Goal: Task Accomplishment & Management: Use online tool/utility

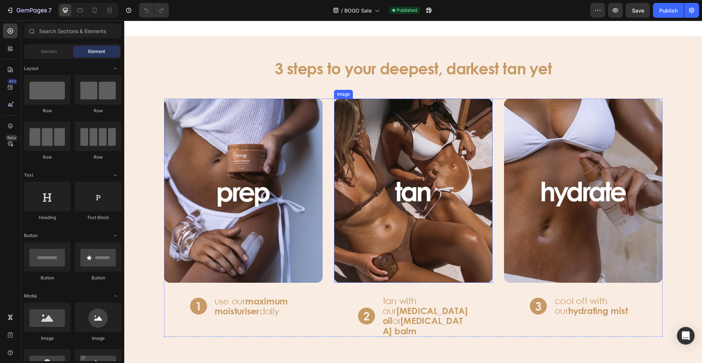
scroll to position [848, 0]
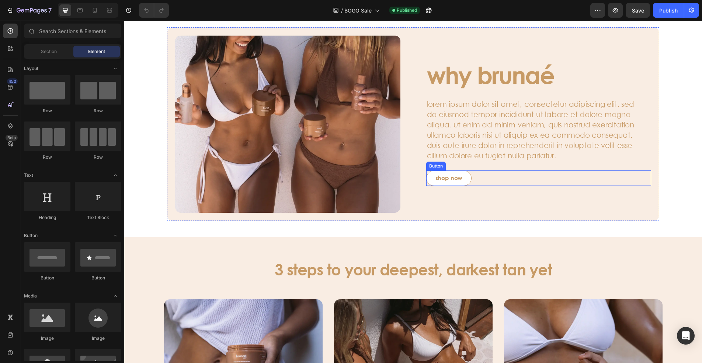
click at [442, 184] on button "shop now" at bounding box center [449, 178] width 46 height 15
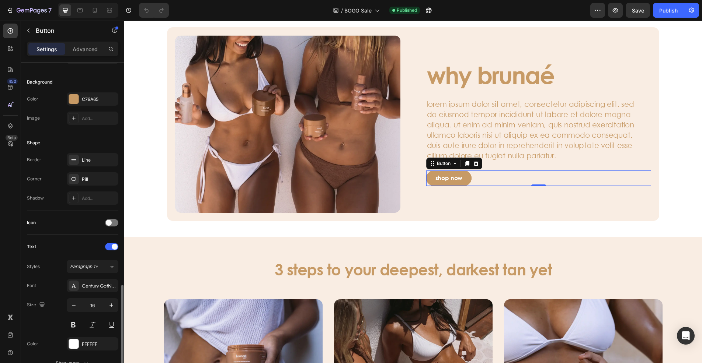
scroll to position [207, 0]
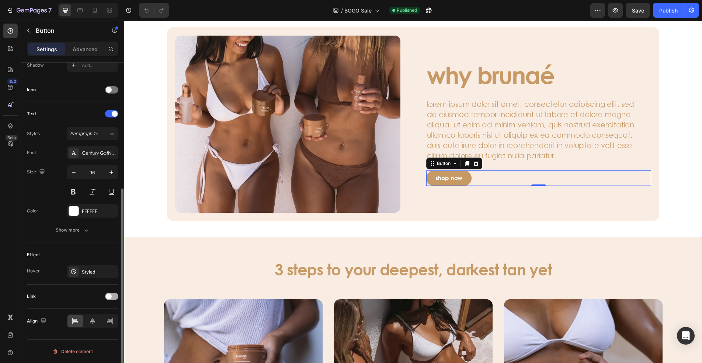
click at [113, 296] on div at bounding box center [111, 296] width 13 height 7
click at [71, 332] on icon at bounding box center [74, 334] width 6 height 6
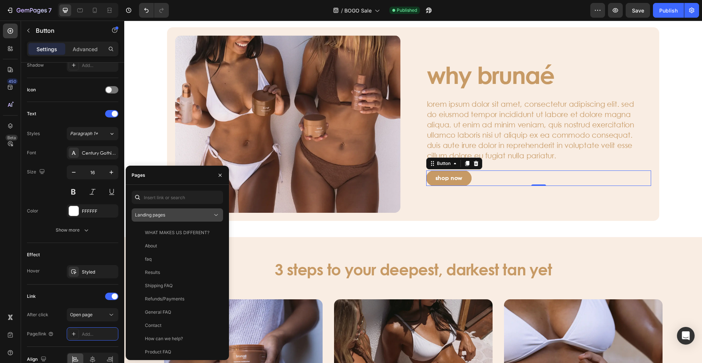
click at [186, 216] on div "Landing pages" at bounding box center [173, 215] width 77 height 7
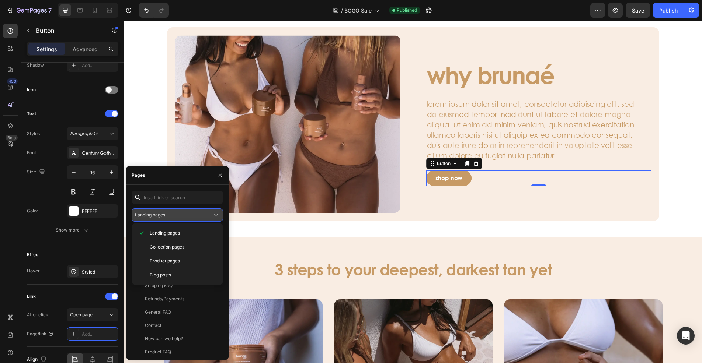
click at [186, 215] on div "Landing pages" at bounding box center [173, 215] width 77 height 7
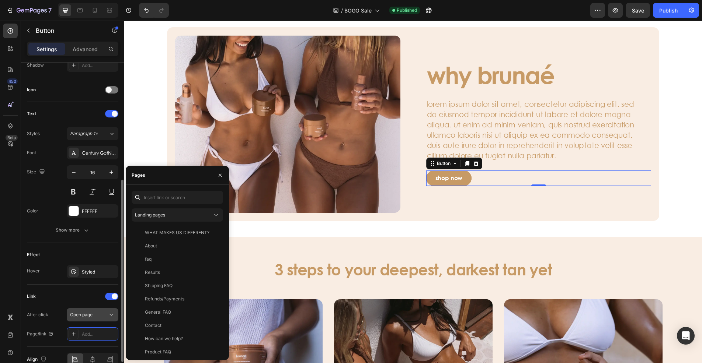
click at [108, 318] on icon at bounding box center [111, 314] width 7 height 7
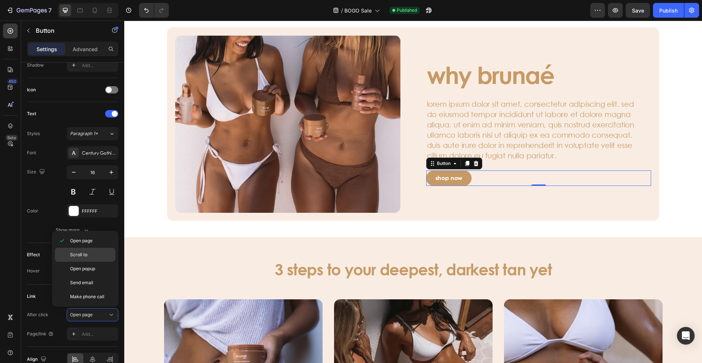
click at [98, 258] on p "Scroll to" at bounding box center [91, 255] width 42 height 7
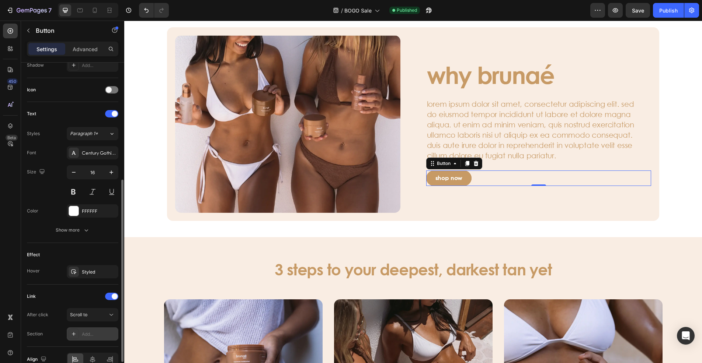
click at [75, 329] on div at bounding box center [74, 334] width 10 height 10
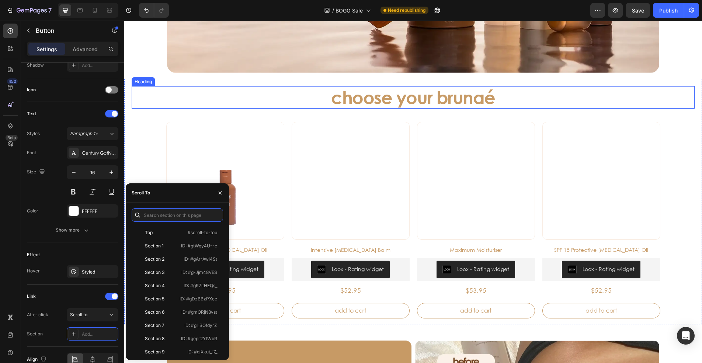
scroll to position [221, 0]
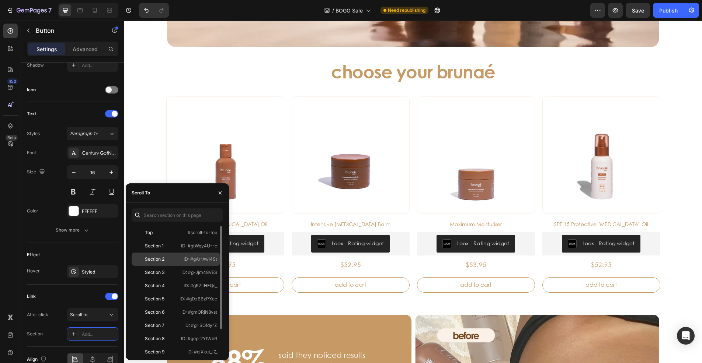
click at [185, 258] on p "ID: #gArrAwl4St" at bounding box center [201, 259] width 34 height 7
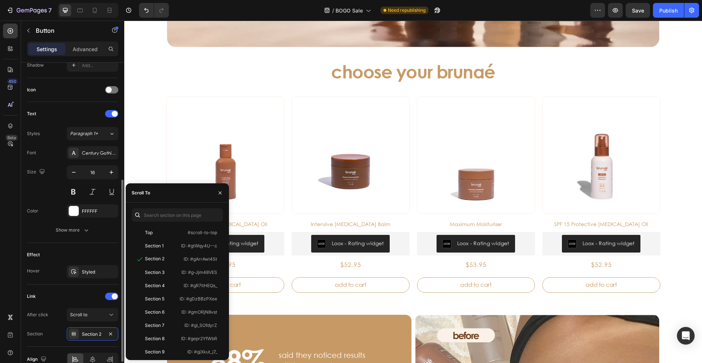
click at [71, 292] on div "Link" at bounding box center [72, 297] width 91 height 12
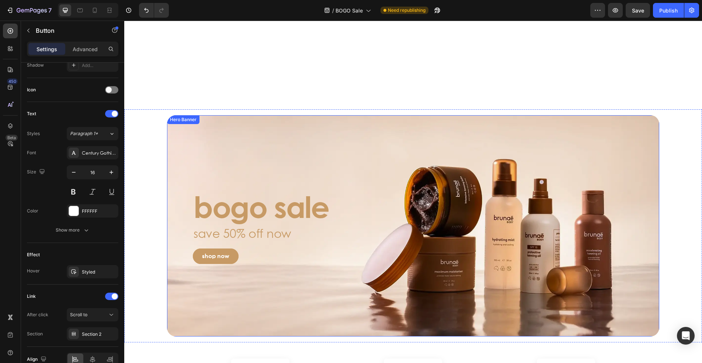
scroll to position [1732, 0]
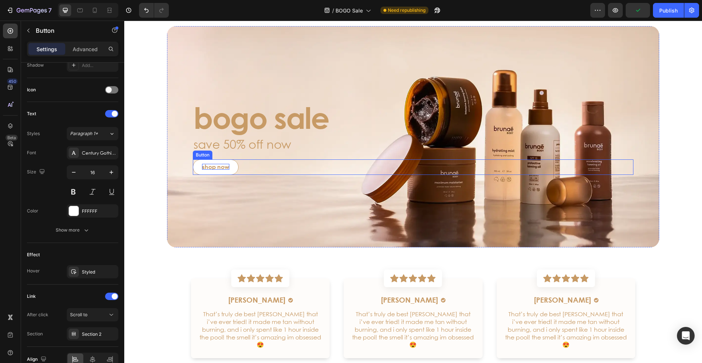
click at [202, 167] on p "shop now" at bounding box center [215, 167] width 27 height 6
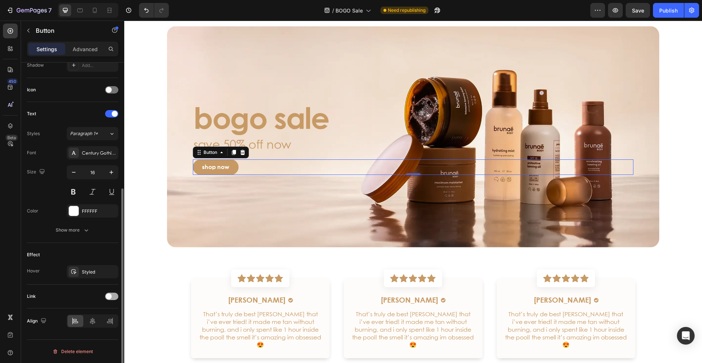
click at [116, 295] on div at bounding box center [111, 296] width 13 height 7
click at [96, 315] on div "Open page" at bounding box center [89, 315] width 38 height 7
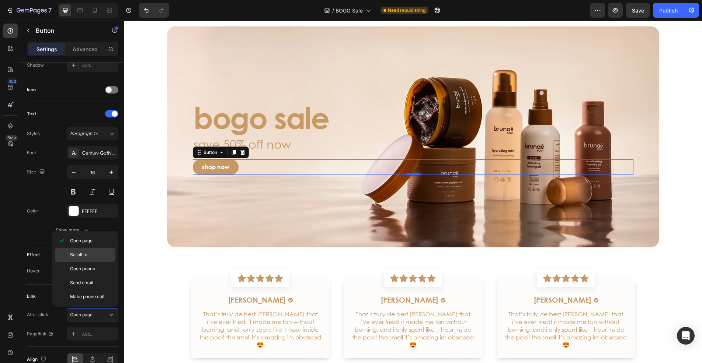
click at [92, 252] on p "Scroll to" at bounding box center [91, 255] width 42 height 7
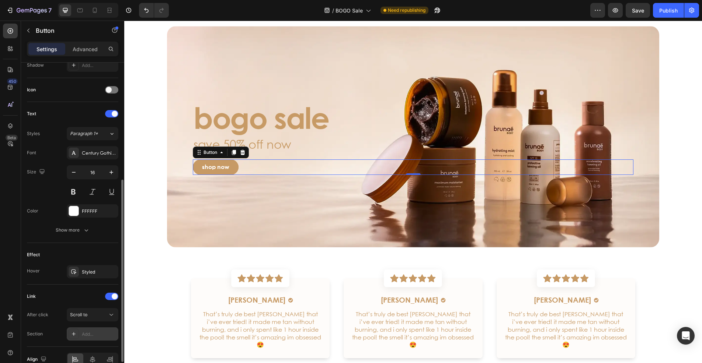
click at [71, 333] on icon at bounding box center [74, 334] width 6 height 6
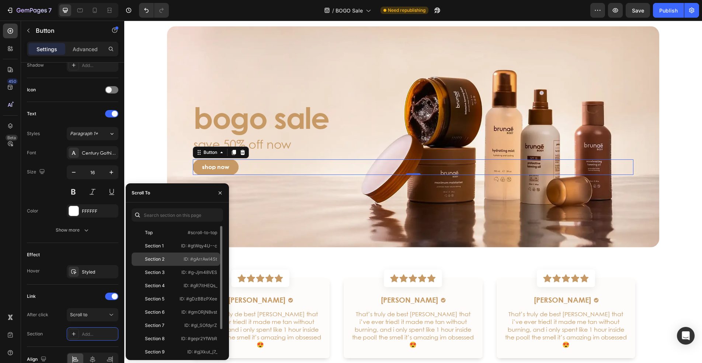
click at [189, 262] on p "ID: #gArrAwl4St" at bounding box center [201, 259] width 34 height 7
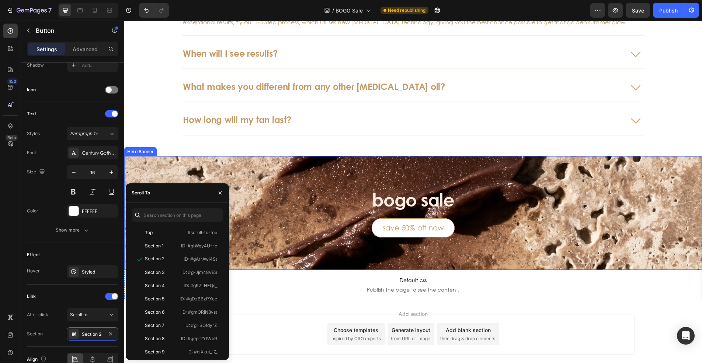
scroll to position [2285, 0]
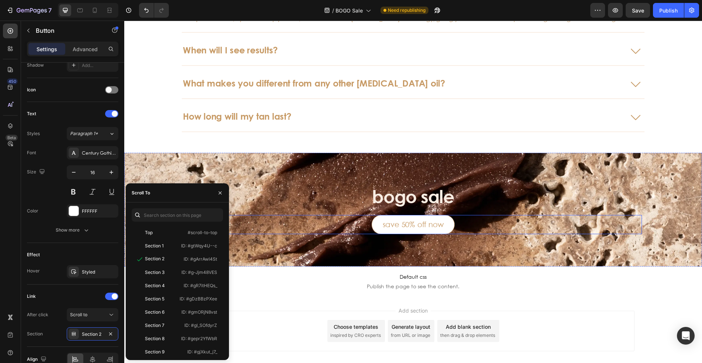
drag, startPoint x: 379, startPoint y: 229, endPoint x: 366, endPoint y: 229, distance: 13.3
click at [379, 229] on link "save 50% off now" at bounding box center [412, 224] width 83 height 19
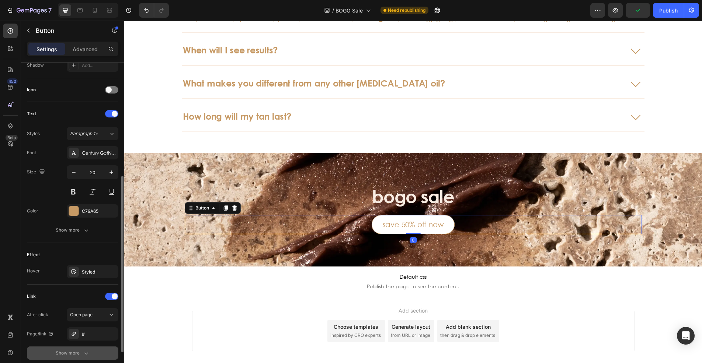
scroll to position [264, 0]
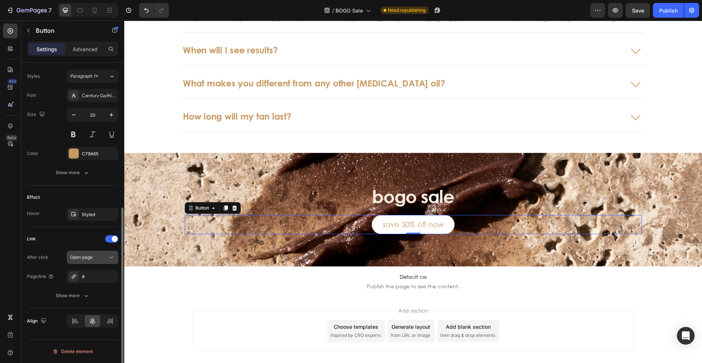
click at [111, 258] on icon at bounding box center [111, 257] width 7 height 7
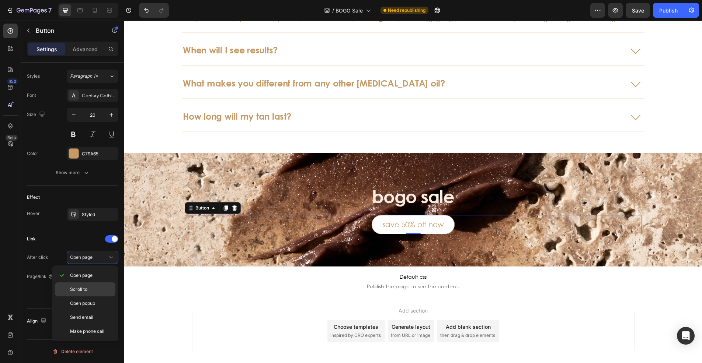
click at [96, 291] on p "Scroll to" at bounding box center [91, 289] width 42 height 7
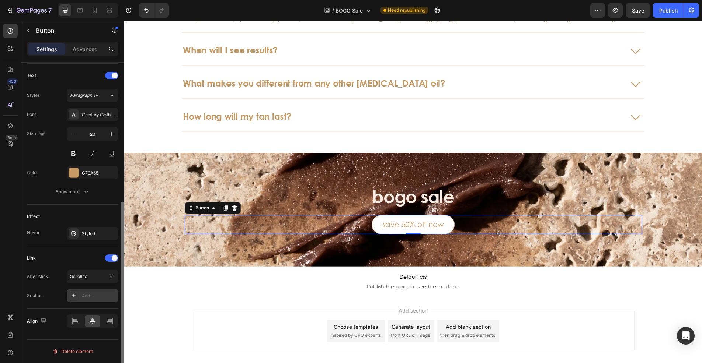
click at [71, 296] on icon at bounding box center [74, 296] width 6 height 6
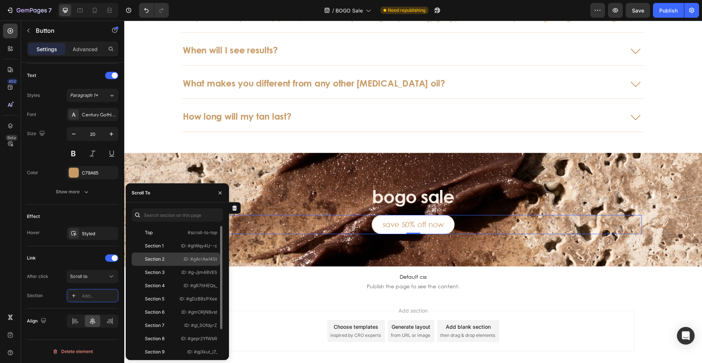
click at [190, 261] on p "ID: #gArrAwl4St" at bounding box center [201, 259] width 34 height 7
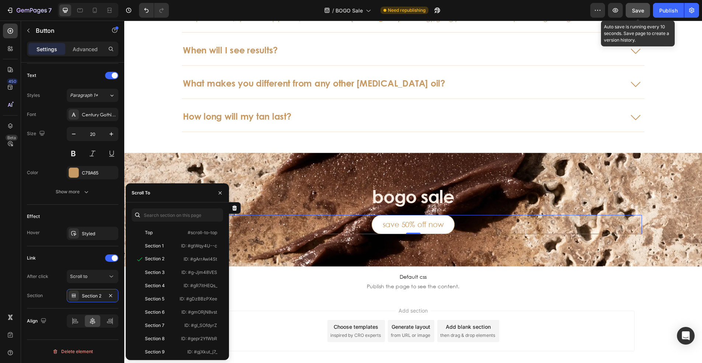
click at [639, 10] on span "Save" at bounding box center [638, 10] width 12 height 6
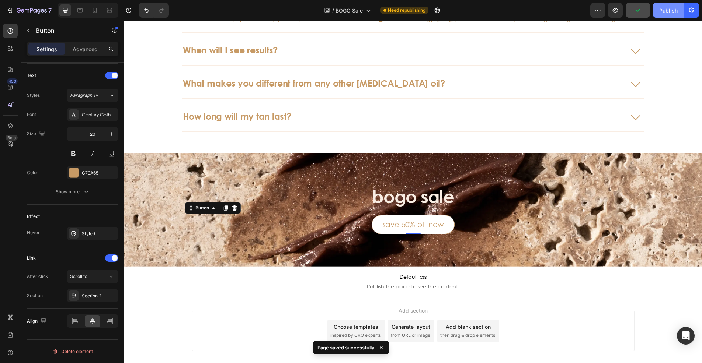
click at [663, 10] on div "Publish" at bounding box center [668, 11] width 18 height 8
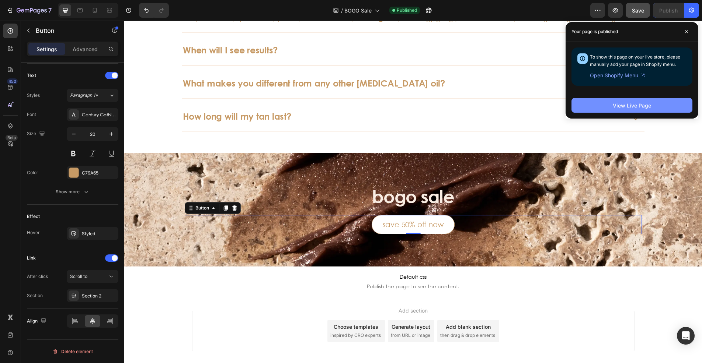
click at [619, 102] on div "View Live Page" at bounding box center [631, 106] width 38 height 8
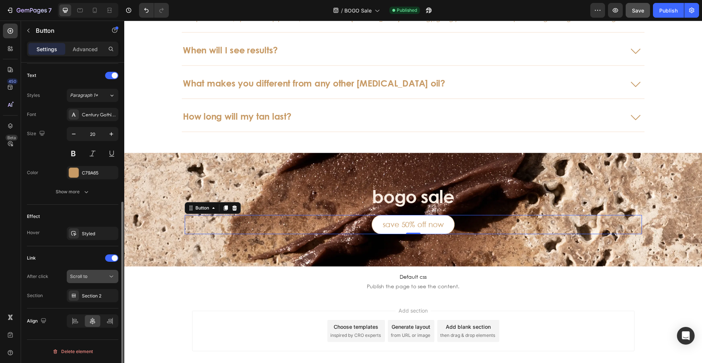
click at [105, 276] on div "Scroll to" at bounding box center [89, 276] width 38 height 7
click at [105, 277] on div "Scroll to" at bounding box center [89, 276] width 38 height 7
click at [77, 296] on div at bounding box center [74, 296] width 10 height 10
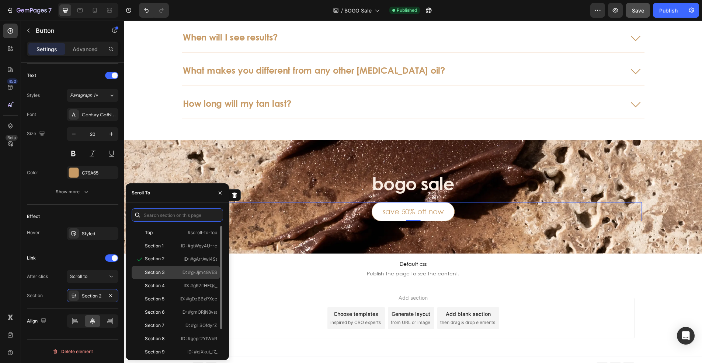
scroll to position [31, 0]
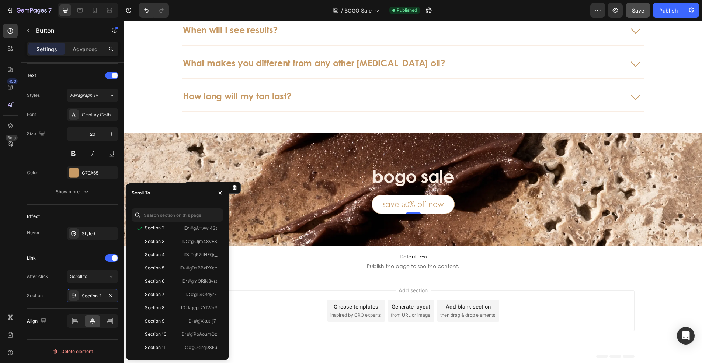
click at [604, 304] on div "Add section Choose templates inspired by CRO experts Generate layout from URL o…" at bounding box center [413, 311] width 442 height 41
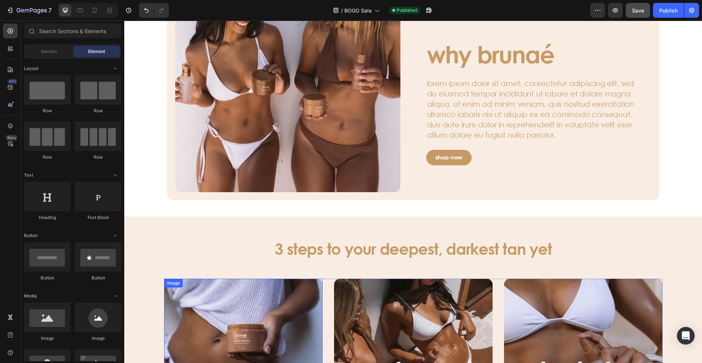
scroll to position [868, 0]
click at [381, 255] on h3 "3 steps to your deepest, darkest tan yet" at bounding box center [413, 250] width 442 height 20
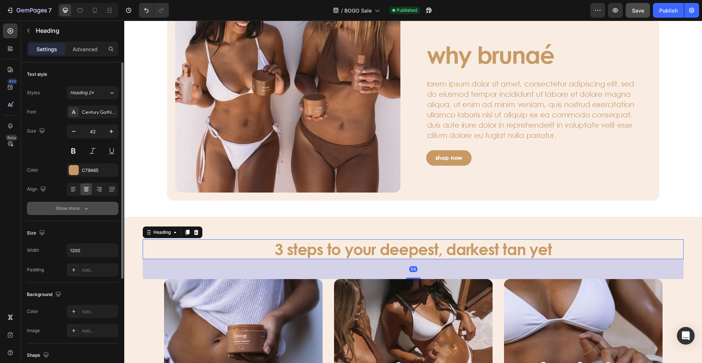
click at [83, 209] on icon "button" at bounding box center [86, 208] width 7 height 7
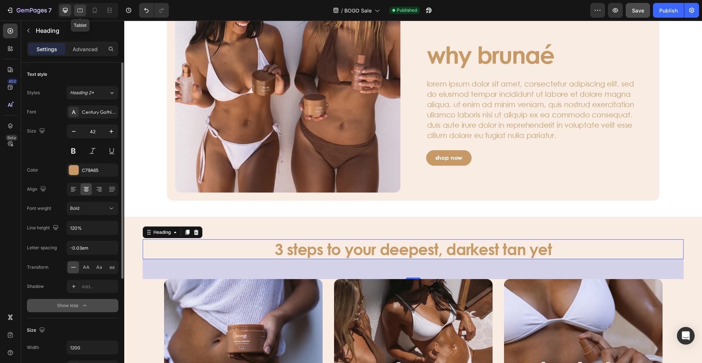
click at [80, 13] on icon at bounding box center [79, 10] width 7 height 7
type input "40"
type input "100%"
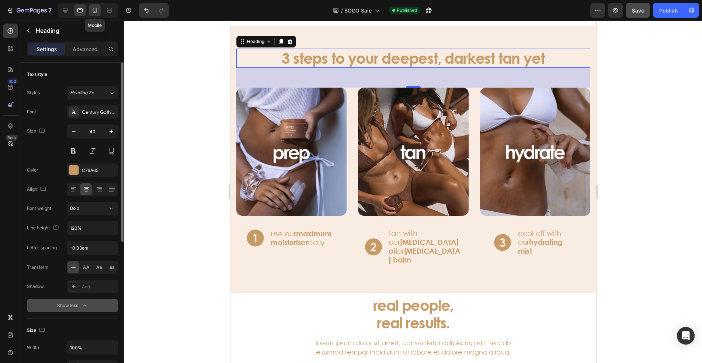
click at [97, 11] on icon at bounding box center [94, 10] width 7 height 7
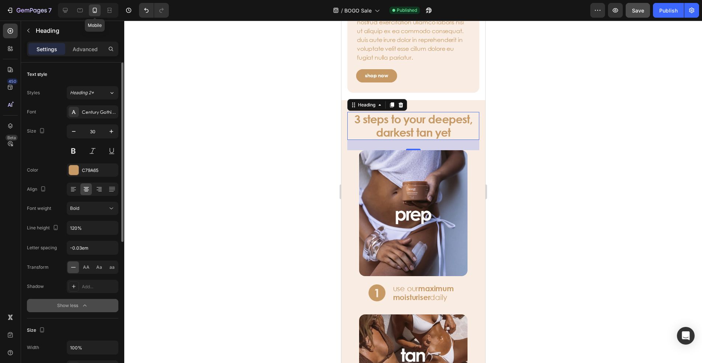
scroll to position [998, 0]
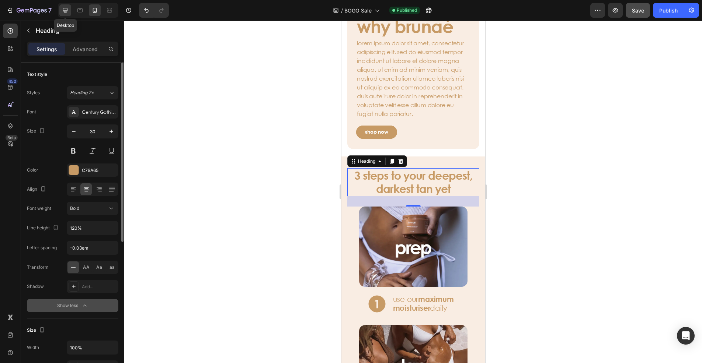
click at [60, 10] on div at bounding box center [65, 10] width 12 height 12
type input "42"
type input "1200"
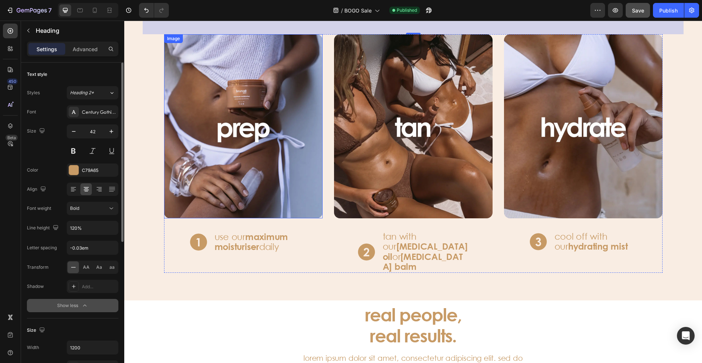
scroll to position [1062, 0]
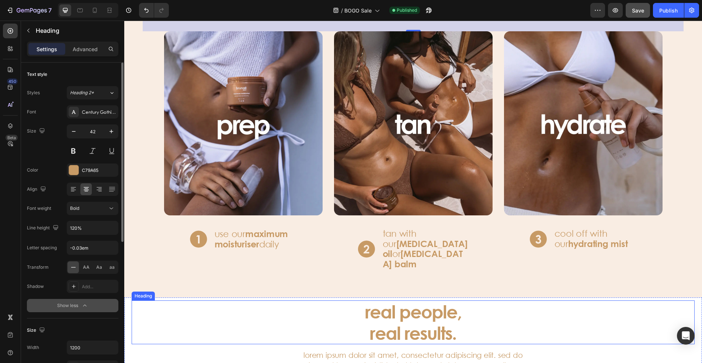
click at [387, 310] on h3 "real people, real results." at bounding box center [413, 323] width 442 height 44
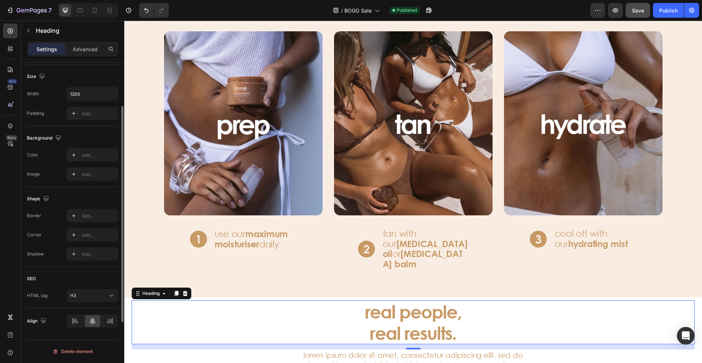
scroll to position [9, 0]
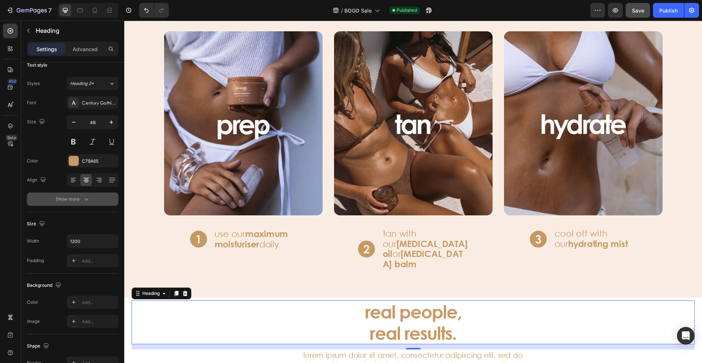
click at [80, 199] on div "Show more" at bounding box center [73, 199] width 34 height 7
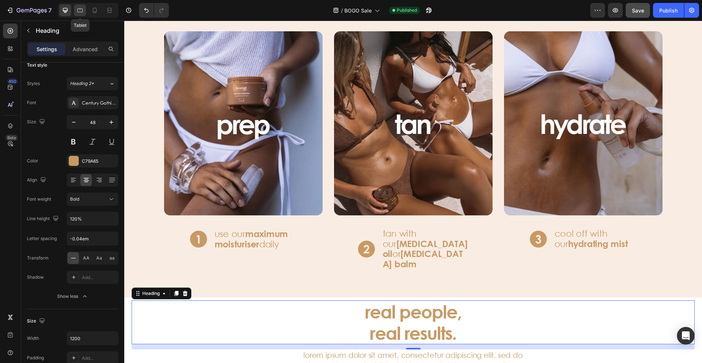
click at [78, 5] on div at bounding box center [80, 10] width 12 height 12
type input "40"
type input "100%"
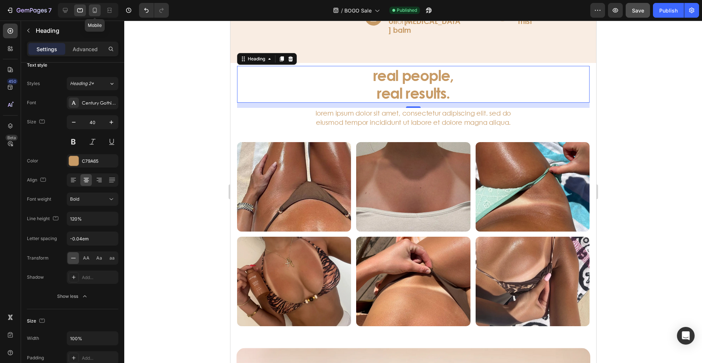
click at [97, 8] on icon at bounding box center [94, 10] width 7 height 7
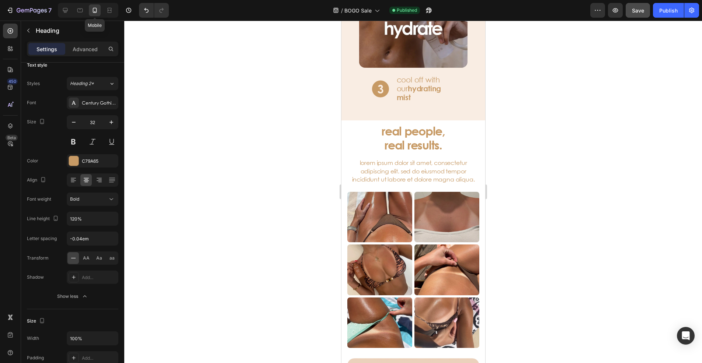
scroll to position [1347, 0]
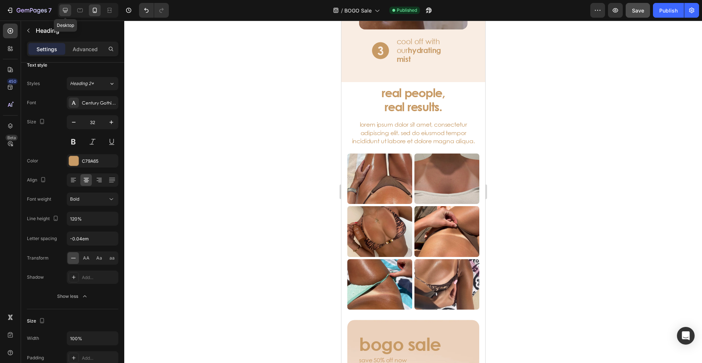
click at [64, 9] on icon at bounding box center [65, 10] width 7 height 7
type input "48"
type input "1200"
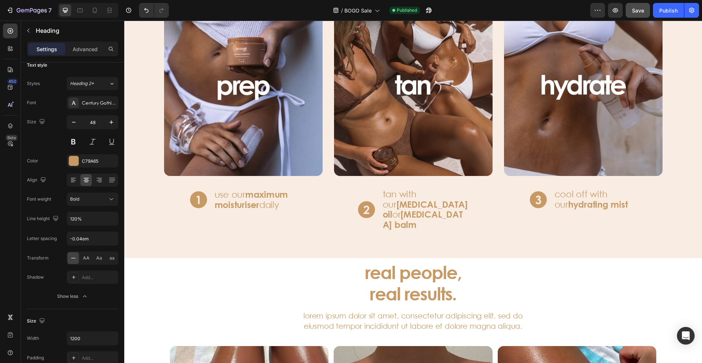
scroll to position [847, 0]
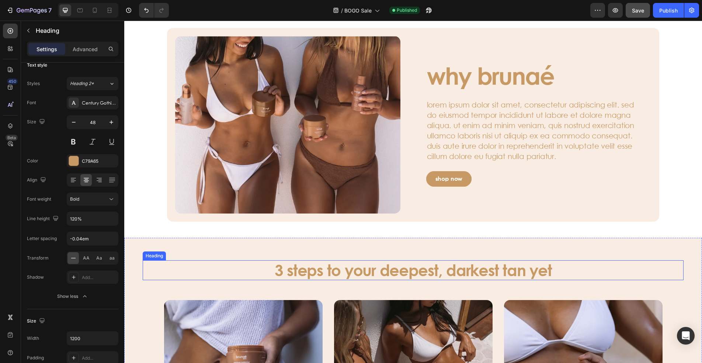
click at [367, 273] on h3 "3 steps to your deepest, darkest tan yet" at bounding box center [413, 271] width 442 height 20
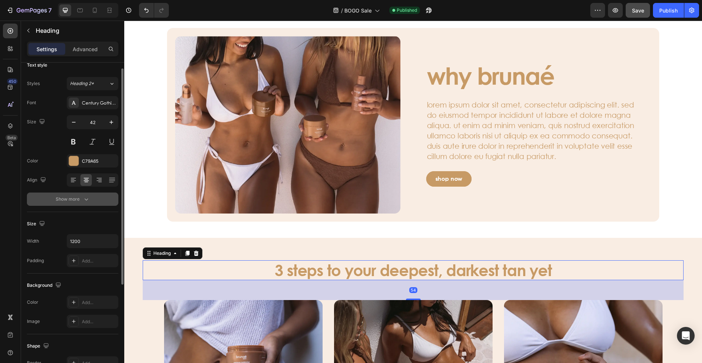
click at [90, 203] on button "Show more" at bounding box center [72, 199] width 91 height 13
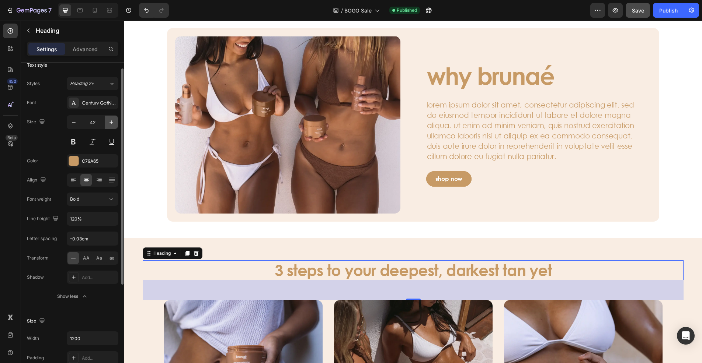
click at [109, 122] on icon "button" at bounding box center [111, 122] width 4 height 4
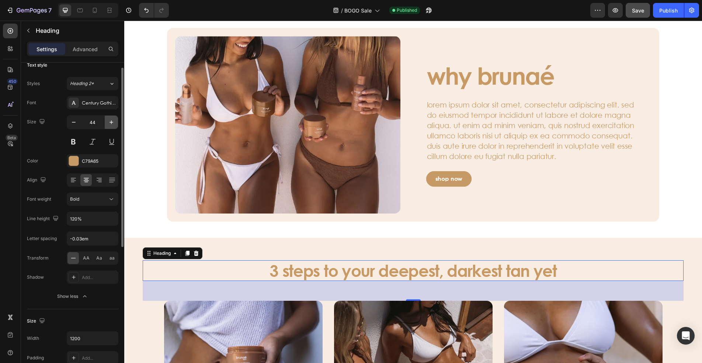
click at [109, 122] on icon "button" at bounding box center [111, 122] width 4 height 4
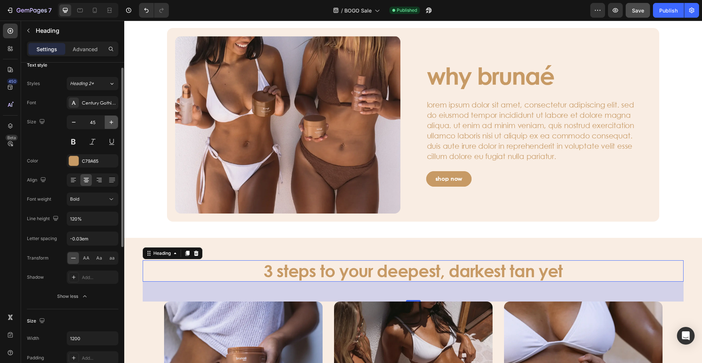
click at [109, 122] on icon "button" at bounding box center [111, 122] width 4 height 4
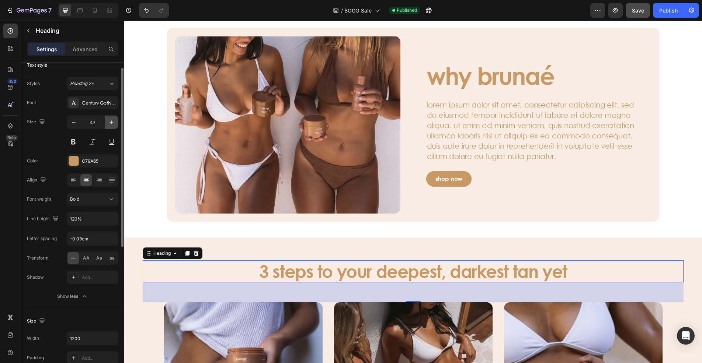
click at [109, 122] on icon "button" at bounding box center [111, 122] width 4 height 4
click at [77, 7] on icon at bounding box center [79, 10] width 7 height 7
type input "40"
type input "100%"
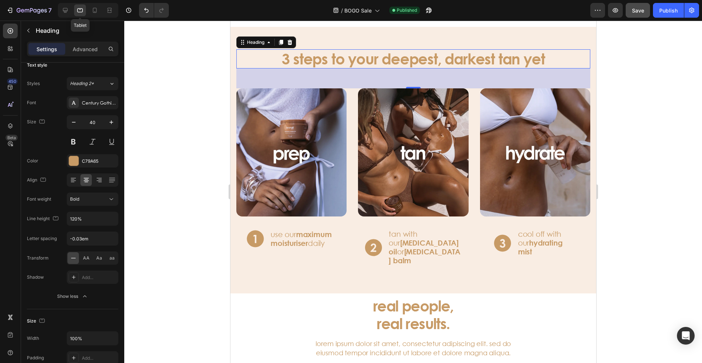
scroll to position [1010, 0]
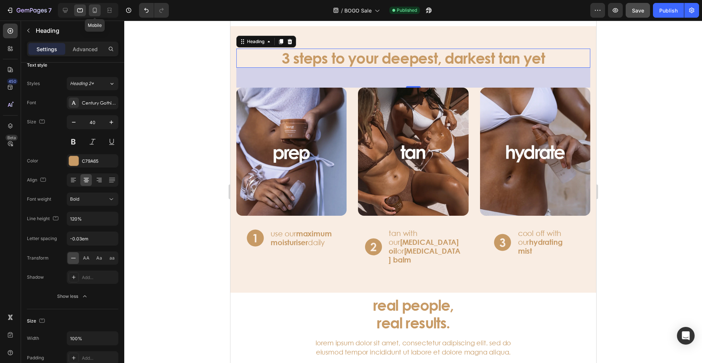
click at [92, 8] on icon at bounding box center [94, 10] width 7 height 7
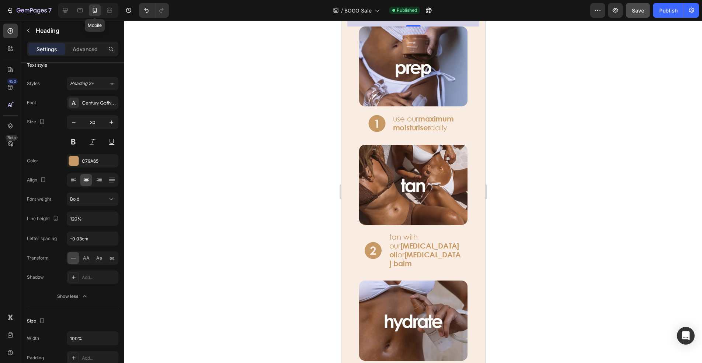
scroll to position [954, 0]
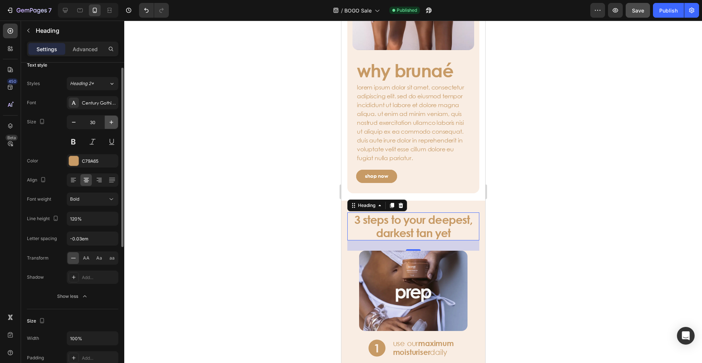
click at [111, 120] on icon "button" at bounding box center [111, 122] width 7 height 7
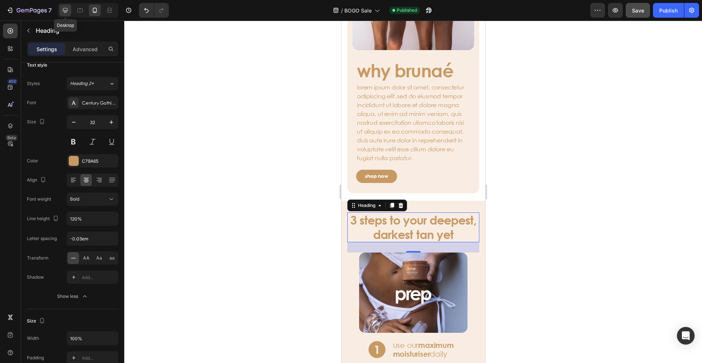
click at [64, 11] on icon at bounding box center [65, 10] width 5 height 5
type input "48"
type input "1200"
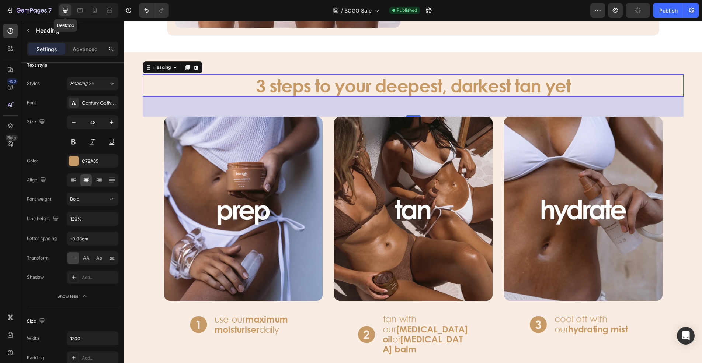
scroll to position [1061, 0]
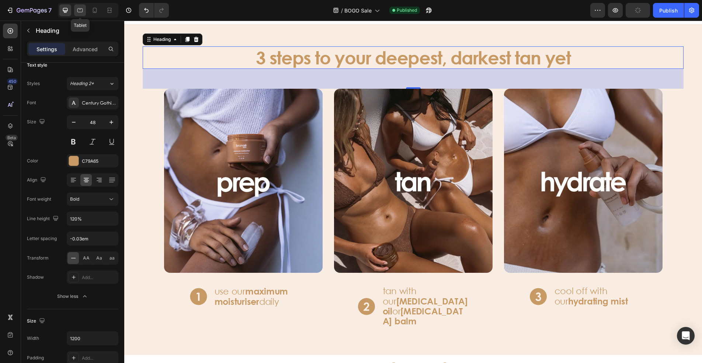
click at [79, 11] on icon at bounding box center [79, 10] width 7 height 7
type input "40"
type input "100%"
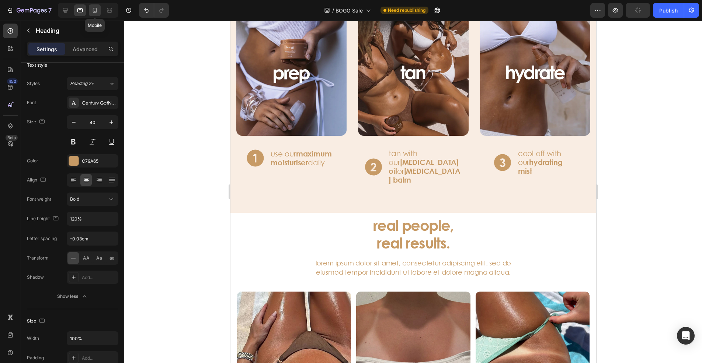
scroll to position [1052, 0]
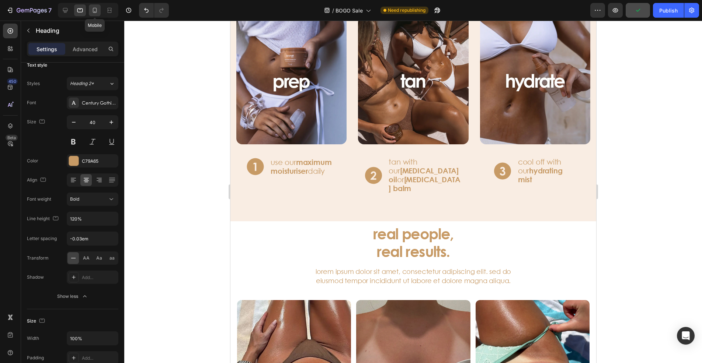
click at [95, 11] on icon at bounding box center [94, 10] width 7 height 7
type input "32"
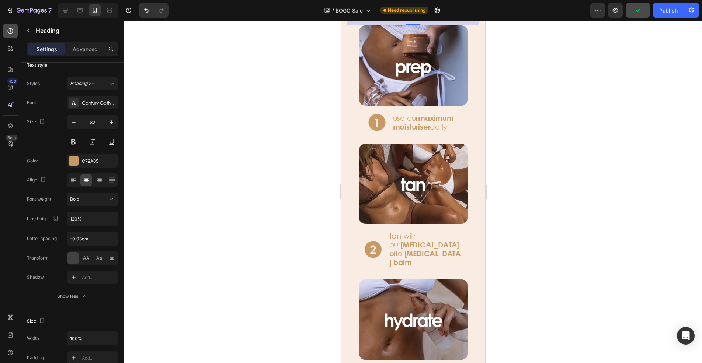
scroll to position [1080, 0]
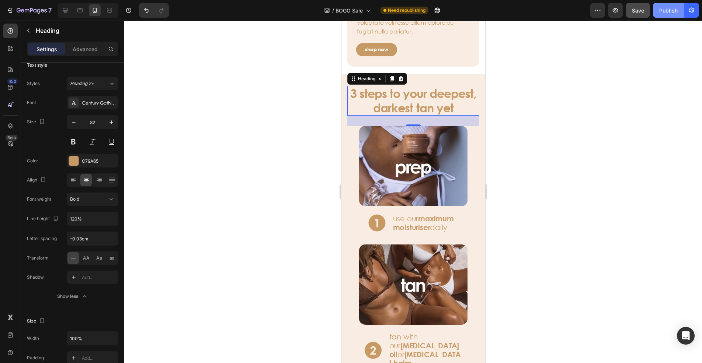
click at [668, 11] on div "Publish" at bounding box center [668, 11] width 18 height 8
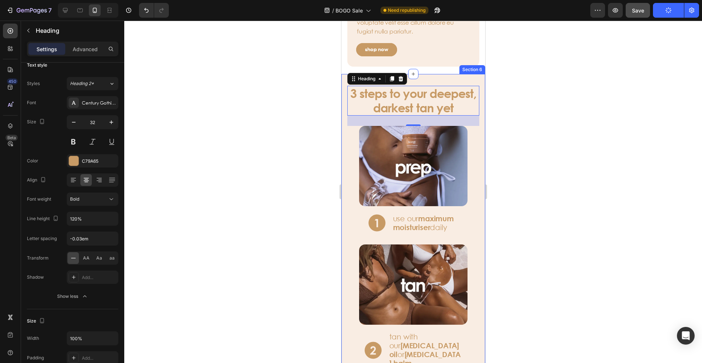
click at [314, 114] on div at bounding box center [412, 192] width 577 height 343
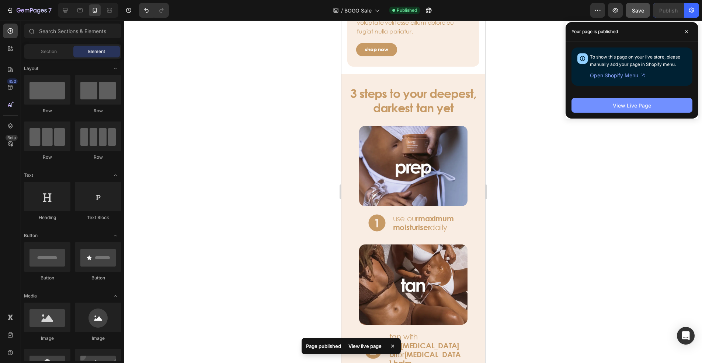
click at [624, 109] on button "View Live Page" at bounding box center [631, 105] width 121 height 15
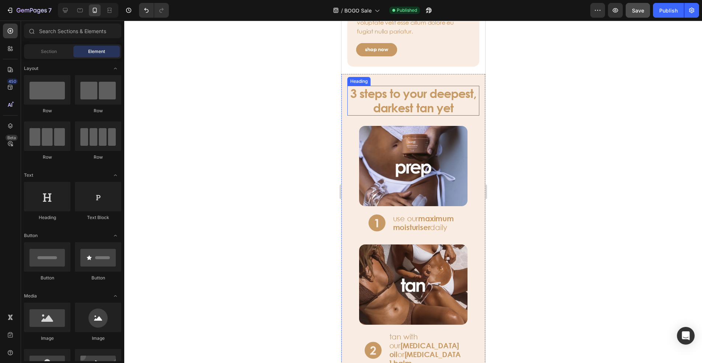
click at [416, 112] on h3 "3 steps to your deepest, darkest tan yet" at bounding box center [413, 101] width 132 height 30
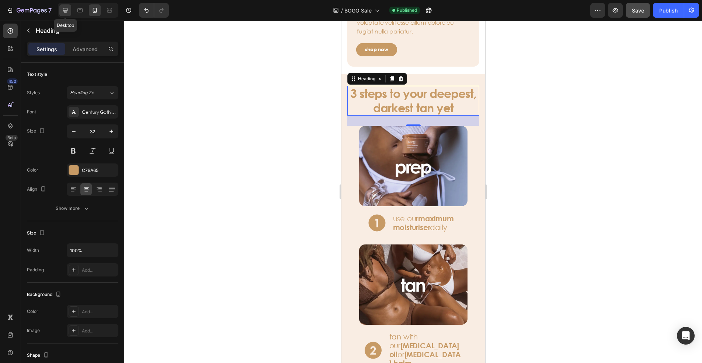
click at [64, 7] on icon at bounding box center [65, 10] width 7 height 7
type input "48"
type input "1200"
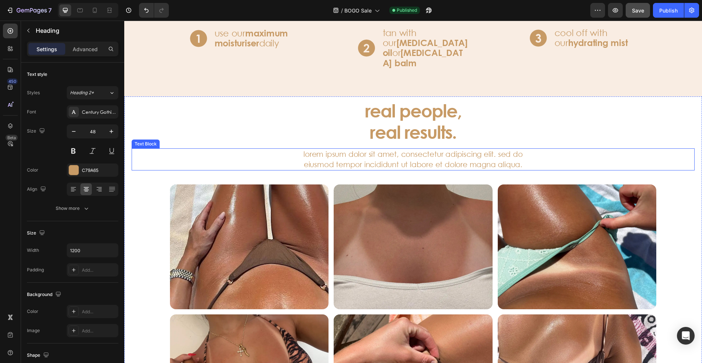
scroll to position [1230, 0]
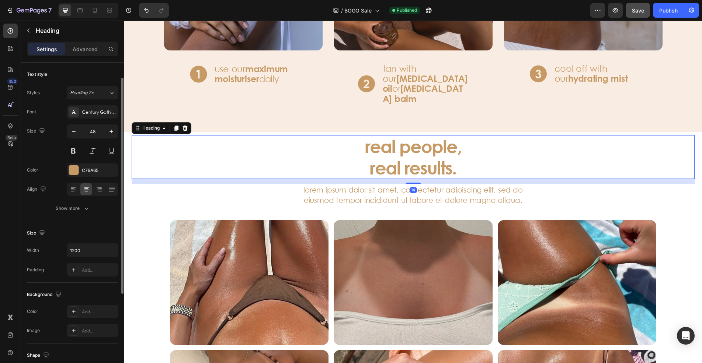
click at [398, 147] on h3 "real people, real results." at bounding box center [413, 157] width 442 height 44
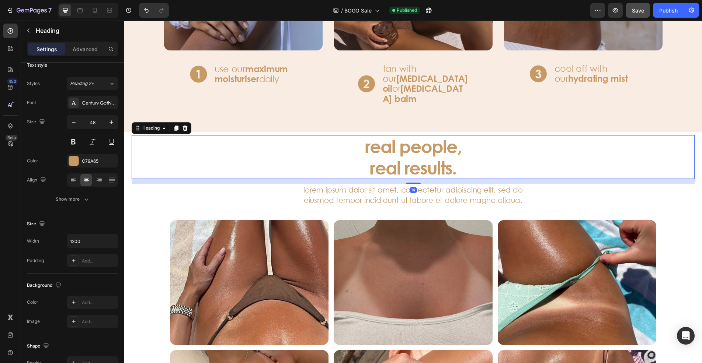
click at [372, 135] on h3 "real people, real results." at bounding box center [413, 157] width 442 height 44
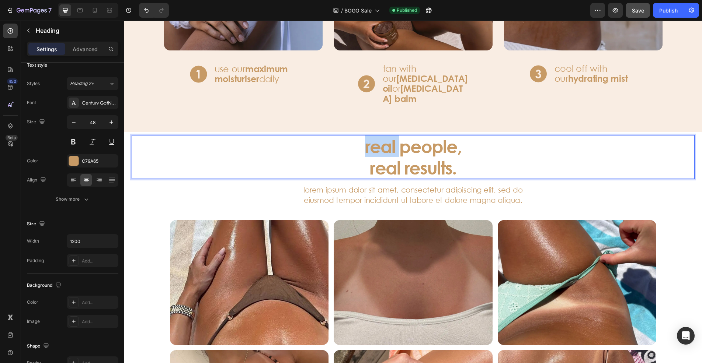
click at [372, 136] on p "real people, real results." at bounding box center [413, 157] width 441 height 42
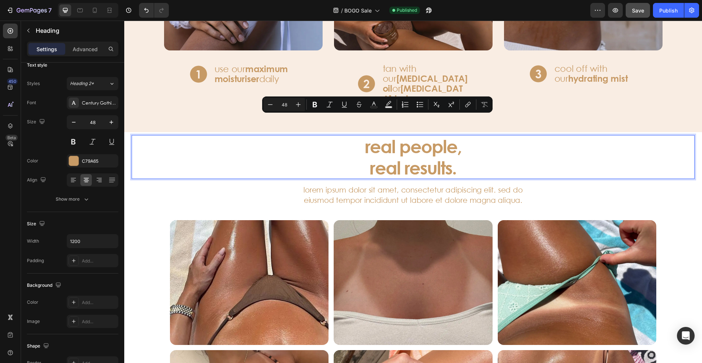
click at [368, 145] on p "real people, real results." at bounding box center [413, 157] width 441 height 42
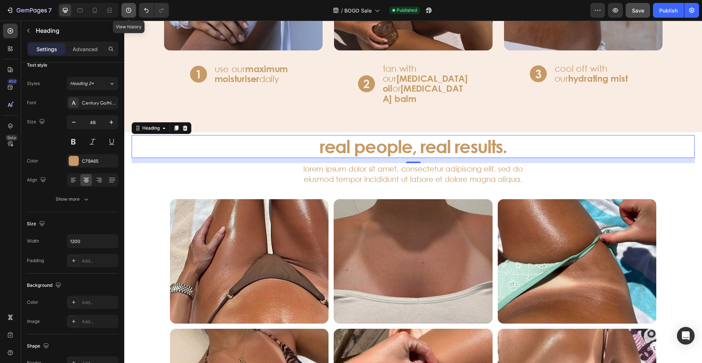
click at [129, 8] on icon "button" at bounding box center [128, 10] width 7 height 7
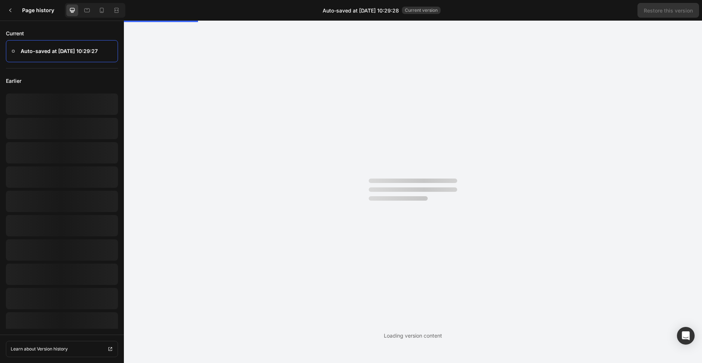
scroll to position [0, 0]
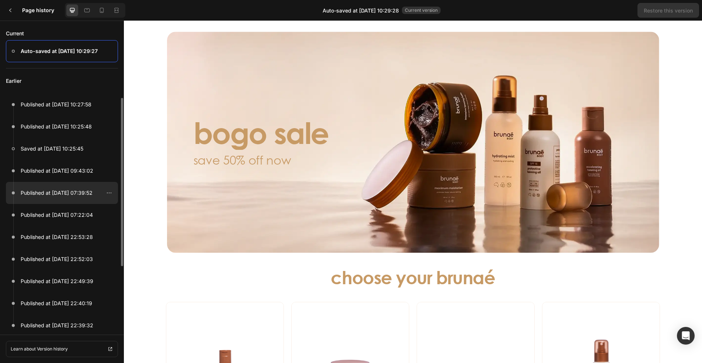
click at [75, 194] on p "Published at Aug 27, 07:39:52" at bounding box center [57, 193] width 72 height 9
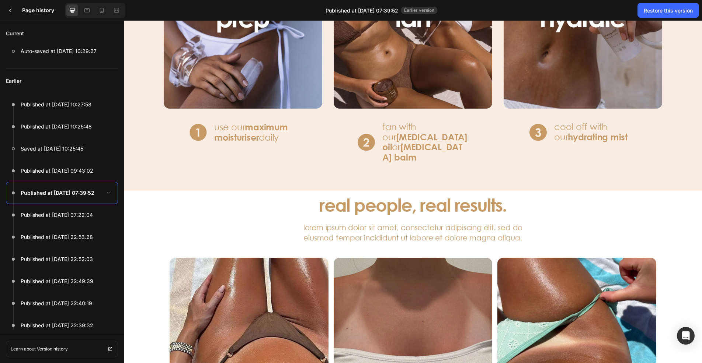
scroll to position [1216, 0]
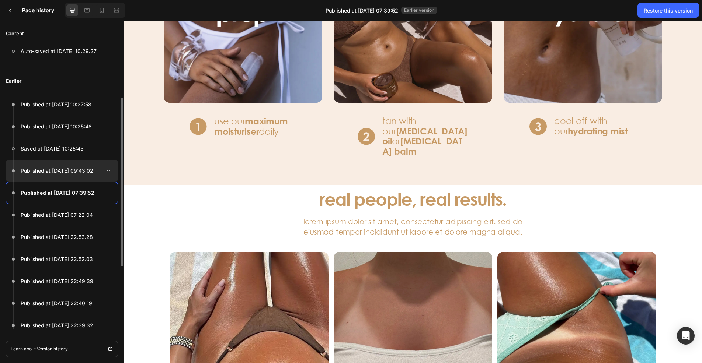
click at [66, 166] on div at bounding box center [62, 171] width 112 height 22
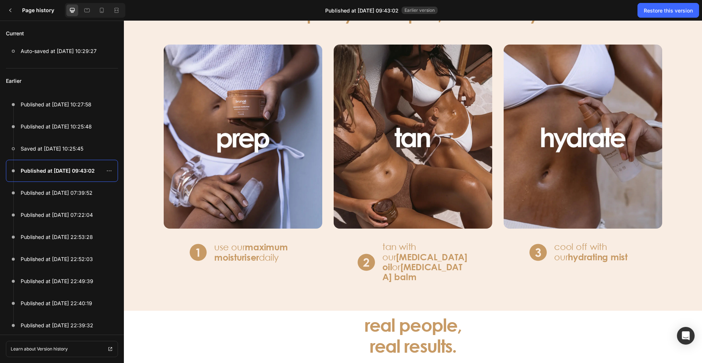
scroll to position [1179, 0]
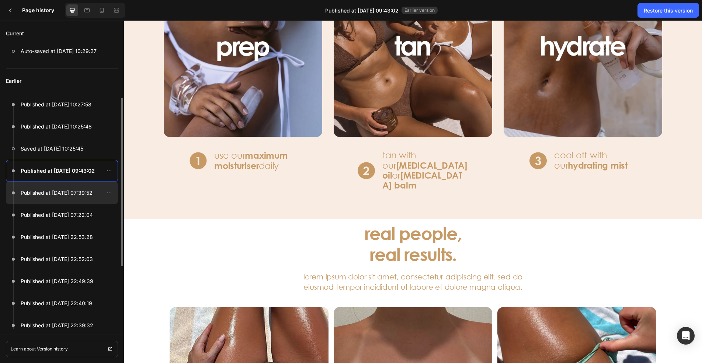
click at [74, 190] on p "Published at Aug 27, 07:39:52" at bounding box center [57, 193] width 72 height 9
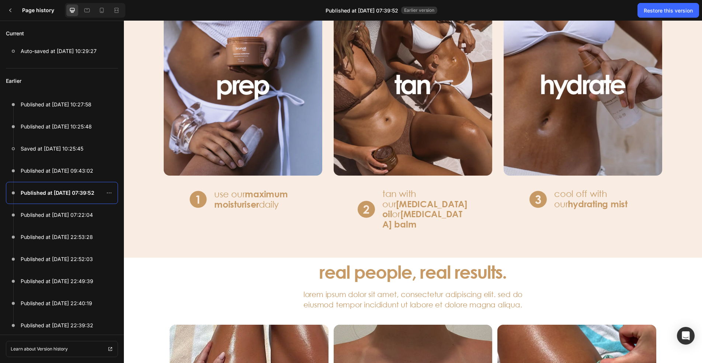
scroll to position [1216, 0]
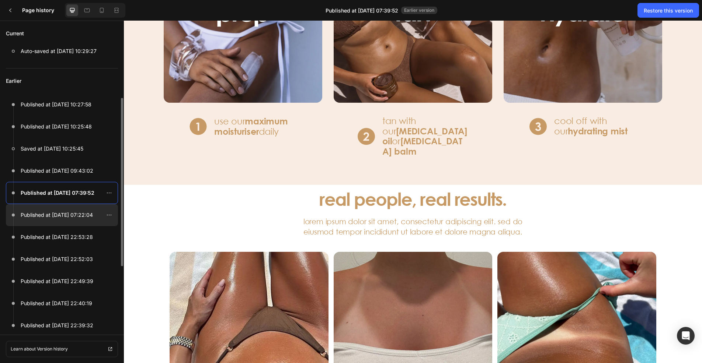
click at [79, 218] on p "Published at Aug 27, 07:22:04" at bounding box center [57, 215] width 72 height 9
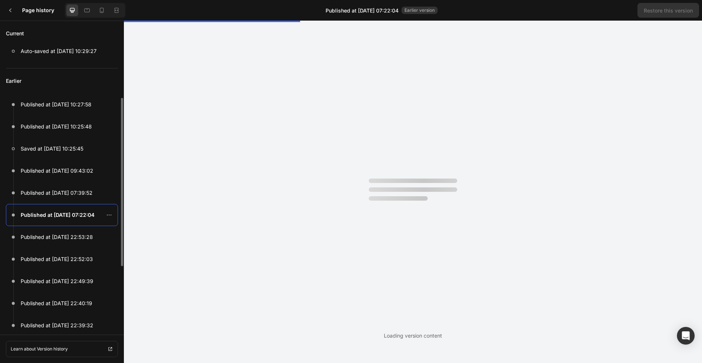
scroll to position [0, 0]
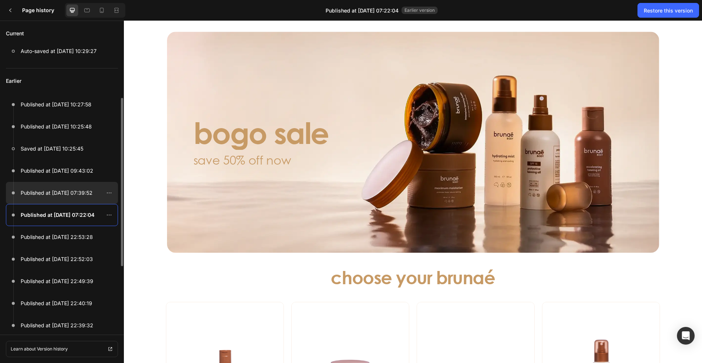
click at [82, 191] on p "Published at Aug 27, 07:39:52" at bounding box center [57, 193] width 72 height 9
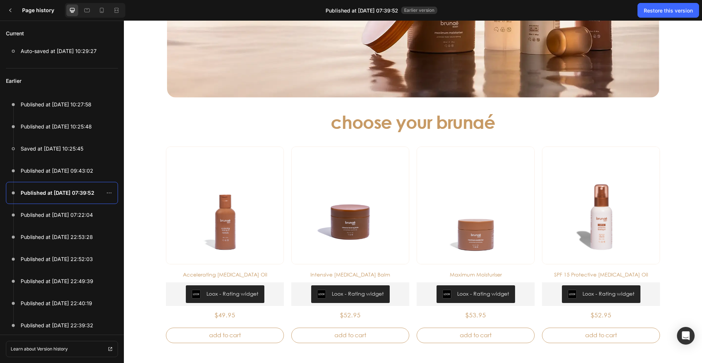
scroll to position [37, 0]
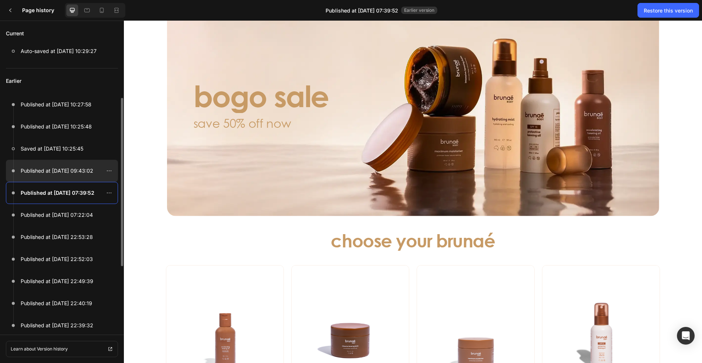
click at [87, 170] on p "Published at Aug 28, 09:43:02" at bounding box center [57, 171] width 73 height 9
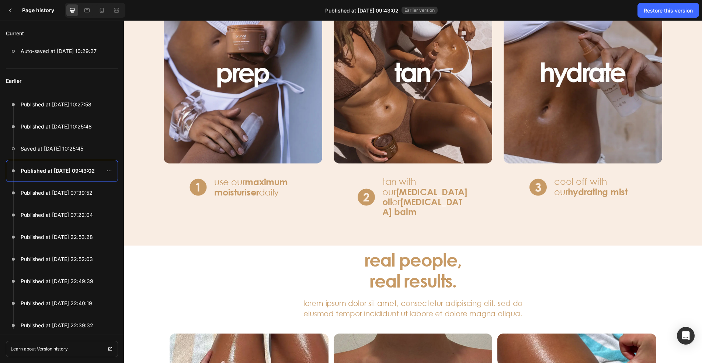
scroll to position [1216, 0]
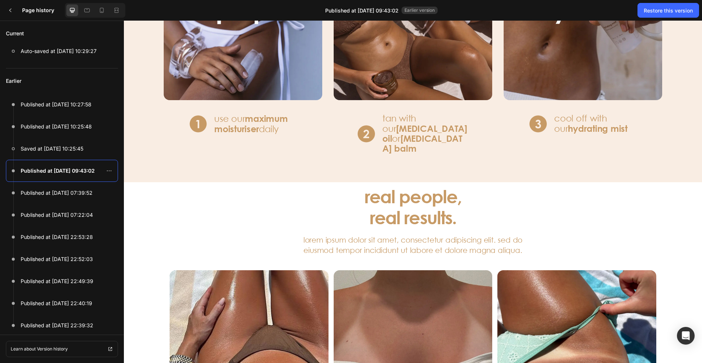
click at [612, 212] on div "real people, real results. Heading lorem ipsum dolor sit amet, consectetur adip…" at bounding box center [412, 355] width 563 height 340
click at [78, 194] on p "Published at Aug 27, 07:39:52" at bounding box center [57, 193] width 72 height 9
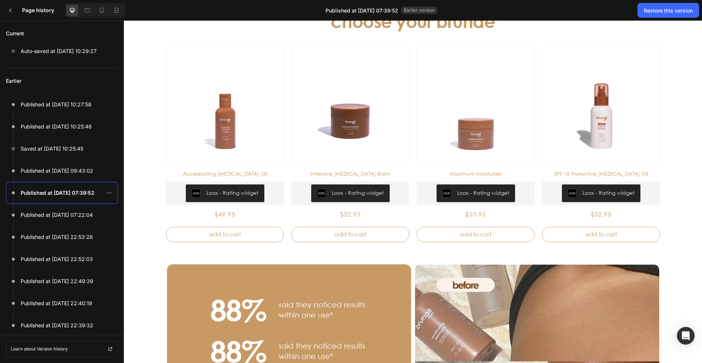
scroll to position [0, 0]
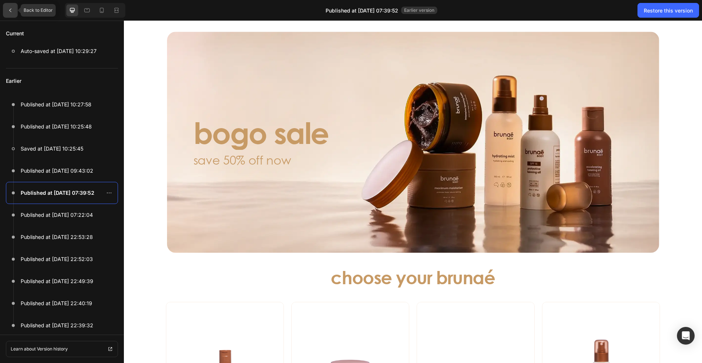
click at [11, 10] on icon at bounding box center [10, 10] width 6 height 6
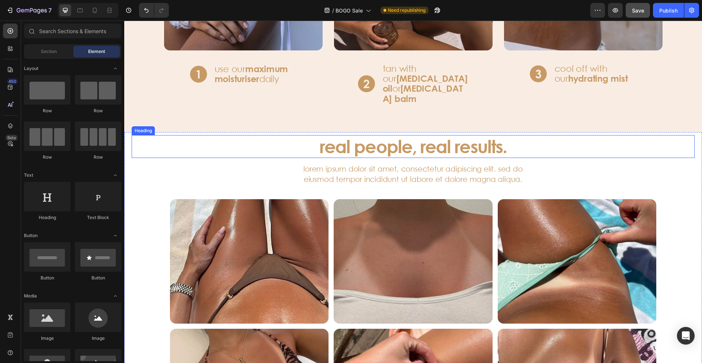
click at [417, 136] on p "real people, real results." at bounding box center [413, 146] width 441 height 21
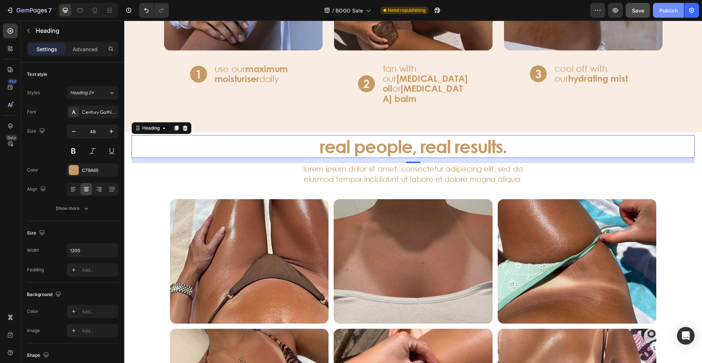
click at [665, 13] on div "Publish" at bounding box center [668, 11] width 18 height 8
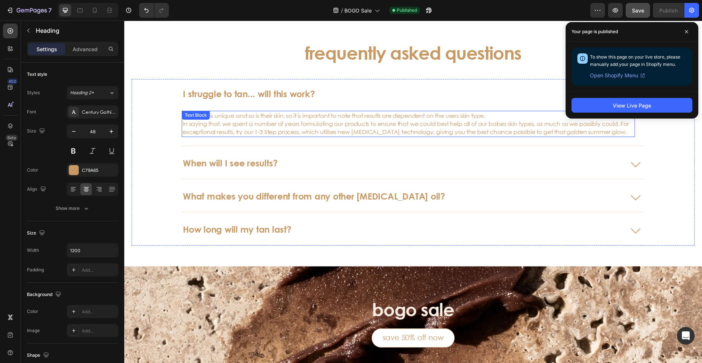
scroll to position [2041, 0]
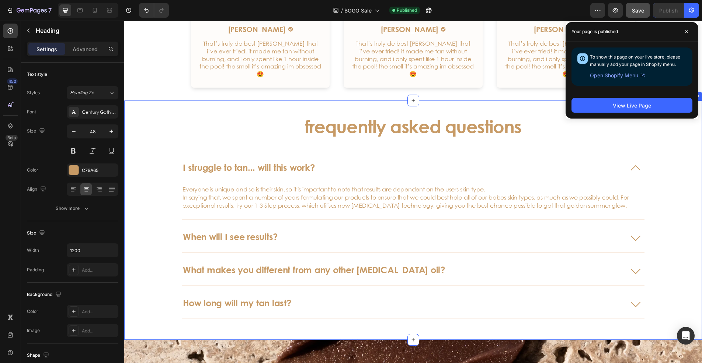
drag, startPoint x: 188, startPoint y: 90, endPoint x: 171, endPoint y: 80, distance: 19.5
click at [188, 101] on div "frequently asked questions Heading I struggle to tan... will this work? Everyon…" at bounding box center [412, 221] width 577 height 240
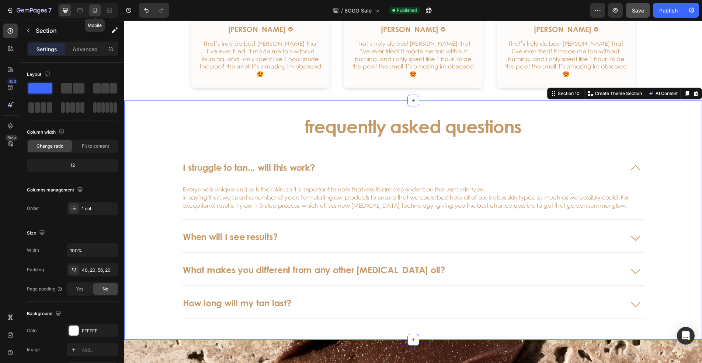
click at [92, 14] on div at bounding box center [95, 10] width 12 height 12
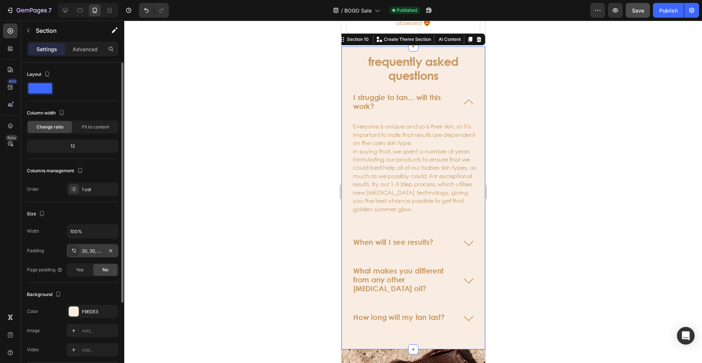
scroll to position [109, 0]
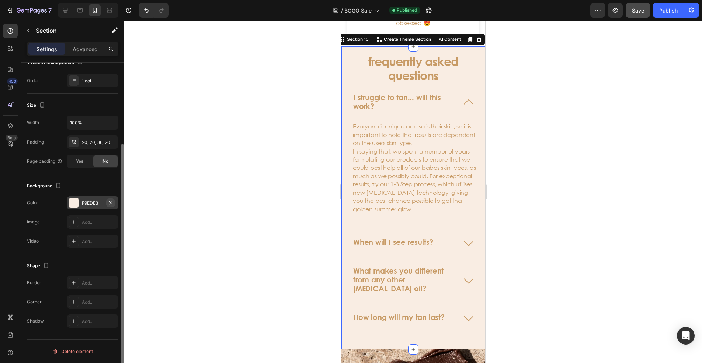
click at [110, 202] on icon "button" at bounding box center [110, 202] width 3 height 3
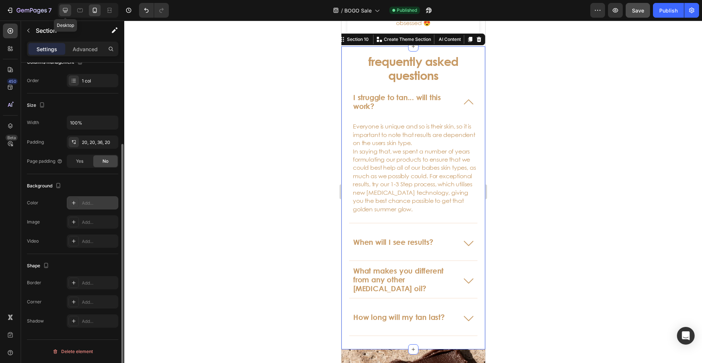
click at [66, 10] on icon at bounding box center [65, 10] width 7 height 7
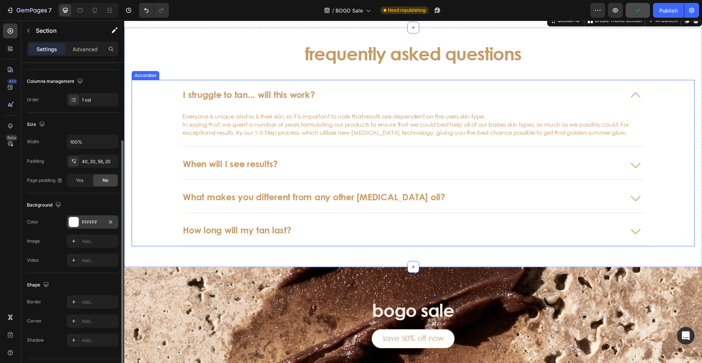
scroll to position [2079, 0]
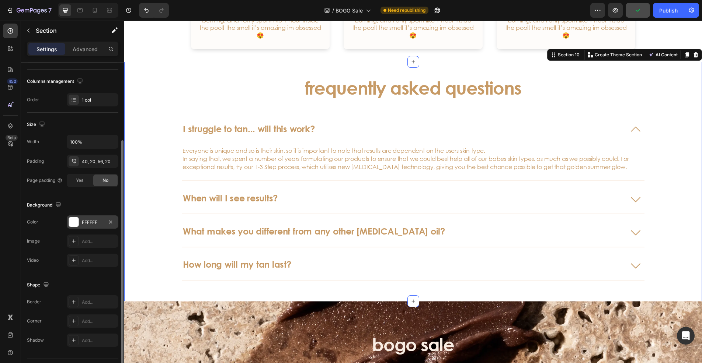
click at [86, 7] on div at bounding box center [88, 10] width 60 height 15
click at [92, 10] on icon at bounding box center [94, 10] width 7 height 7
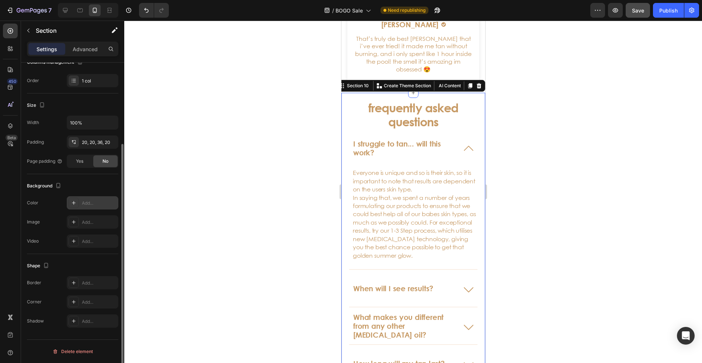
scroll to position [2375, 0]
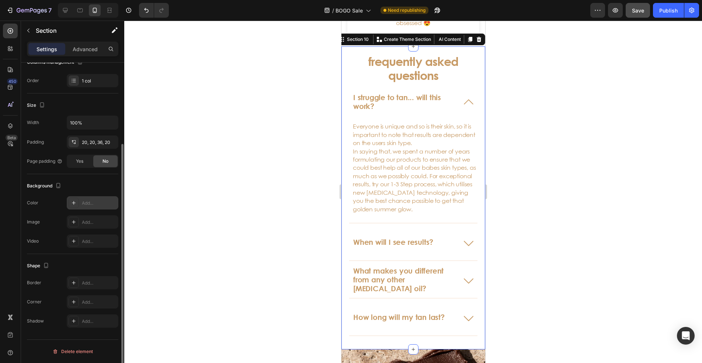
click at [71, 203] on icon at bounding box center [74, 203] width 6 height 6
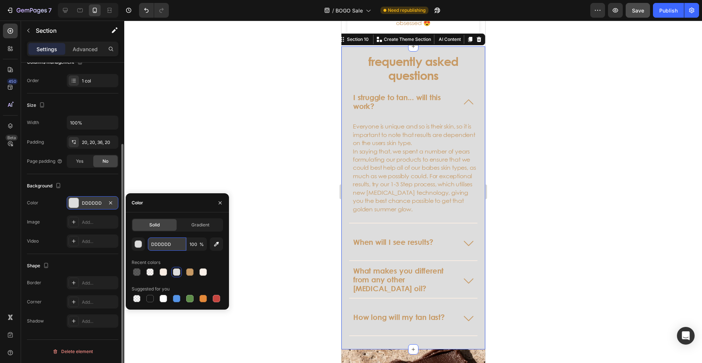
click at [172, 246] on input "DDDDDD" at bounding box center [167, 244] width 38 height 13
paste input "#FFFFFF"
type input "#FFFFFF"
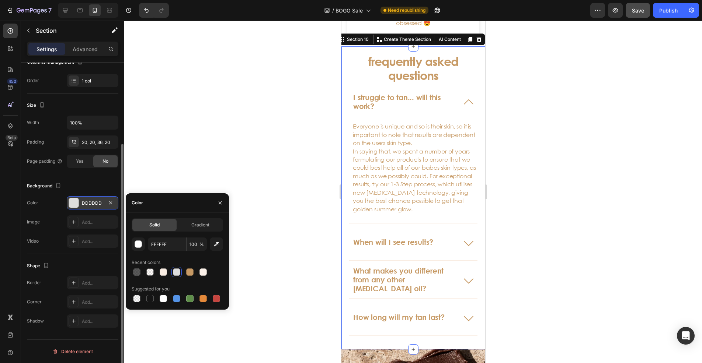
click at [216, 159] on div at bounding box center [412, 192] width 577 height 343
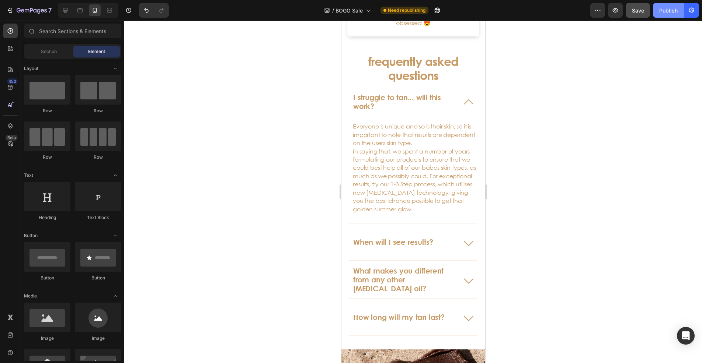
click at [664, 12] on div "Publish" at bounding box center [668, 11] width 18 height 8
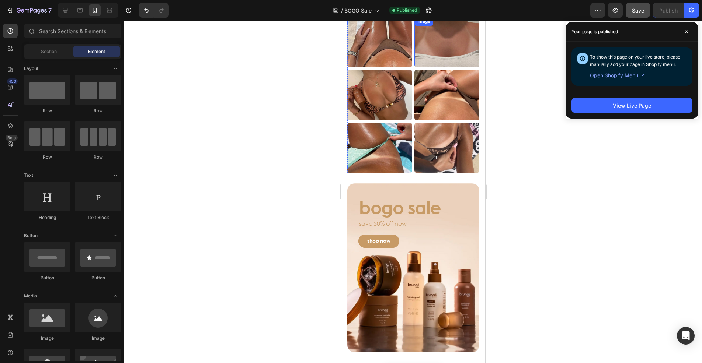
scroll to position [1769, 0]
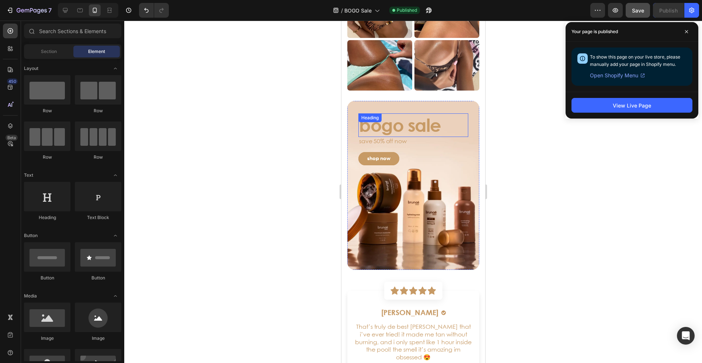
click at [405, 126] on h3 "bogo sale" at bounding box center [413, 125] width 110 height 24
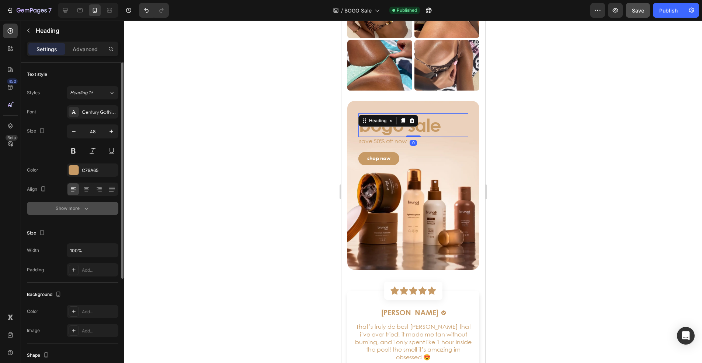
click at [95, 212] on button "Show more" at bounding box center [72, 208] width 91 height 13
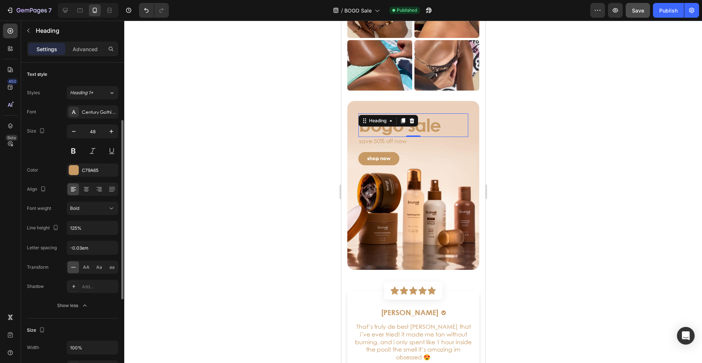
scroll to position [37, 0]
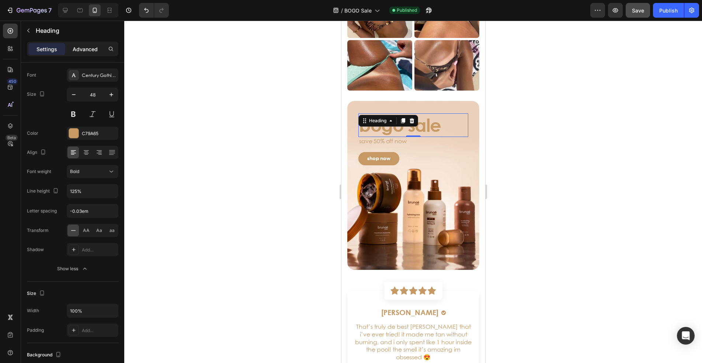
click at [84, 52] on p "Advanced" at bounding box center [85, 49] width 25 height 8
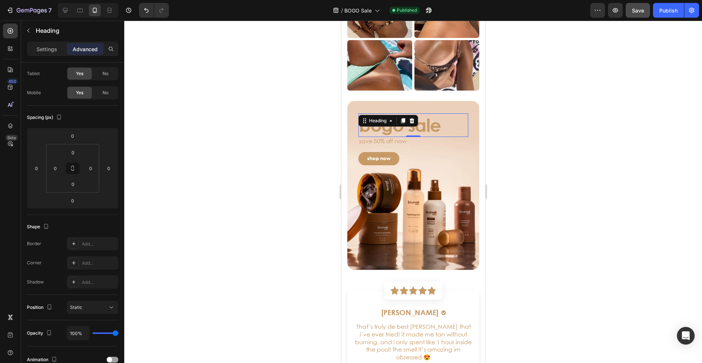
click at [505, 147] on div at bounding box center [412, 192] width 577 height 343
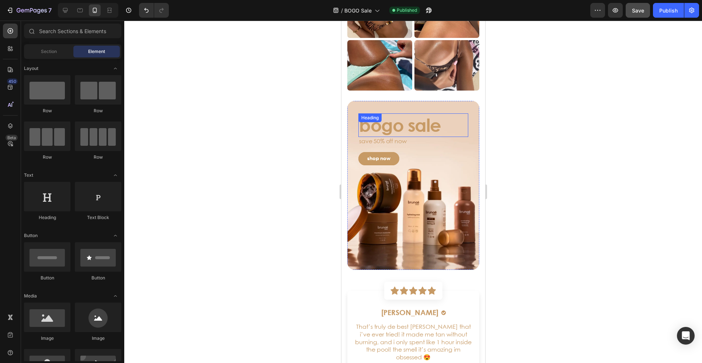
click at [408, 124] on h3 "bogo sale" at bounding box center [413, 125] width 110 height 24
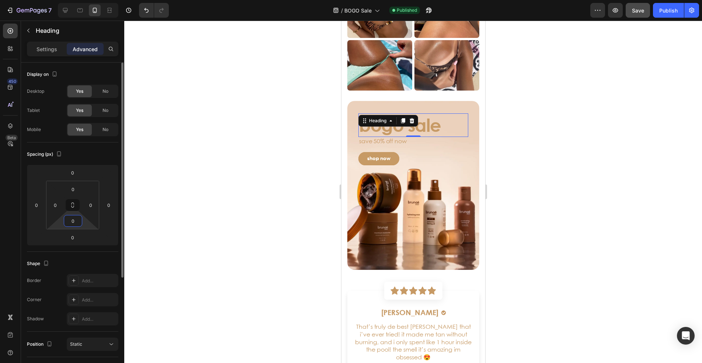
click at [76, 219] on input "0" at bounding box center [73, 221] width 15 height 11
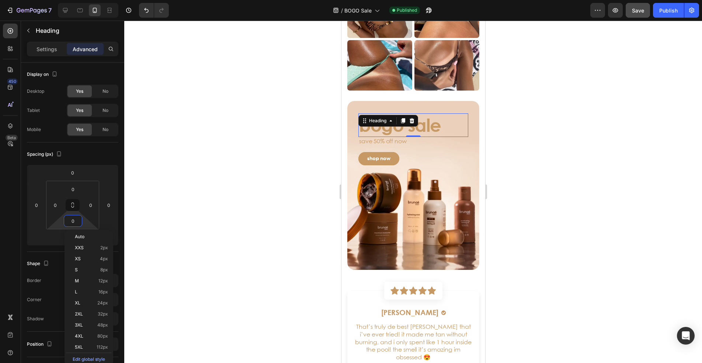
click at [12, 235] on div "450 Beta" at bounding box center [10, 167] width 15 height 287
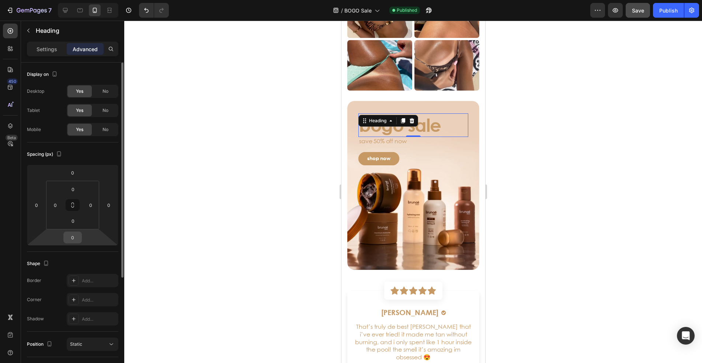
click at [76, 241] on input "0" at bounding box center [72, 237] width 15 height 11
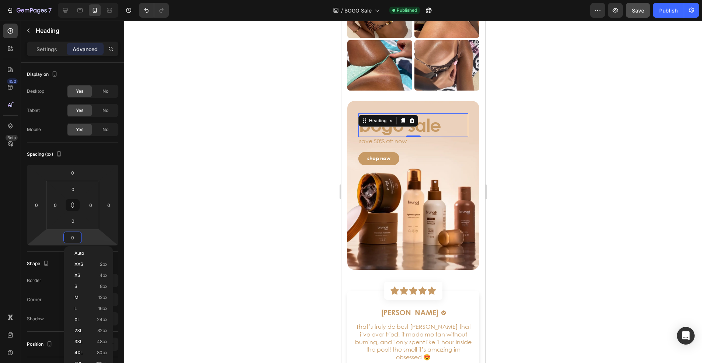
type input "4"
click at [554, 158] on div at bounding box center [412, 192] width 577 height 343
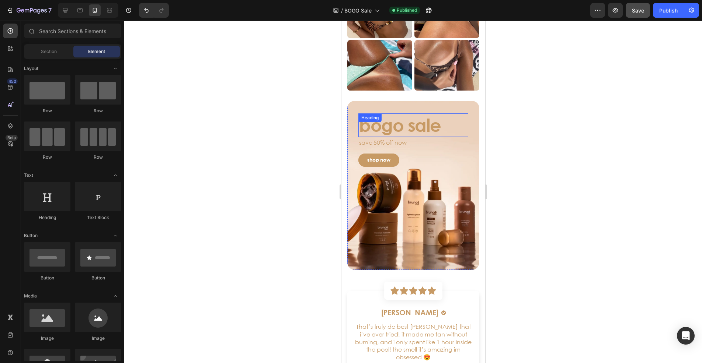
click at [423, 121] on h3 "bogo sale" at bounding box center [413, 125] width 110 height 24
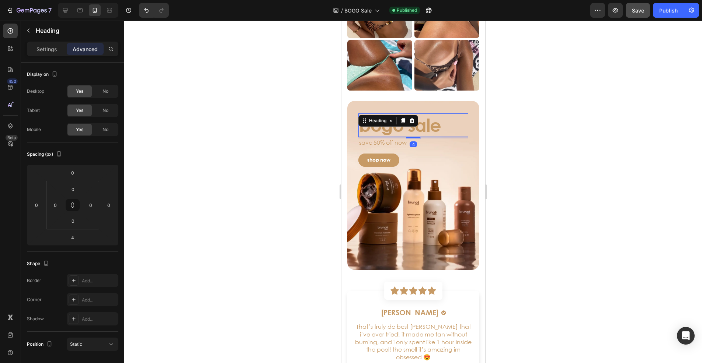
click at [550, 146] on div at bounding box center [412, 192] width 577 height 343
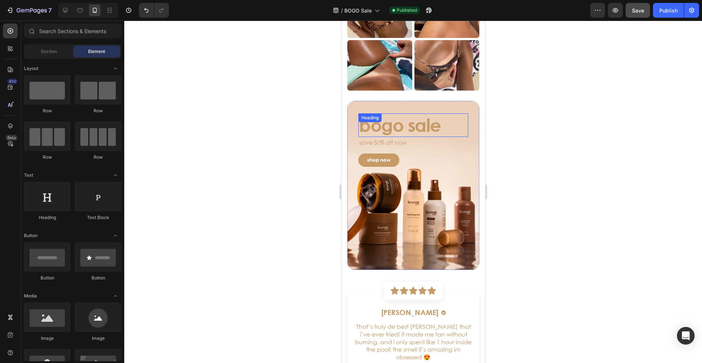
click at [411, 124] on h3 "bogo sale" at bounding box center [413, 125] width 110 height 24
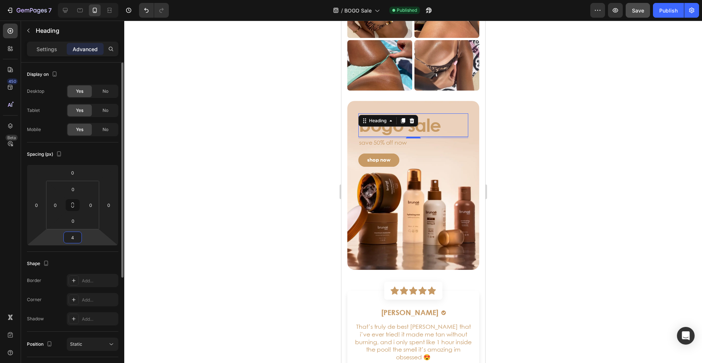
click at [73, 237] on input "4" at bounding box center [72, 237] width 15 height 11
type input "6"
click at [529, 136] on div at bounding box center [412, 192] width 577 height 343
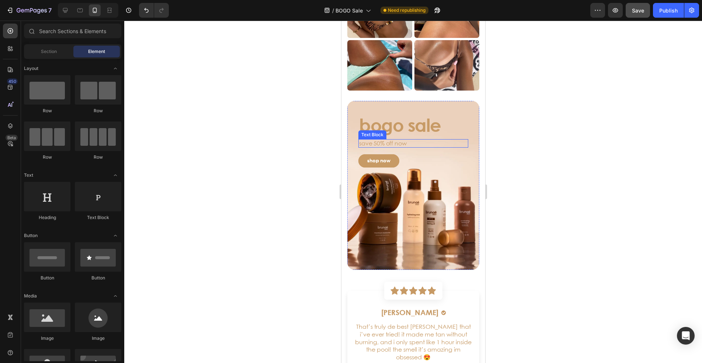
click at [373, 140] on p "save 50% off now" at bounding box center [413, 143] width 108 height 7
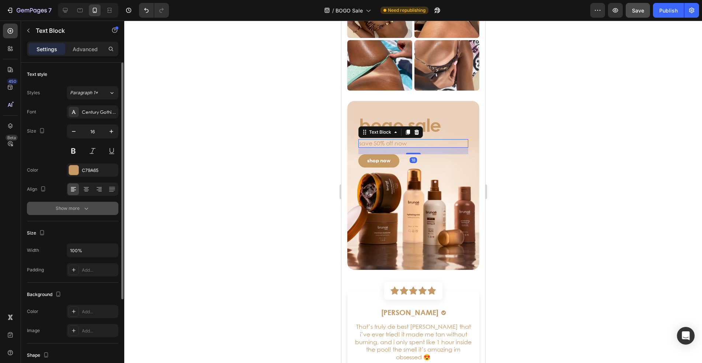
click at [79, 206] on div "Show more" at bounding box center [73, 208] width 34 height 7
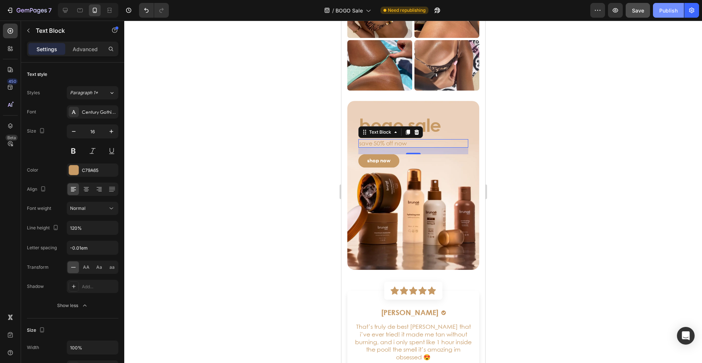
click at [665, 14] on div "Publish" at bounding box center [668, 11] width 18 height 8
click at [66, 10] on icon at bounding box center [65, 10] width 7 height 7
type input "32"
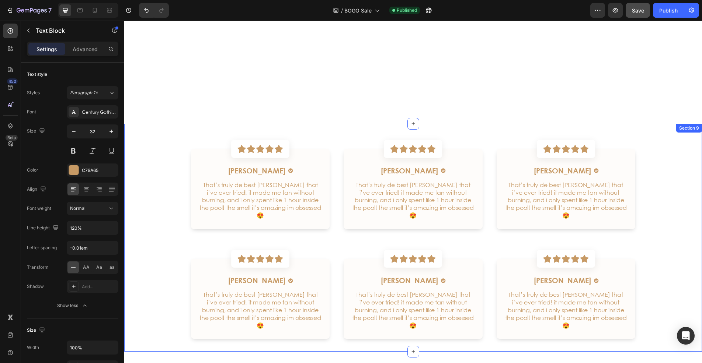
scroll to position [2113, 0]
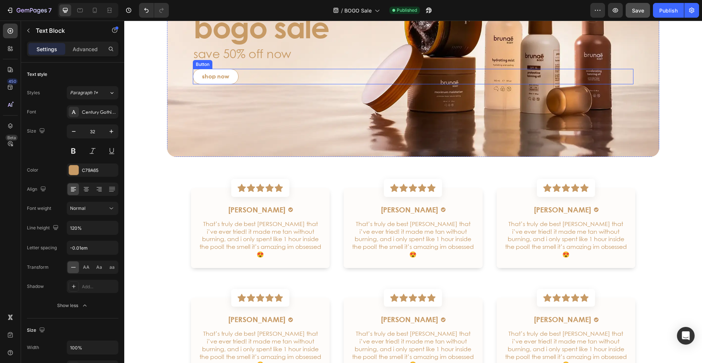
click at [228, 82] on link "shop now" at bounding box center [216, 76] width 46 height 15
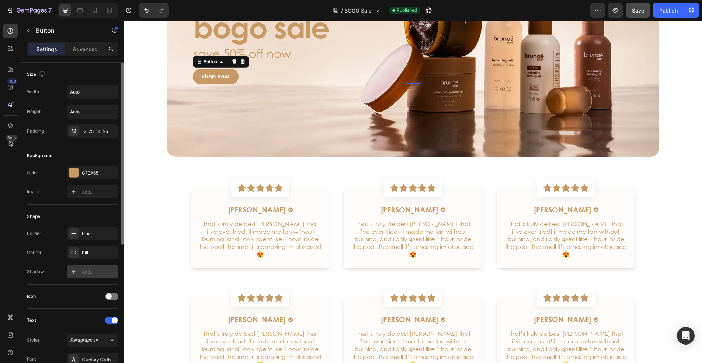
scroll to position [147, 0]
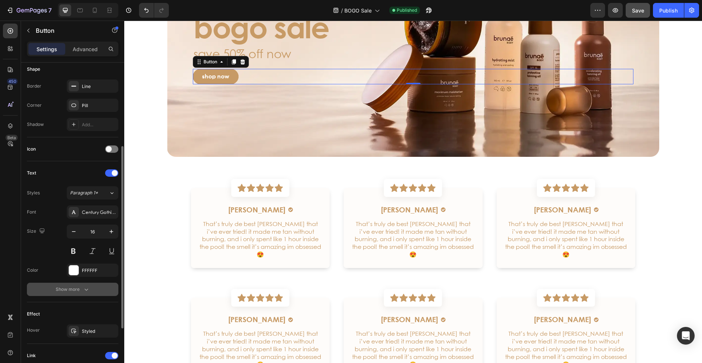
click at [97, 287] on button "Show more" at bounding box center [72, 289] width 91 height 13
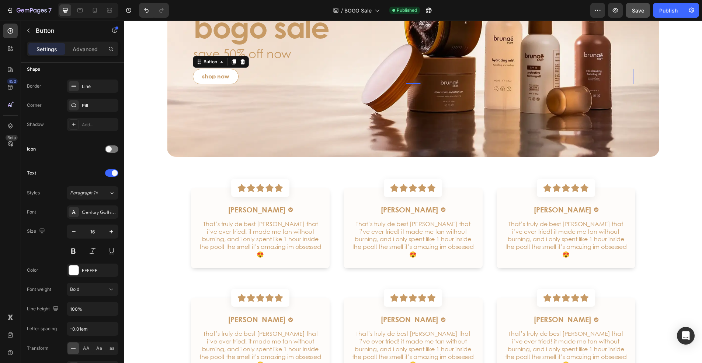
click at [227, 78] on link "shop now" at bounding box center [216, 76] width 46 height 15
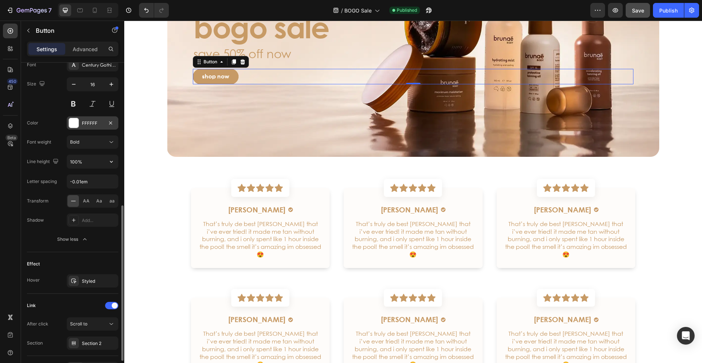
scroll to position [221, 0]
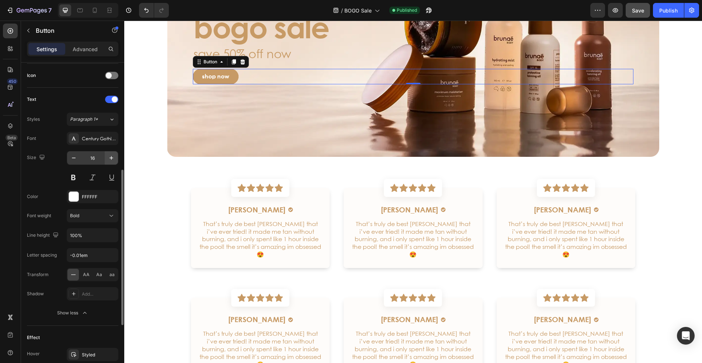
click at [112, 158] on icon "button" at bounding box center [111, 158] width 4 height 4
click at [112, 158] on icon "button" at bounding box center [111, 157] width 7 height 7
type input "20"
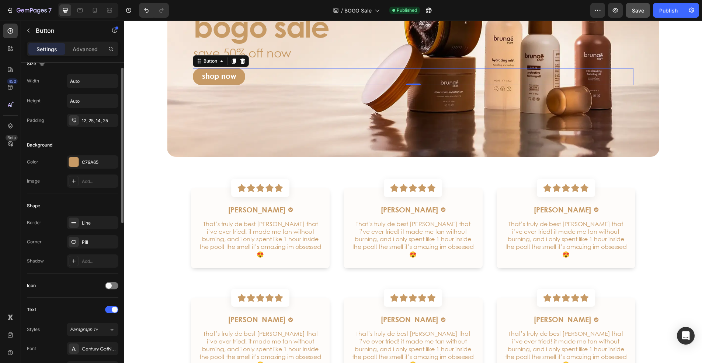
scroll to position [0, 0]
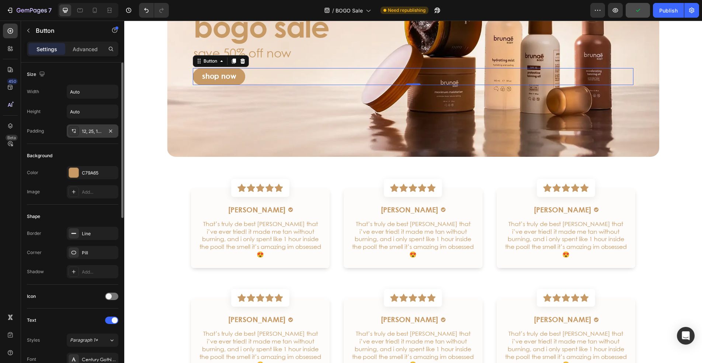
click at [73, 128] on icon at bounding box center [74, 131] width 6 height 6
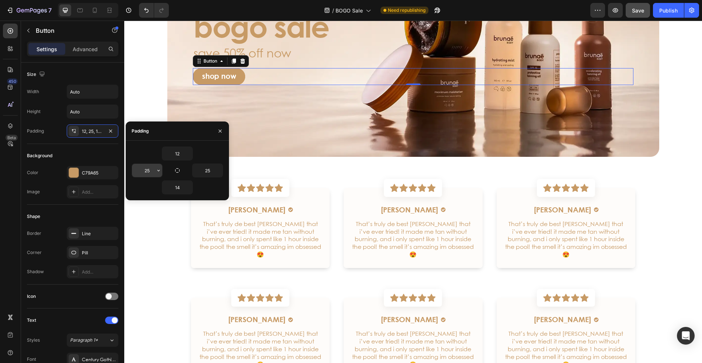
click at [147, 170] on input "25" at bounding box center [147, 170] width 30 height 13
type input "30"
click at [215, 169] on button "button" at bounding box center [218, 170] width 7 height 13
click at [210, 169] on input "25" at bounding box center [207, 170] width 30 height 13
type input "30"
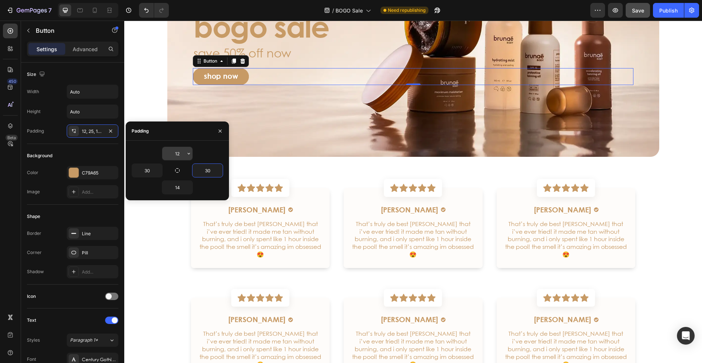
click at [178, 152] on input "12" at bounding box center [177, 153] width 30 height 13
type input "15.5"
click at [181, 186] on input "14" at bounding box center [177, 187] width 30 height 13
type input "17.5"
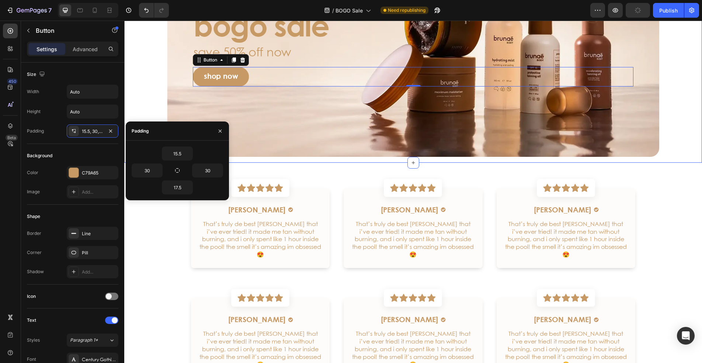
click at [141, 85] on div "bogo sale Heading save 50% off now Text Block shop now Button 0 Hero Banner" at bounding box center [413, 46] width 563 height 221
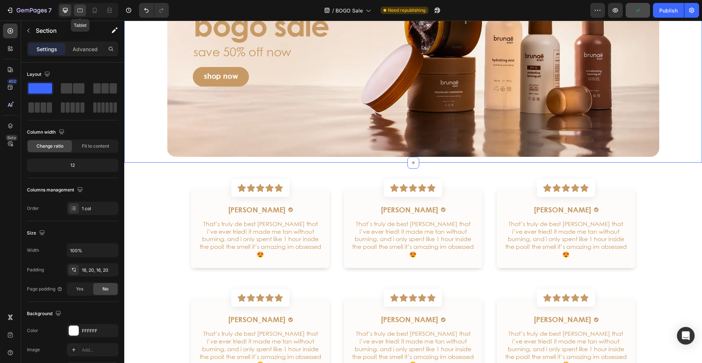
click at [77, 11] on icon at bounding box center [80, 10] width 6 height 4
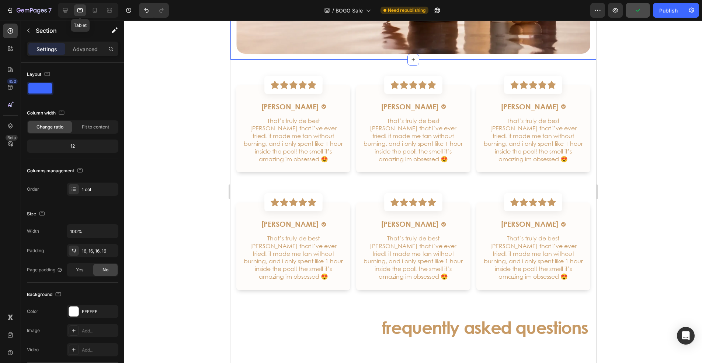
scroll to position [1997, 0]
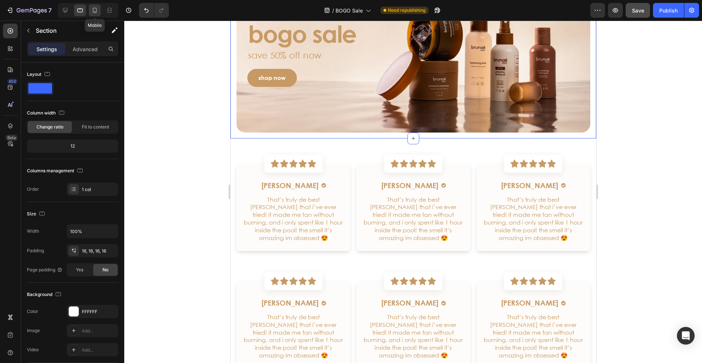
click at [95, 13] on icon at bounding box center [95, 10] width 4 height 5
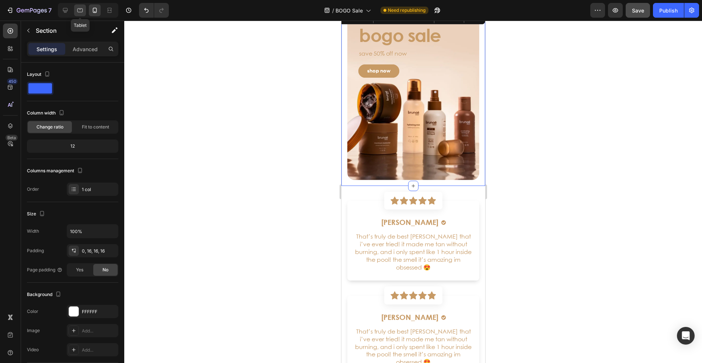
click at [81, 11] on icon at bounding box center [79, 10] width 7 height 7
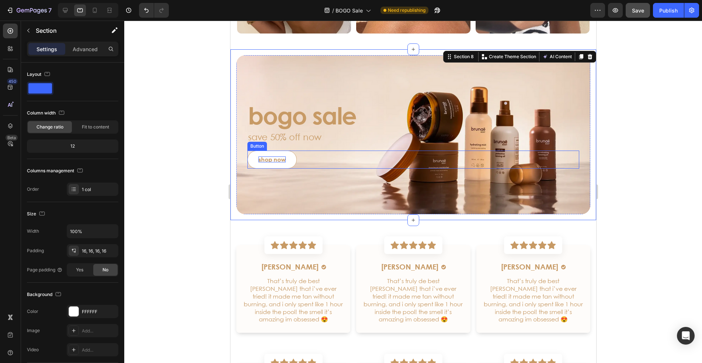
click at [282, 157] on p "shop now" at bounding box center [271, 160] width 27 height 6
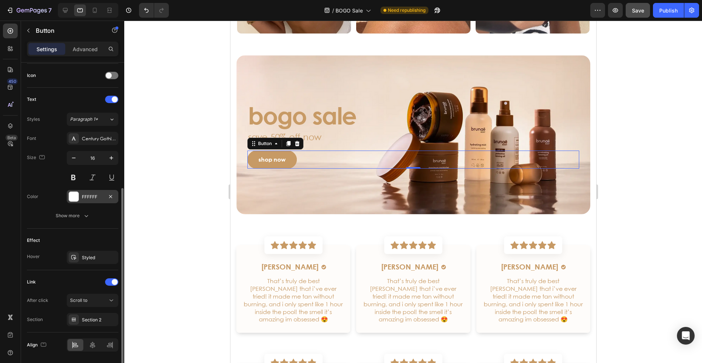
scroll to position [245, 0]
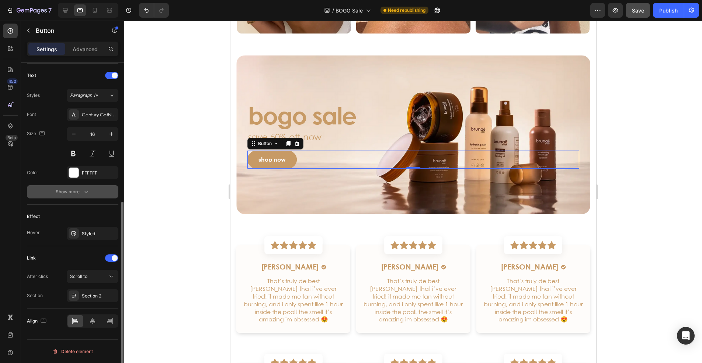
click at [85, 194] on icon "button" at bounding box center [86, 191] width 7 height 7
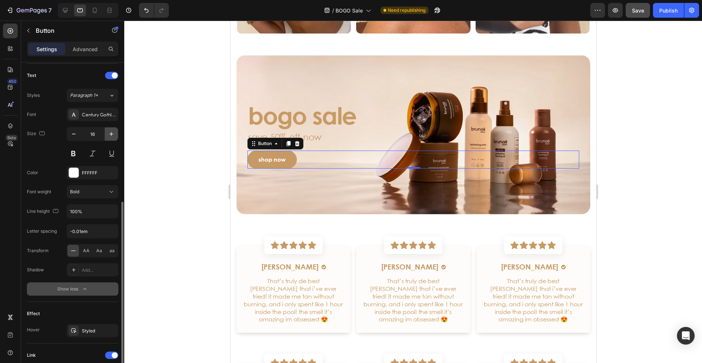
click at [115, 134] on button "button" at bounding box center [111, 133] width 13 height 13
click at [72, 132] on icon "button" at bounding box center [73, 133] width 7 height 7
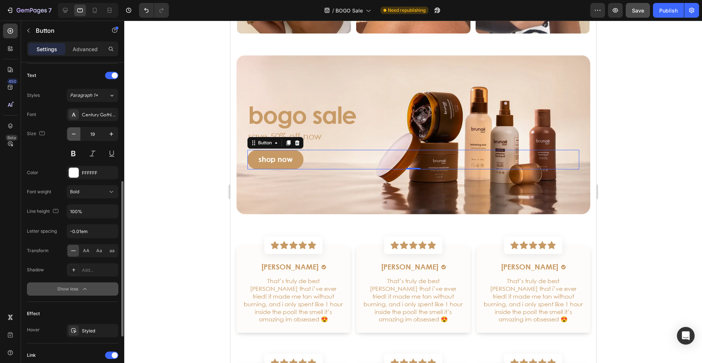
click at [72, 133] on icon "button" at bounding box center [73, 133] width 7 height 7
click at [89, 8] on div at bounding box center [95, 10] width 12 height 12
type input "14"
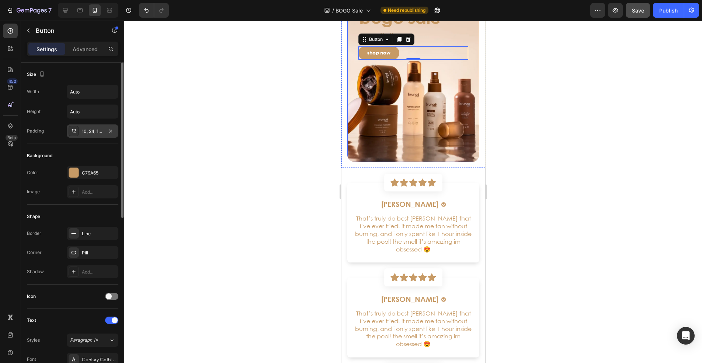
click at [71, 129] on icon at bounding box center [74, 131] width 6 height 6
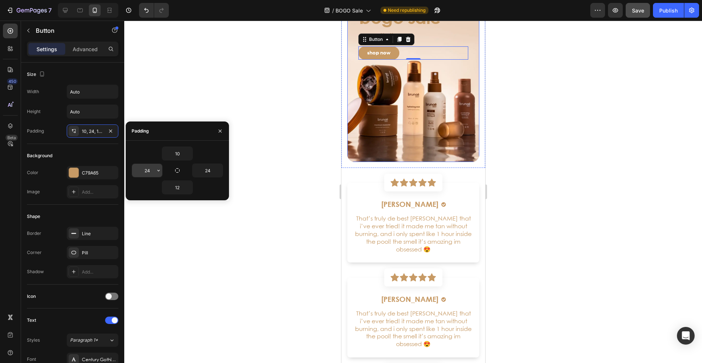
click at [148, 170] on input "24" at bounding box center [147, 170] width 30 height 13
click at [149, 170] on input "24" at bounding box center [147, 170] width 30 height 13
type input "24.5"
click at [212, 172] on input "24" at bounding box center [207, 170] width 30 height 13
click at [212, 168] on input "24" at bounding box center [207, 170] width 30 height 13
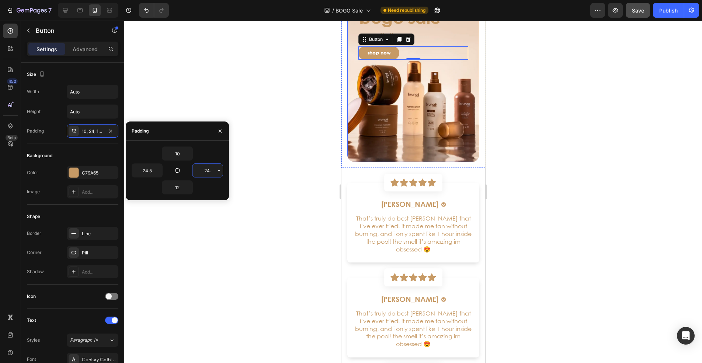
type input "24.5"
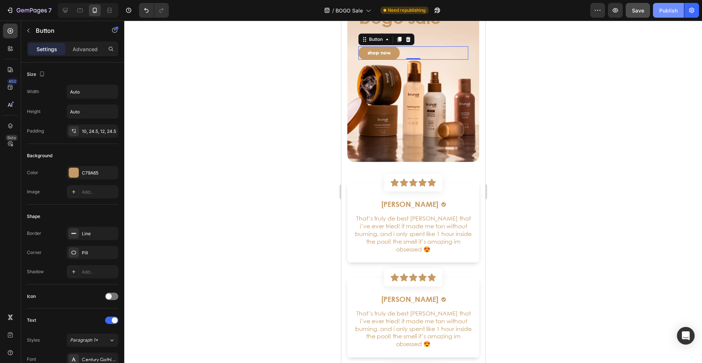
click at [669, 11] on div "Publish" at bounding box center [668, 11] width 18 height 8
click at [65, 11] on icon at bounding box center [65, 10] width 5 height 5
type input "20"
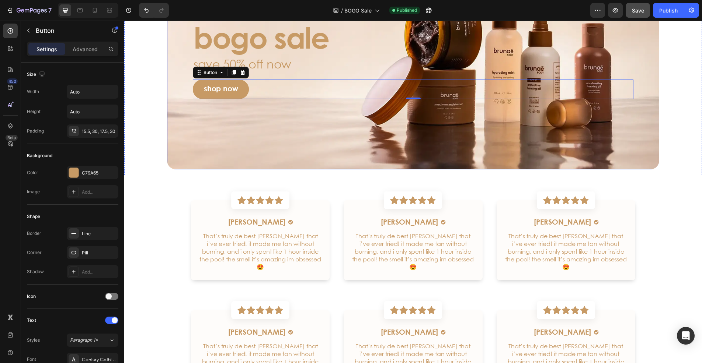
scroll to position [1940, 0]
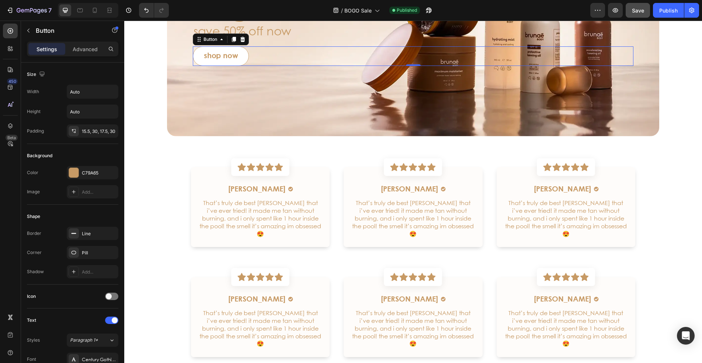
click at [242, 59] on link "shop now" at bounding box center [221, 56] width 56 height 20
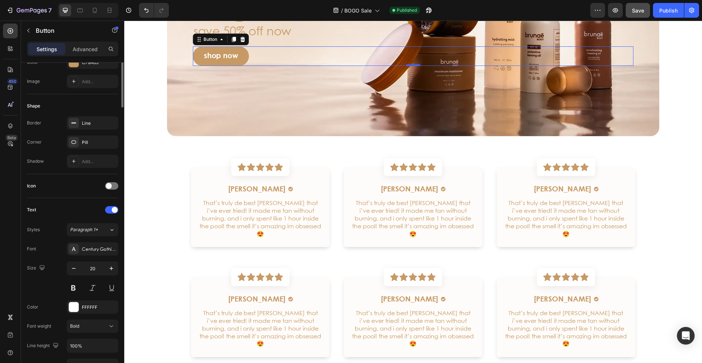
scroll to position [0, 0]
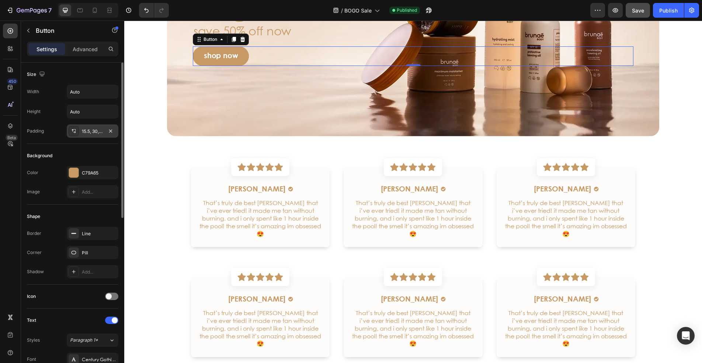
click at [70, 128] on div at bounding box center [74, 131] width 10 height 10
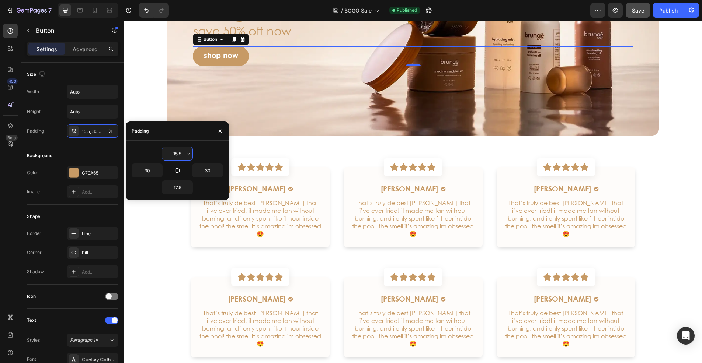
click at [172, 154] on input "15.5" at bounding box center [177, 153] width 30 height 13
click at [181, 152] on input "15.5" at bounding box center [177, 153] width 30 height 13
click at [179, 152] on input "15.5" at bounding box center [177, 153] width 30 height 13
click at [180, 153] on input "15.5" at bounding box center [177, 153] width 30 height 13
drag, startPoint x: 177, startPoint y: 153, endPoint x: 181, endPoint y: 154, distance: 4.5
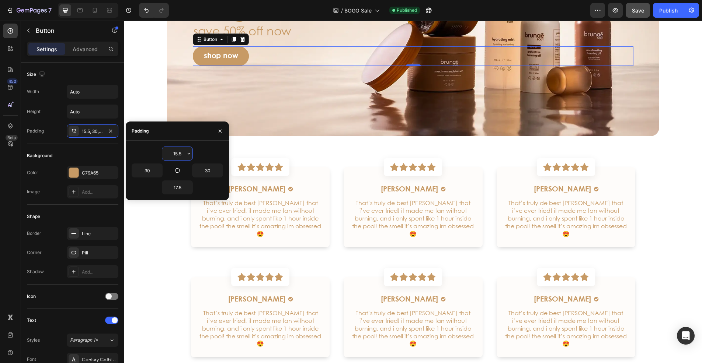
click at [181, 154] on input "15.5" at bounding box center [177, 153] width 30 height 13
type input "15"
click at [179, 186] on input "17.5" at bounding box center [177, 187] width 30 height 13
click at [181, 187] on input "17.5" at bounding box center [177, 187] width 30 height 13
type input "17"
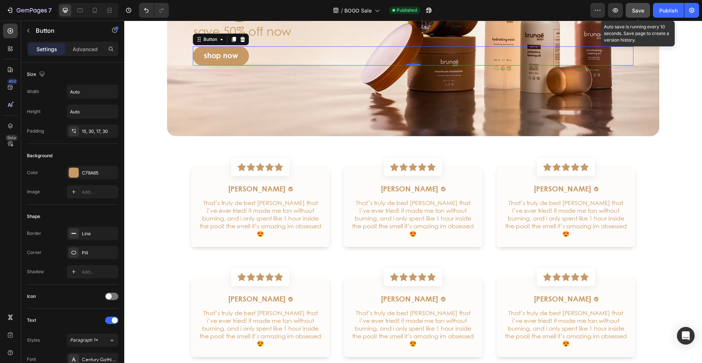
click at [634, 11] on span "Save" at bounding box center [638, 10] width 12 height 6
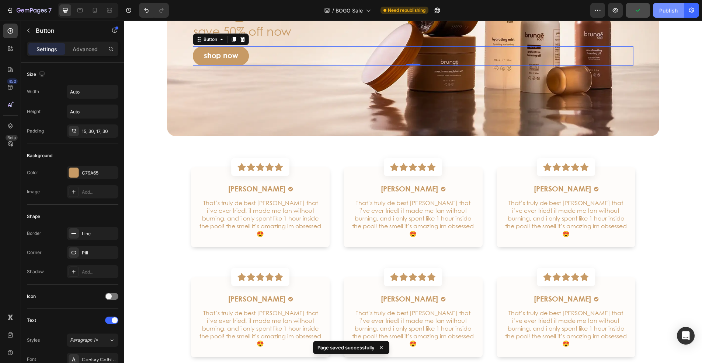
click at [667, 12] on div "Publish" at bounding box center [668, 11] width 18 height 8
click at [93, 9] on icon at bounding box center [95, 10] width 4 height 5
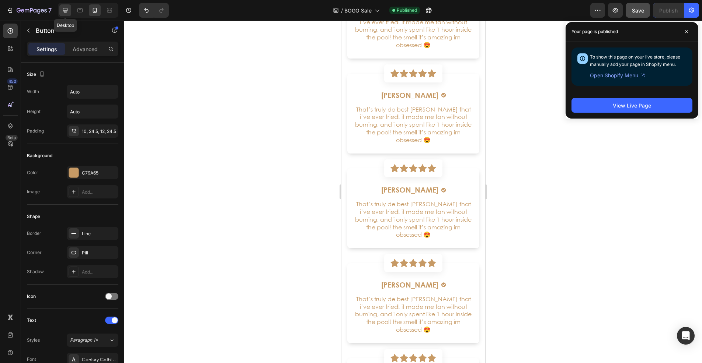
click at [63, 8] on icon at bounding box center [65, 10] width 7 height 7
type input "20"
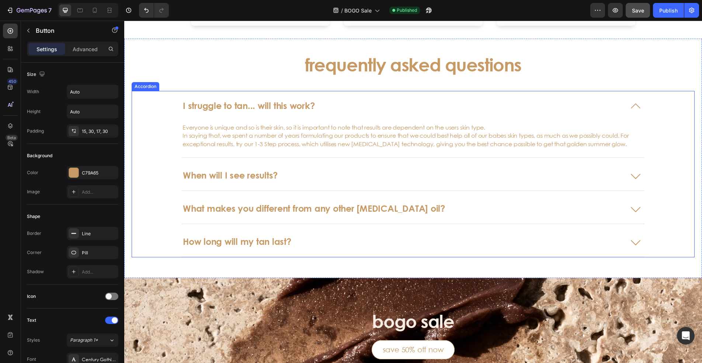
scroll to position [1879, 0]
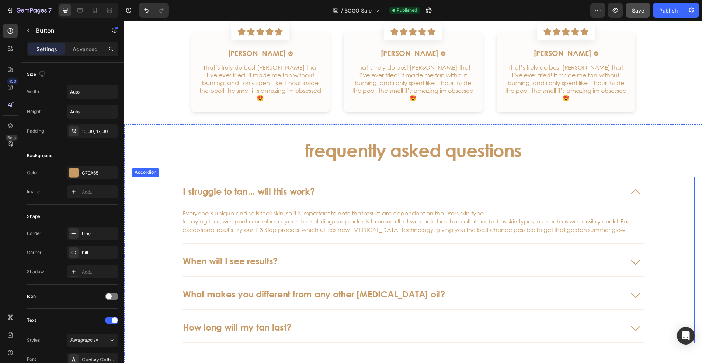
click at [377, 185] on div "I struggle to tan... will this work?" at bounding box center [401, 191] width 439 height 13
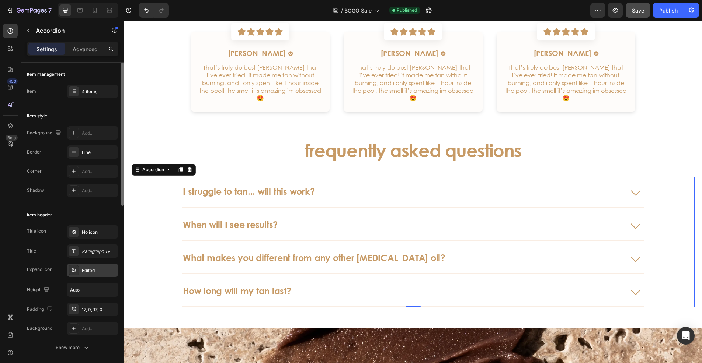
scroll to position [111, 0]
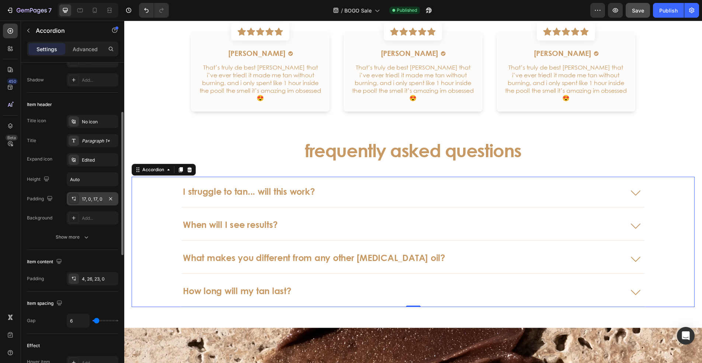
click at [72, 199] on icon at bounding box center [74, 199] width 6 height 6
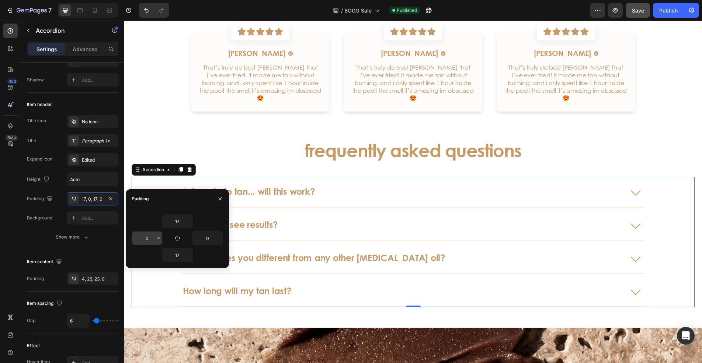
click at [152, 242] on input "0" at bounding box center [147, 238] width 30 height 13
click at [151, 238] on input "0" at bounding box center [147, 238] width 30 height 13
type input "13"
click at [68, 278] on div "4, 26, 23, 0" at bounding box center [93, 278] width 52 height 13
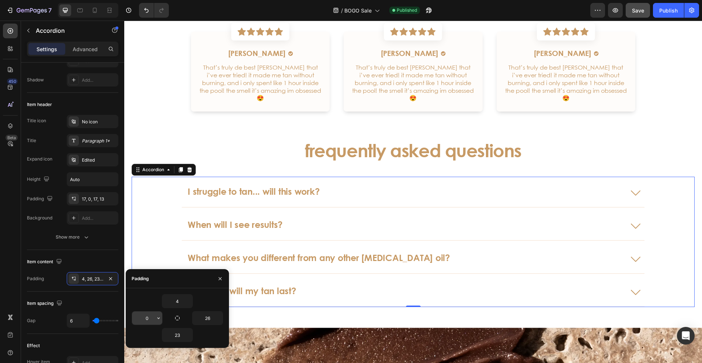
click at [0, 0] on input "0" at bounding box center [0, 0] width 0 height 0
type input "13"
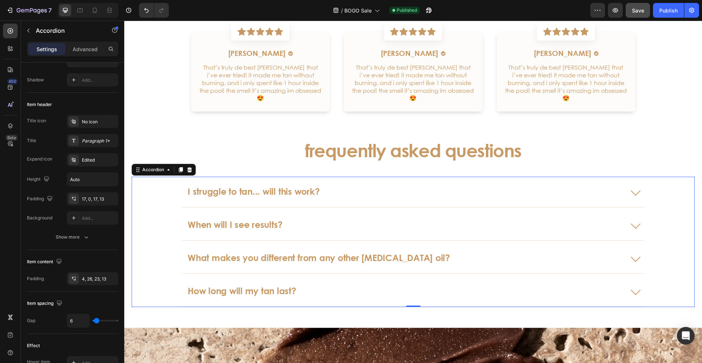
click at [156, 243] on div "What makes you different from any other tanning oil?" at bounding box center [413, 258] width 562 height 31
click at [93, 9] on icon at bounding box center [95, 10] width 4 height 5
type input "98"
type input "2"
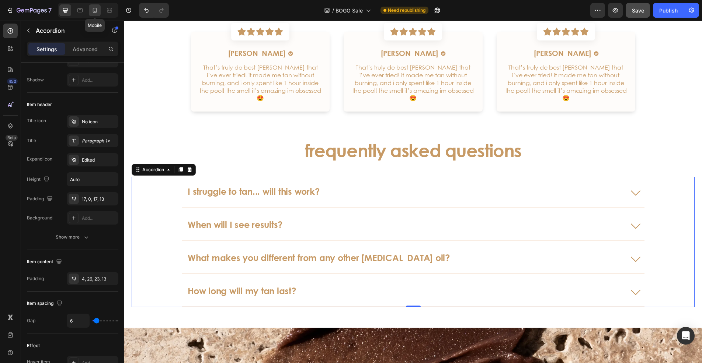
type input "8"
type input "0"
type input "24"
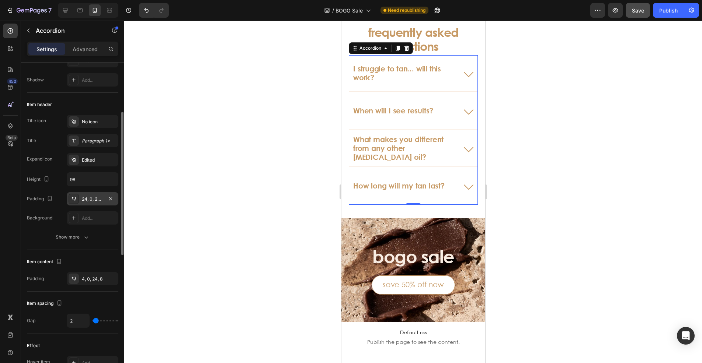
scroll to position [2275, 0]
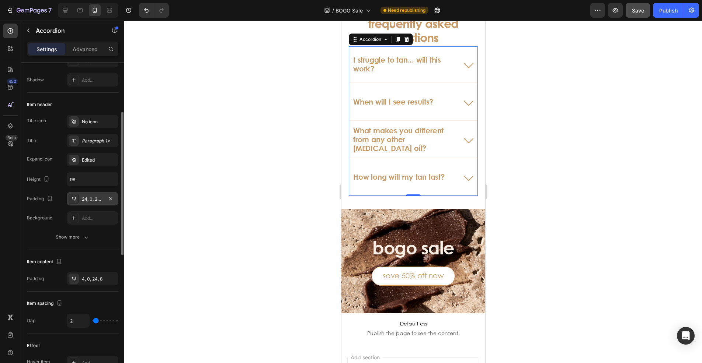
click at [75, 199] on icon at bounding box center [74, 199] width 6 height 6
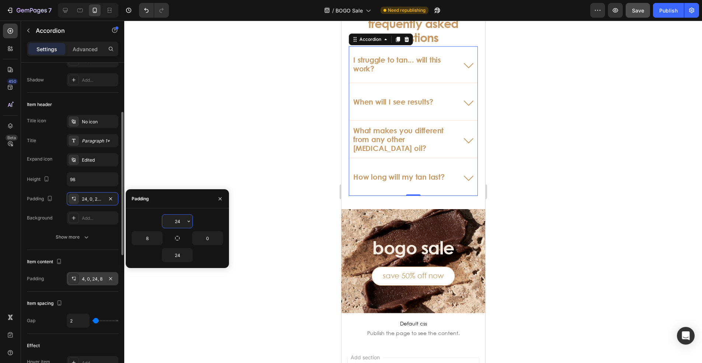
click at [67, 279] on div "4, 0, 24, 8" at bounding box center [93, 278] width 52 height 13
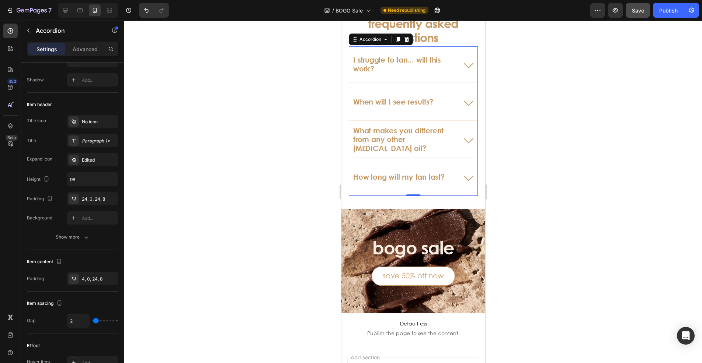
click at [208, 187] on div at bounding box center [412, 192] width 577 height 343
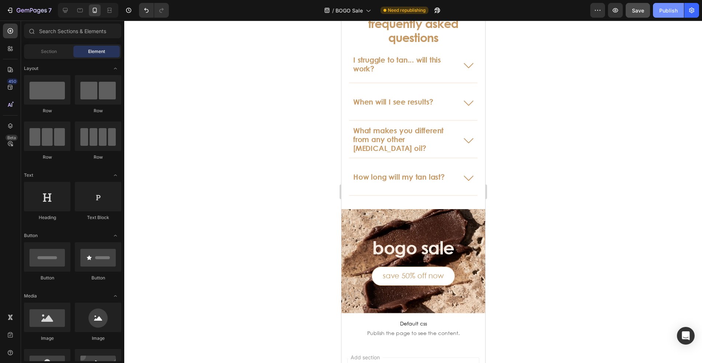
click at [666, 10] on div "Publish" at bounding box center [668, 11] width 18 height 8
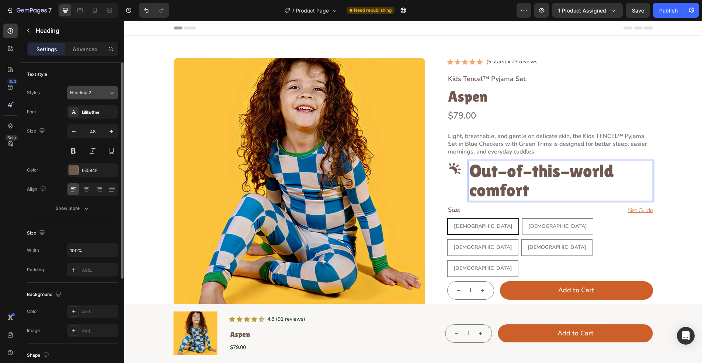
click at [85, 93] on span "Heading 2" at bounding box center [80, 93] width 21 height 7
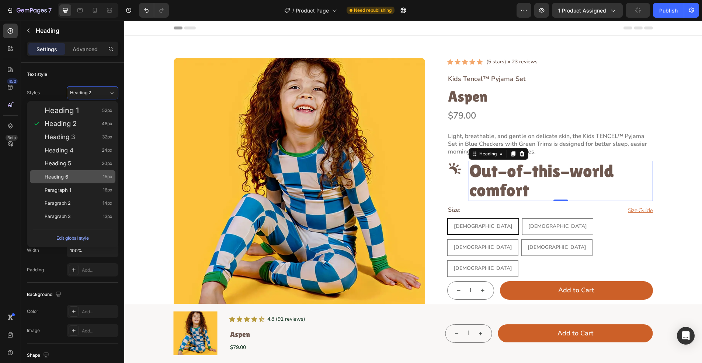
click at [106, 180] on span "15px" at bounding box center [108, 176] width 10 height 7
type input "15"
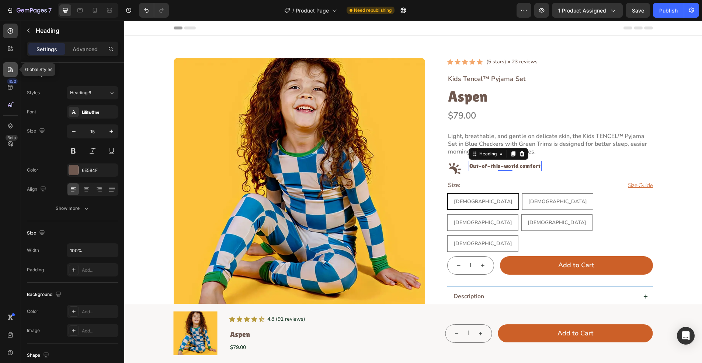
click at [9, 70] on icon at bounding box center [10, 69] width 7 height 7
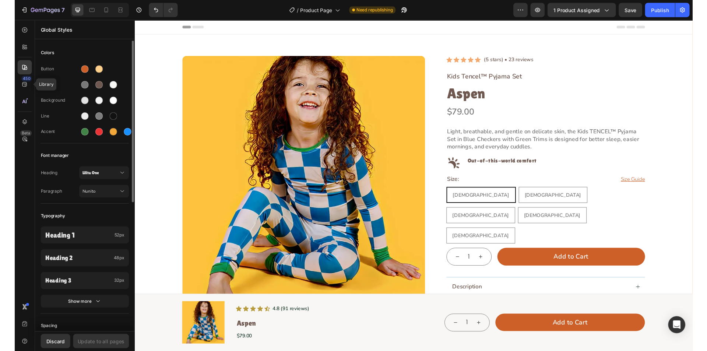
scroll to position [74, 0]
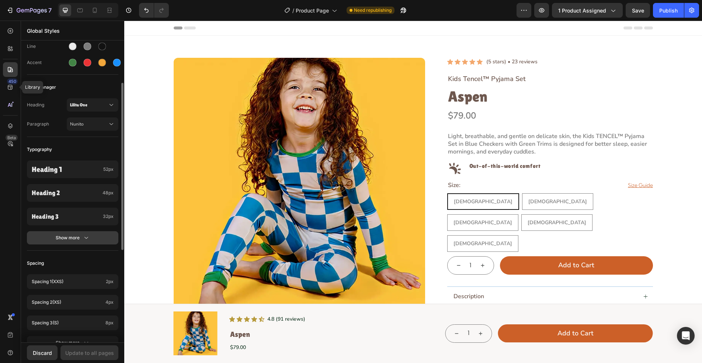
click at [94, 240] on button "Show more" at bounding box center [72, 237] width 91 height 13
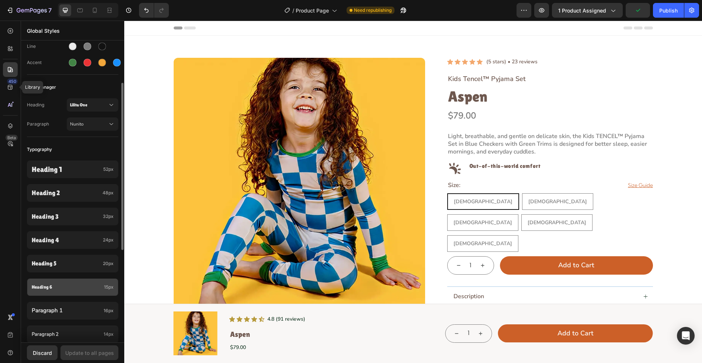
click at [107, 289] on span "15px" at bounding box center [109, 287] width 10 height 7
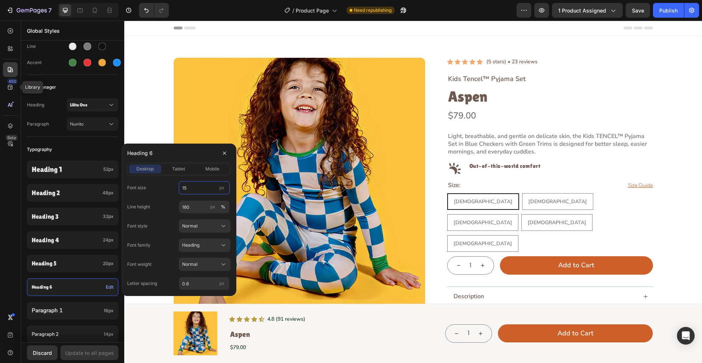
click at [196, 188] on input "15" at bounding box center [204, 187] width 51 height 13
type input "18"
click at [193, 207] on input "160" at bounding box center [204, 206] width 51 height 13
type input "110"
click at [193, 283] on input "0.6" at bounding box center [204, 283] width 51 height 13
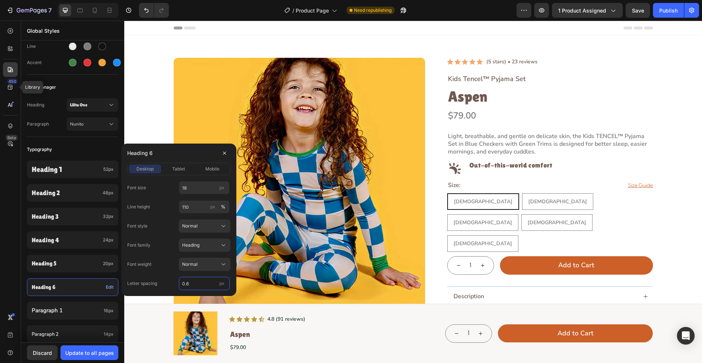
type input "0"
click at [174, 165] on button "tablet" at bounding box center [179, 169] width 32 height 9
click at [195, 189] on input "14" at bounding box center [204, 187] width 51 height 13
type input "18"
click at [204, 169] on div "mobile" at bounding box center [212, 169] width 32 height 7
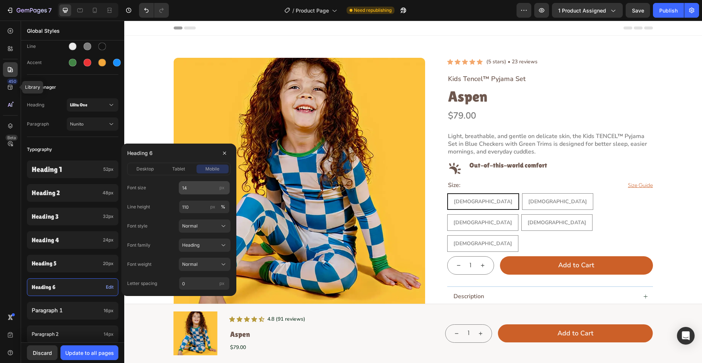
drag, startPoint x: 196, startPoint y: 198, endPoint x: 201, endPoint y: 186, distance: 12.2
click at [198, 194] on div "Font size 14 px Line height 110 px % Font style Normal Font family Heading Font…" at bounding box center [178, 235] width 103 height 109
click at [201, 186] on input "14" at bounding box center [204, 187] width 51 height 13
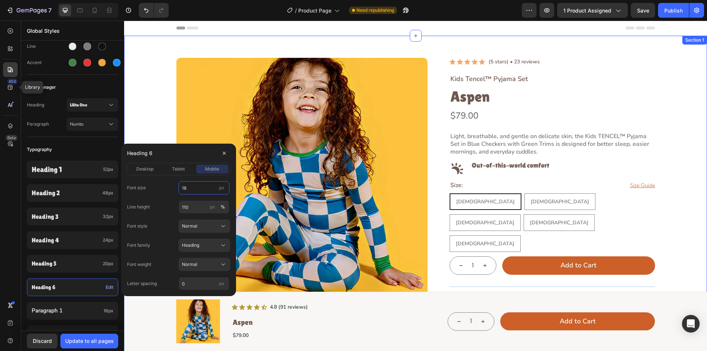
type input "18"
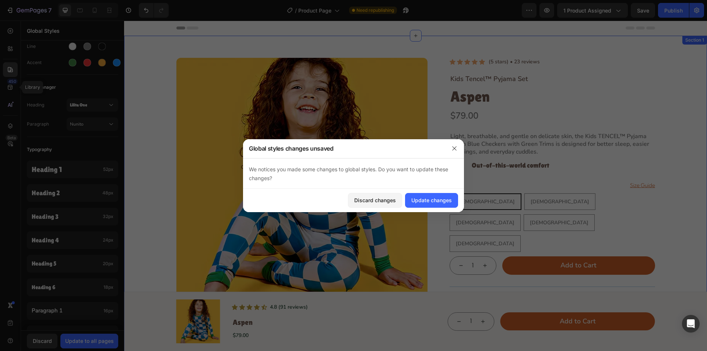
click at [151, 113] on div "Product Images Icon Icon Icon Icon Icon Icon List (5 stars) • 23 reviews Text B…" at bounding box center [416, 313] width 566 height 510
click at [457, 147] on icon "button" at bounding box center [454, 148] width 4 height 4
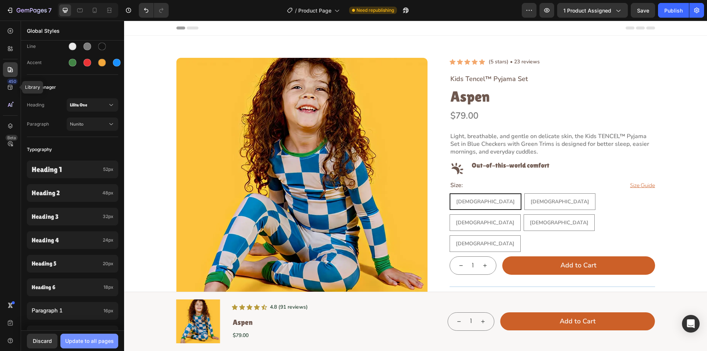
click at [103, 338] on div "Update to all pages" at bounding box center [89, 341] width 49 height 8
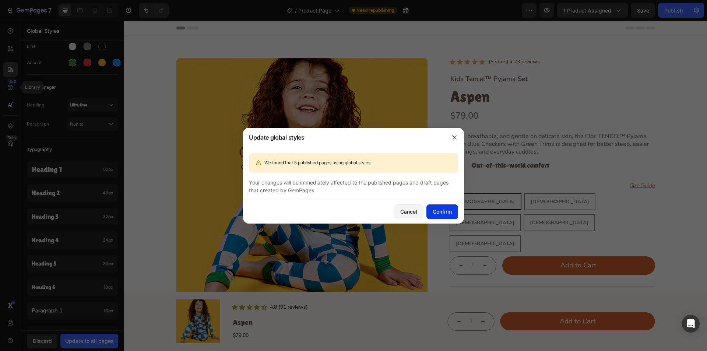
click at [452, 209] on div "Confirm" at bounding box center [442, 212] width 19 height 8
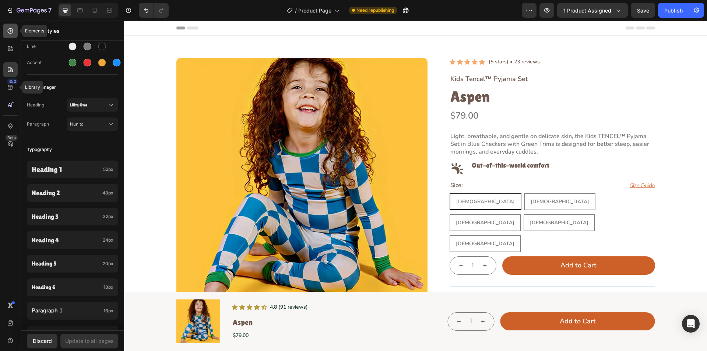
click at [13, 32] on icon at bounding box center [11, 31] width 6 height 6
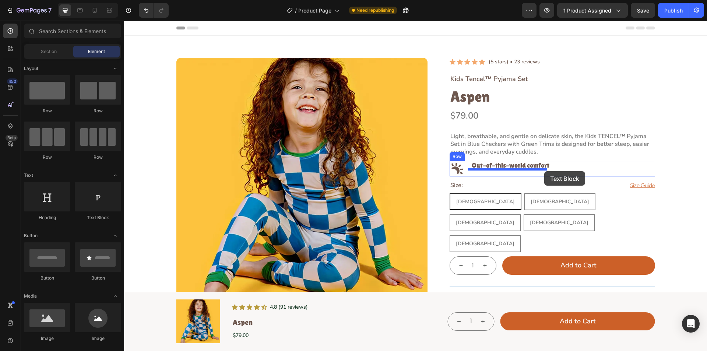
drag, startPoint x: 240, startPoint y: 219, endPoint x: 545, endPoint y: 171, distance: 308.1
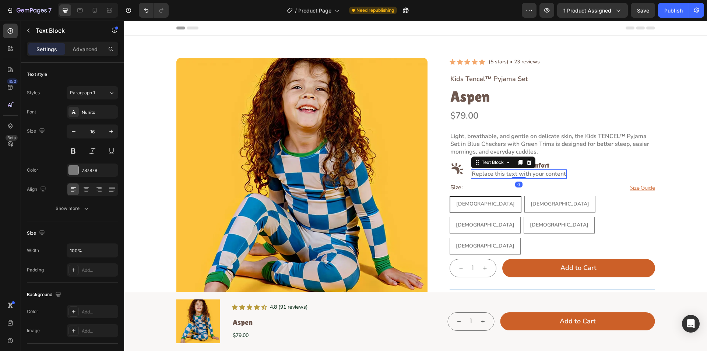
click at [507, 176] on div "Replace this text with your content" at bounding box center [519, 174] width 96 height 9
click at [507, 176] on p "Replace this text with your content" at bounding box center [519, 174] width 94 height 8
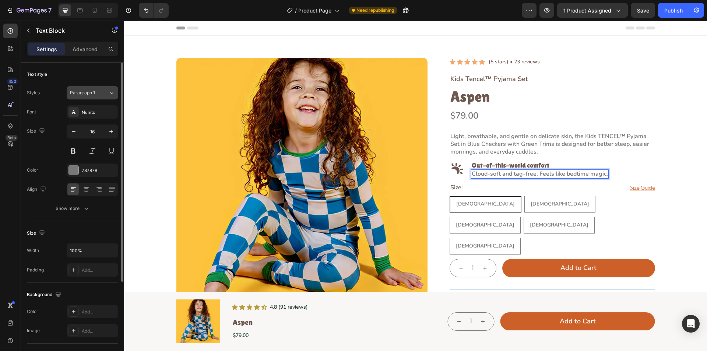
click at [87, 96] on button "Paragraph 1" at bounding box center [93, 92] width 52 height 13
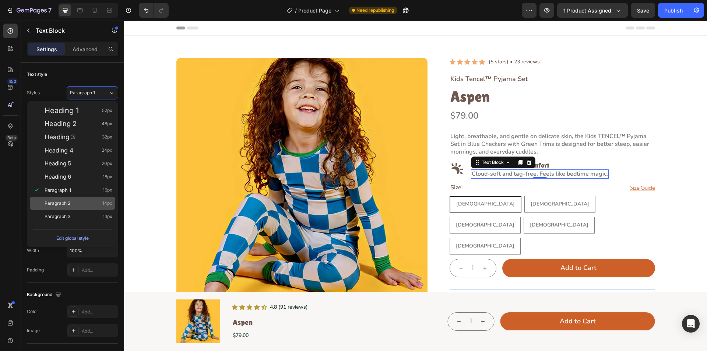
click at [79, 205] on div "Paragraph 2 14px" at bounding box center [79, 203] width 68 height 7
type input "14"
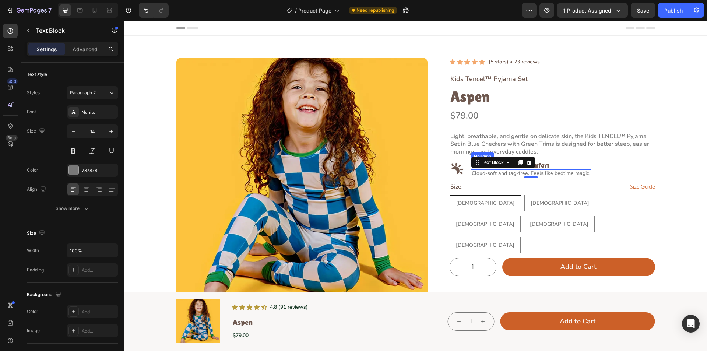
click at [550, 167] on p "Out-of-this-world comfort" at bounding box center [531, 165] width 119 height 7
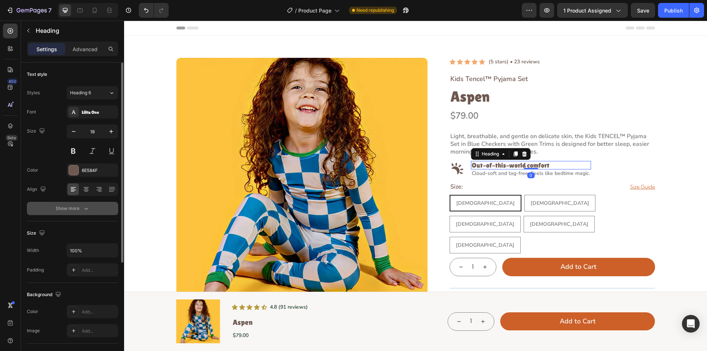
click at [90, 207] on icon "button" at bounding box center [86, 208] width 7 height 7
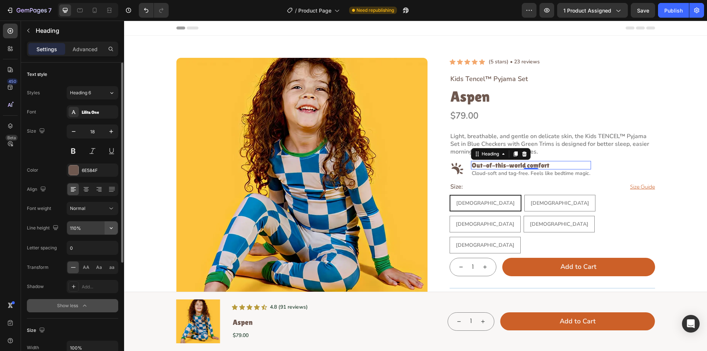
click at [105, 229] on button "button" at bounding box center [111, 227] width 13 height 13
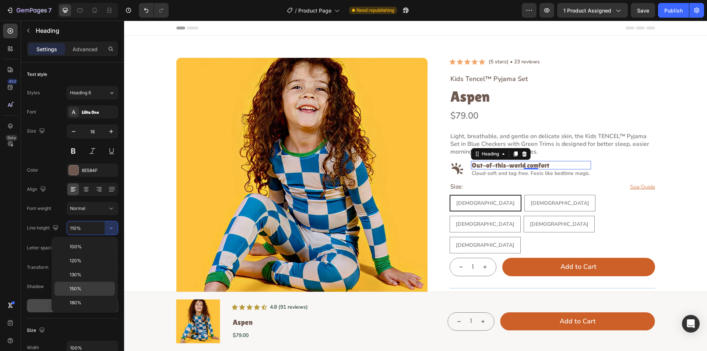
click at [94, 287] on p "150%" at bounding box center [91, 289] width 42 height 7
type input "150%"
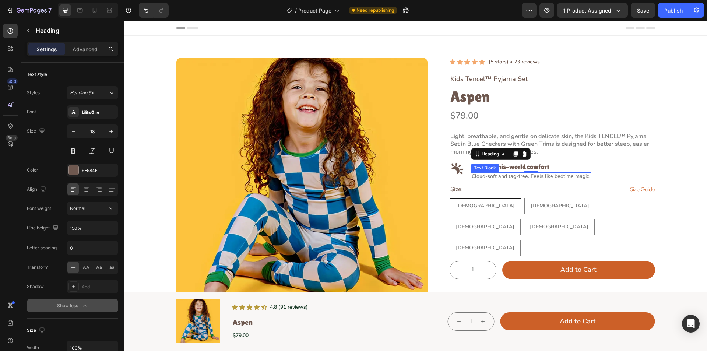
click at [498, 175] on p "Cloud-soft and tag-free. Feels like bedtime magic." at bounding box center [531, 176] width 119 height 7
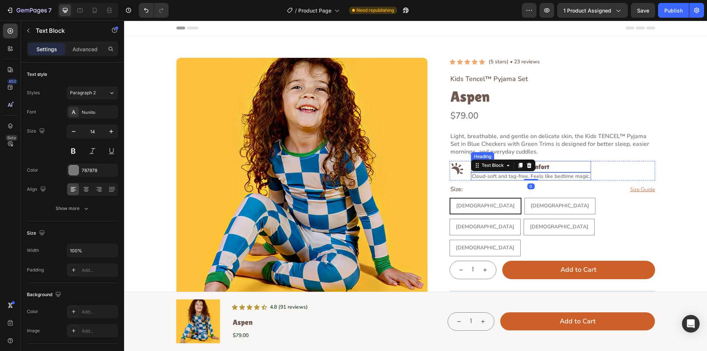
click at [551, 168] on p "Out-of-this-world comfort" at bounding box center [531, 167] width 119 height 10
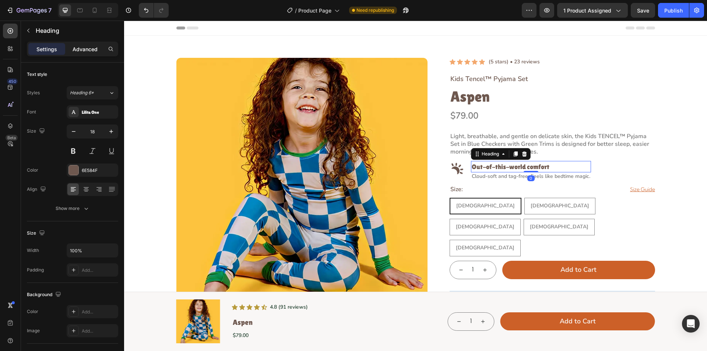
click at [81, 49] on p "Advanced" at bounding box center [85, 49] width 25 height 8
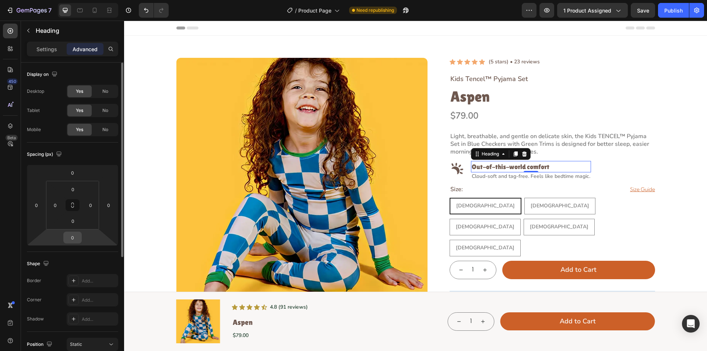
click at [78, 239] on input "0" at bounding box center [72, 237] width 15 height 11
type input "3"
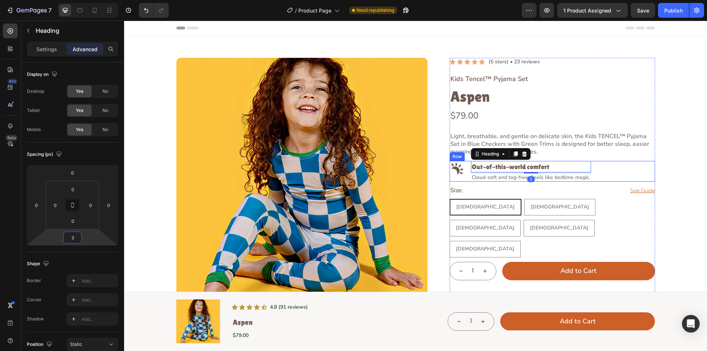
click at [635, 170] on div "Image Out-of-this-world comfort Heading 3 Cloud-soft and tag-free. Feels like b…" at bounding box center [553, 171] width 206 height 21
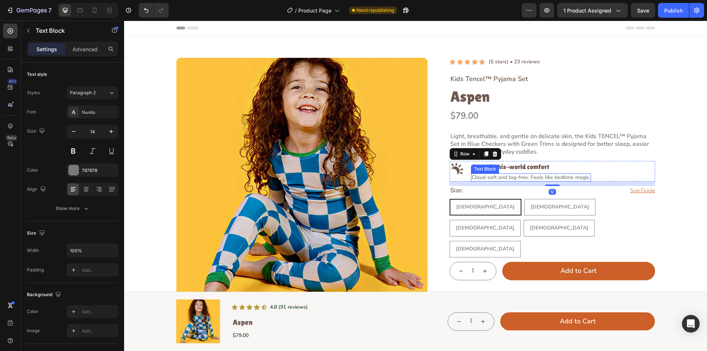
click at [567, 175] on p "Cloud-soft and tag-free. Feels like bedtime magic." at bounding box center [531, 177] width 119 height 7
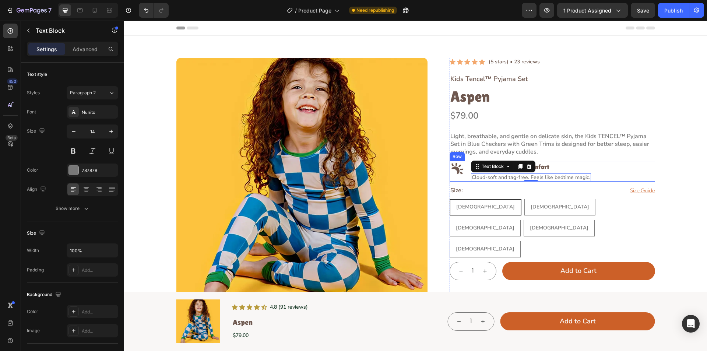
click at [464, 175] on div "Image Out-of-this-world comfort Heading Cloud-soft and tag-free. Feels like bed…" at bounding box center [553, 171] width 206 height 21
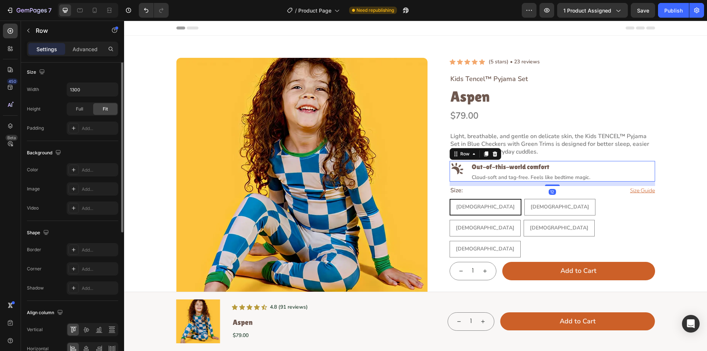
scroll to position [221, 0]
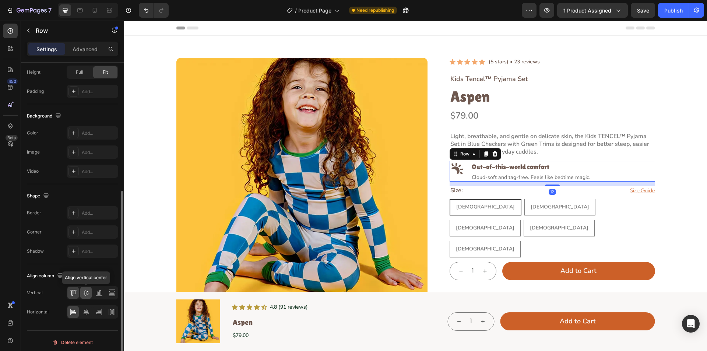
click at [86, 290] on icon at bounding box center [86, 292] width 7 height 7
click at [465, 173] on div "Image Out-of-this-world comfort Heading Cloud-soft and tag-free. Feels like bed…" at bounding box center [553, 171] width 206 height 21
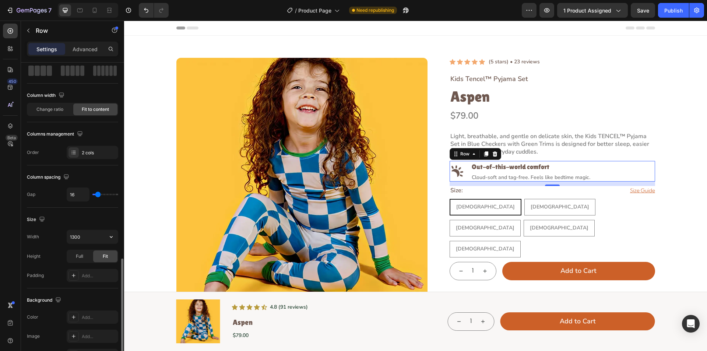
scroll to position [0, 0]
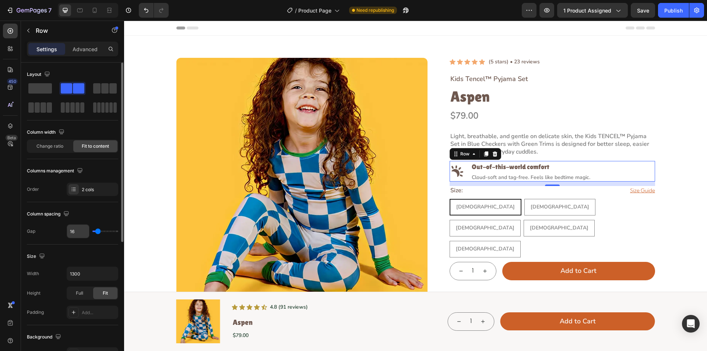
click at [79, 230] on input "16" at bounding box center [78, 231] width 22 height 13
type input "1"
type input "12"
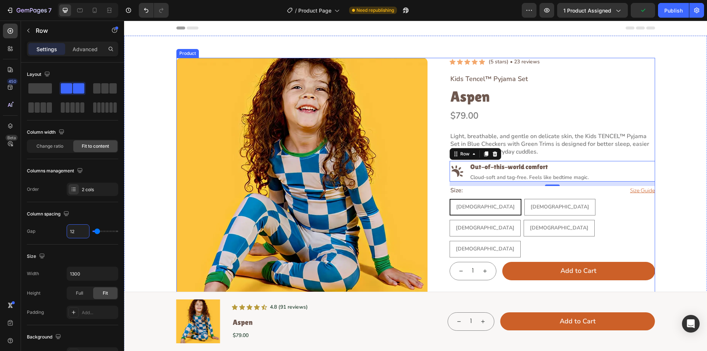
click at [432, 171] on div "Product Images Icon Icon Icon Icon Icon Icon List (5 stars) • 23 reviews Text B…" at bounding box center [416, 313] width 479 height 510
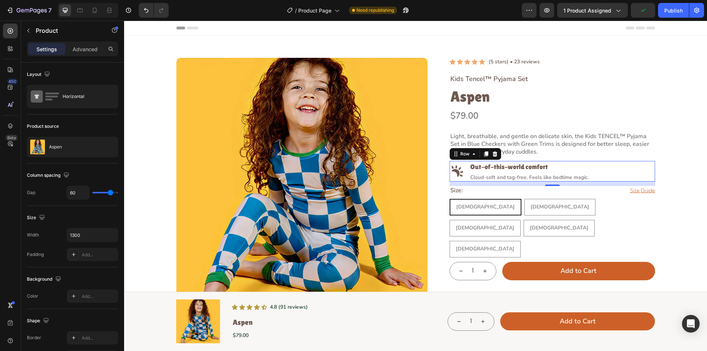
click at [464, 172] on div "Image Out-of-this-world comfort Heading Cloud-soft and tag-free. Feels like bed…" at bounding box center [553, 171] width 206 height 21
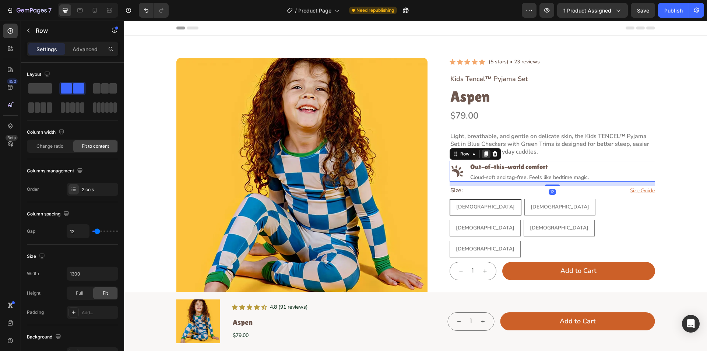
click at [484, 153] on icon at bounding box center [486, 153] width 4 height 5
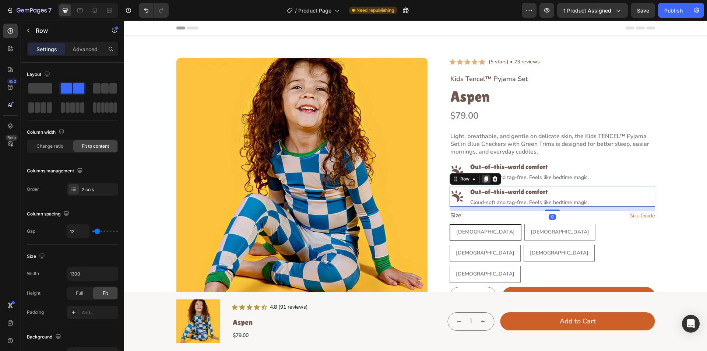
click at [484, 180] on icon at bounding box center [486, 179] width 4 height 5
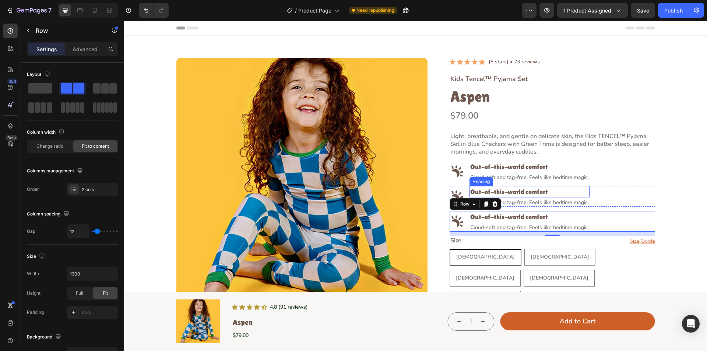
click at [522, 192] on h2 "Out-of-this-world comfort" at bounding box center [530, 191] width 120 height 11
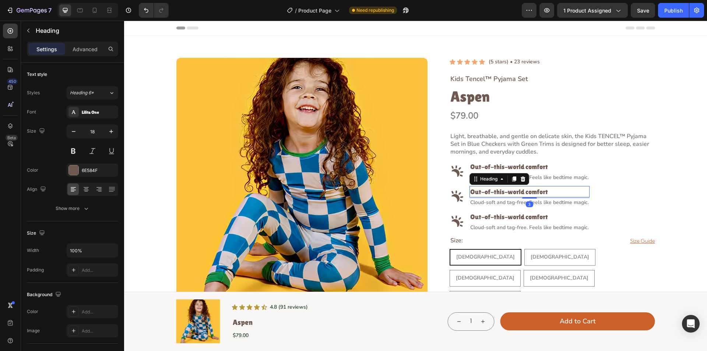
click at [522, 192] on h2 "Out-of-this-world comfort" at bounding box center [530, 191] width 120 height 11
click at [522, 192] on p "Out-of-this-world comfort" at bounding box center [530, 192] width 119 height 10
click at [508, 218] on h2 "Out-of-this-world comfort" at bounding box center [530, 216] width 120 height 11
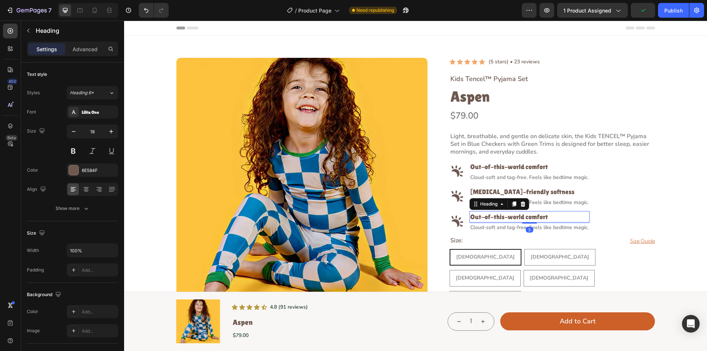
click at [508, 218] on h2 "Out-of-this-world comfort" at bounding box center [530, 216] width 120 height 11
click at [508, 218] on p "Out-of-this-world comfort" at bounding box center [530, 217] width 119 height 10
click at [548, 201] on p "Cloud-soft and tag-free. Feels like bedtime magic." at bounding box center [530, 202] width 119 height 7
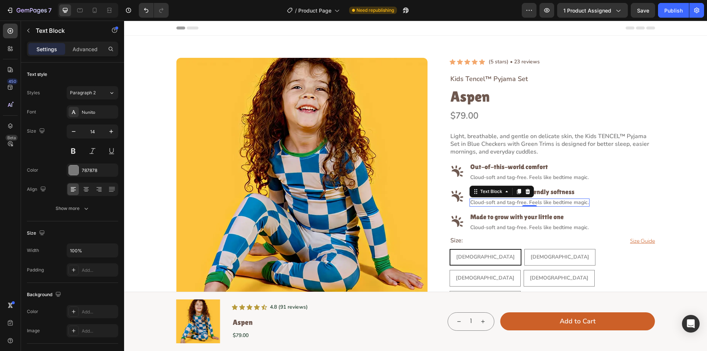
click at [548, 201] on p "Cloud-soft and tag-free. Feels like bedtime magic." at bounding box center [530, 202] width 119 height 7
click at [489, 228] on p "Cloud-soft and tag-free. Feels like bedtime magic." at bounding box center [530, 227] width 119 height 7
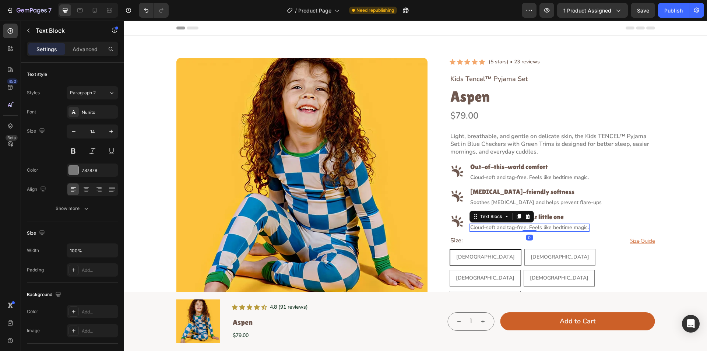
click at [489, 228] on p "Cloud-soft and tag-free. Feels like bedtime magic." at bounding box center [530, 227] width 119 height 7
click at [442, 217] on div "Product Images Icon Icon Icon Icon Icon Icon List (5 stars) • 23 reviews Text B…" at bounding box center [416, 313] width 479 height 510
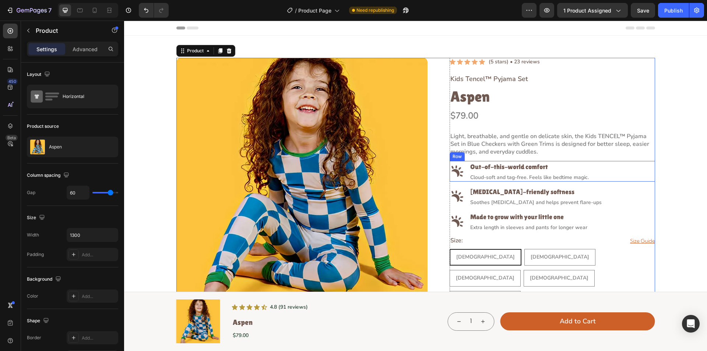
click at [464, 170] on div "Image Out-of-this-world comfort Heading Cloud-soft and tag-free. Feels like bed…" at bounding box center [553, 171] width 206 height 21
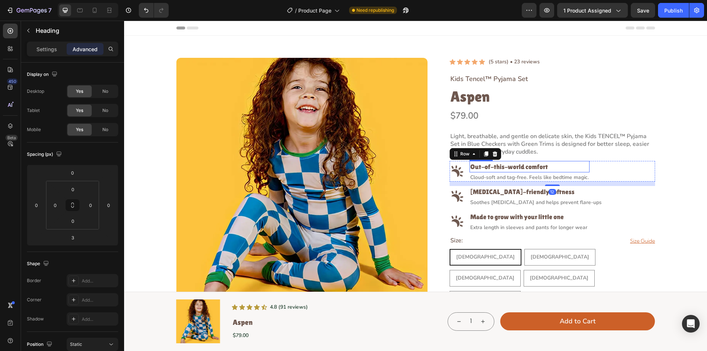
click at [472, 166] on p "Out-of-this-world comfort" at bounding box center [530, 167] width 119 height 10
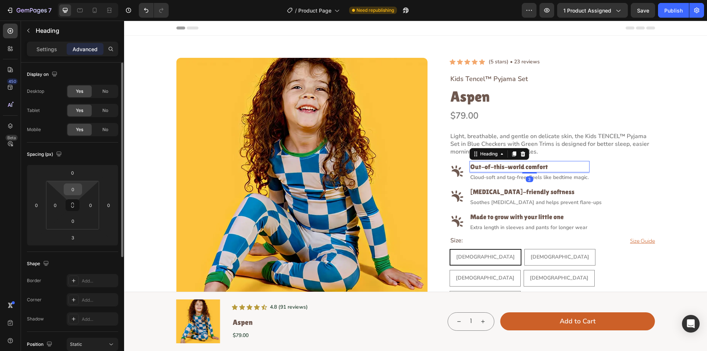
click at [74, 186] on input "0" at bounding box center [73, 189] width 15 height 11
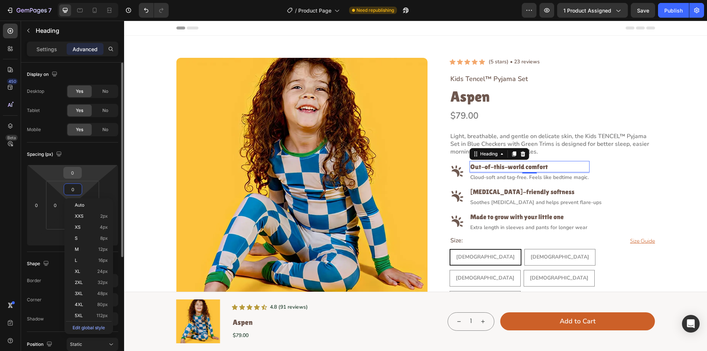
click at [72, 169] on input "0" at bounding box center [72, 172] width 15 height 11
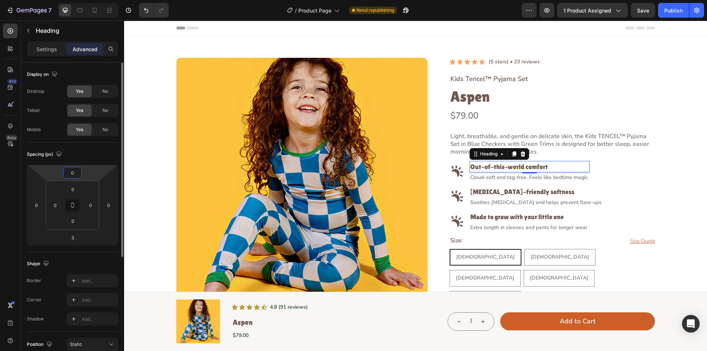
click at [69, 170] on input "0" at bounding box center [72, 172] width 15 height 11
type input "10"
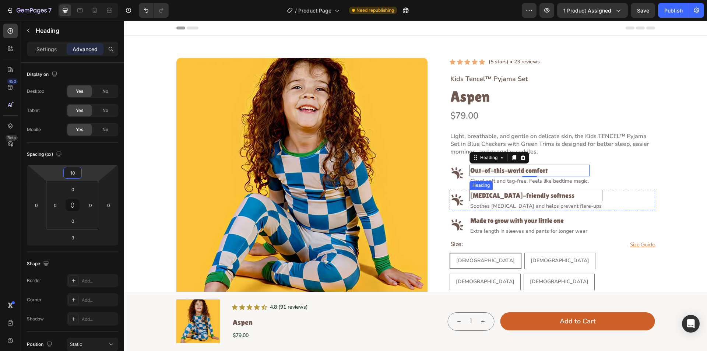
click at [471, 195] on p "[MEDICAL_DATA]-friendly softness" at bounding box center [537, 196] width 132 height 10
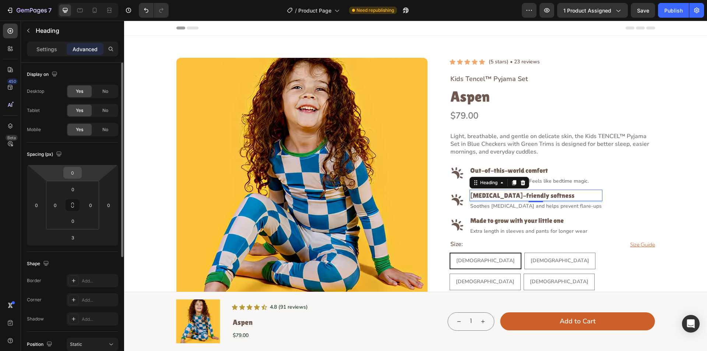
click at [72, 175] on input "0" at bounding box center [72, 172] width 15 height 11
click at [69, 173] on input "0" at bounding box center [72, 172] width 15 height 11
type input "10"
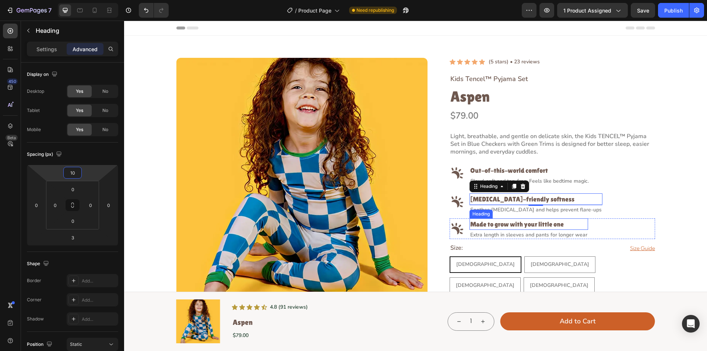
click at [483, 227] on p "Made to grow with your little one" at bounding box center [529, 224] width 117 height 10
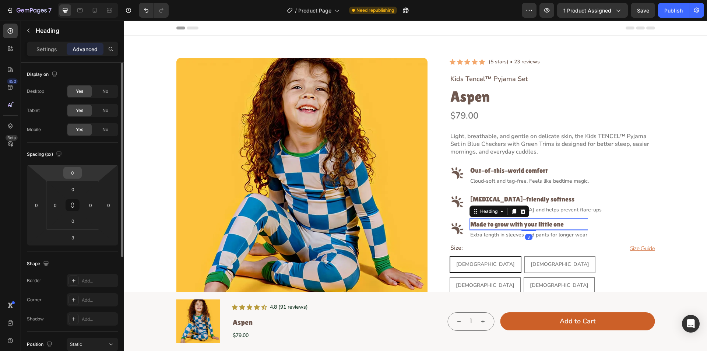
click at [76, 175] on input "0" at bounding box center [72, 172] width 15 height 11
click at [70, 172] on input "0" at bounding box center [72, 172] width 15 height 11
type input "10"
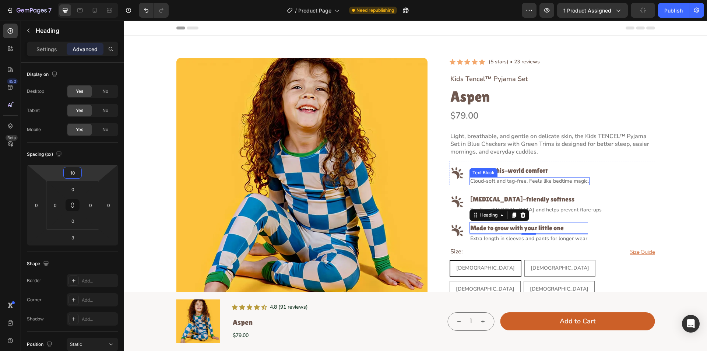
click at [490, 184] on p "Cloud-soft and tag-free. Feels like bedtime magic." at bounding box center [530, 181] width 119 height 7
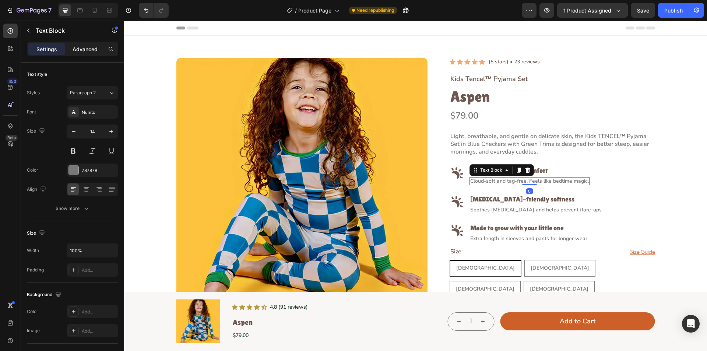
click at [84, 49] on p "Advanced" at bounding box center [85, 49] width 25 height 8
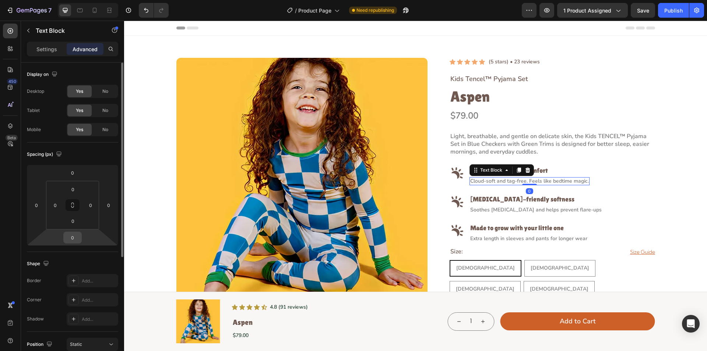
click at [76, 238] on input "0" at bounding box center [72, 237] width 15 height 11
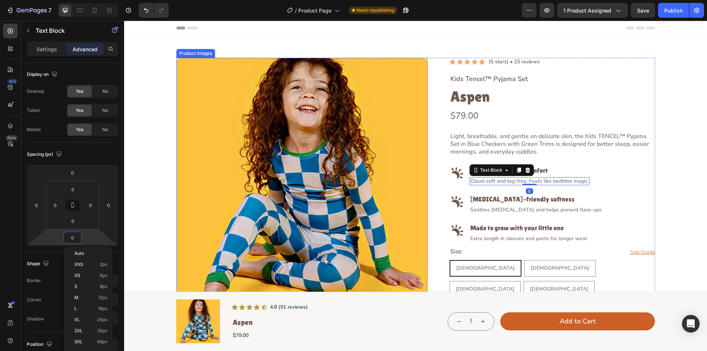
type input "4"
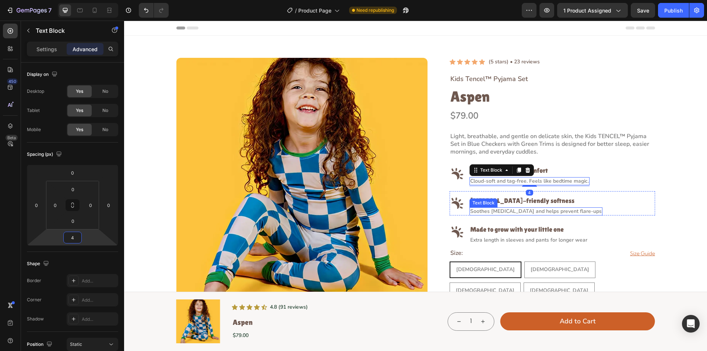
click at [498, 209] on p "Soothes [MEDICAL_DATA] and helps prevent flare-ups" at bounding box center [537, 211] width 132 height 7
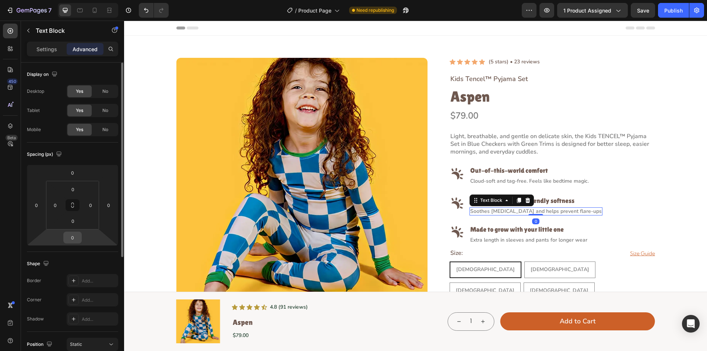
click at [73, 241] on input "0" at bounding box center [72, 237] width 15 height 11
type input "4"
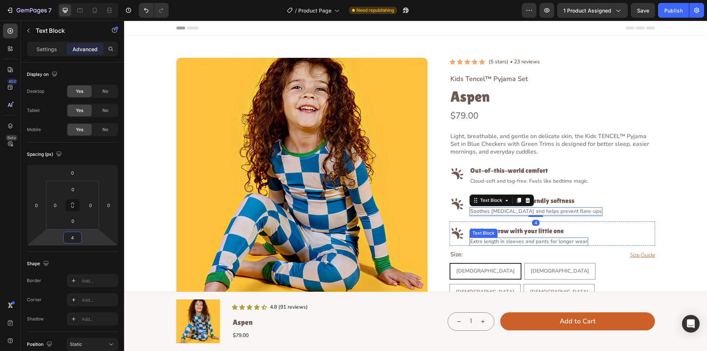
click at [485, 241] on p "Extra length in sleeves and pants for longer wear" at bounding box center [529, 241] width 117 height 7
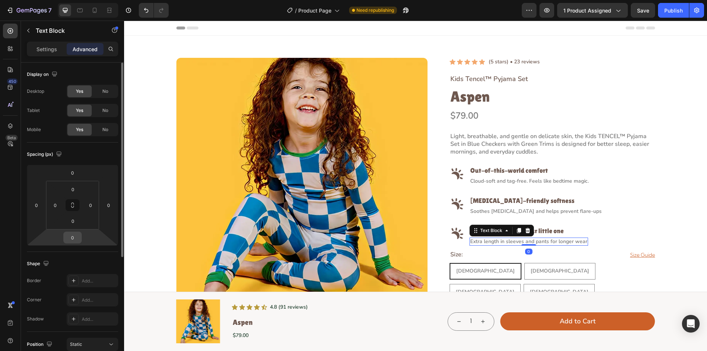
click at [76, 238] on input "0" at bounding box center [72, 237] width 15 height 11
type input "4"
click at [644, 231] on div "Image Made to grow with your little one Heading Extra length in sleeves and pan…" at bounding box center [553, 234] width 206 height 26
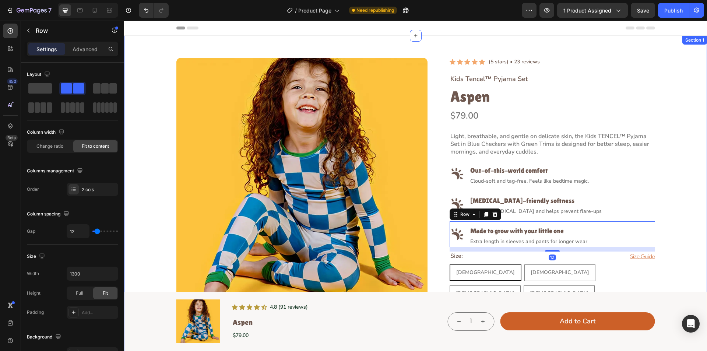
click at [660, 215] on div "Product Images Icon Icon Icon Icon Icon Icon List (5 stars) • 23 reviews Text B…" at bounding box center [416, 313] width 566 height 510
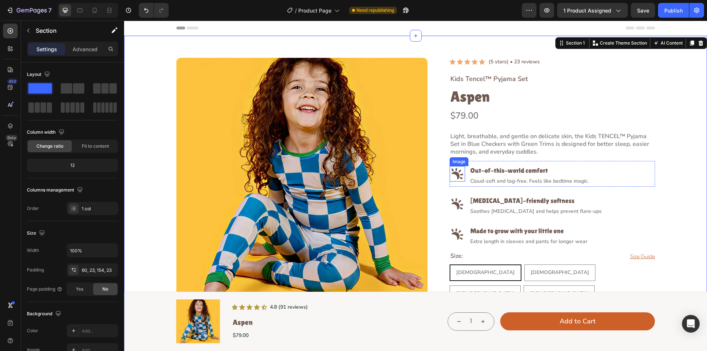
click at [455, 178] on img at bounding box center [457, 173] width 15 height 15
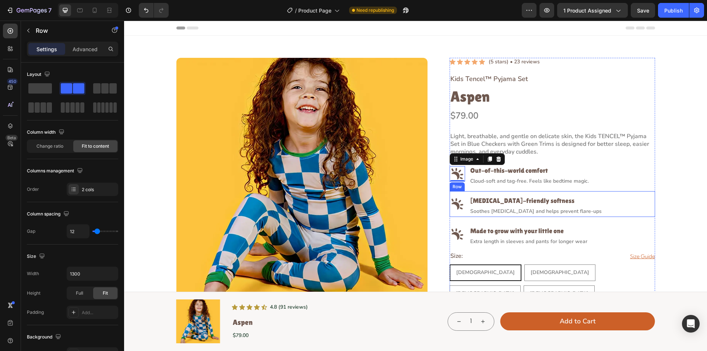
click at [623, 192] on div "Image [MEDICAL_DATA]-friendly softness Heading Soothes [MEDICAL_DATA] and helps…" at bounding box center [553, 204] width 206 height 26
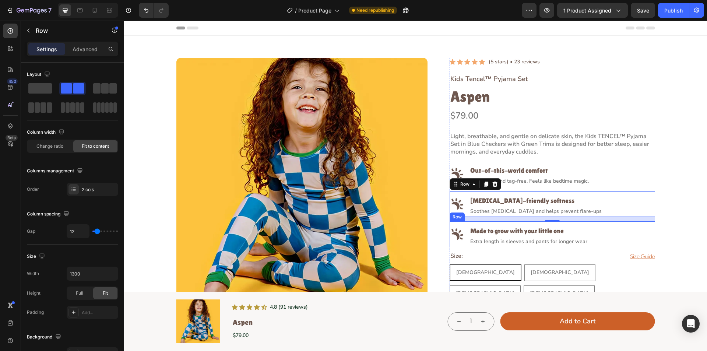
click at [462, 244] on div "Image" at bounding box center [457, 234] width 15 height 26
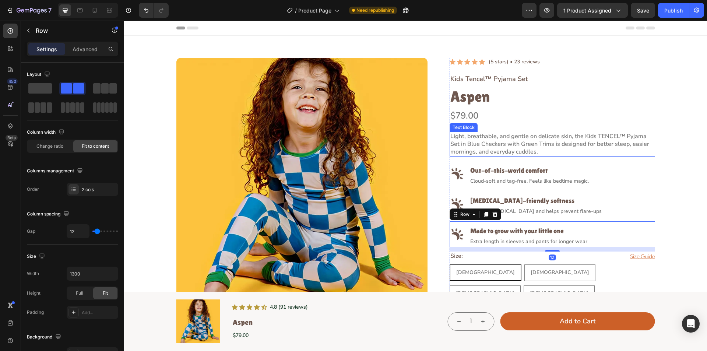
click at [515, 156] on div "Light, breathable, and gentle on delicate skin, the Kids TENCEL™ Pyjama Set in …" at bounding box center [553, 144] width 206 height 24
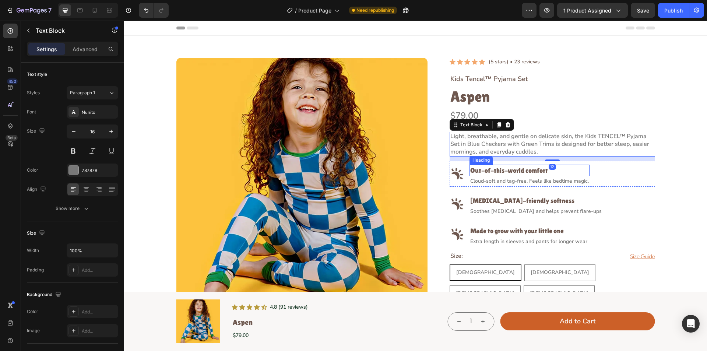
click at [507, 170] on p "Out-of-this-world comfort" at bounding box center [530, 170] width 119 height 10
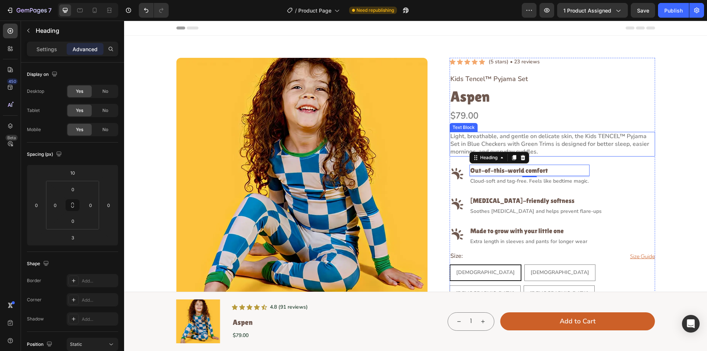
click at [455, 148] on p "Light, breathable, and gentle on delicate skin, the Kids TENCEL™ Pyjama Set in …" at bounding box center [553, 144] width 204 height 23
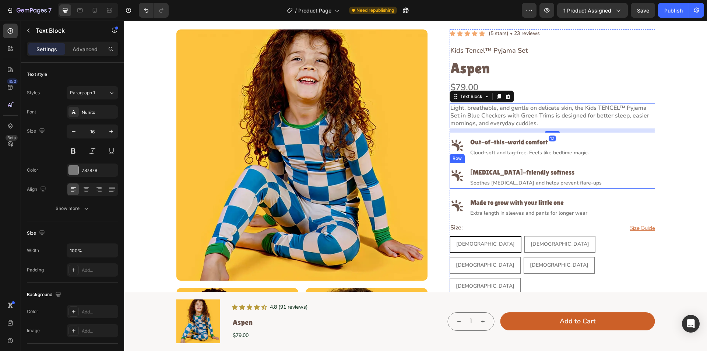
scroll to position [37, 0]
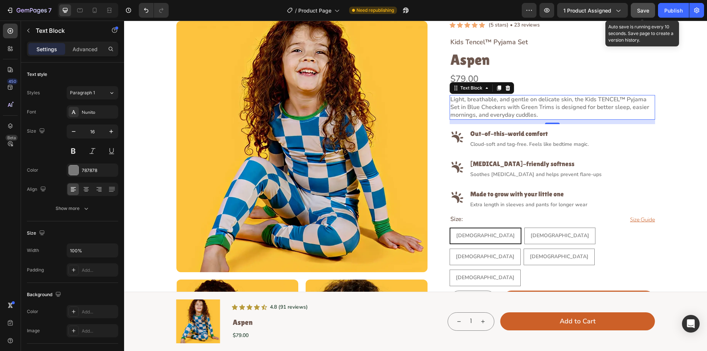
click at [644, 8] on span "Save" at bounding box center [643, 10] width 12 height 6
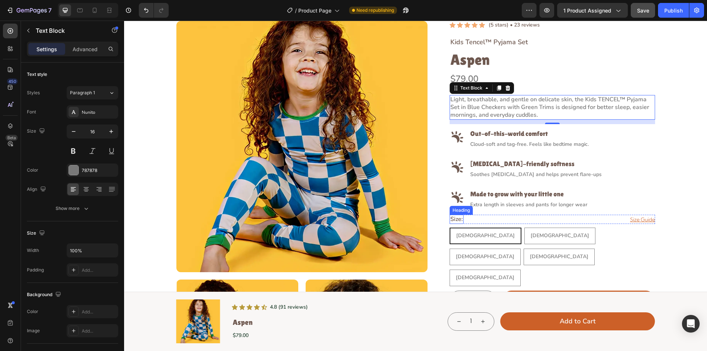
drag, startPoint x: 452, startPoint y: 220, endPoint x: 184, endPoint y: 224, distance: 267.6
click at [452, 220] on p "Size:" at bounding box center [457, 220] width 13 height 8
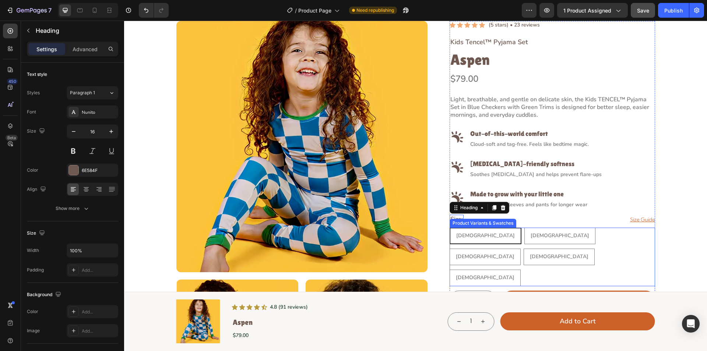
drag, startPoint x: 475, startPoint y: 233, endPoint x: 129, endPoint y: 217, distance: 346.8
click at [475, 233] on div "[DEMOGRAPHIC_DATA] [DEMOGRAPHIC_DATA] [DEMOGRAPHIC_DATA] [DEMOGRAPHIC_DATA] [DE…" at bounding box center [553, 257] width 206 height 59
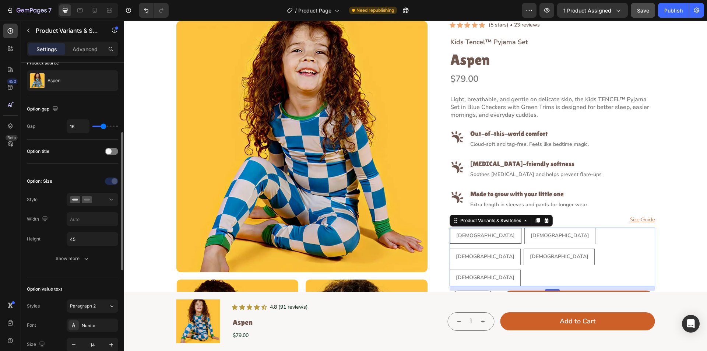
scroll to position [184, 0]
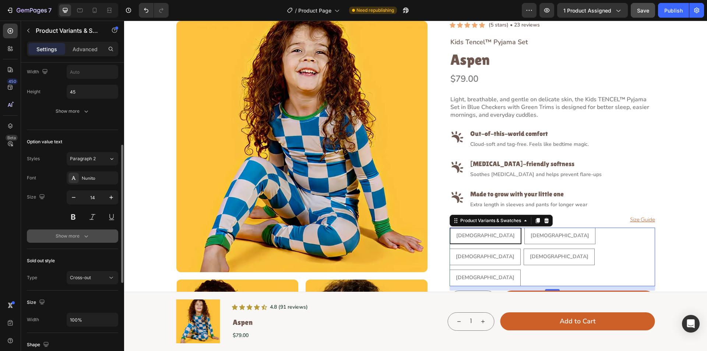
click at [81, 233] on div "Show more" at bounding box center [73, 236] width 34 height 7
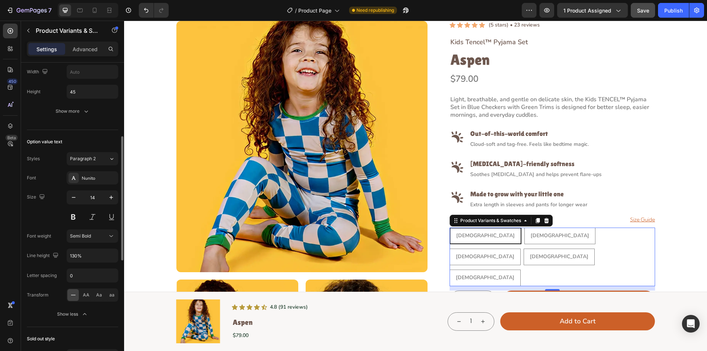
scroll to position [147, 0]
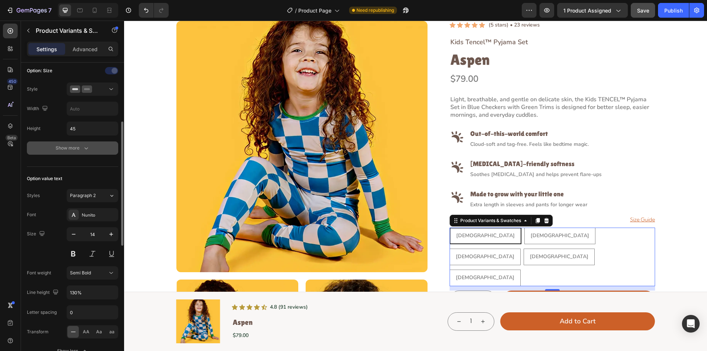
click at [95, 149] on button "Show more" at bounding box center [72, 147] width 91 height 13
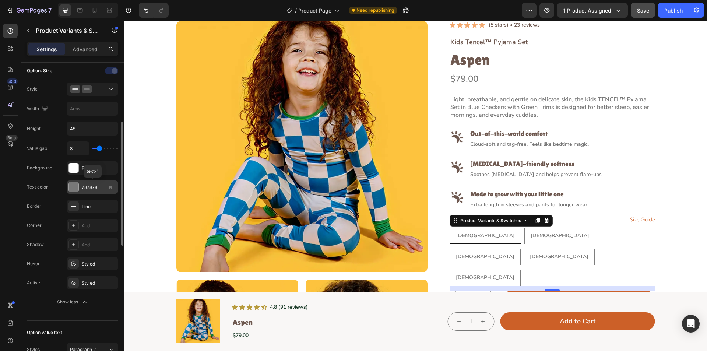
click at [73, 186] on div at bounding box center [74, 187] width 10 height 10
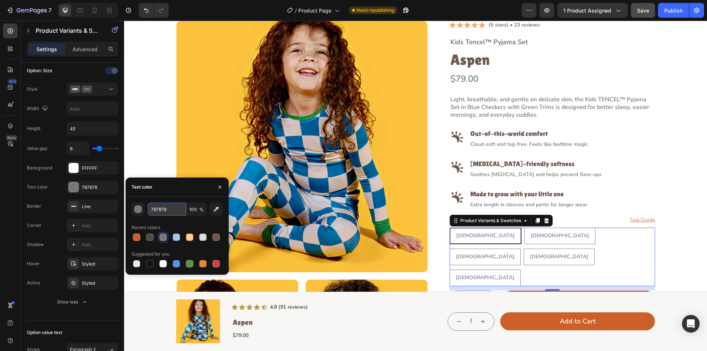
click at [176, 209] on input "787878" at bounding box center [167, 209] width 38 height 13
paste input "#48403A"
click at [168, 195] on div "Text color" at bounding box center [177, 187] width 103 height 19
type input "48403A"
click at [111, 168] on icon "button" at bounding box center [110, 167] width 3 height 3
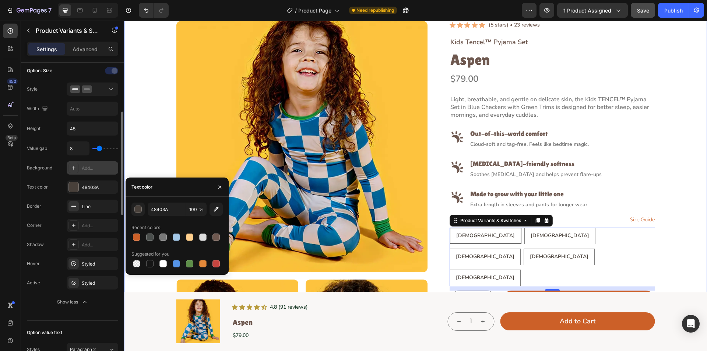
click at [145, 287] on div "Product Images Icon Icon Icon Icon Icon Icon List (5 stars) • 23 reviews Text B…" at bounding box center [416, 276] width 566 height 510
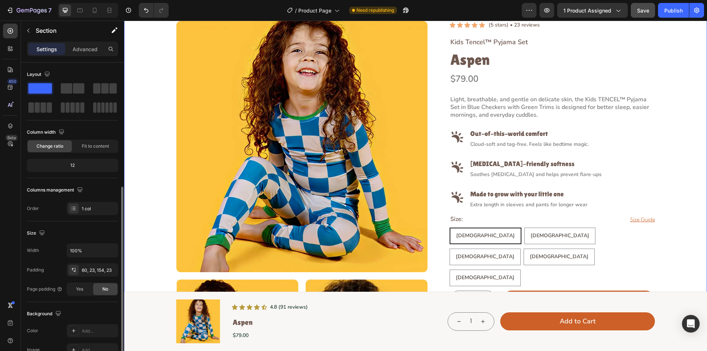
scroll to position [140, 0]
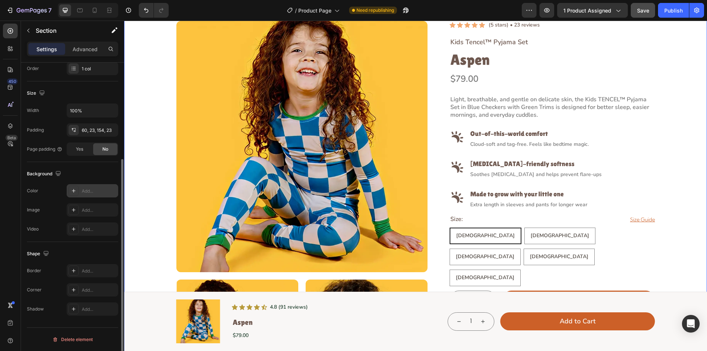
click at [73, 191] on icon at bounding box center [74, 191] width 4 height 4
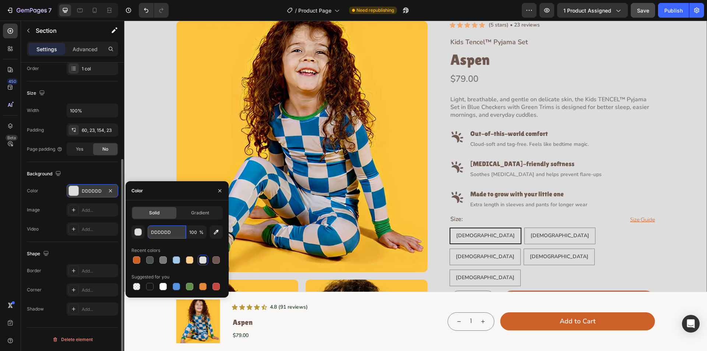
click at [168, 234] on input "DDDDDD" at bounding box center [167, 232] width 38 height 13
paste input "#FDF5EC"
type input "#FDF5EC"
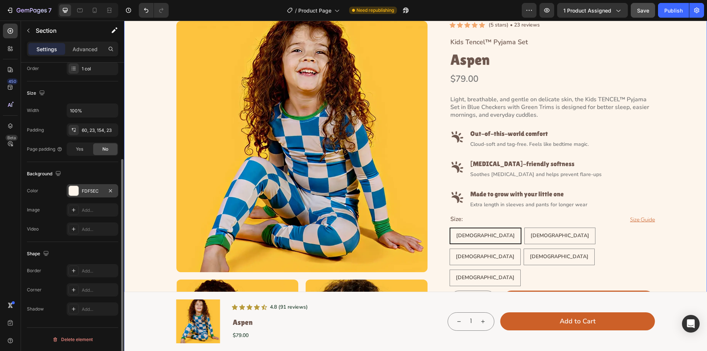
click at [146, 150] on div "Product Images Icon Icon Icon Icon Icon Icon List (5 stars) • 23 reviews Text B…" at bounding box center [416, 276] width 566 height 510
drag, startPoint x: 473, startPoint y: 234, endPoint x: 400, endPoint y: 231, distance: 72.6
click at [473, 234] on div "[DEMOGRAPHIC_DATA] [DEMOGRAPHIC_DATA] [DEMOGRAPHIC_DATA] [DEMOGRAPHIC_DATA] [DE…" at bounding box center [553, 257] width 206 height 59
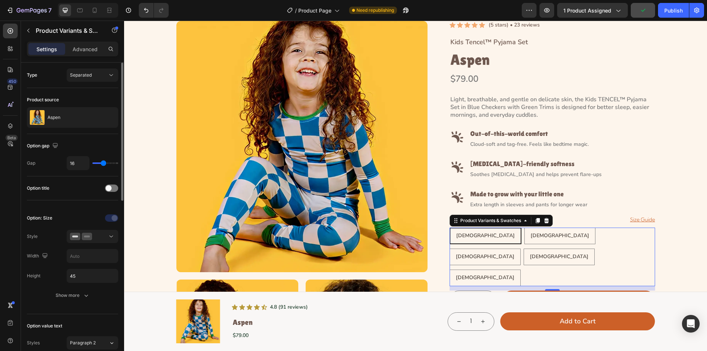
scroll to position [74, 0]
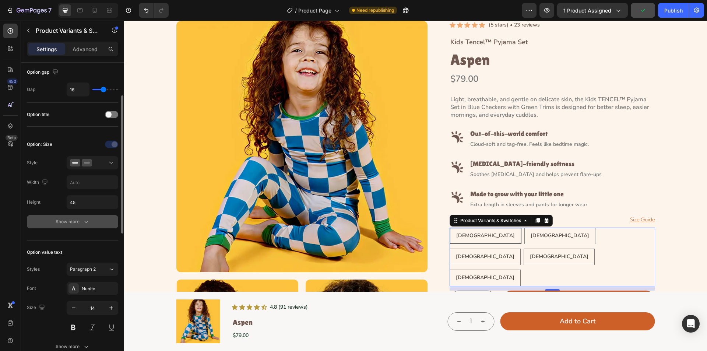
click at [94, 224] on button "Show more" at bounding box center [72, 221] width 91 height 13
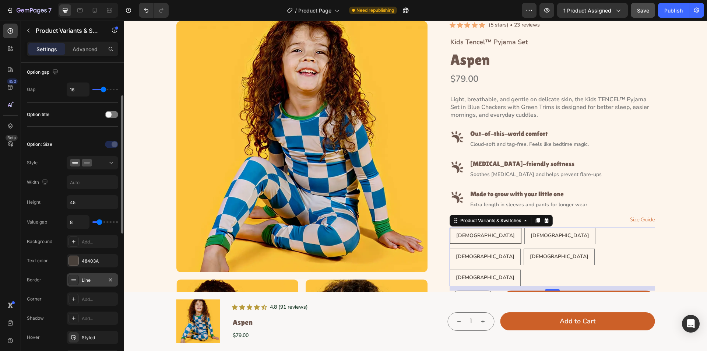
click at [74, 280] on rect at bounding box center [73, 280] width 5 height 1
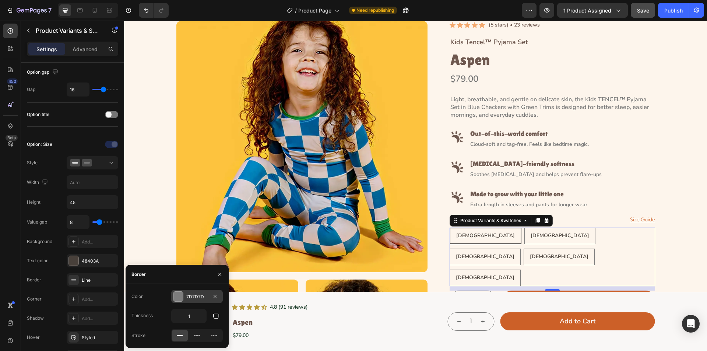
click at [177, 294] on div at bounding box center [179, 297] width 10 height 10
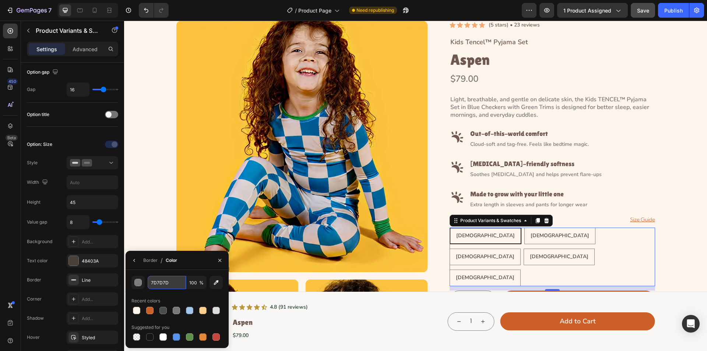
click at [176, 281] on input "7D7D7D" at bounding box center [167, 282] width 38 height 13
paste input "#48403A"
click at [55, 312] on div "Border Line" at bounding box center [72, 318] width 91 height 13
type input "48403A"
click at [74, 298] on icon at bounding box center [74, 299] width 6 height 6
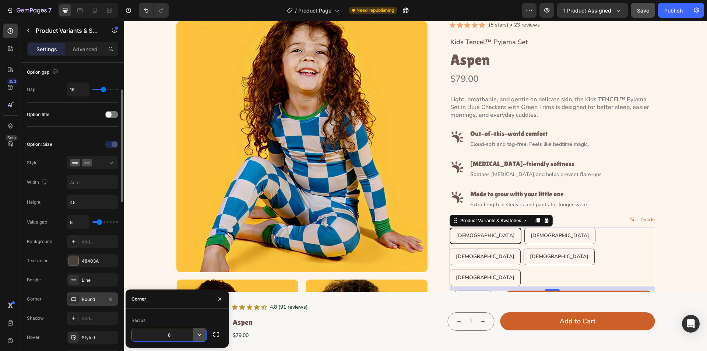
click at [204, 335] on button "button" at bounding box center [199, 334] width 13 height 13
click at [197, 316] on icon at bounding box center [196, 314] width 7 height 7
type input "9999"
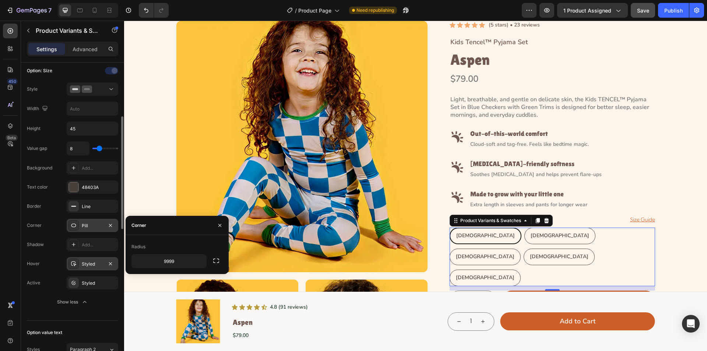
click at [70, 263] on div at bounding box center [74, 264] width 10 height 10
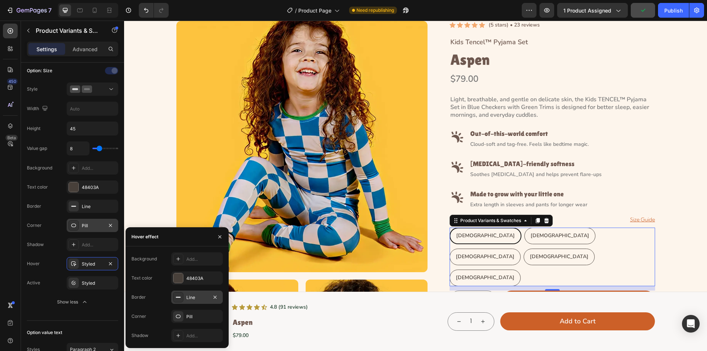
click at [177, 296] on icon at bounding box center [178, 297] width 6 height 6
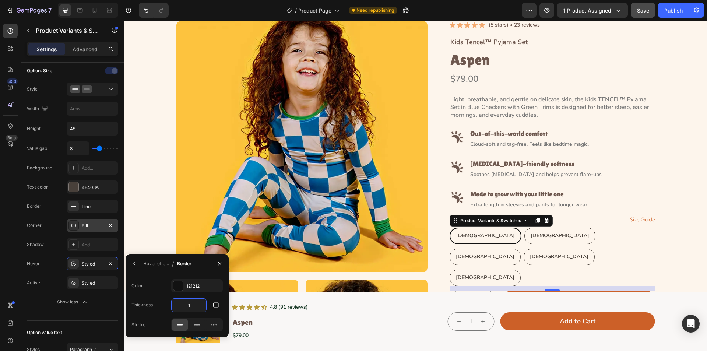
click at [195, 307] on input "1" at bounding box center [189, 305] width 35 height 13
click at [214, 285] on icon "button" at bounding box center [215, 286] width 6 height 6
click at [220, 265] on icon "button" at bounding box center [220, 264] width 6 height 6
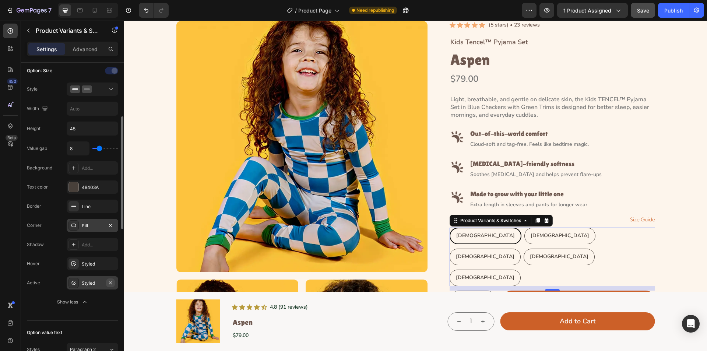
click at [111, 285] on icon "button" at bounding box center [111, 283] width 6 height 6
click at [113, 265] on icon "button" at bounding box center [111, 264] width 6 height 6
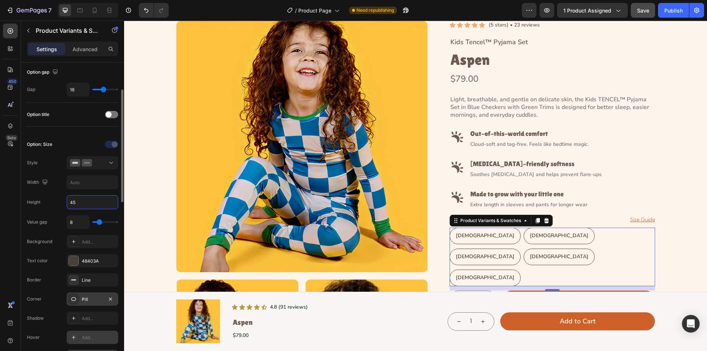
click at [81, 204] on input "45" at bounding box center [92, 202] width 51 height 13
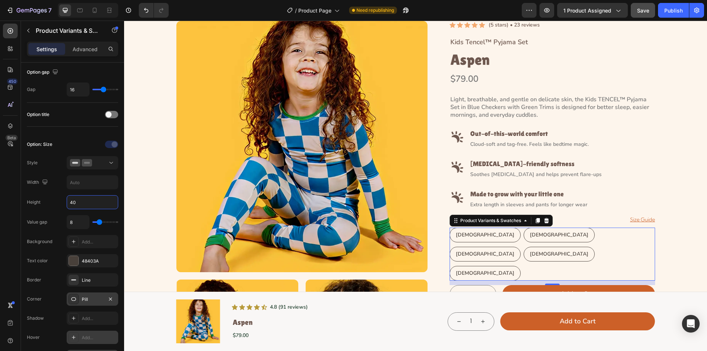
type input "40"
click at [76, 225] on input "8" at bounding box center [78, 222] width 22 height 13
type input "1"
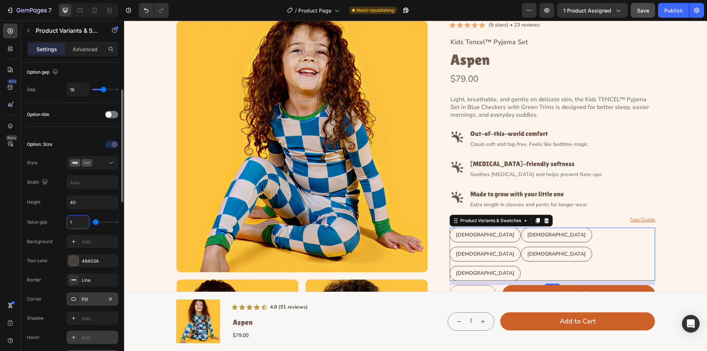
type input "15"
click at [78, 223] on input "15" at bounding box center [78, 222] width 22 height 13
type input "151"
type input "40"
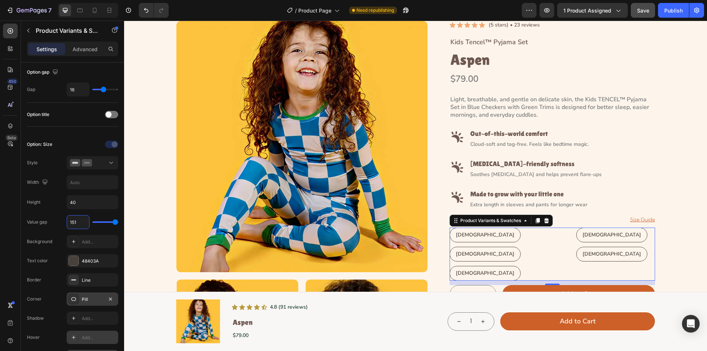
type input "15"
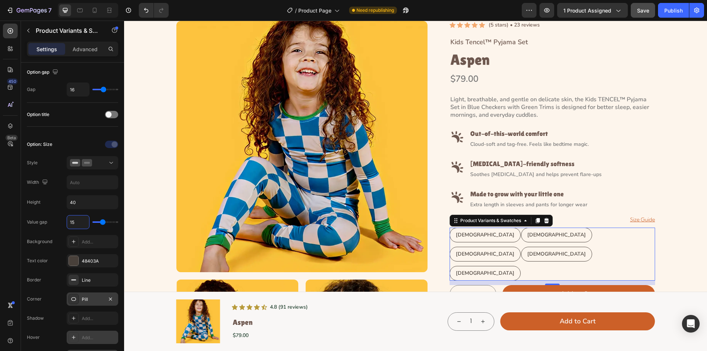
type input "1"
type input "0"
type input "1"
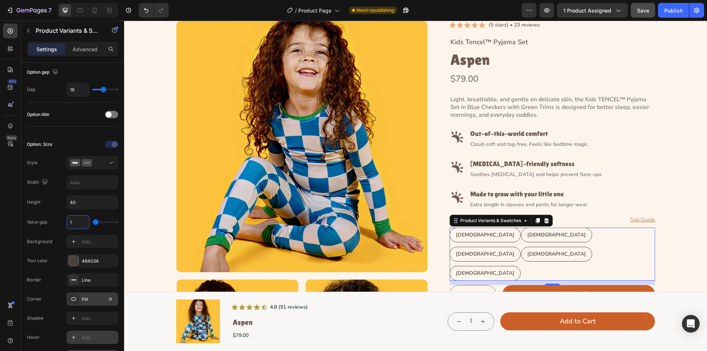
type input "14"
click at [83, 182] on input "text" at bounding box center [92, 182] width 51 height 13
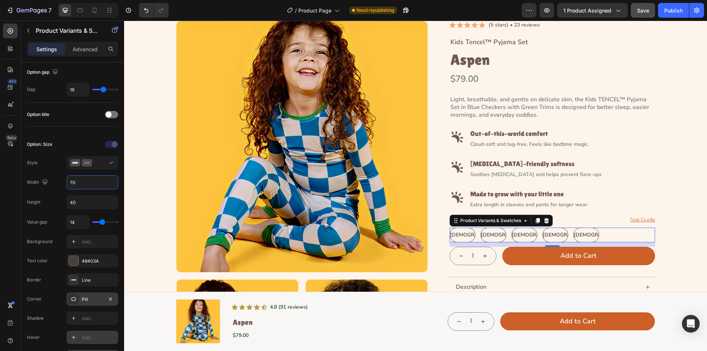
type input "70"
click at [85, 202] on input "40" at bounding box center [92, 202] width 51 height 13
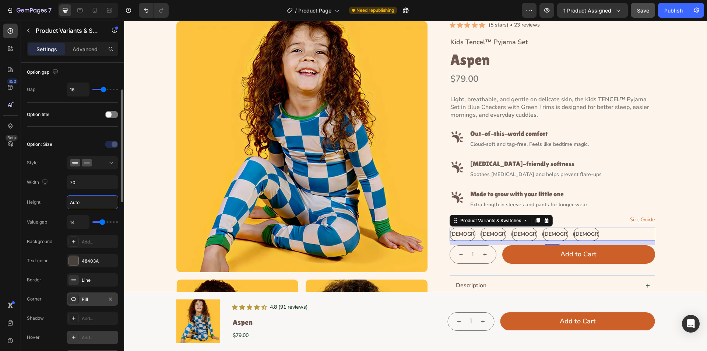
click at [47, 192] on div "Option: Size Style Width 70 Height Auto Value gap 14 Background Add... Text col…" at bounding box center [72, 261] width 91 height 244
click at [116, 167] on button at bounding box center [93, 162] width 52 height 13
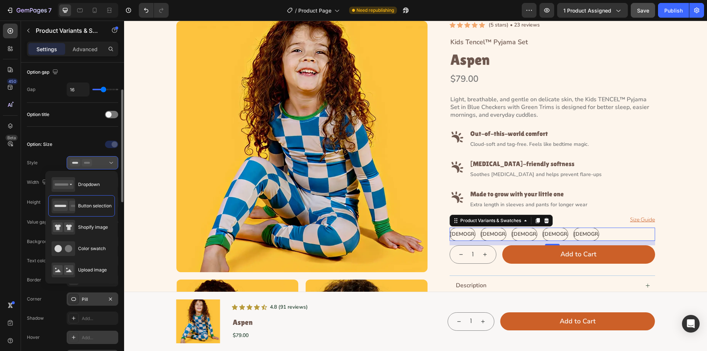
click at [112, 165] on icon at bounding box center [111, 162] width 7 height 7
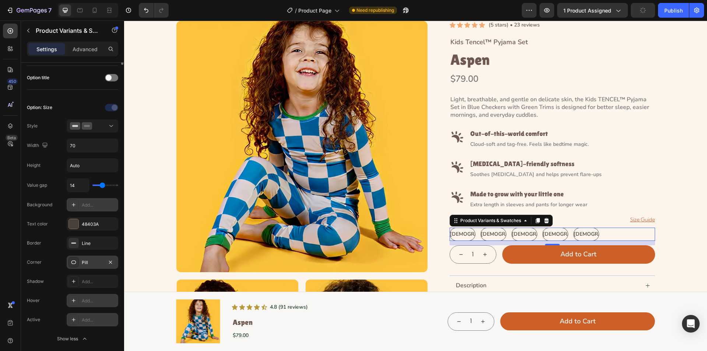
scroll to position [0, 0]
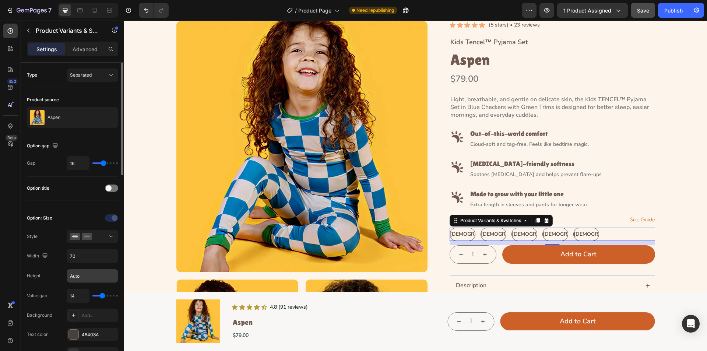
click at [91, 279] on input "Auto" at bounding box center [92, 275] width 51 height 13
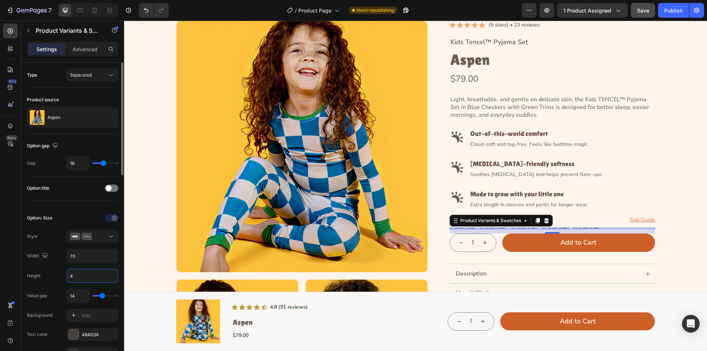
type input "40"
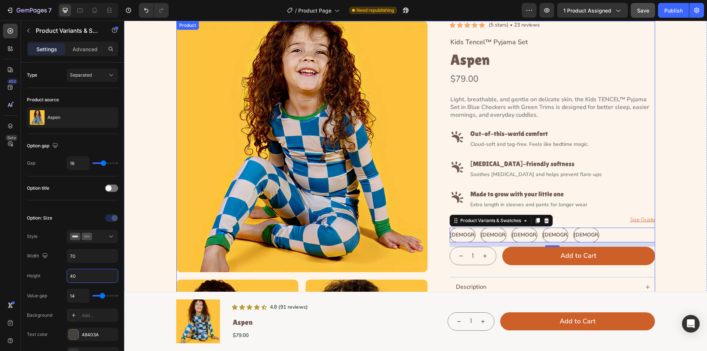
click at [434, 238] on div "Product Images Icon Icon Icon Icon Icon Icon List (5 stars) • 23 reviews Text B…" at bounding box center [416, 276] width 479 height 510
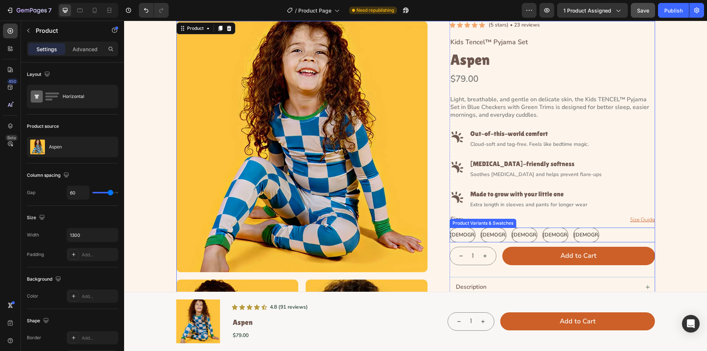
click at [503, 237] on Y\ "[DEMOGRAPHIC_DATA]" at bounding box center [494, 235] width 26 height 15
click at [481, 228] on input "[DEMOGRAPHIC_DATA] [DEMOGRAPHIC_DATA] [DEMOGRAPHIC_DATA]" at bounding box center [481, 227] width 0 height 0
radio input "true"
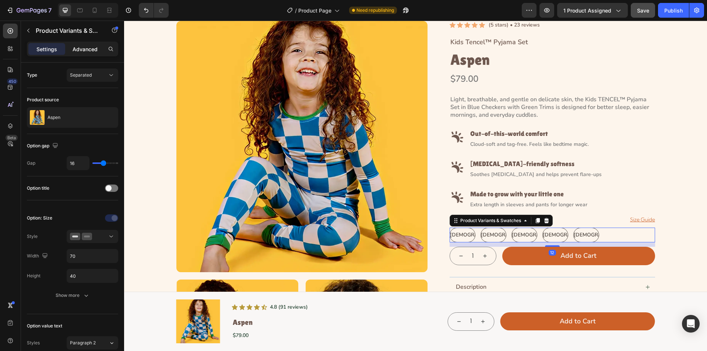
click at [82, 48] on p "Advanced" at bounding box center [85, 49] width 25 height 8
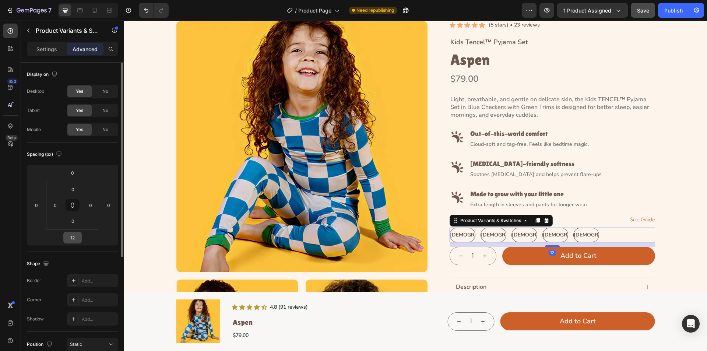
click at [75, 239] on input "12" at bounding box center [72, 237] width 15 height 11
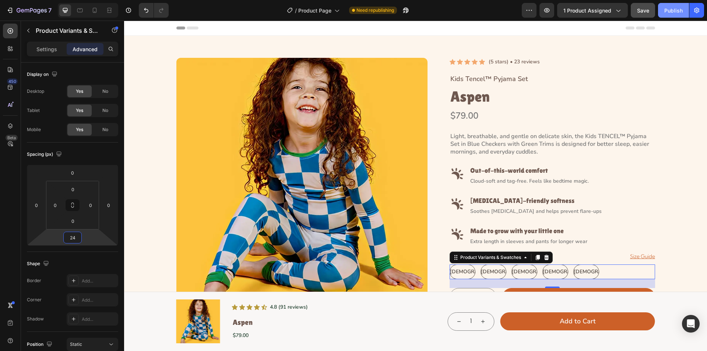
type input "24"
click at [663, 13] on button "Publish" at bounding box center [673, 10] width 31 height 15
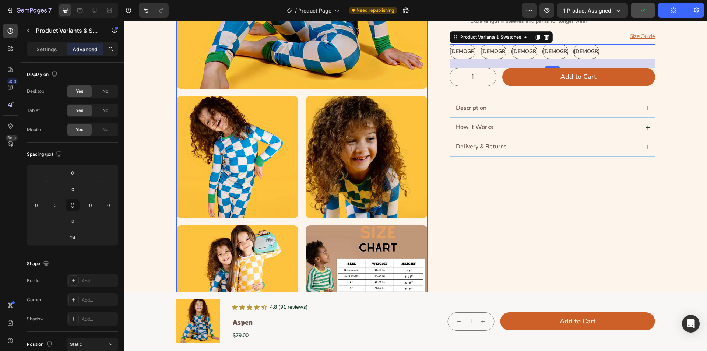
scroll to position [221, 0]
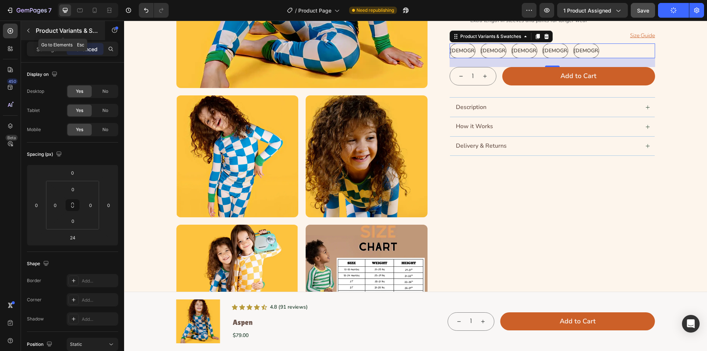
click at [31, 25] on button "button" at bounding box center [28, 31] width 12 height 12
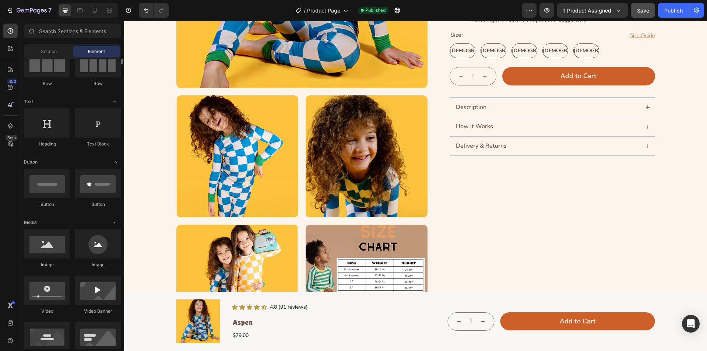
scroll to position [0, 0]
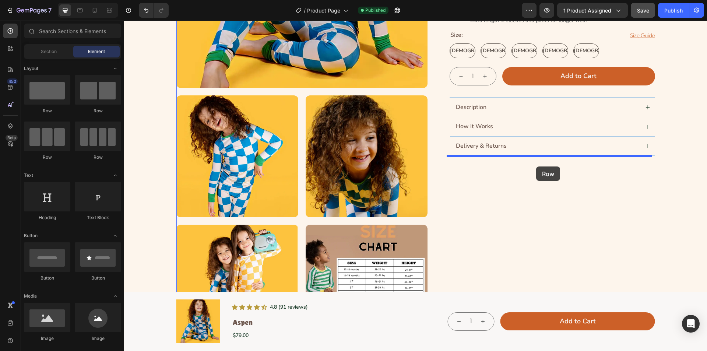
drag, startPoint x: 173, startPoint y: 157, endPoint x: 537, endPoint y: 167, distance: 363.4
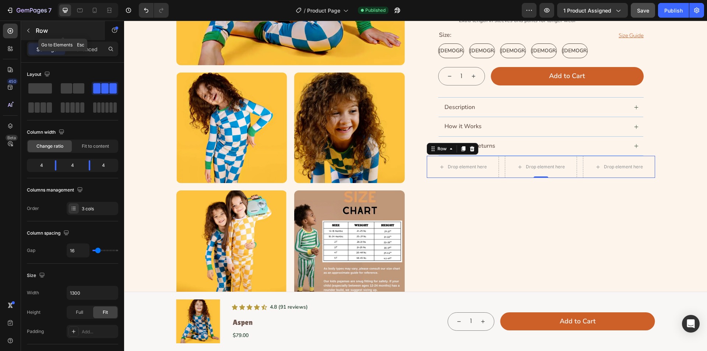
click at [28, 33] on icon "button" at bounding box center [28, 31] width 6 height 6
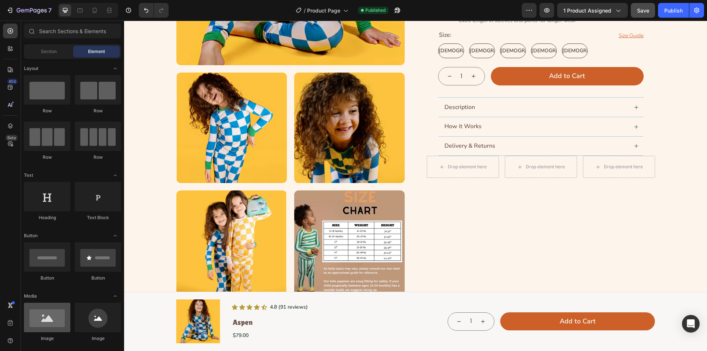
scroll to position [111, 0]
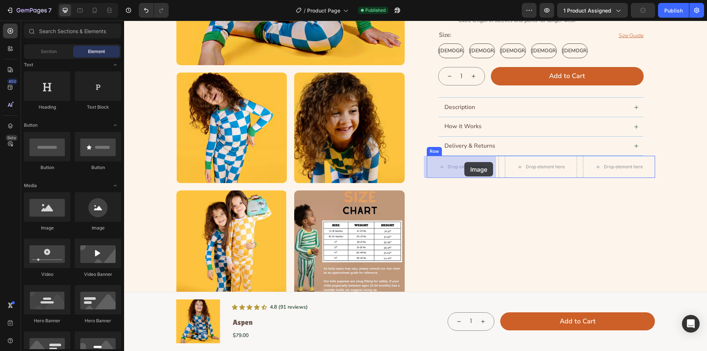
drag, startPoint x: 175, startPoint y: 239, endPoint x: 465, endPoint y: 162, distance: 299.6
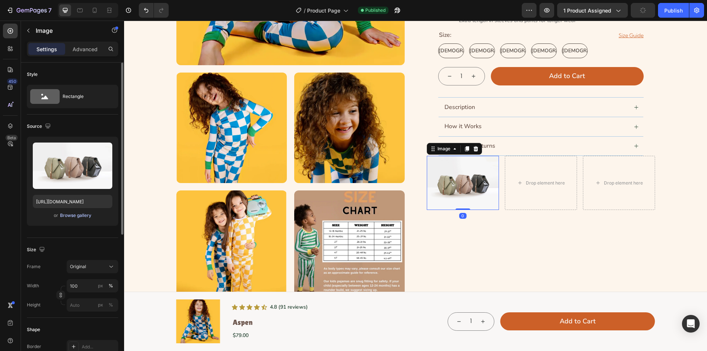
click at [70, 214] on div "Browse gallery" at bounding box center [75, 215] width 31 height 7
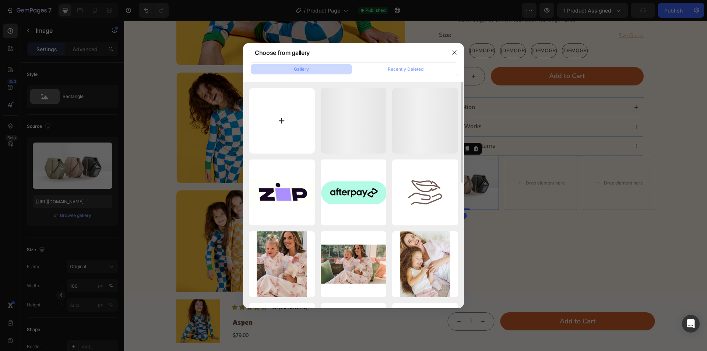
click at [294, 113] on input "file" at bounding box center [282, 121] width 66 height 66
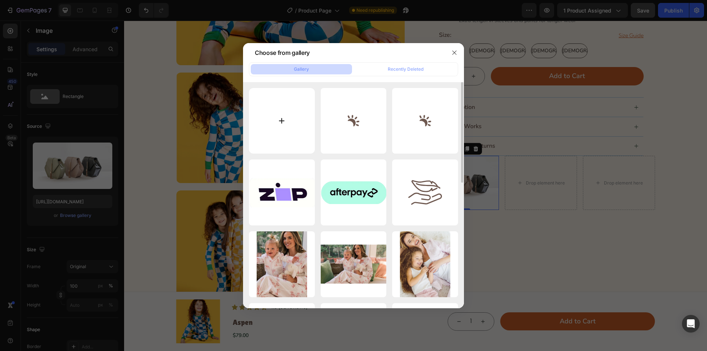
type input "C:\fakepath\Frame 1707484925.svg"
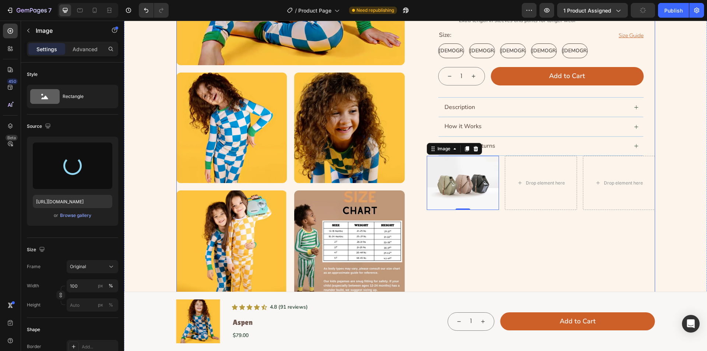
type input "[URL][DOMAIN_NAME]"
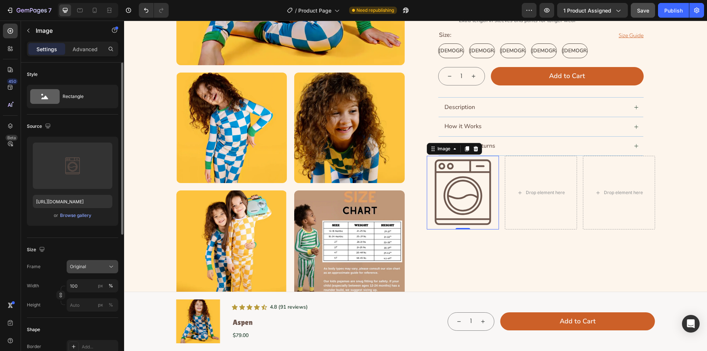
click at [108, 262] on button "Original" at bounding box center [93, 266] width 52 height 13
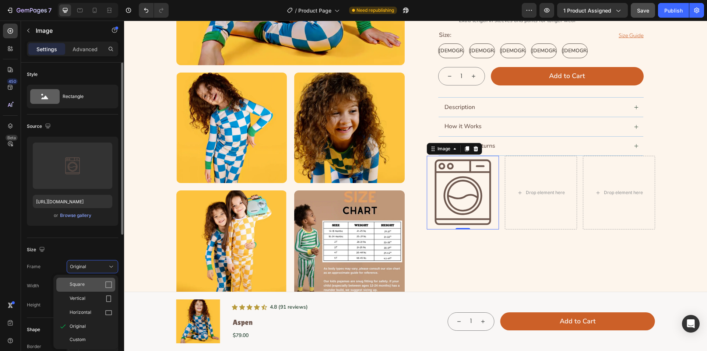
click at [106, 285] on icon at bounding box center [108, 284] width 7 height 7
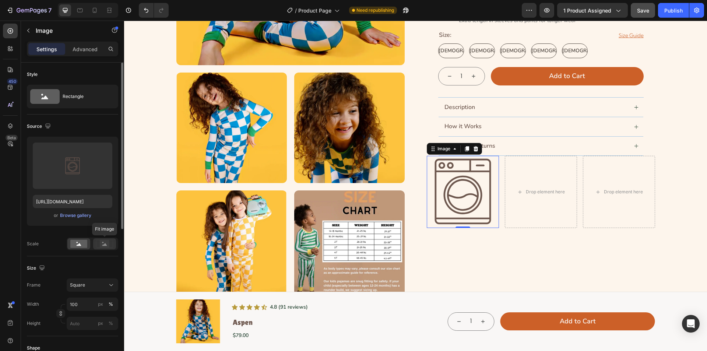
click at [104, 244] on rect at bounding box center [105, 243] width 10 height 7
click at [82, 303] on input "100" at bounding box center [93, 304] width 52 height 13
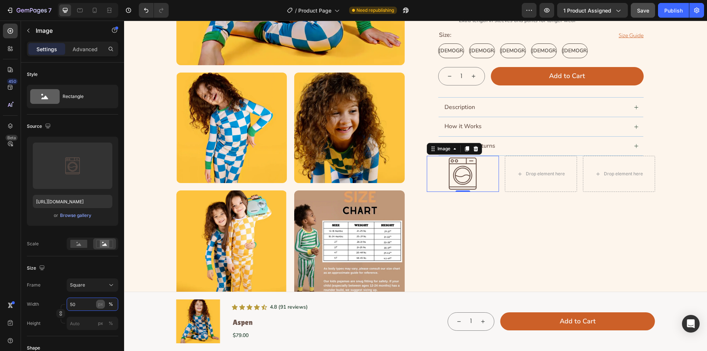
type input "50"
click at [106, 319] on button "px" at bounding box center [110, 323] width 9 height 9
type input "50"
click at [89, 268] on div "Size" at bounding box center [72, 268] width 91 height 12
click at [465, 151] on icon at bounding box center [467, 149] width 6 height 6
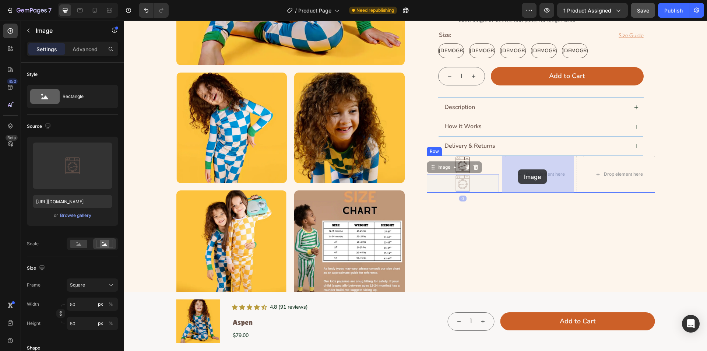
drag, startPoint x: 448, startPoint y: 167, endPoint x: 518, endPoint y: 170, distance: 70.8
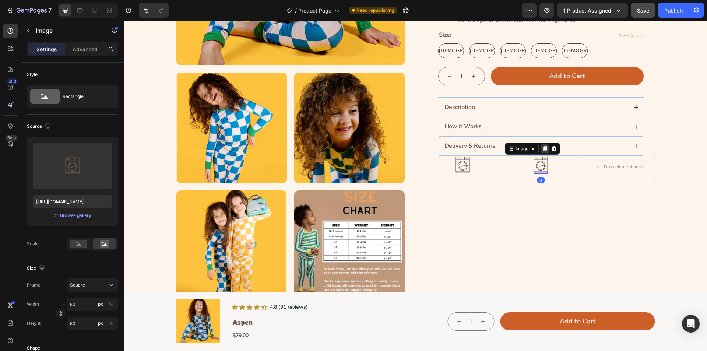
click at [544, 148] on icon at bounding box center [545, 149] width 4 height 5
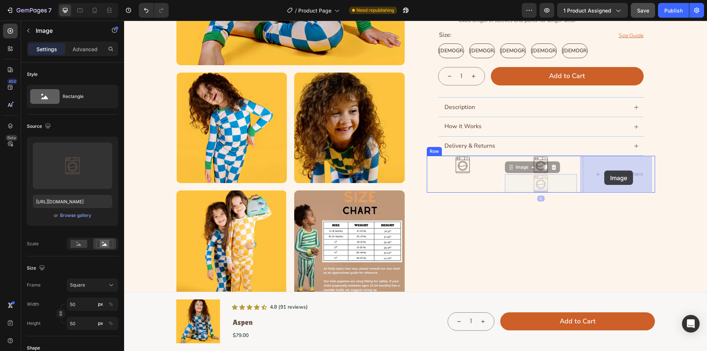
drag, startPoint x: 531, startPoint y: 171, endPoint x: 605, endPoint y: 171, distance: 74.1
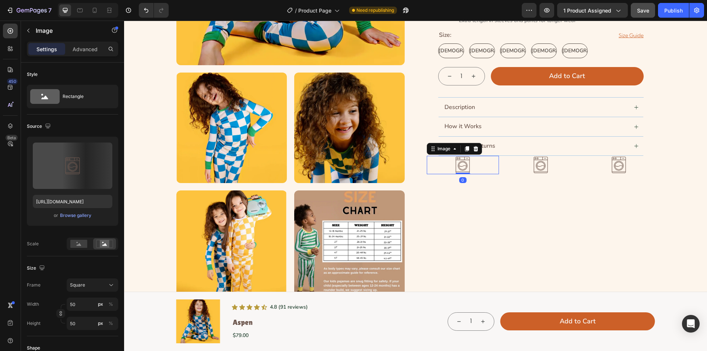
click at [460, 167] on img at bounding box center [463, 165] width 18 height 18
click at [77, 216] on div "Browse gallery" at bounding box center [75, 215] width 31 height 7
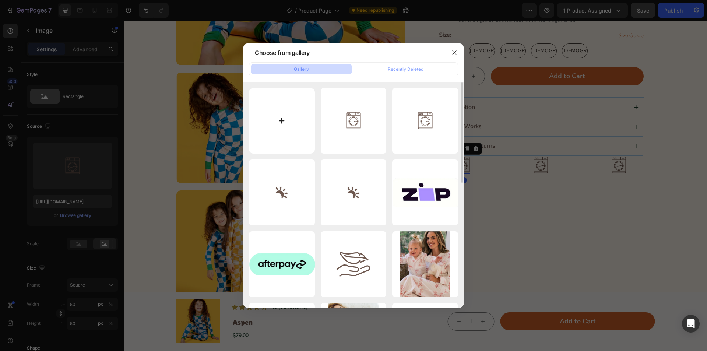
click at [294, 123] on input "file" at bounding box center [282, 121] width 66 height 66
type input "C:\fakepath\Frame 1707484926.svg"
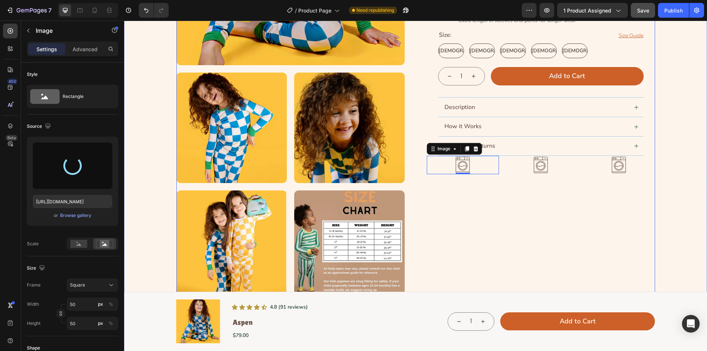
type input "[URL][DOMAIN_NAME]"
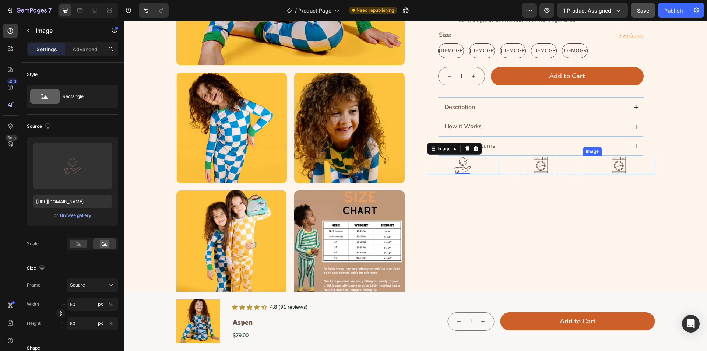
click at [618, 162] on img at bounding box center [619, 165] width 18 height 18
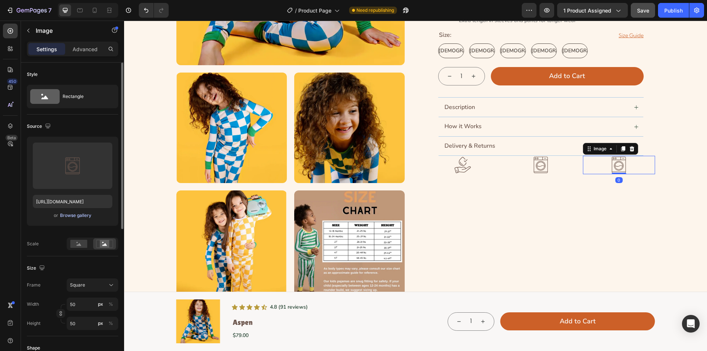
click at [74, 217] on div "Browse gallery" at bounding box center [75, 215] width 31 height 7
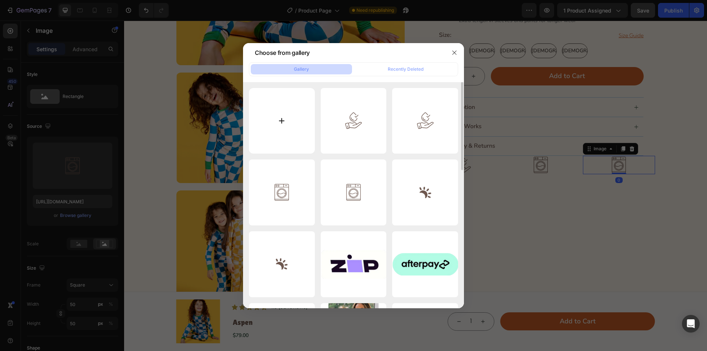
click at [277, 118] on input "file" at bounding box center [282, 121] width 66 height 66
type input "C:\fakepath\Text block 1.svg"
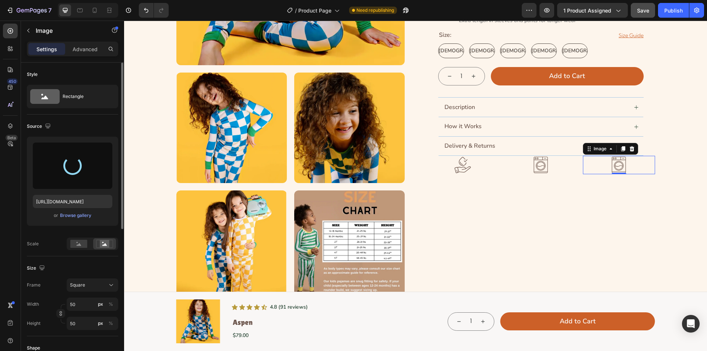
type input "[URL][DOMAIN_NAME]"
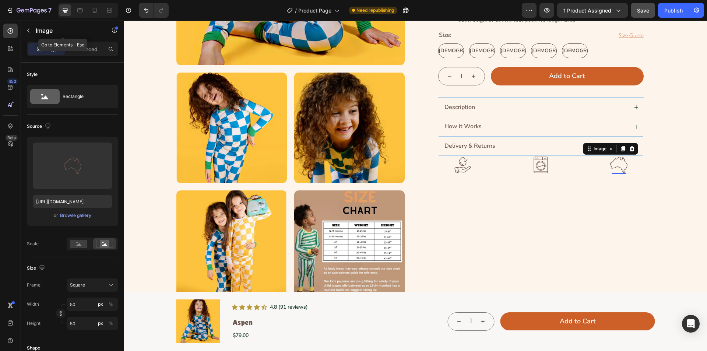
click at [27, 29] on icon "button" at bounding box center [28, 31] width 6 height 6
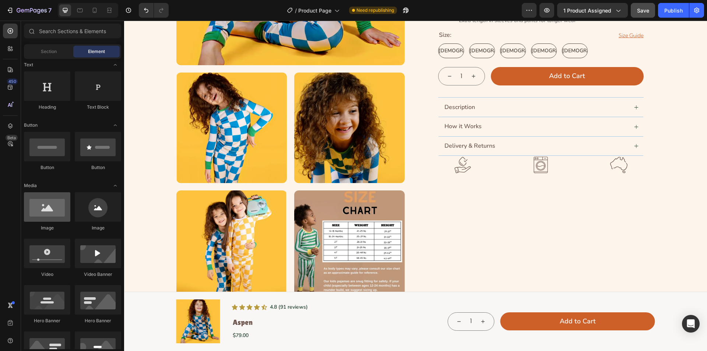
scroll to position [0, 0]
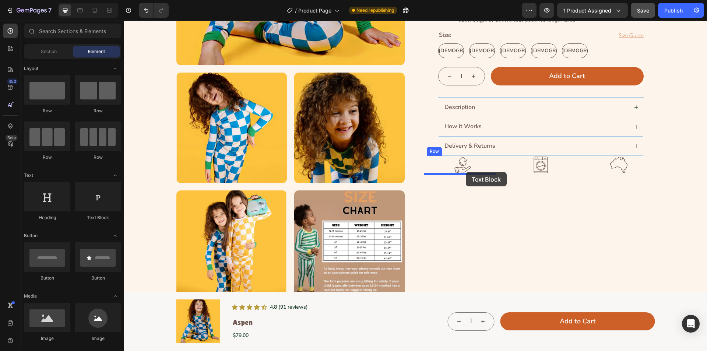
drag, startPoint x: 233, startPoint y: 226, endPoint x: 466, endPoint y: 172, distance: 238.9
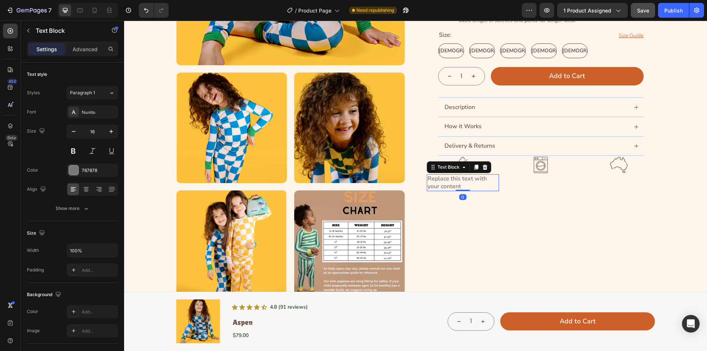
click at [450, 183] on div "Replace this text with your content" at bounding box center [463, 182] width 72 height 17
click at [450, 183] on p "Replace this text with your content" at bounding box center [463, 182] width 71 height 15
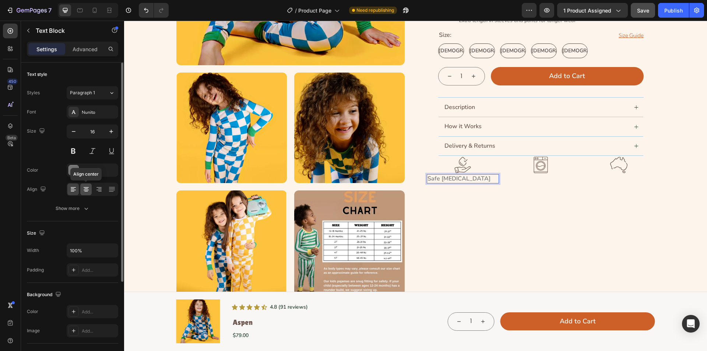
click at [87, 188] on icon at bounding box center [86, 189] width 7 height 7
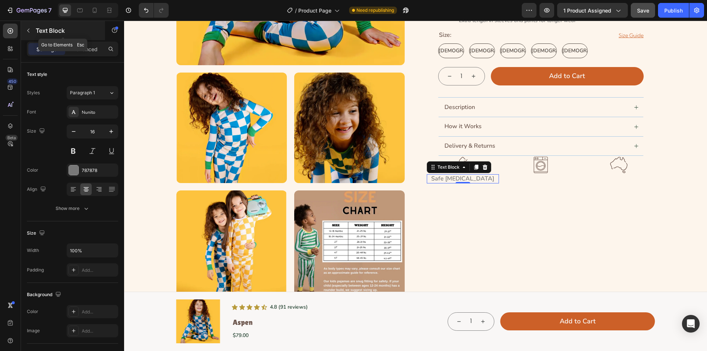
click at [31, 29] on icon "button" at bounding box center [28, 31] width 6 height 6
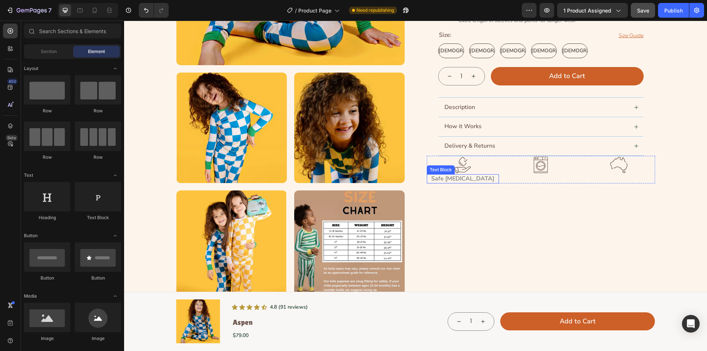
drag, startPoint x: 480, startPoint y: 179, endPoint x: 476, endPoint y: 176, distance: 5.0
click at [480, 178] on p "Safe [MEDICAL_DATA]" at bounding box center [463, 179] width 71 height 8
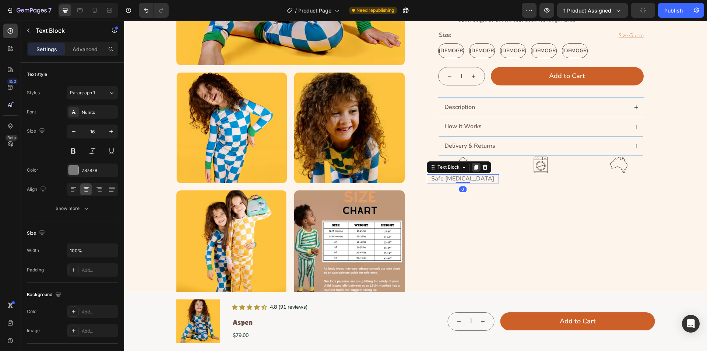
click at [474, 168] on icon at bounding box center [476, 167] width 4 height 5
click at [473, 180] on div at bounding box center [476, 176] width 9 height 9
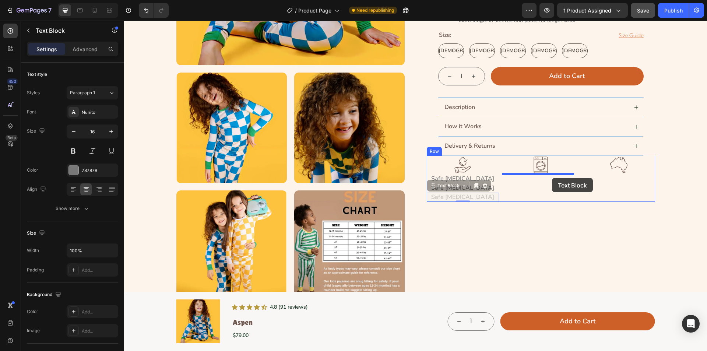
drag, startPoint x: 455, startPoint y: 192, endPoint x: 552, endPoint y: 178, distance: 98.2
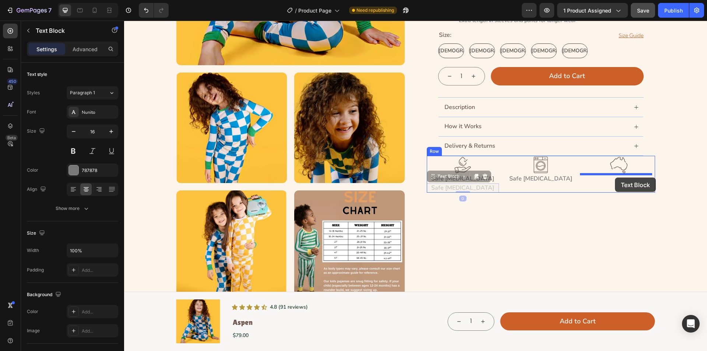
drag, startPoint x: 516, startPoint y: 182, endPoint x: 134, endPoint y: 196, distance: 382.0
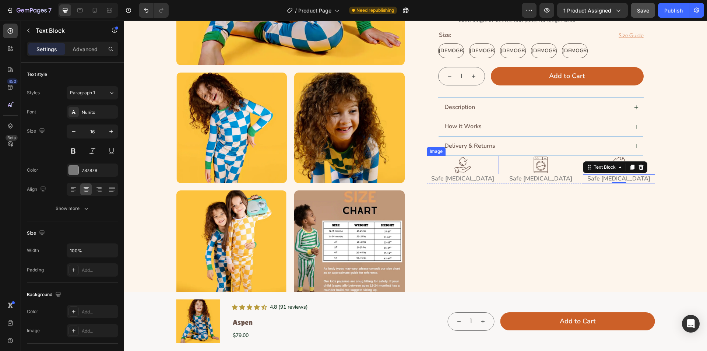
click at [482, 169] on div at bounding box center [463, 165] width 72 height 18
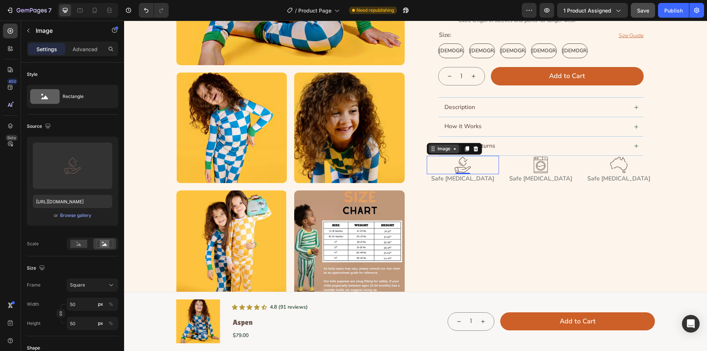
click at [440, 150] on div "Image" at bounding box center [444, 149] width 16 height 7
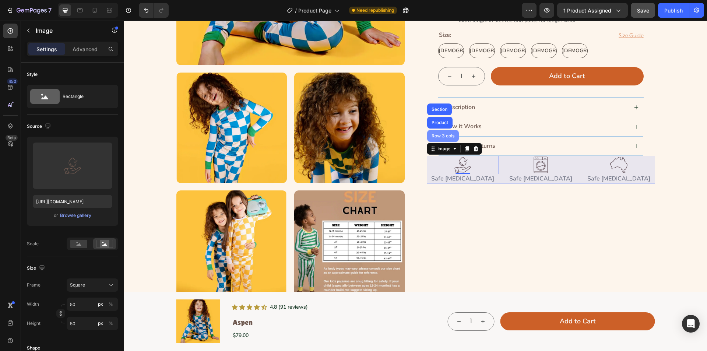
click at [444, 137] on div "Row 3 cols" at bounding box center [443, 136] width 26 height 4
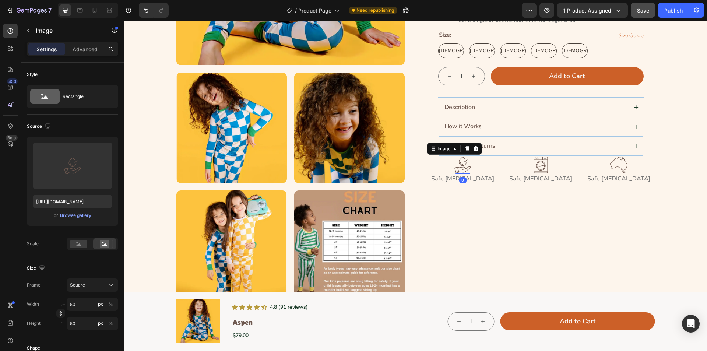
click at [466, 167] on img at bounding box center [463, 165] width 18 height 18
click at [82, 50] on p "Advanced" at bounding box center [85, 49] width 25 height 8
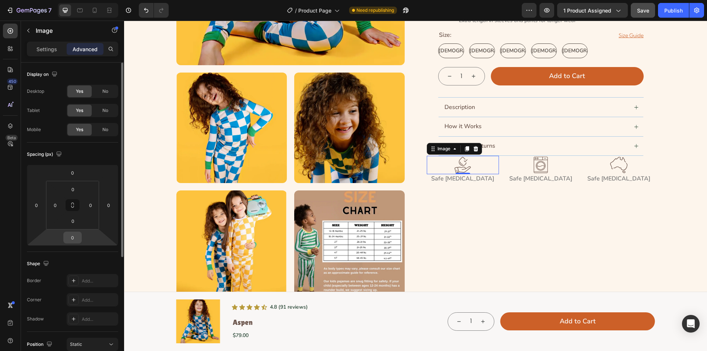
click at [74, 240] on input "0" at bounding box center [72, 237] width 15 height 11
click at [67, 238] on input "0" at bounding box center [72, 237] width 15 height 11
type input "20"
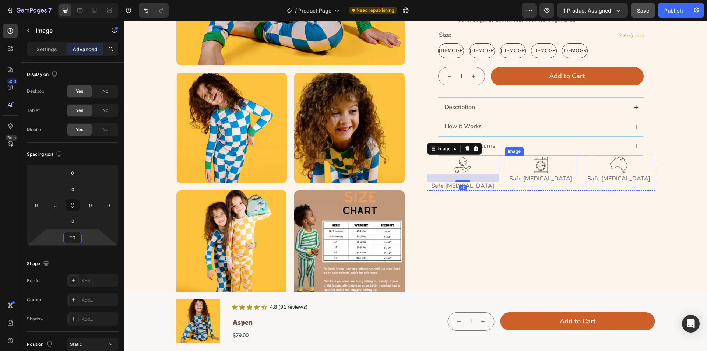
click at [549, 165] on div at bounding box center [541, 165] width 72 height 18
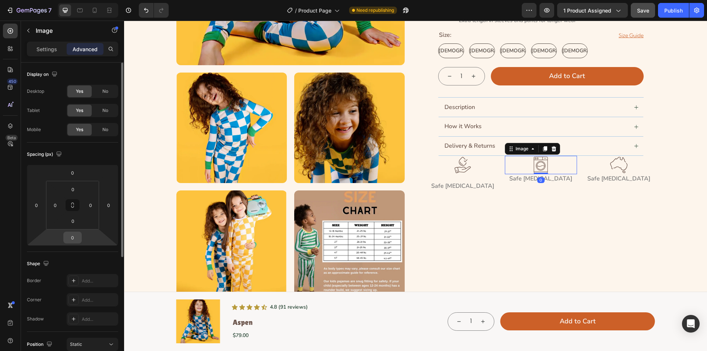
click at [70, 237] on input "0" at bounding box center [72, 237] width 15 height 11
click at [69, 237] on input "0" at bounding box center [72, 237] width 15 height 11
drag, startPoint x: 74, startPoint y: 236, endPoint x: 69, endPoint y: 236, distance: 5.2
click at [74, 236] on input "0" at bounding box center [72, 237] width 15 height 11
click at [69, 236] on input "0" at bounding box center [72, 237] width 15 height 11
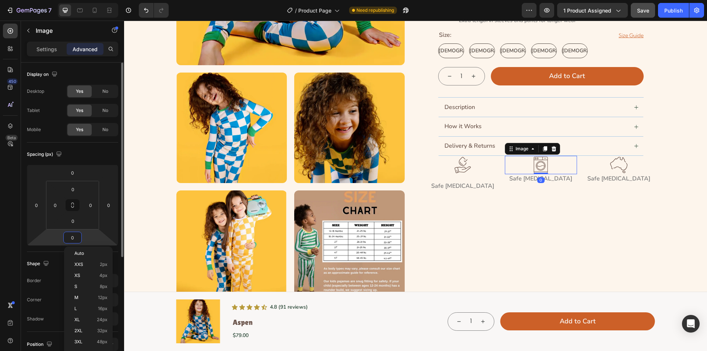
type input "20"
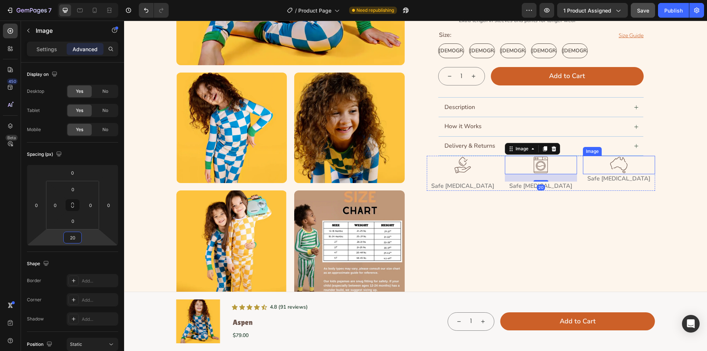
click at [626, 161] on div at bounding box center [619, 165] width 72 height 18
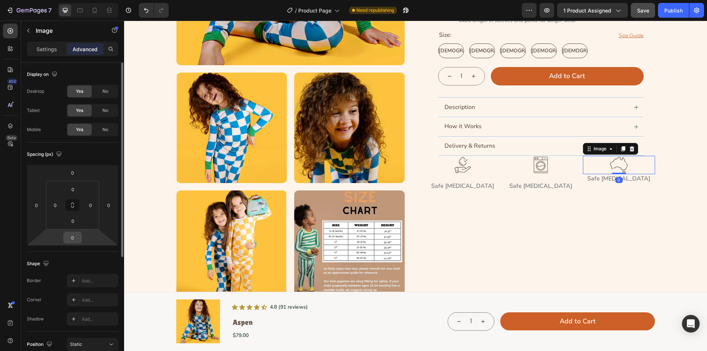
click at [69, 237] on input "0" at bounding box center [72, 237] width 15 height 11
click at [68, 237] on input "0" at bounding box center [72, 237] width 15 height 11
type input "20"
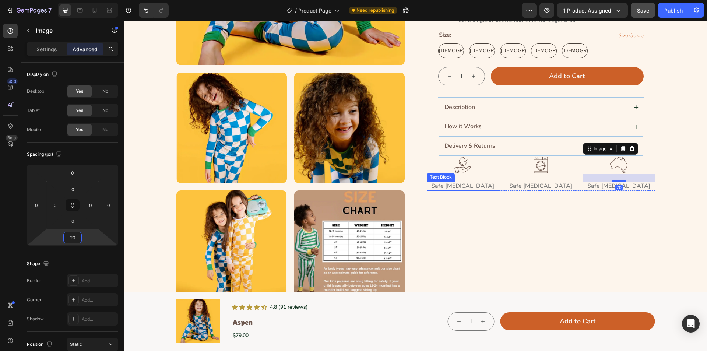
click at [482, 186] on p "Safe [MEDICAL_DATA]" at bounding box center [463, 186] width 71 height 8
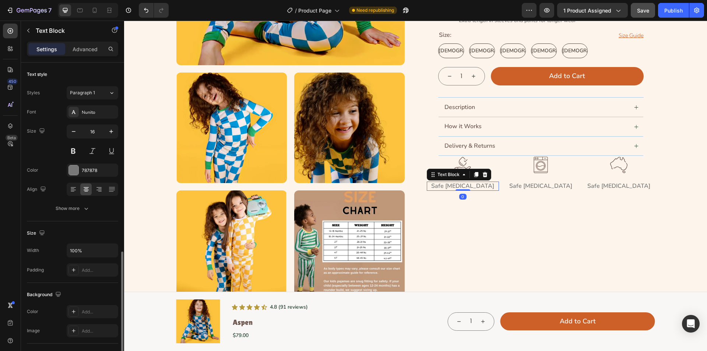
scroll to position [127, 0]
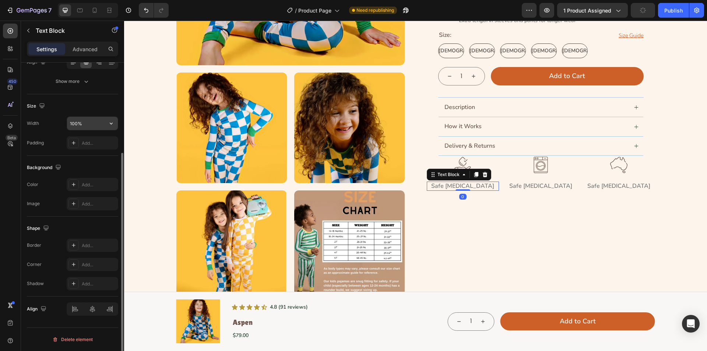
click at [93, 124] on input "100%" at bounding box center [92, 123] width 51 height 13
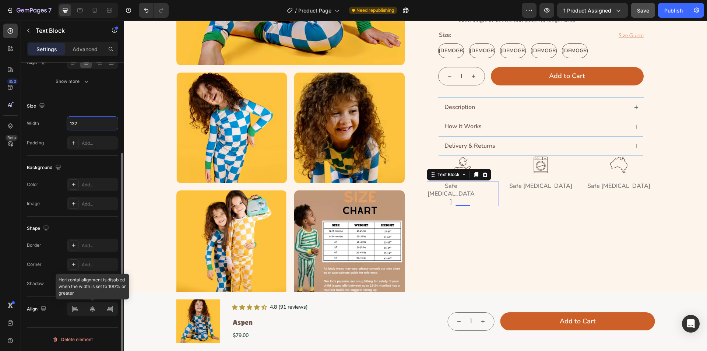
type input "132"
click at [92, 312] on icon at bounding box center [92, 309] width 5 height 7
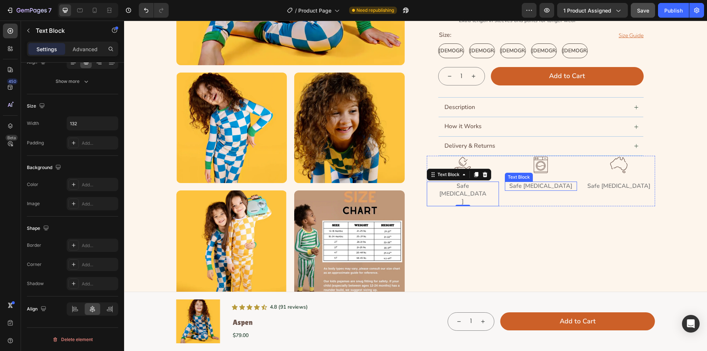
click at [544, 186] on p "Safe [MEDICAL_DATA]" at bounding box center [541, 186] width 71 height 8
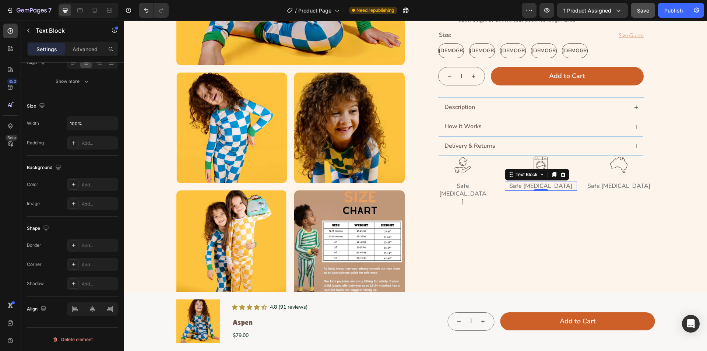
click at [531, 184] on p "Safe [MEDICAL_DATA]" at bounding box center [541, 186] width 71 height 8
click at [91, 125] on input "100%" at bounding box center [92, 123] width 51 height 13
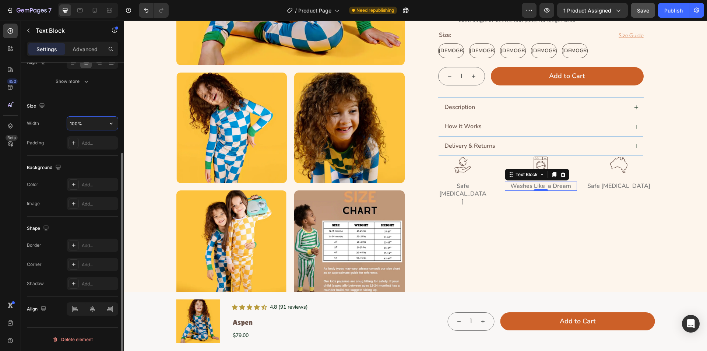
click at [91, 125] on input "100%" at bounding box center [92, 123] width 51 height 13
type input "132"
click at [91, 309] on icon at bounding box center [92, 308] width 7 height 7
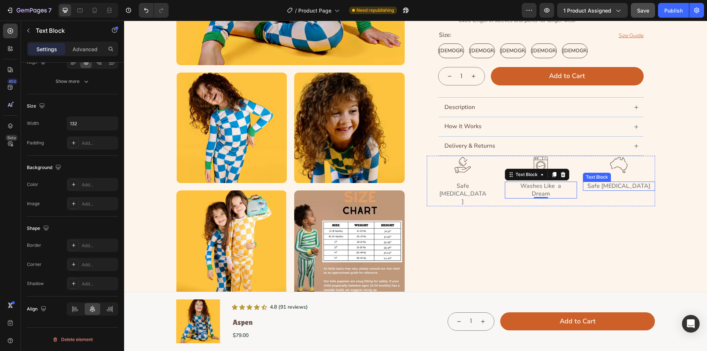
click at [619, 188] on p "Safe [MEDICAL_DATA]" at bounding box center [619, 186] width 71 height 8
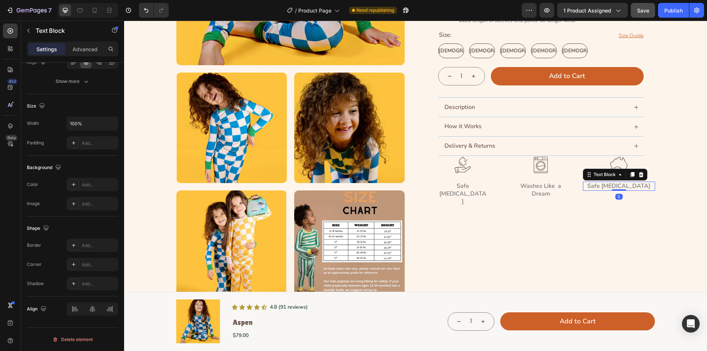
click at [619, 188] on p "Safe [MEDICAL_DATA]" at bounding box center [619, 186] width 71 height 8
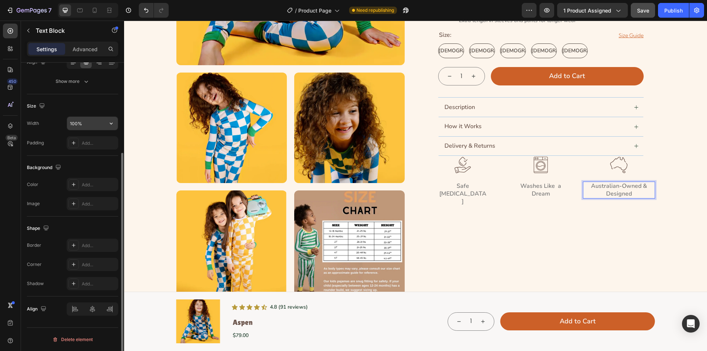
click at [89, 124] on input "100%" at bounding box center [92, 123] width 51 height 13
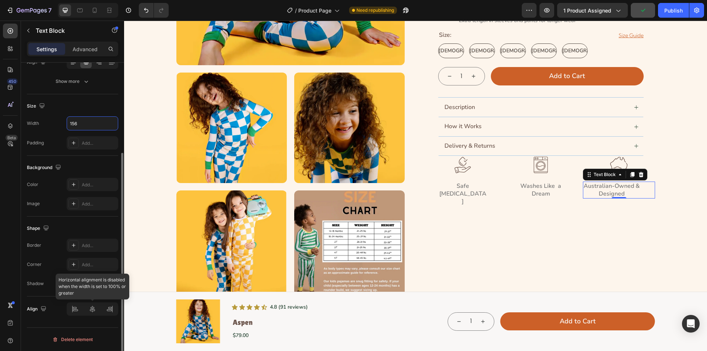
type input "156"
click at [94, 311] on icon at bounding box center [92, 308] width 7 height 7
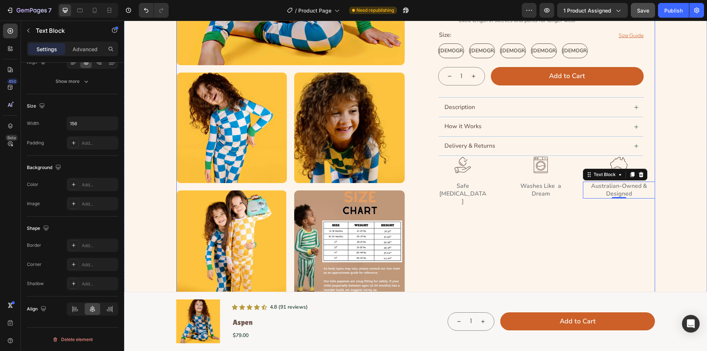
click at [568, 206] on div "Icon Icon Icon Icon Icon Icon List (5 stars) • 23 reviews Text Block Row Kids T…" at bounding box center [541, 69] width 228 height 464
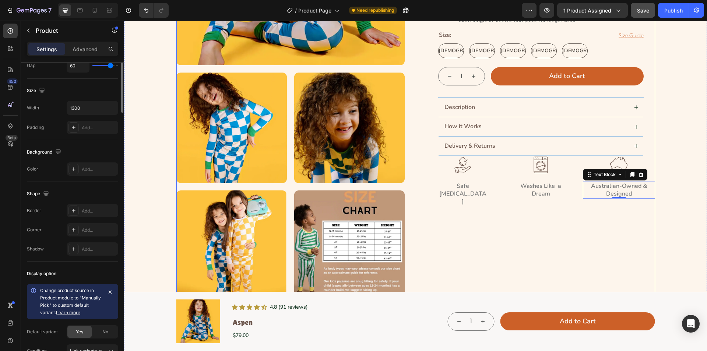
scroll to position [0, 0]
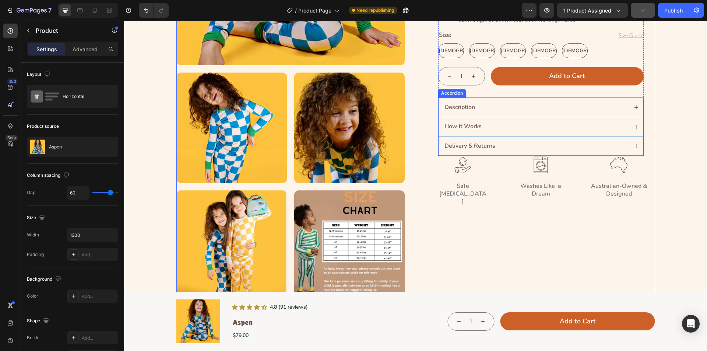
click at [476, 153] on div "Delivery & Returns" at bounding box center [541, 146] width 205 height 19
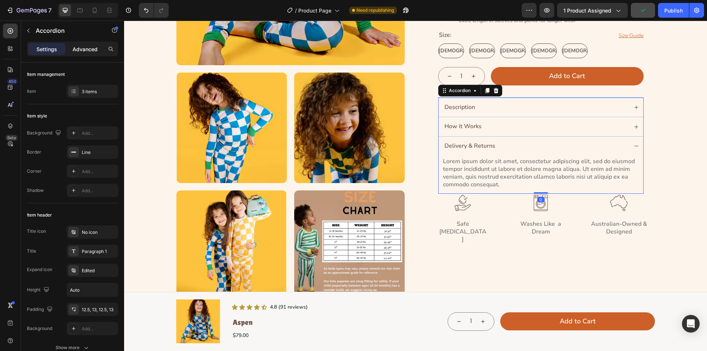
click at [77, 48] on p "Advanced" at bounding box center [85, 49] width 25 height 8
type input "100%"
type input "100"
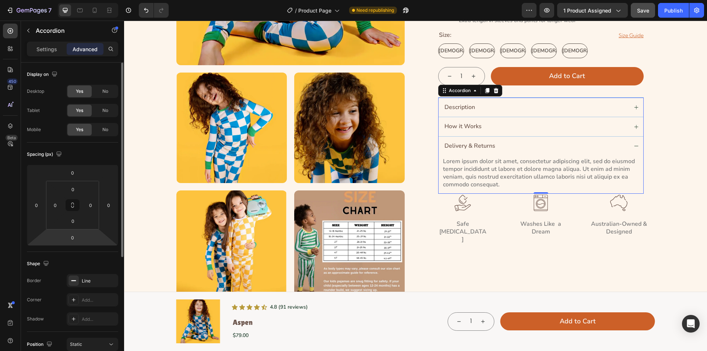
click at [74, 0] on html "7 Version history / Product Page Need republishing Preview 1 product assigned S…" at bounding box center [353, 0] width 707 height 0
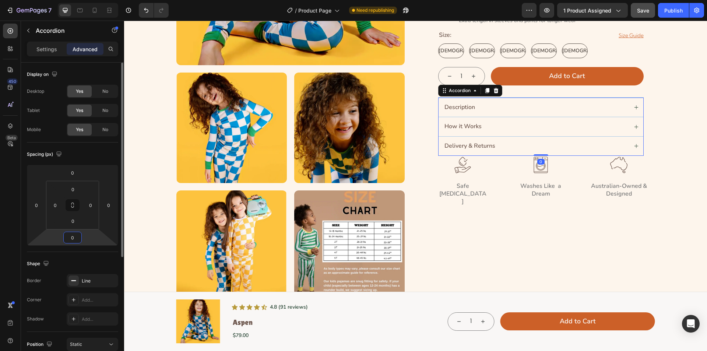
click at [75, 238] on input "0" at bounding box center [72, 237] width 15 height 11
click at [70, 237] on input "0" at bounding box center [72, 237] width 15 height 11
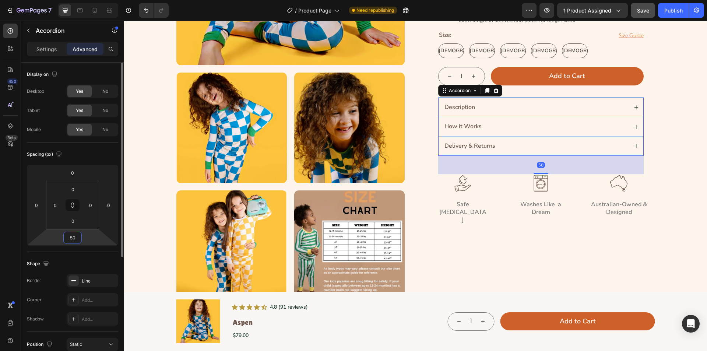
click at [77, 235] on input "50" at bounding box center [72, 237] width 15 height 11
drag, startPoint x: 73, startPoint y: 237, endPoint x: 80, endPoint y: 237, distance: 6.6
click at [79, 237] on input "50" at bounding box center [72, 237] width 15 height 11
type input "54"
click at [482, 262] on div "Icon Icon Icon Icon Icon Icon List (5 stars) • 23 reviews Text Block Row Kids T…" at bounding box center [541, 69] width 228 height 464
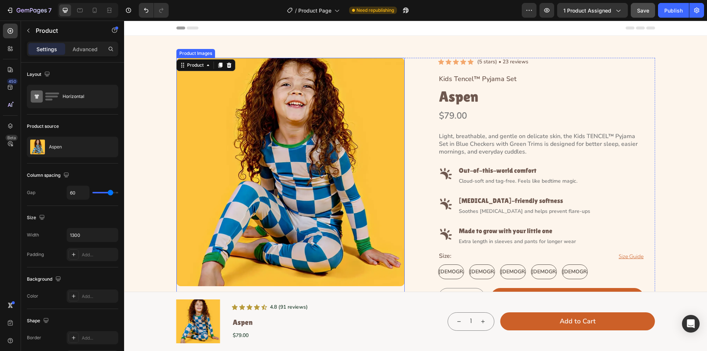
click at [388, 120] on div at bounding box center [291, 172] width 228 height 228
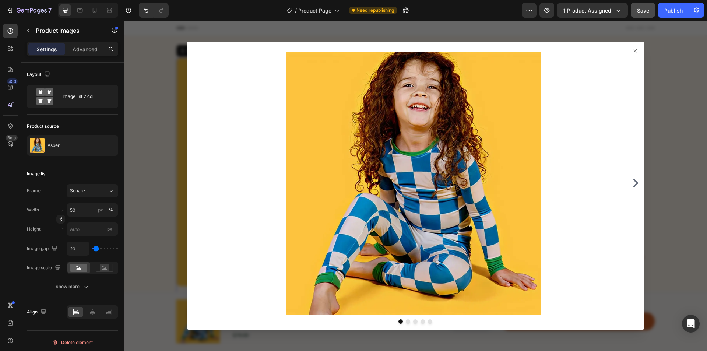
click at [633, 49] on icon at bounding box center [636, 51] width 6 height 6
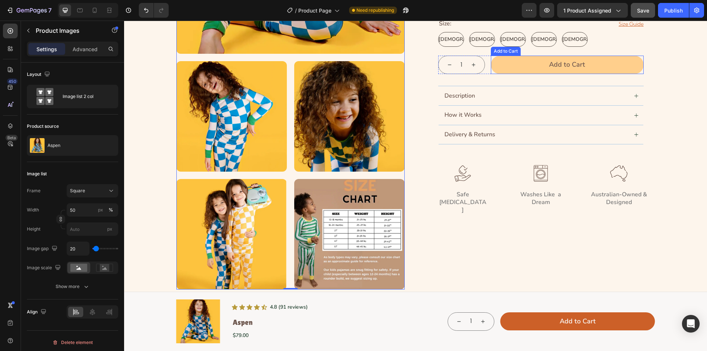
scroll to position [258, 0]
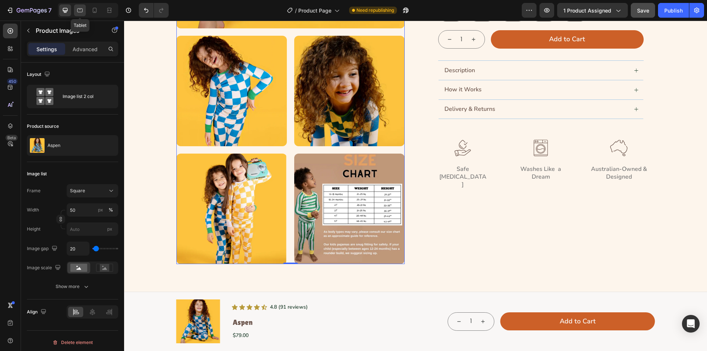
click at [78, 11] on icon at bounding box center [80, 10] width 6 height 4
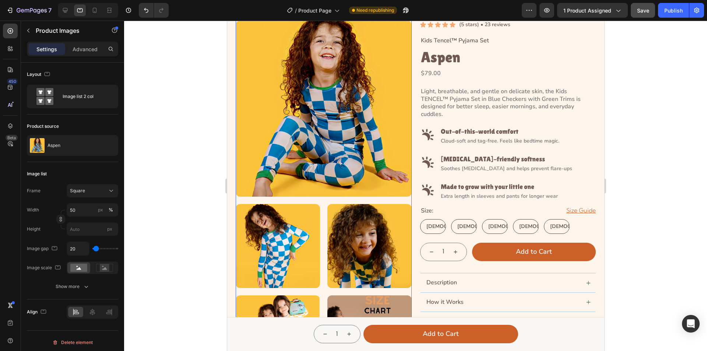
scroll to position [11, 0]
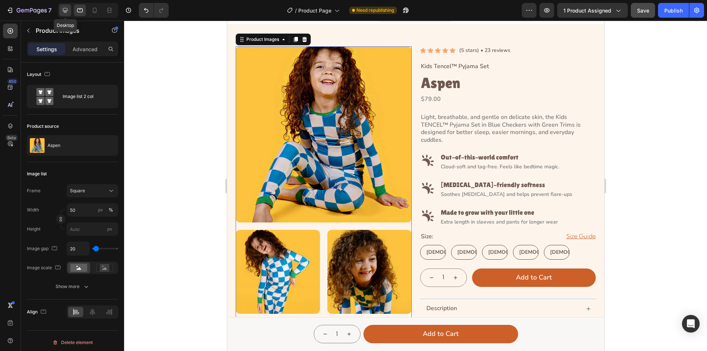
click at [63, 10] on icon at bounding box center [65, 10] width 5 height 5
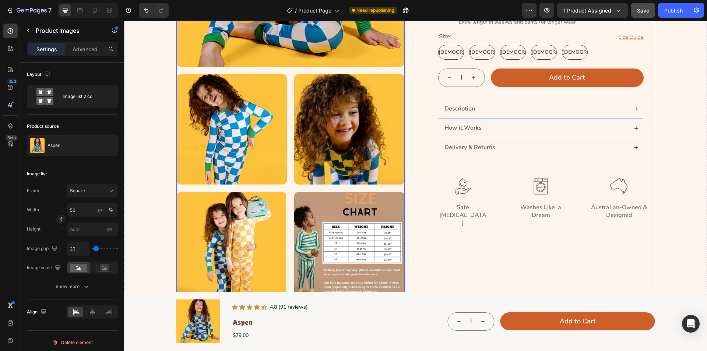
scroll to position [233, 0]
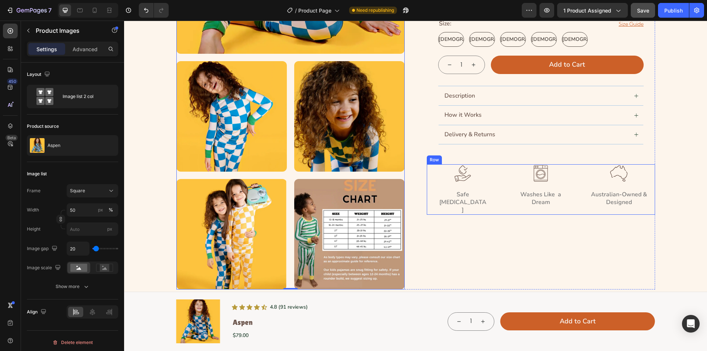
click at [505, 189] on div "Image Washes Like  a Dream Text Block" at bounding box center [541, 189] width 72 height 50
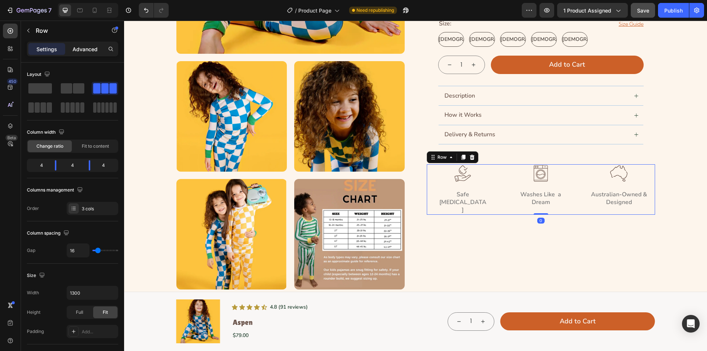
click at [83, 46] on p "Advanced" at bounding box center [85, 49] width 25 height 8
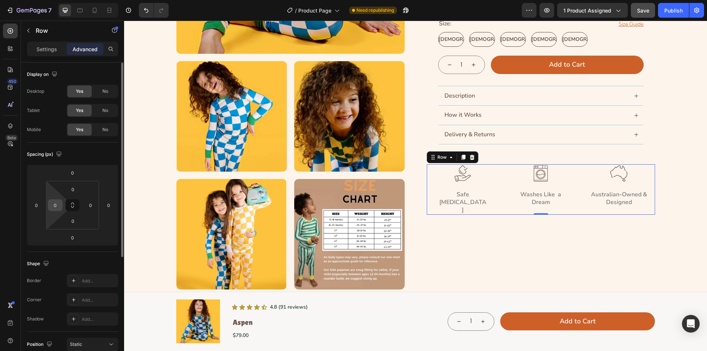
click at [53, 206] on input "0" at bounding box center [55, 205] width 11 height 11
type input "24"
click at [94, 204] on input "0" at bounding box center [90, 205] width 11 height 11
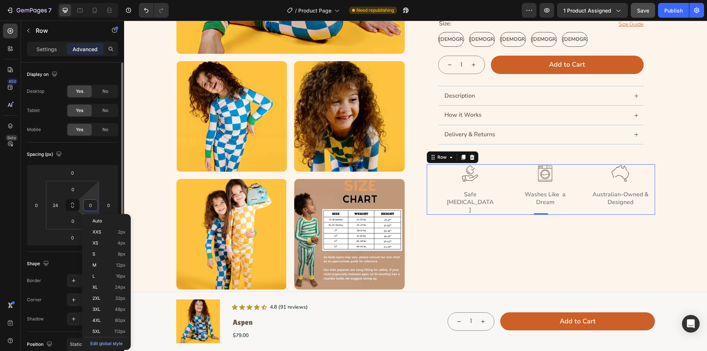
type input "4"
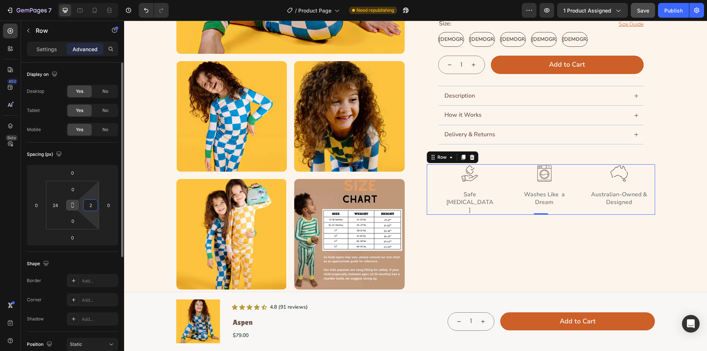
type input "24"
click at [508, 191] on div "Washes Like  a Dream" at bounding box center [541, 198] width 66 height 17
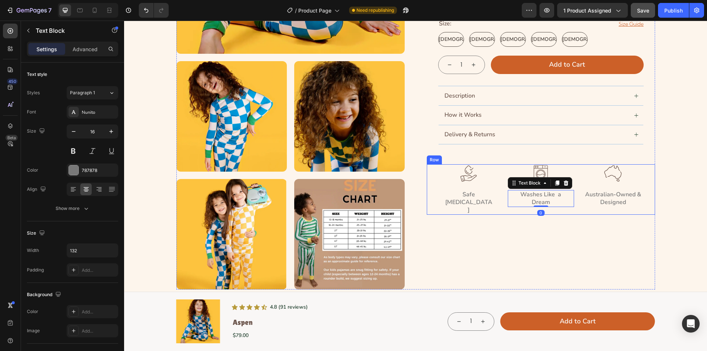
click at [491, 190] on div "Image Safe [MEDICAL_DATA] Text Block" at bounding box center [469, 189] width 66 height 50
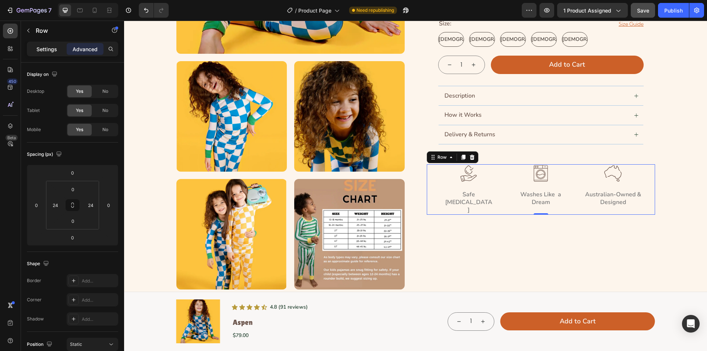
click at [37, 51] on p "Settings" at bounding box center [46, 49] width 21 height 8
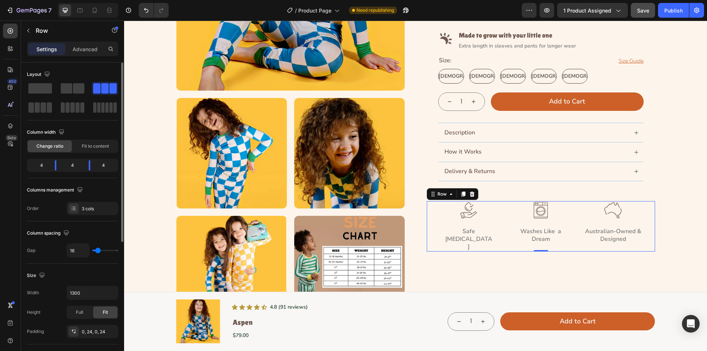
scroll to position [224, 0]
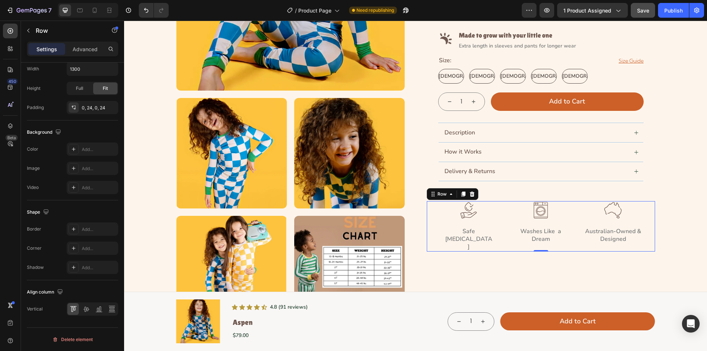
click at [427, 205] on div "Image Safe [MEDICAL_DATA] Text Block Image Washes Like  a Dream Text Block Imag…" at bounding box center [541, 226] width 228 height 50
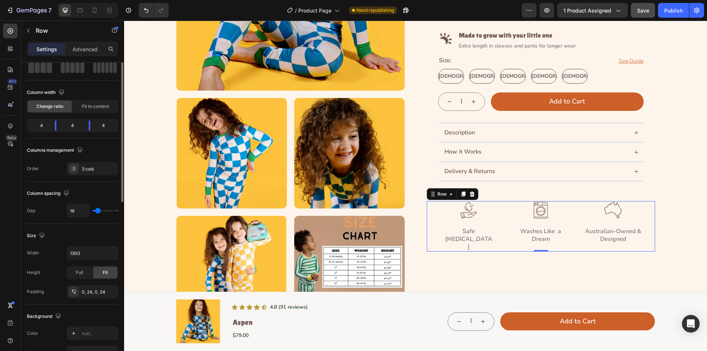
scroll to position [0, 0]
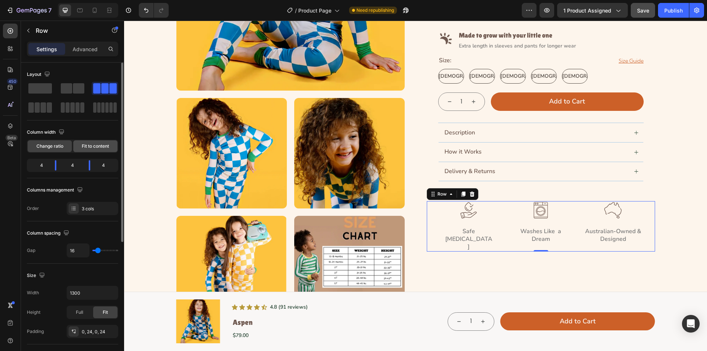
click at [89, 148] on span "Fit to content" at bounding box center [95, 146] width 27 height 7
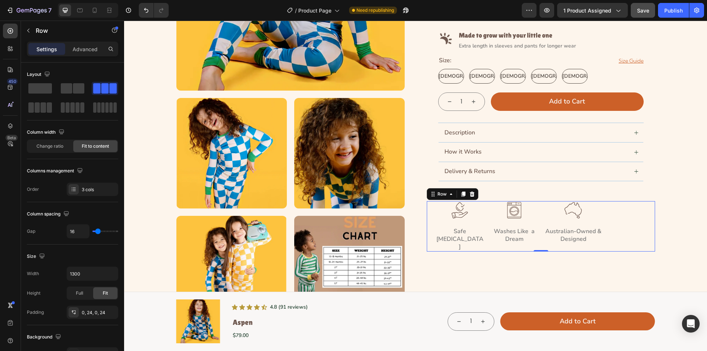
scroll to position [224, 0]
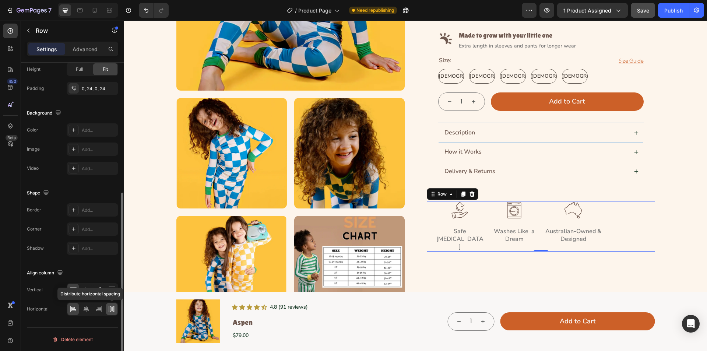
click at [109, 310] on icon at bounding box center [111, 308] width 7 height 7
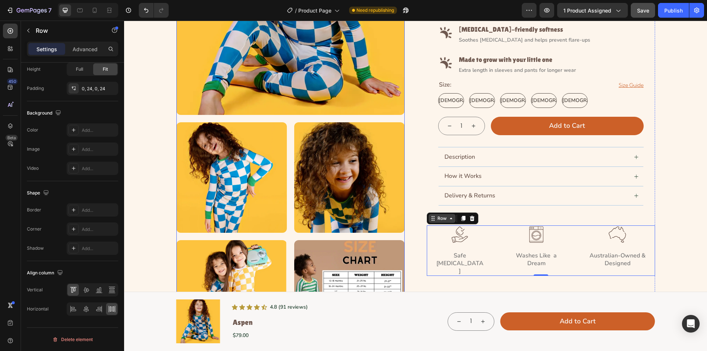
scroll to position [159, 0]
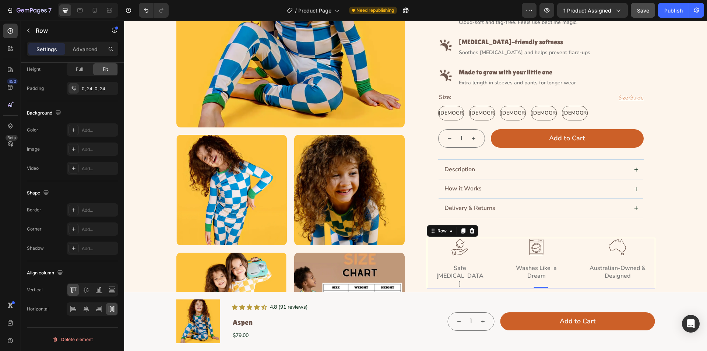
click at [496, 262] on div "Image Safe [MEDICAL_DATA] Text Block Image Washes Like  a Dream Text Block Imag…" at bounding box center [541, 263] width 228 height 50
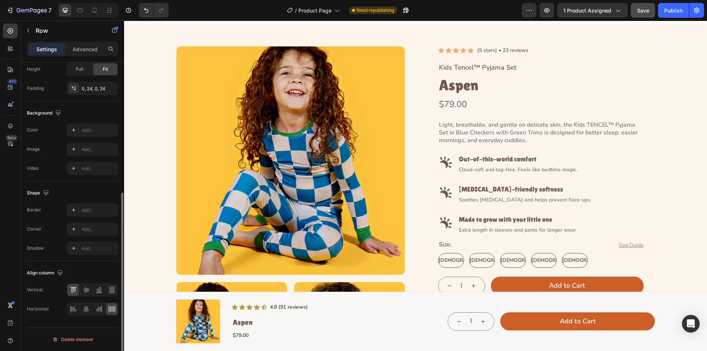
scroll to position [113, 0]
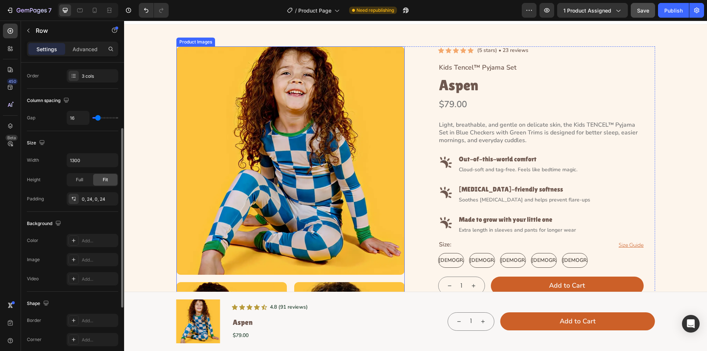
click at [269, 142] on div at bounding box center [291, 160] width 228 height 228
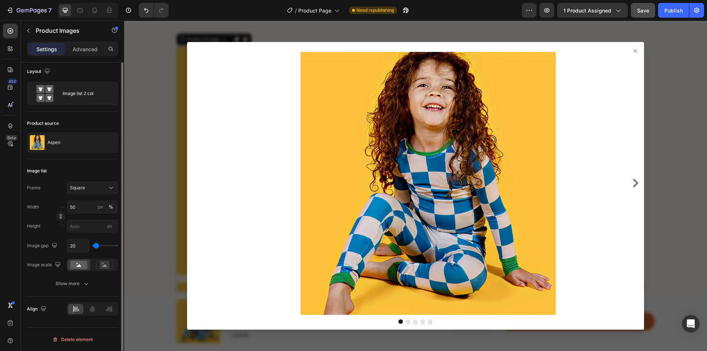
scroll to position [0, 0]
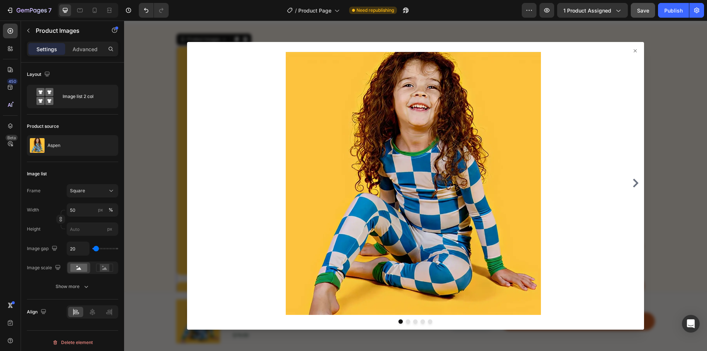
click at [633, 48] on icon at bounding box center [636, 51] width 6 height 6
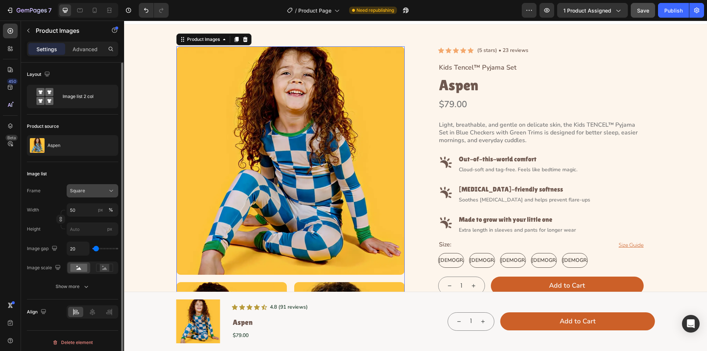
scroll to position [3, 0]
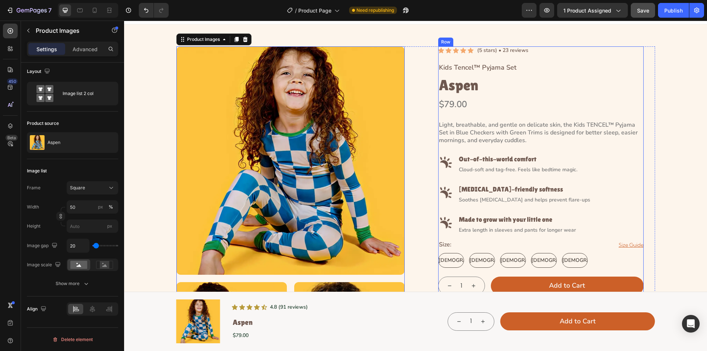
click at [552, 51] on div "Icon Icon Icon Icon Icon Icon List (5 stars) • 23 reviews Text [GEOGRAPHIC_DATA]" at bounding box center [541, 50] width 206 height 8
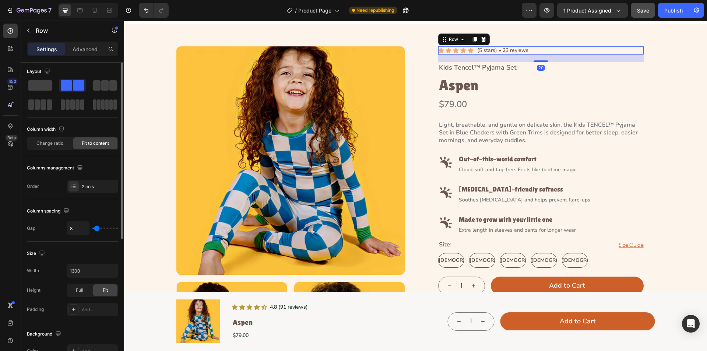
scroll to position [0, 0]
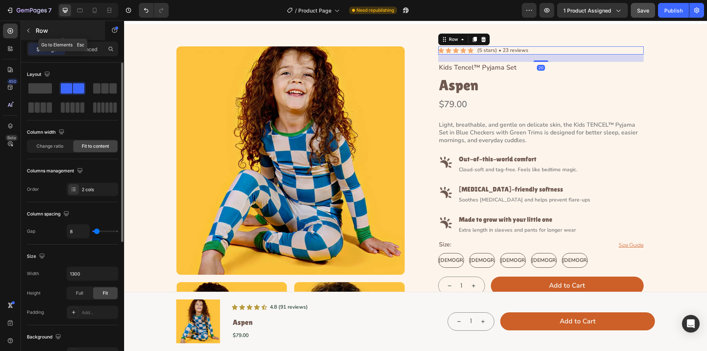
click at [27, 31] on icon "button" at bounding box center [28, 31] width 6 height 6
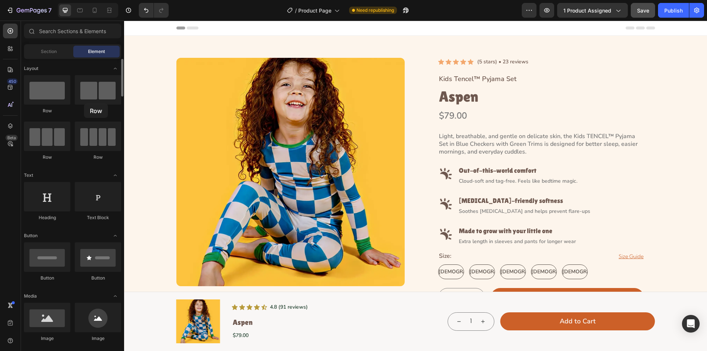
drag, startPoint x: 63, startPoint y: 95, endPoint x: 118, endPoint y: 105, distance: 55.8
click at [67, 105] on div "Row" at bounding box center [47, 94] width 46 height 39
click at [474, 67] on div "Icon Icon Icon Icon Icon Icon List (5 stars) • 23 reviews Text Block Row Kids T…" at bounding box center [541, 227] width 206 height 339
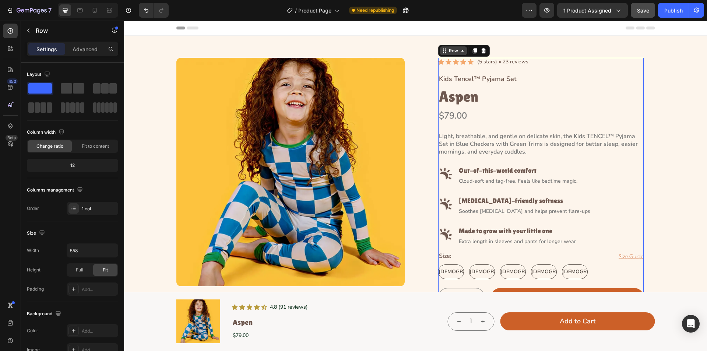
click at [455, 53] on div "Row" at bounding box center [454, 51] width 12 height 7
click at [85, 254] on input "558" at bounding box center [92, 250] width 51 height 13
type input "564"
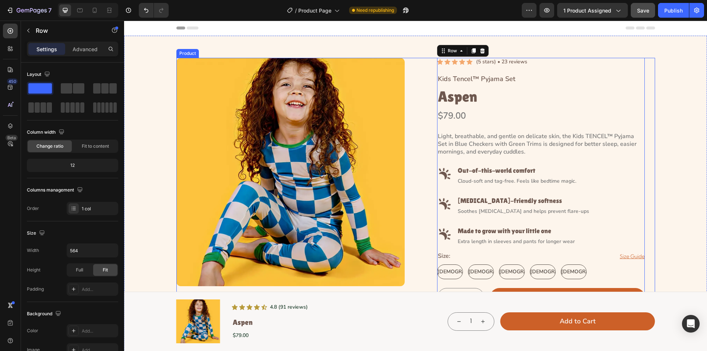
drag, startPoint x: 426, startPoint y: 141, endPoint x: 420, endPoint y: 143, distance: 5.4
click at [427, 141] on div "Icon Icon Icon Icon Icon Icon List (5 stars) • 23 reviews Text Block Row Kids T…" at bounding box center [541, 290] width 228 height 464
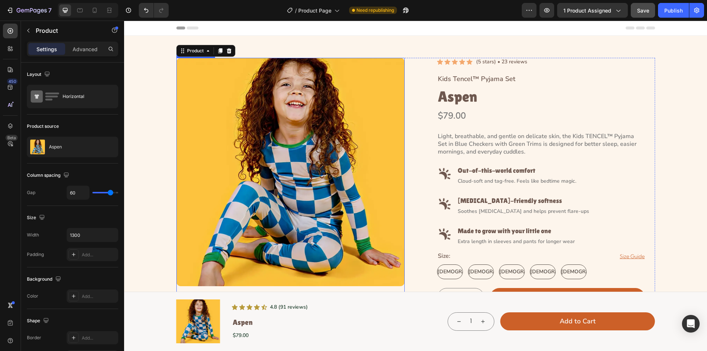
click at [387, 122] on div at bounding box center [291, 172] width 228 height 228
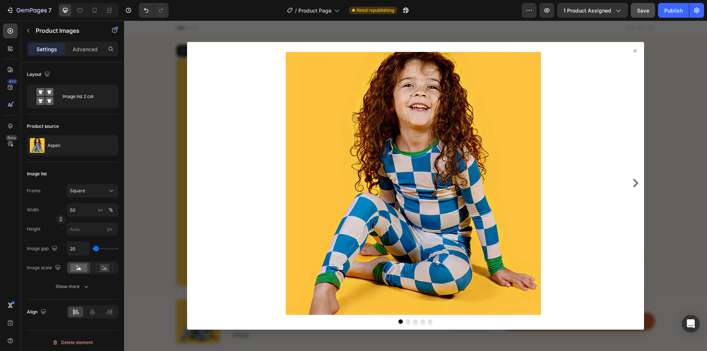
click at [675, 91] on div at bounding box center [415, 186] width 583 height 331
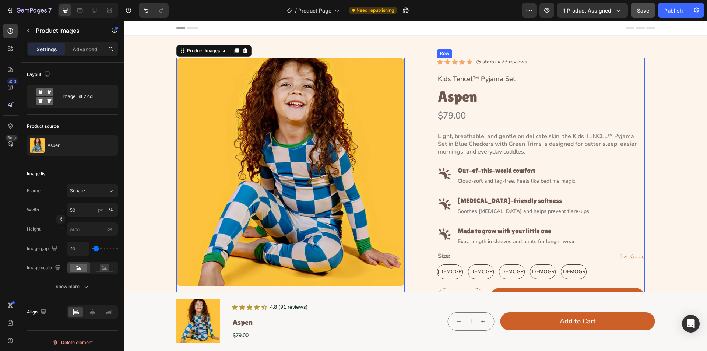
click at [479, 69] on div "Icon Icon Icon Icon Icon Icon List (5 stars) • 23 reviews Text Block Row Kids T…" at bounding box center [541, 227] width 208 height 339
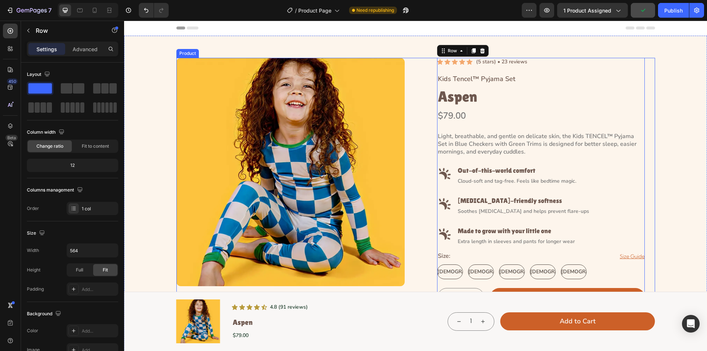
click at [421, 191] on div "Product Images Icon Icon Icon Icon Icon Icon List (5 stars) • 23 reviews Text B…" at bounding box center [416, 290] width 479 height 464
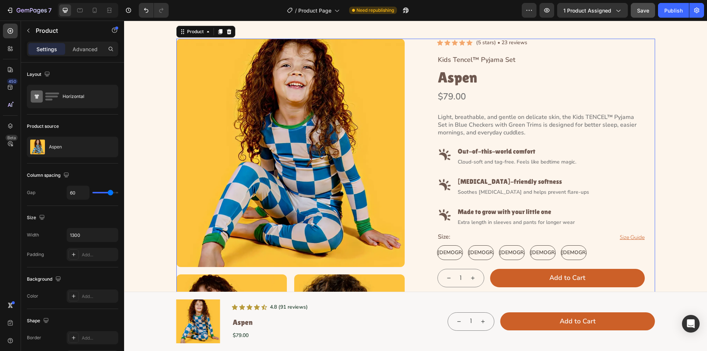
scroll to position [37, 0]
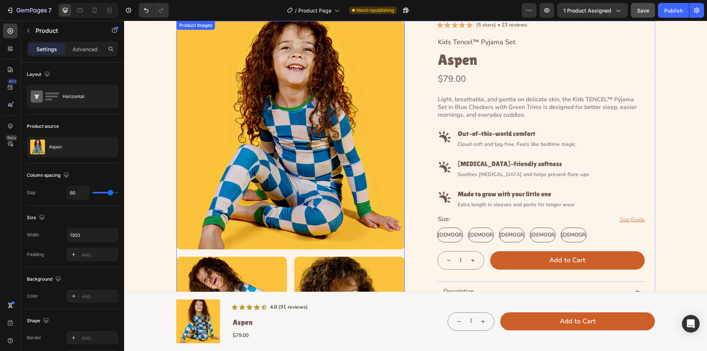
click at [391, 138] on div at bounding box center [291, 135] width 228 height 228
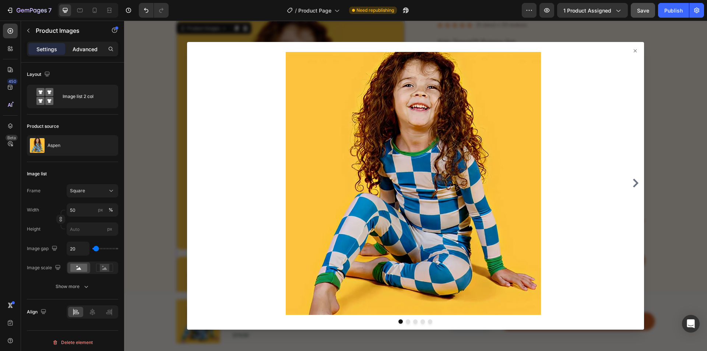
click at [94, 48] on p "Advanced" at bounding box center [85, 49] width 25 height 8
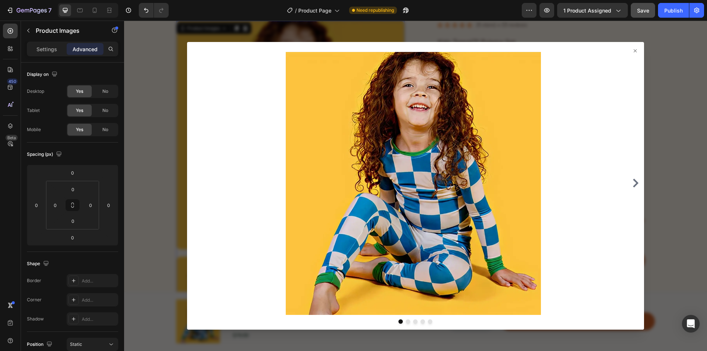
click at [633, 47] on div at bounding box center [415, 186] width 457 height 288
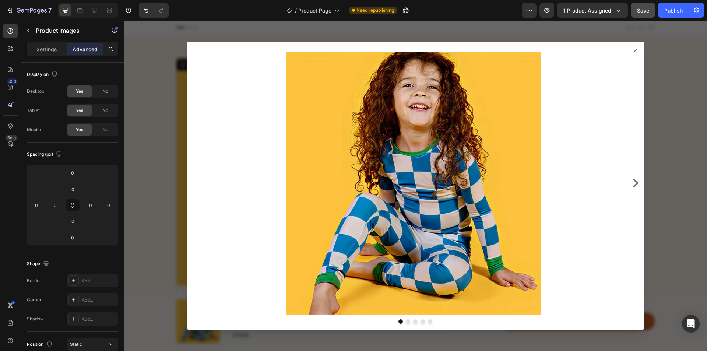
scroll to position [0, 0]
click at [633, 48] on icon at bounding box center [636, 51] width 6 height 6
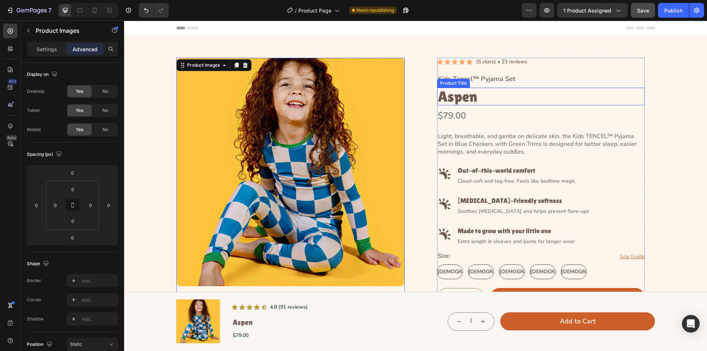
click at [444, 87] on div "Product Title" at bounding box center [453, 83] width 33 height 9
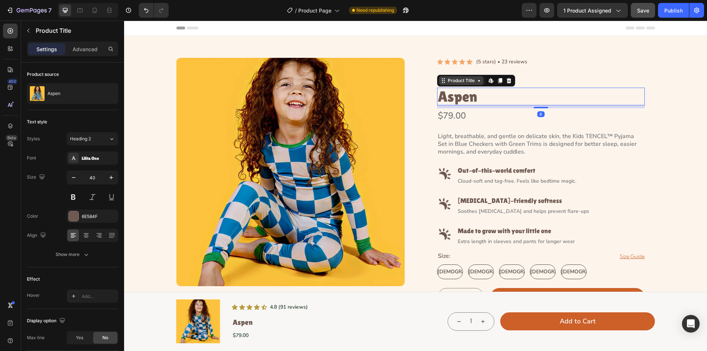
click at [458, 81] on div "Product Title" at bounding box center [462, 80] width 30 height 7
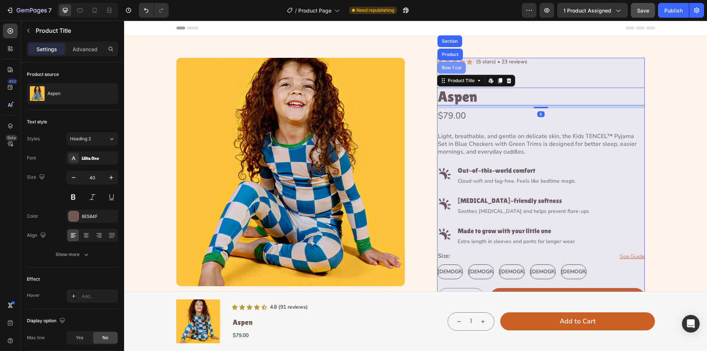
click at [455, 67] on div "Row 1 col" at bounding box center [452, 68] width 22 height 4
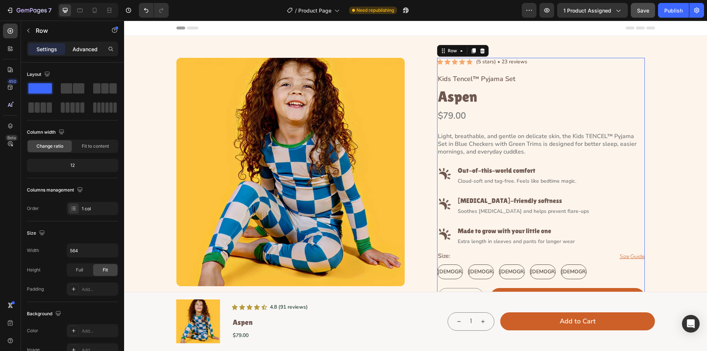
click at [86, 48] on p "Advanced" at bounding box center [85, 49] width 25 height 8
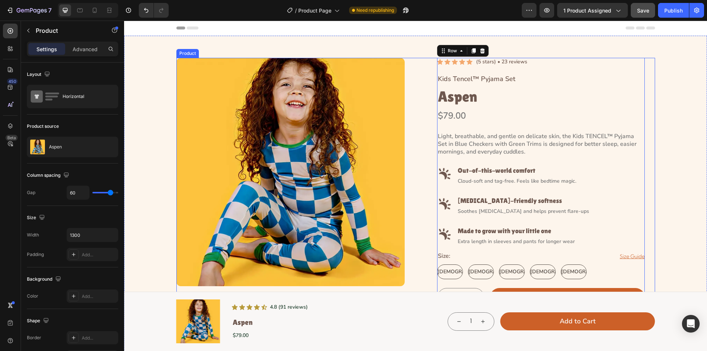
click at [412, 97] on div "Product Images Icon Icon Icon Icon Icon Icon List (5 stars) • 23 reviews Text B…" at bounding box center [416, 290] width 479 height 464
click at [417, 97] on div "Product Images Icon Icon Icon Icon Icon Icon List (5 stars) • 23 reviews Text B…" at bounding box center [416, 290] width 479 height 464
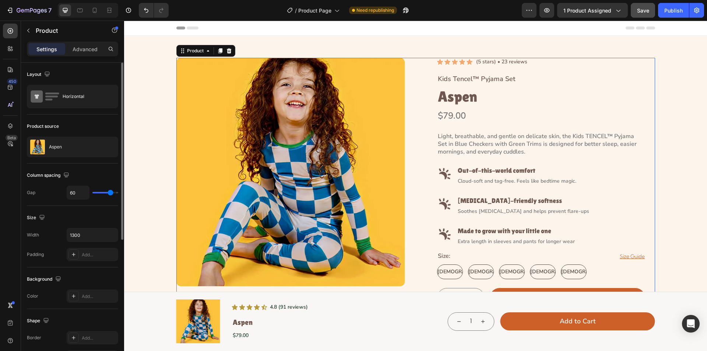
type input "61"
type input "0"
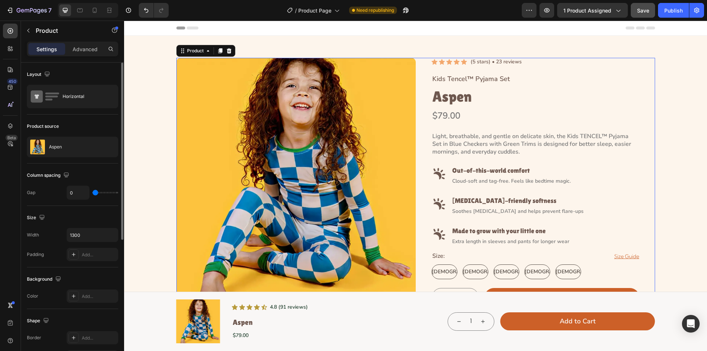
drag, startPoint x: 111, startPoint y: 193, endPoint x: 84, endPoint y: 192, distance: 27.3
type input "0"
click at [92, 192] on input "range" at bounding box center [105, 192] width 26 height 1
click at [381, 101] on div at bounding box center [297, 178] width 240 height 240
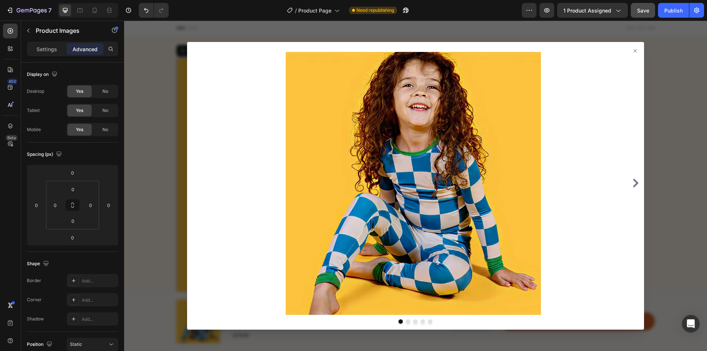
click at [633, 48] on icon at bounding box center [636, 51] width 6 height 6
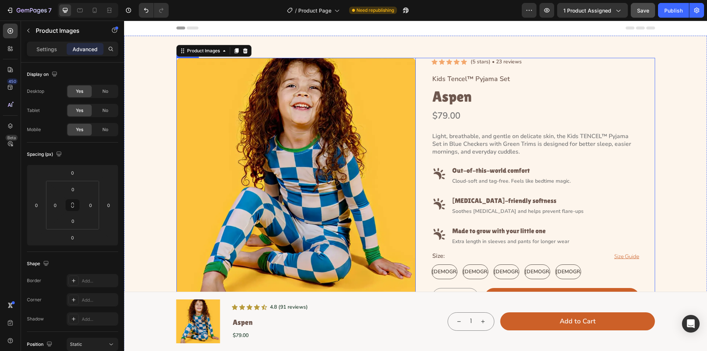
click at [423, 80] on div "Icon Icon Icon Icon Icon Icon List (5 stars) • 23 reviews Text Block Row Kids T…" at bounding box center [536, 301] width 240 height 486
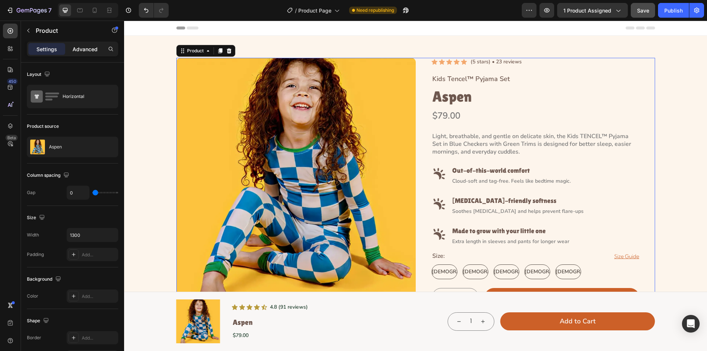
click at [84, 50] on p "Advanced" at bounding box center [85, 49] width 25 height 8
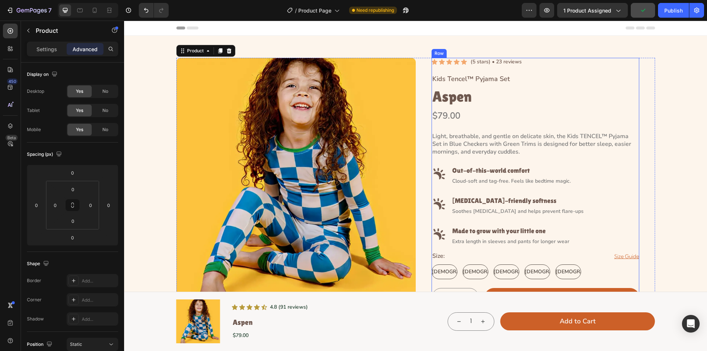
click at [436, 87] on div "Icon Icon Icon Icon Icon Icon List (5 stars) • 23 reviews Text Block Row Kids T…" at bounding box center [536, 227] width 208 height 339
click at [445, 51] on div "Row" at bounding box center [447, 51] width 12 height 7
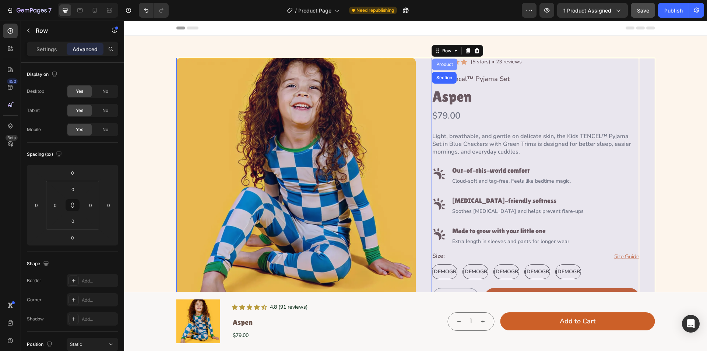
click at [440, 63] on div "Product" at bounding box center [445, 64] width 20 height 4
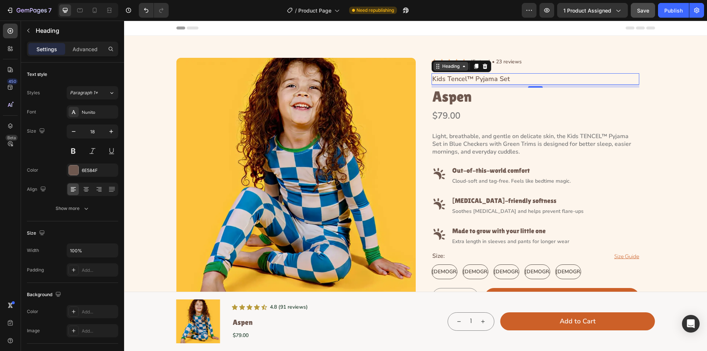
click at [445, 68] on div "Heading" at bounding box center [451, 66] width 20 height 7
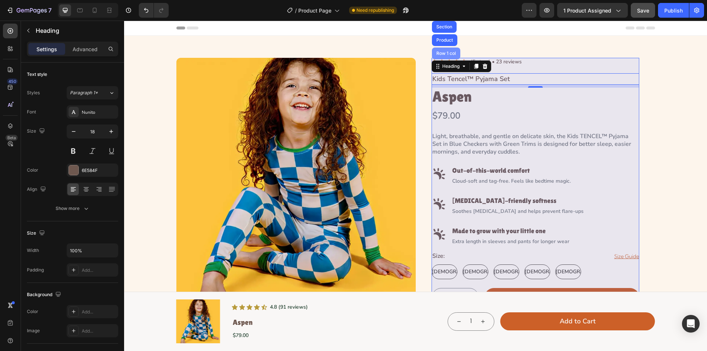
click at [448, 56] on div "Row 1 col" at bounding box center [446, 54] width 28 height 12
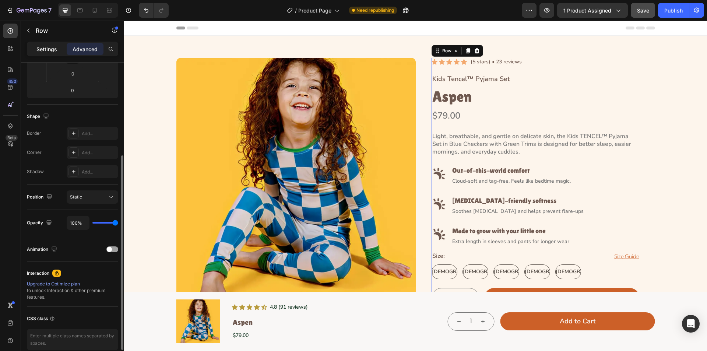
click at [52, 46] on p "Settings" at bounding box center [46, 49] width 21 height 8
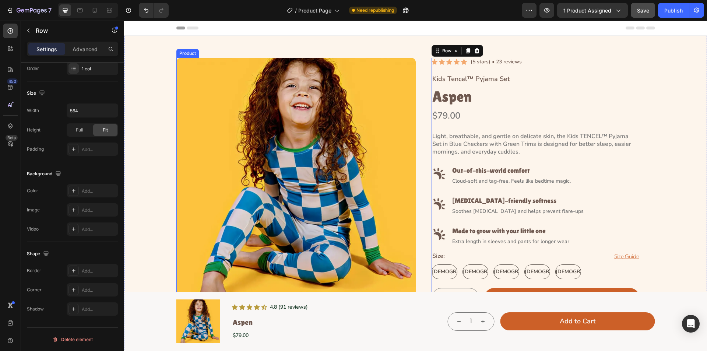
click at [422, 207] on div "Icon Icon Icon Icon Icon Icon List (5 stars) • 23 reviews Text Block Row Kids T…" at bounding box center [536, 301] width 240 height 486
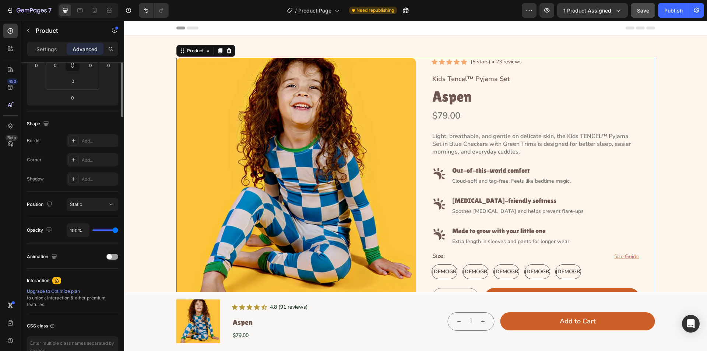
scroll to position [0, 0]
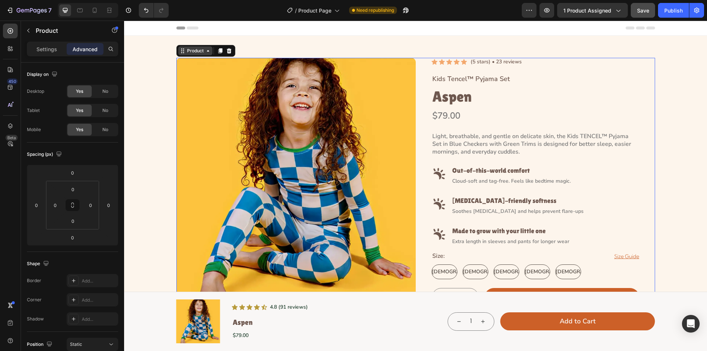
click at [191, 50] on div "Product" at bounding box center [196, 51] width 20 height 7
click at [189, 57] on div "Product Images Icon Icon Icon Icon Icon Icon List (5 stars) • 23 reviews Text B…" at bounding box center [415, 318] width 583 height 565
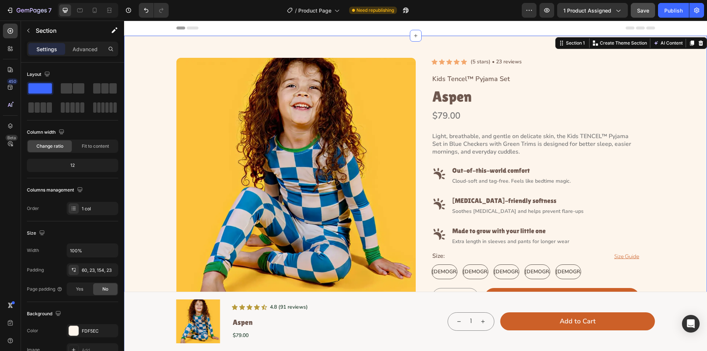
click at [45, 45] on p "Settings" at bounding box center [46, 49] width 21 height 8
click at [418, 145] on div "Icon Icon Icon Icon Icon Icon List (5 stars) • 23 reviews Text Block Row Kids T…" at bounding box center [536, 301] width 240 height 486
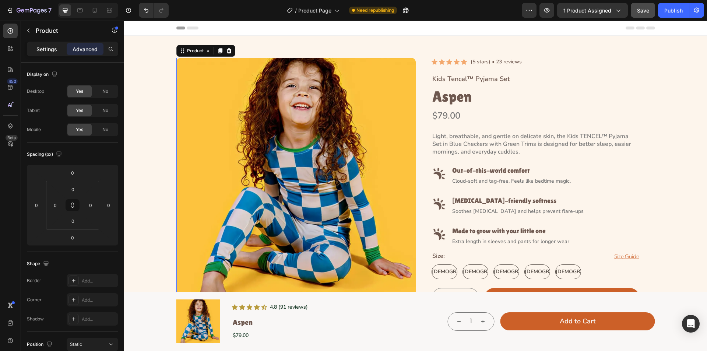
click at [47, 48] on p "Settings" at bounding box center [46, 49] width 21 height 8
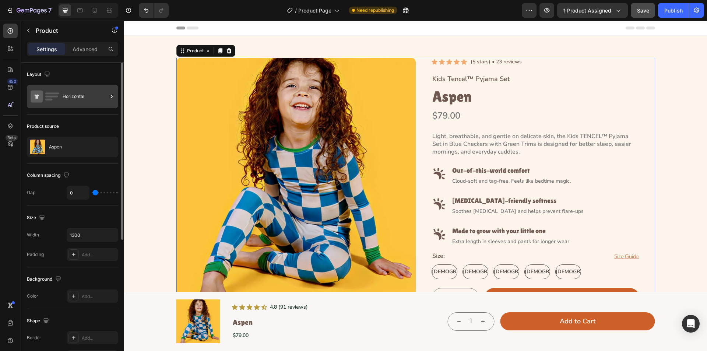
click at [71, 100] on div "Horizontal" at bounding box center [85, 96] width 45 height 17
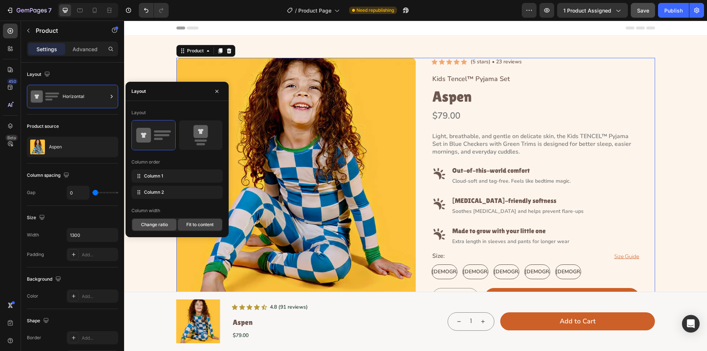
click at [153, 225] on span "Change ratio" at bounding box center [154, 224] width 27 height 7
click at [201, 226] on span "Fit to content" at bounding box center [199, 224] width 27 height 7
click at [433, 116] on div "$79.00" at bounding box center [536, 115] width 208 height 15
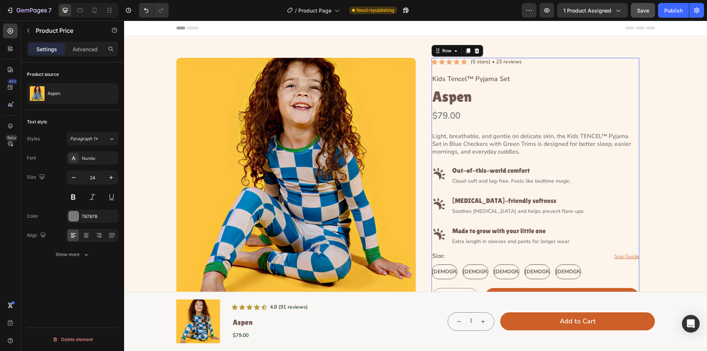
click at [461, 69] on div "Icon Icon Icon Icon Icon Icon List (5 stars) • 23 reviews Text Block Row Kids T…" at bounding box center [536, 227] width 208 height 339
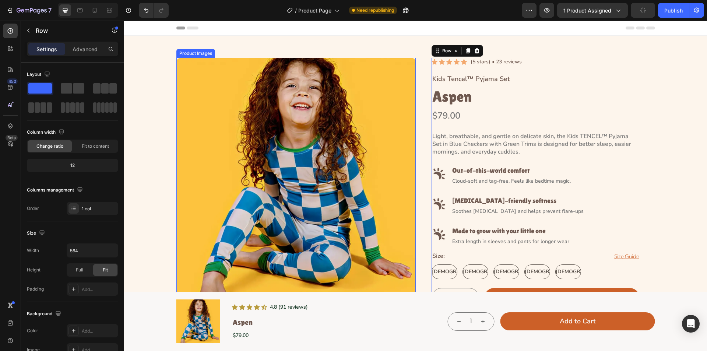
click at [371, 143] on div at bounding box center [297, 178] width 240 height 240
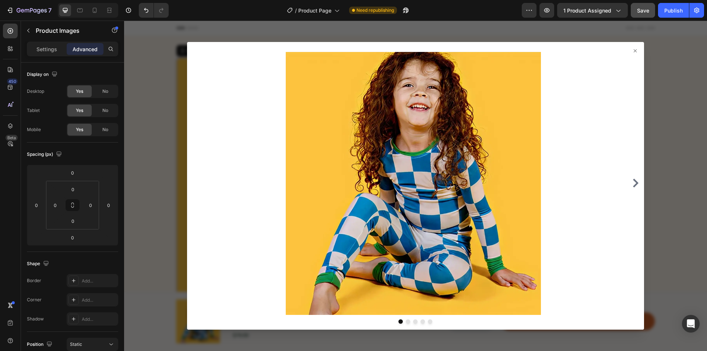
click at [633, 49] on icon at bounding box center [636, 51] width 6 height 6
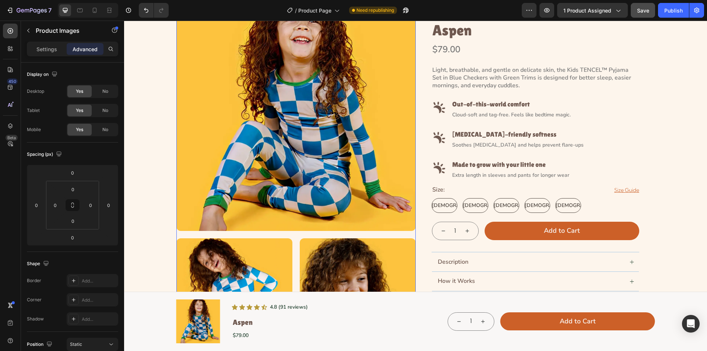
scroll to position [147, 0]
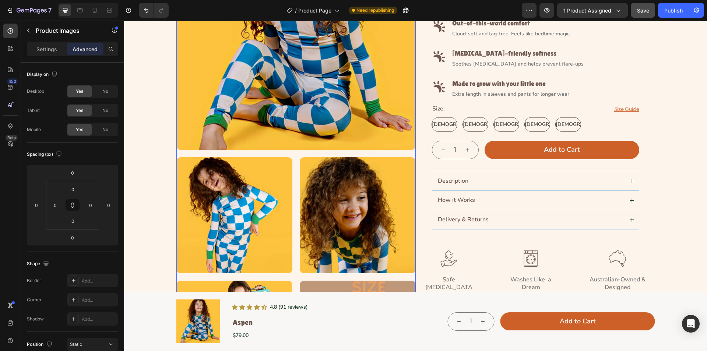
click at [293, 205] on div at bounding box center [297, 153] width 240 height 486
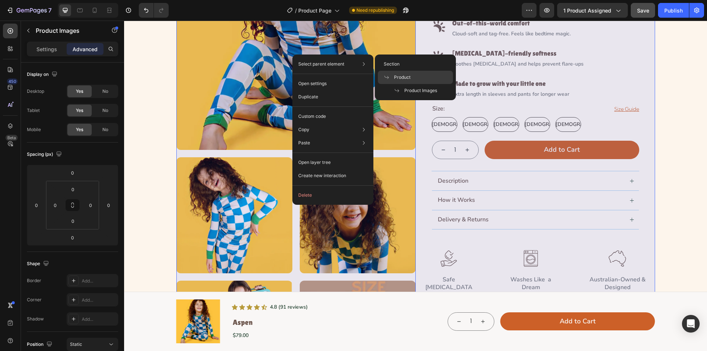
click at [405, 76] on span "Product" at bounding box center [402, 77] width 17 height 7
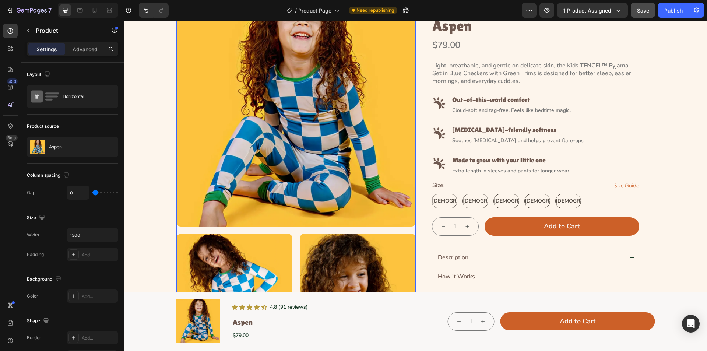
scroll to position [0, 0]
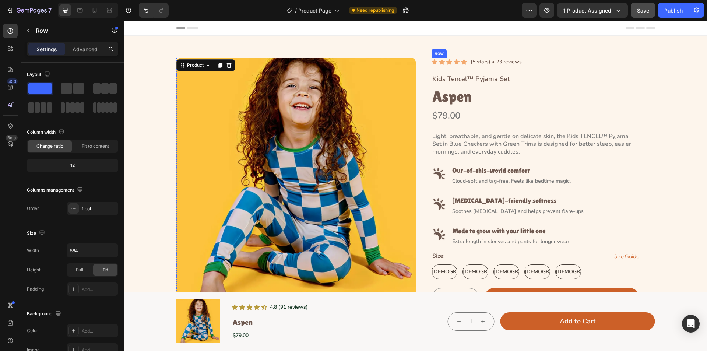
click at [433, 130] on div "Icon Icon Icon Icon Icon Icon List (5 stars) • 23 reviews Text Block Row Kids T…" at bounding box center [536, 227] width 208 height 339
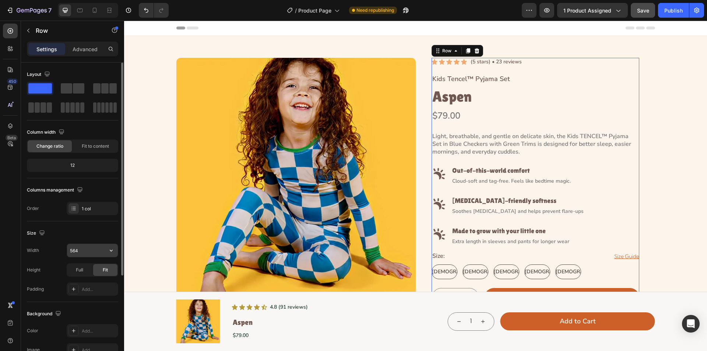
click at [86, 251] on input "564" at bounding box center [92, 250] width 51 height 13
click at [448, 51] on div "Row" at bounding box center [447, 51] width 12 height 7
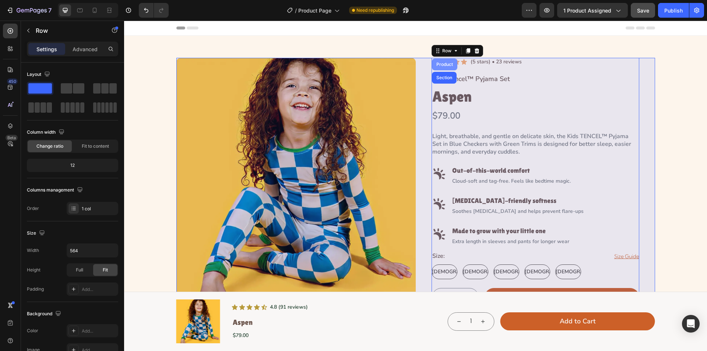
click at [440, 60] on div "Product" at bounding box center [444, 65] width 25 height 12
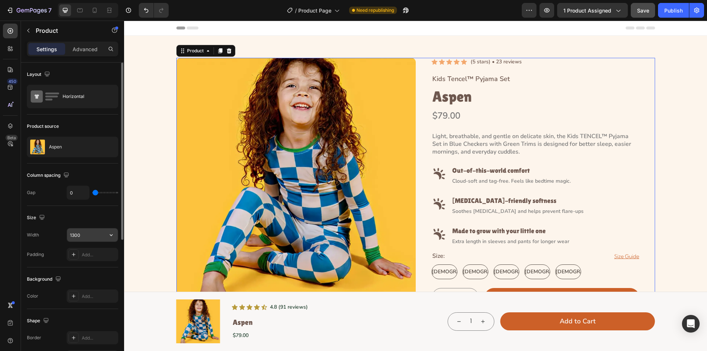
click at [91, 237] on input "1300" at bounding box center [92, 234] width 51 height 13
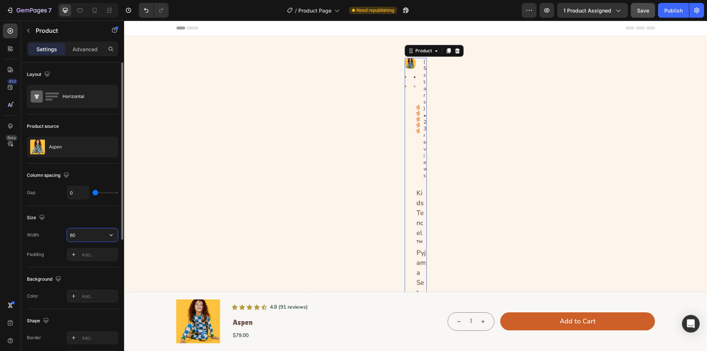
click at [98, 237] on input "60" at bounding box center [92, 234] width 51 height 13
click at [109, 235] on icon "button" at bounding box center [111, 234] width 7 height 7
click at [100, 265] on span "1300px" at bounding box center [103, 268] width 15 height 7
type input "1300"
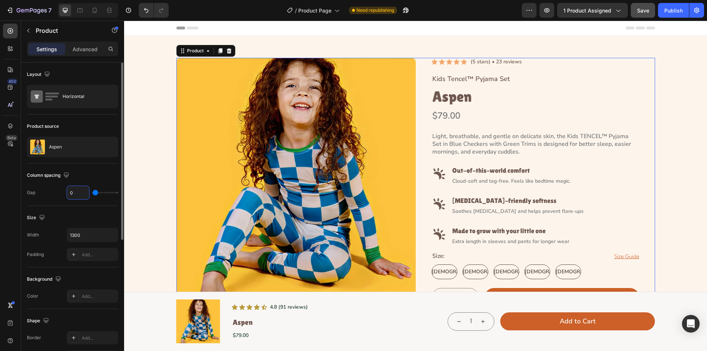
click at [77, 193] on input "0" at bounding box center [78, 192] width 22 height 13
type input "6"
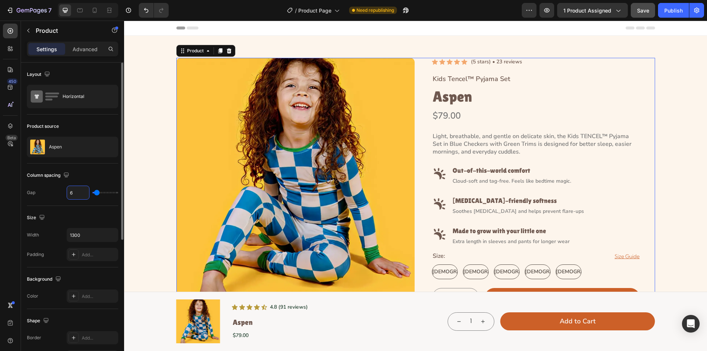
type input "60"
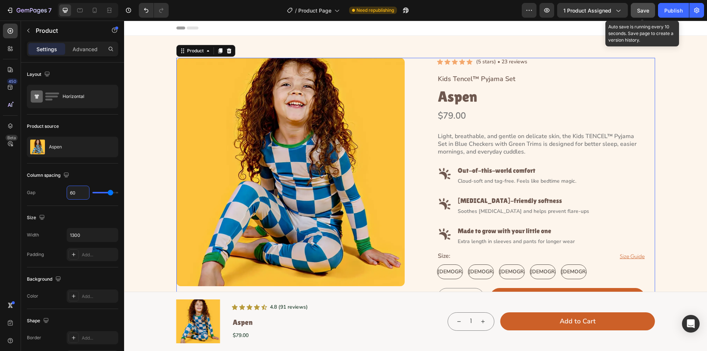
type input "60"
click at [643, 13] on span "Save" at bounding box center [643, 10] width 12 height 6
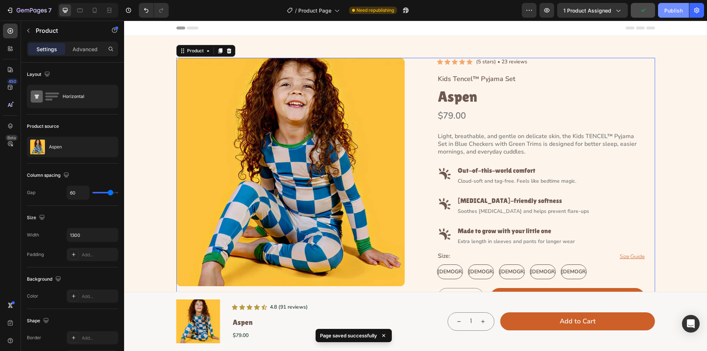
click at [669, 12] on div "Publish" at bounding box center [674, 11] width 18 height 8
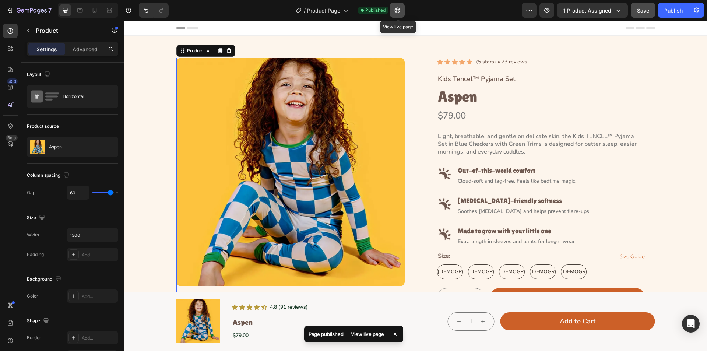
click at [399, 8] on icon "button" at bounding box center [397, 10] width 7 height 7
click at [399, 10] on icon "button" at bounding box center [397, 10] width 7 height 7
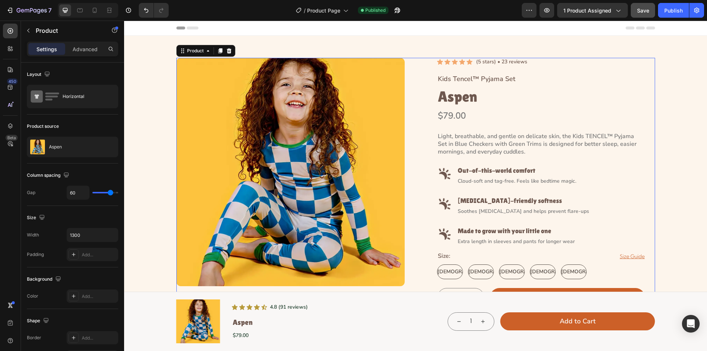
click at [414, 125] on div "Product Images Icon Icon Icon Icon Icon Icon List (5 stars) • 23 reviews Text B…" at bounding box center [416, 290] width 479 height 464
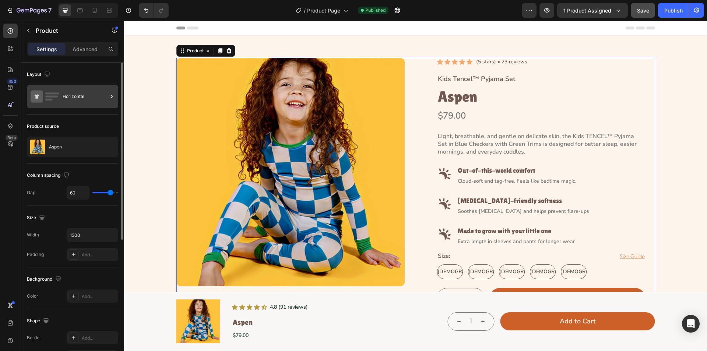
click at [101, 95] on div "Horizontal" at bounding box center [85, 96] width 45 height 17
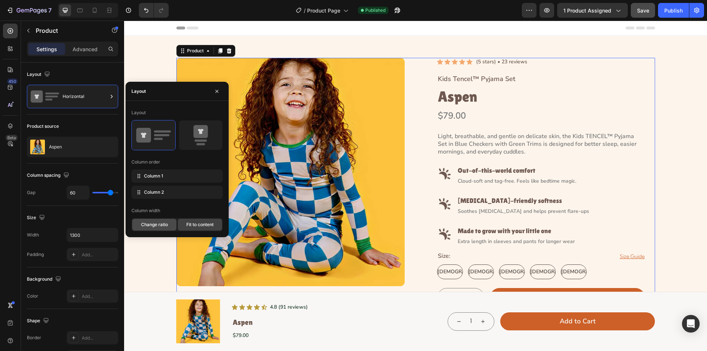
click at [151, 223] on span "Change ratio" at bounding box center [154, 224] width 27 height 7
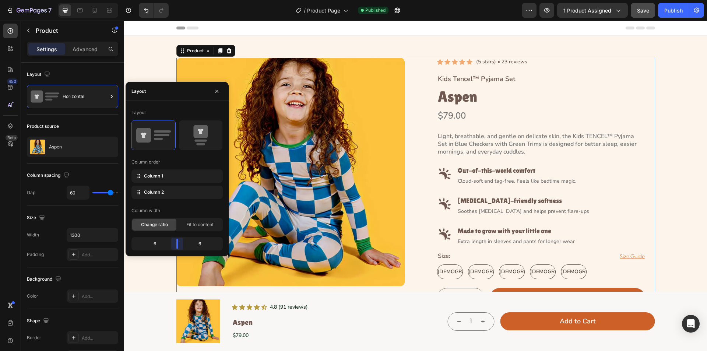
click at [181, 0] on body "7 Version history / Product Page Published Preview 1 product assigned Save Publ…" at bounding box center [353, 0] width 707 height 0
click at [191, 222] on span "Fit to content" at bounding box center [199, 224] width 27 height 7
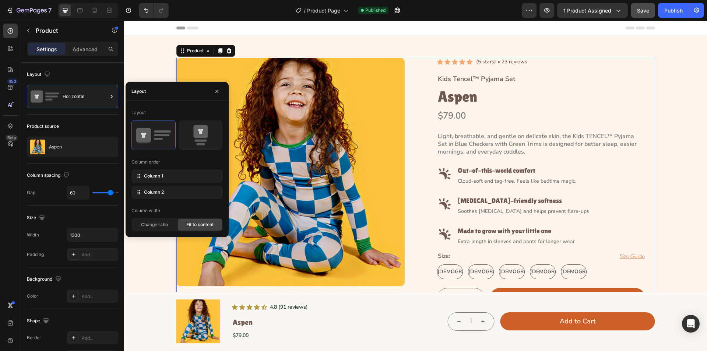
click at [192, 223] on span "Fit to content" at bounding box center [199, 224] width 27 height 7
drag, startPoint x: 168, startPoint y: 193, endPoint x: 174, endPoint y: 175, distance: 19.7
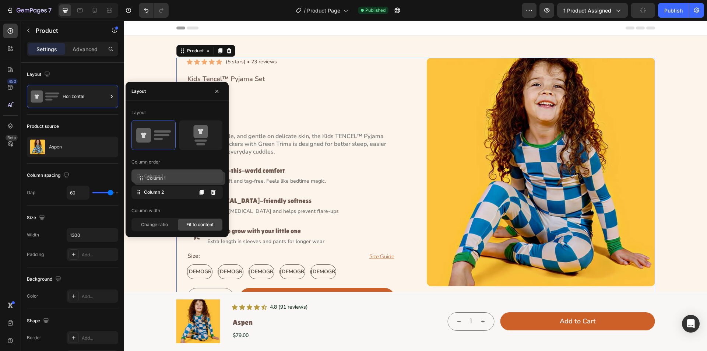
drag, startPoint x: 157, startPoint y: 196, endPoint x: 159, endPoint y: 182, distance: 14.2
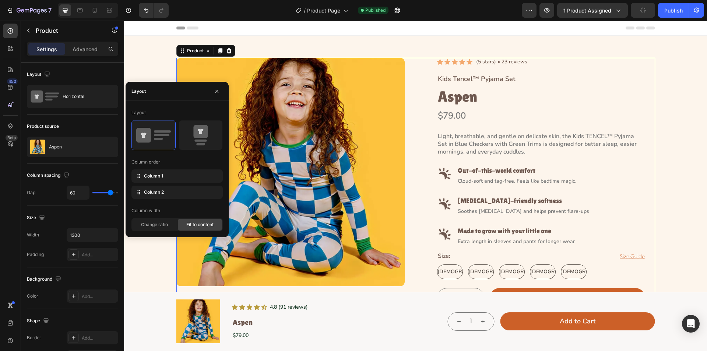
click at [406, 140] on div "Product Images Icon Icon Icon Icon Icon Icon List (5 stars) • 23 reviews Text B…" at bounding box center [416, 290] width 479 height 464
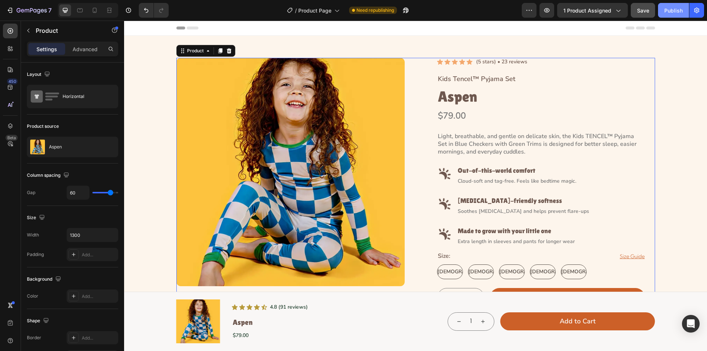
click at [668, 9] on div "Publish" at bounding box center [674, 11] width 18 height 8
click at [30, 28] on icon "button" at bounding box center [28, 31] width 6 height 6
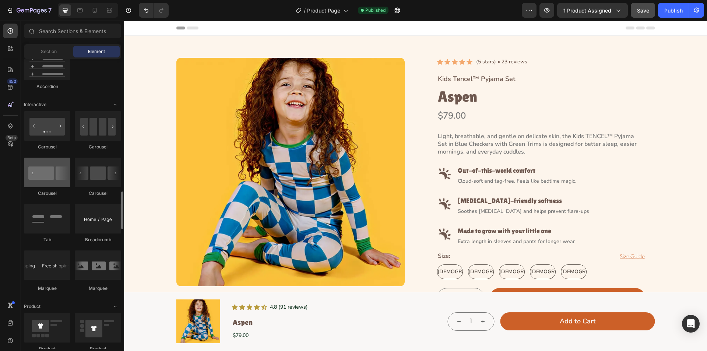
scroll to position [848, 0]
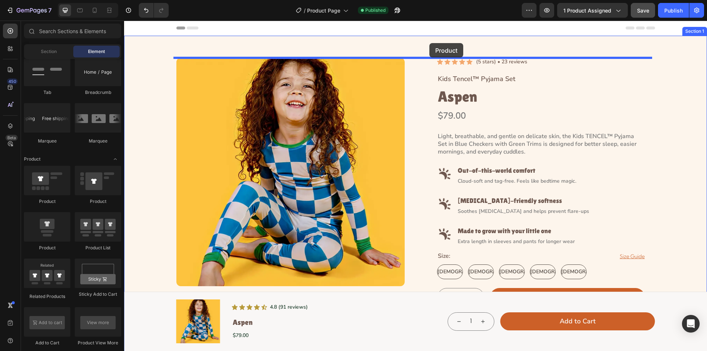
drag, startPoint x: 173, startPoint y: 209, endPoint x: 430, endPoint y: 43, distance: 305.5
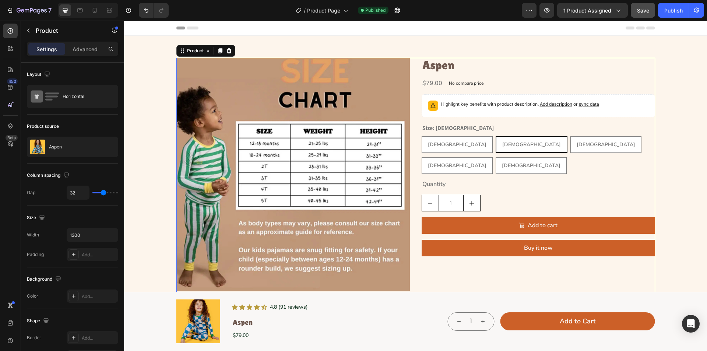
click at [414, 79] on div "Product Images Aspen Product Title $79.00 Product Price Product Price No compar…" at bounding box center [416, 201] width 479 height 287
drag, startPoint x: 392, startPoint y: 90, endPoint x: 317, endPoint y: 68, distance: 78.7
click at [391, 90] on img at bounding box center [294, 175] width 234 height 234
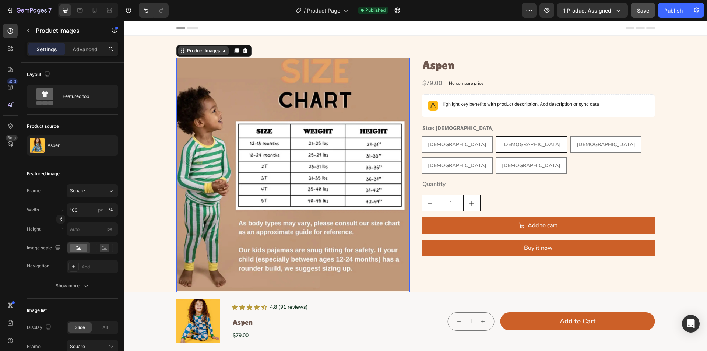
click at [205, 49] on div "Product Images" at bounding box center [204, 51] width 36 height 7
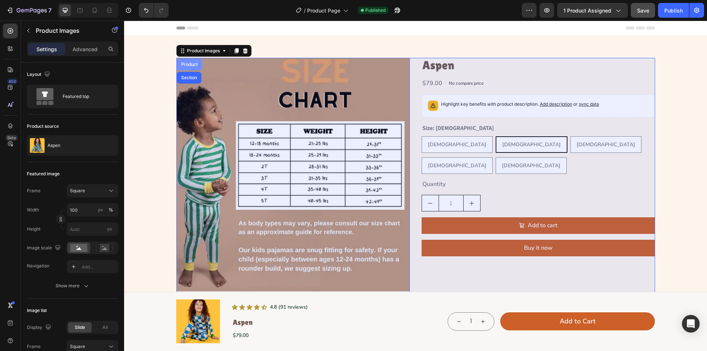
click at [185, 63] on div "Product" at bounding box center [190, 64] width 20 height 4
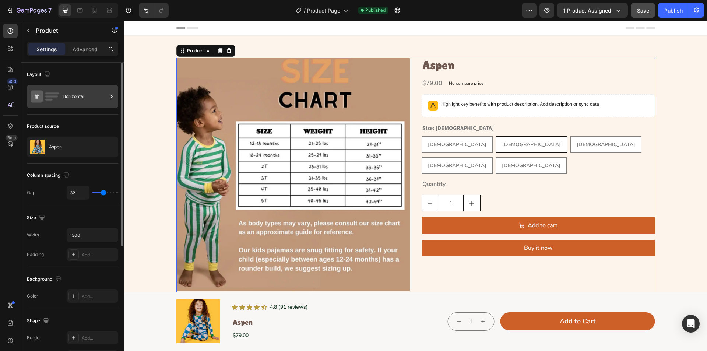
click at [76, 97] on div "Horizontal" at bounding box center [85, 96] width 45 height 17
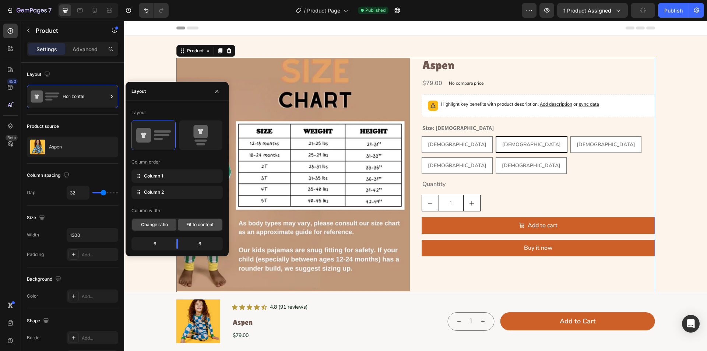
click at [194, 225] on span "Fit to content" at bounding box center [199, 224] width 27 height 7
radio input "true"
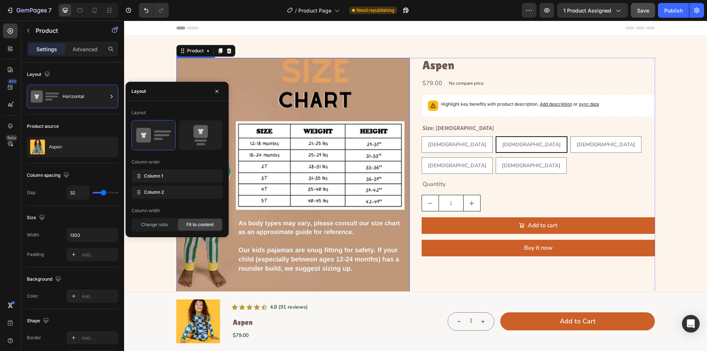
click at [396, 90] on img at bounding box center [294, 175] width 234 height 234
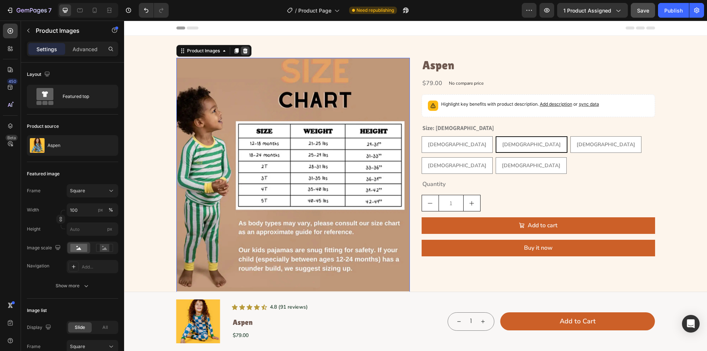
click at [242, 50] on icon at bounding box center [245, 51] width 6 height 6
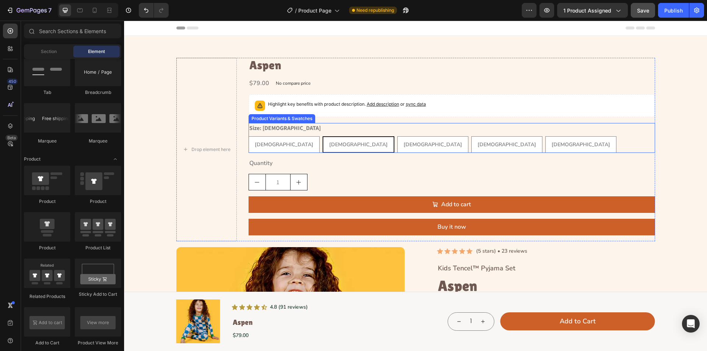
click at [261, 124] on legend "Size: [DEMOGRAPHIC_DATA]" at bounding box center [285, 128] width 73 height 10
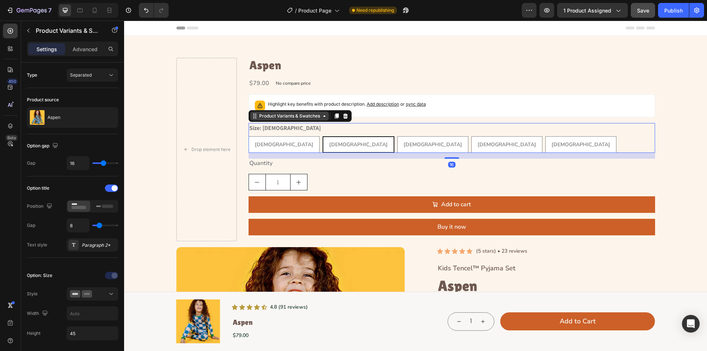
click at [279, 115] on div "Product Variants & Swatches" at bounding box center [290, 116] width 64 height 7
click at [344, 116] on icon at bounding box center [345, 115] width 5 height 5
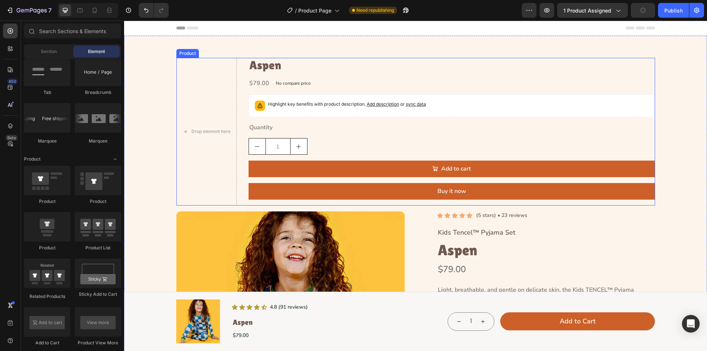
click at [312, 125] on div "Quantity" at bounding box center [452, 127] width 407 height 9
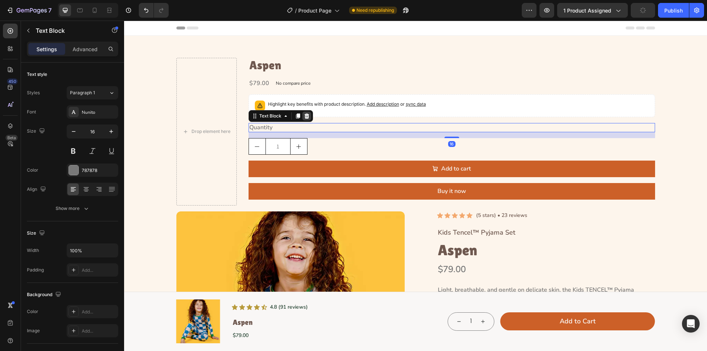
click at [304, 117] on icon at bounding box center [306, 115] width 5 height 5
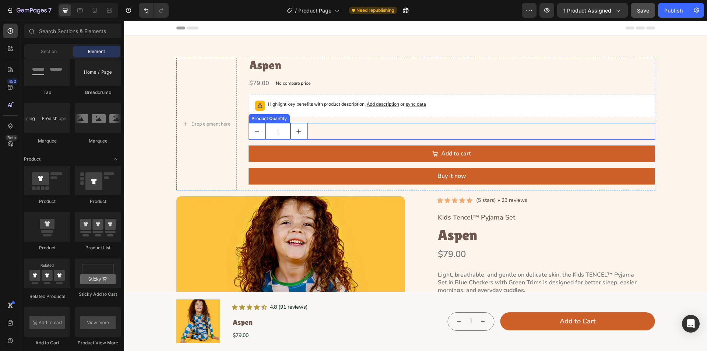
click at [331, 127] on div "1" at bounding box center [452, 131] width 407 height 17
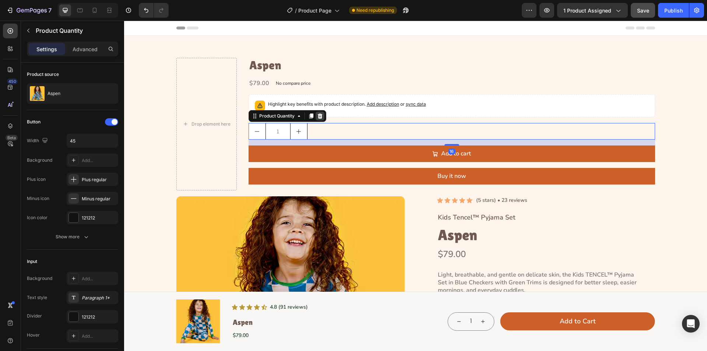
click at [317, 117] on icon at bounding box center [320, 116] width 6 height 6
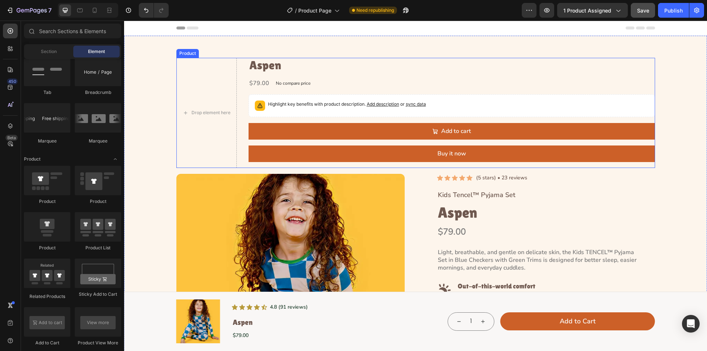
click at [335, 122] on div "Aspen Product Title $79.00 Product Price Product Price No compare price Product…" at bounding box center [452, 113] width 407 height 110
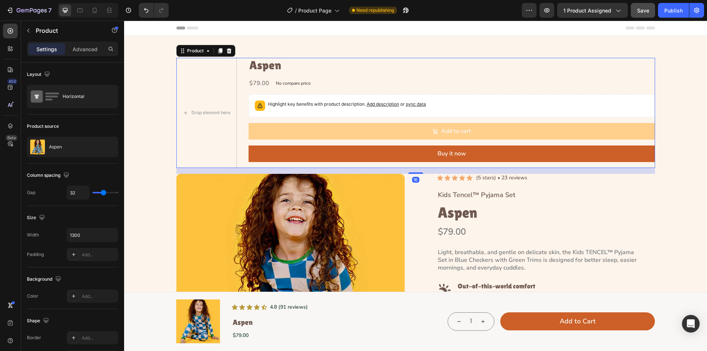
click at [318, 125] on button "Add to cart" at bounding box center [452, 131] width 407 height 17
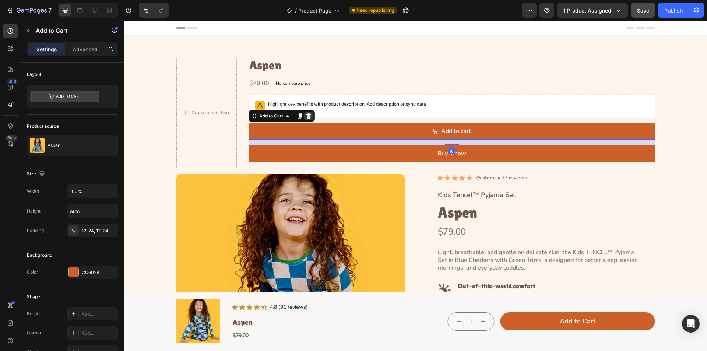
click at [310, 114] on div at bounding box center [308, 116] width 9 height 9
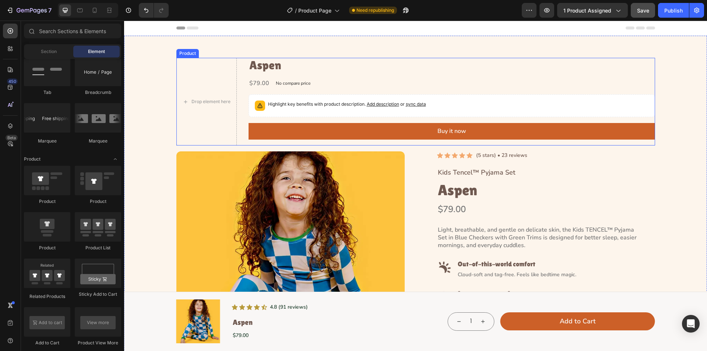
click at [316, 122] on div "Aspen Product Title $79.00 Product Price Product Price No compare price Product…" at bounding box center [452, 102] width 407 height 88
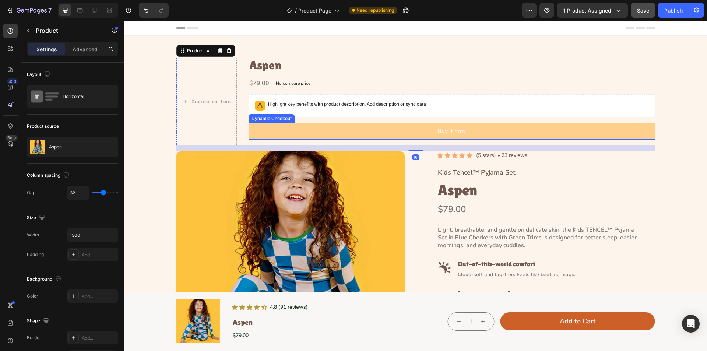
click at [315, 125] on button "Buy it now" at bounding box center [452, 131] width 407 height 17
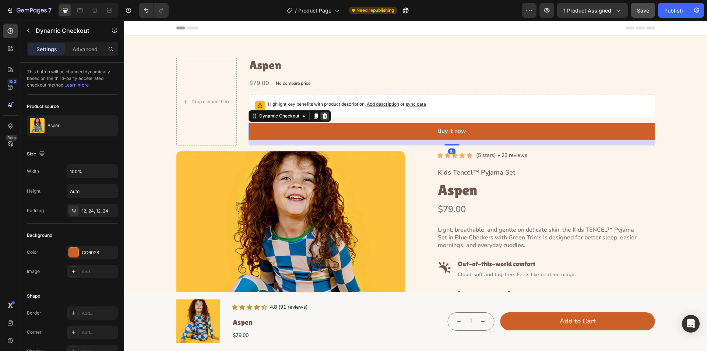
click at [325, 114] on icon at bounding box center [325, 116] width 6 height 6
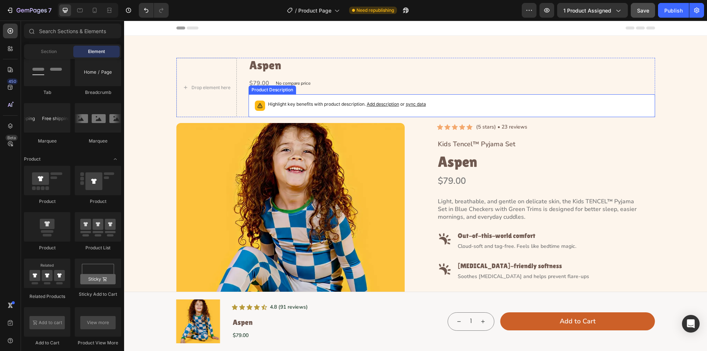
click at [328, 110] on div "Highlight key benefits with product description. Add description or sync data" at bounding box center [347, 106] width 158 height 10
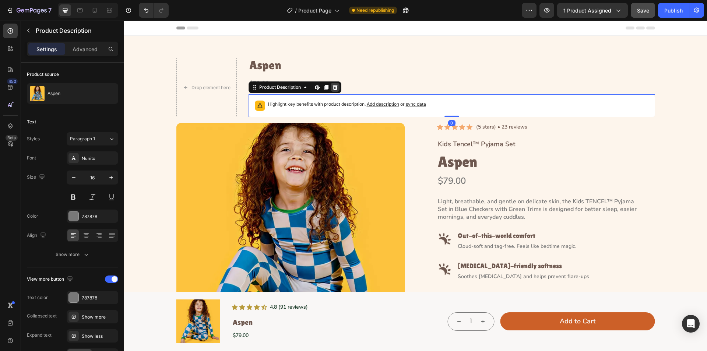
click at [334, 86] on icon at bounding box center [335, 87] width 5 height 5
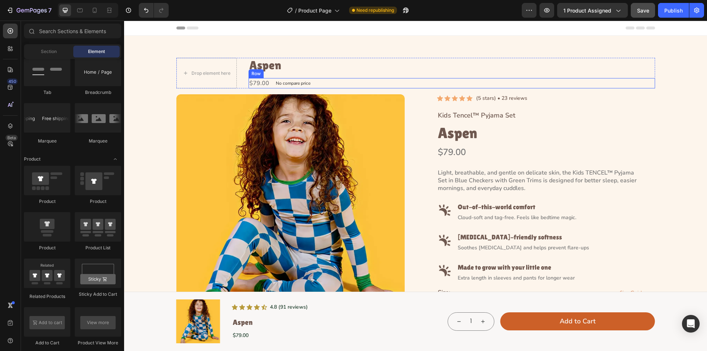
click at [328, 81] on div "$79.00 Product Price Product Price No compare price Product Price Row" at bounding box center [452, 83] width 407 height 10
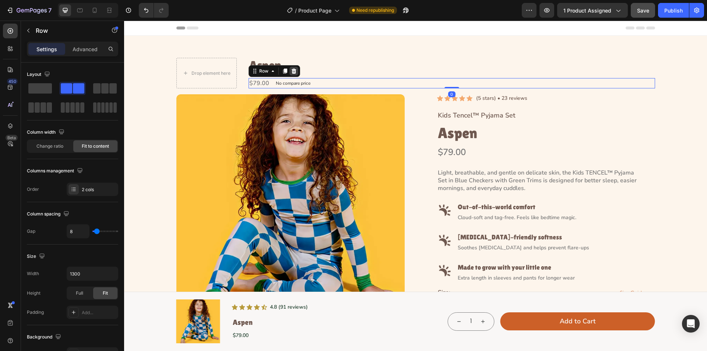
click at [291, 70] on icon at bounding box center [293, 71] width 5 height 5
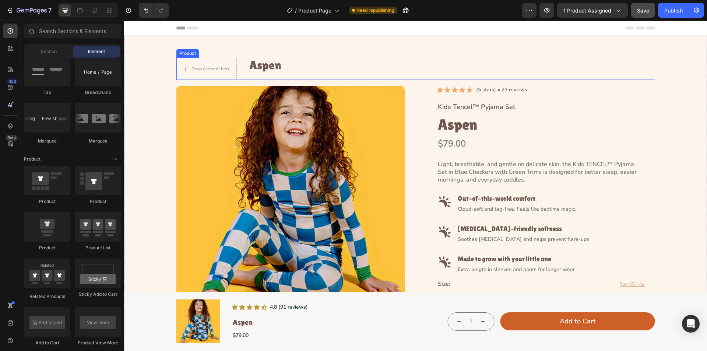
click at [329, 70] on div "Drop element here Aspen Product Title Product" at bounding box center [416, 69] width 479 height 22
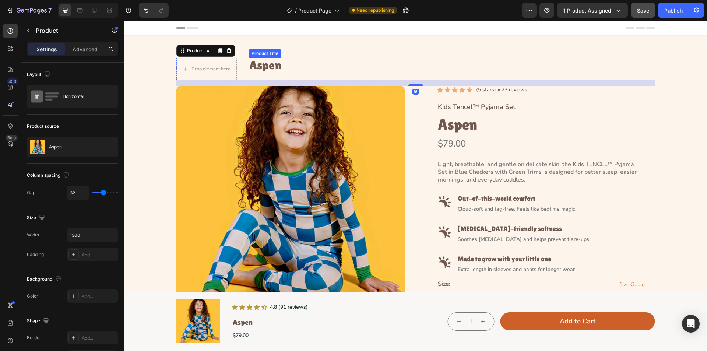
click at [267, 69] on h2 "Aspen" at bounding box center [266, 65] width 34 height 14
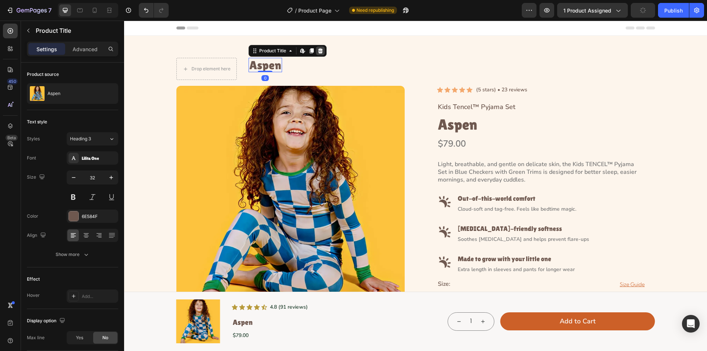
click at [319, 49] on icon at bounding box center [320, 50] width 5 height 5
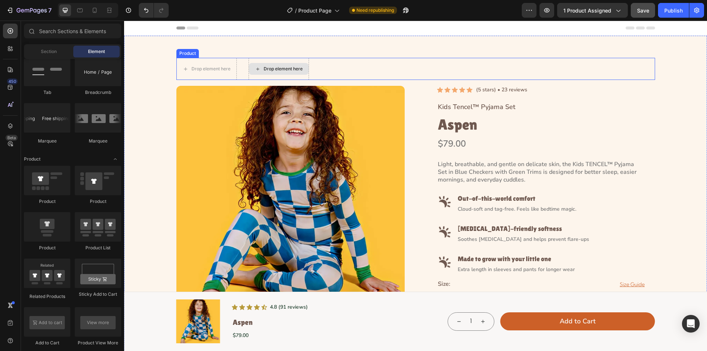
click at [261, 74] on div "Drop element here" at bounding box center [279, 69] width 60 height 12
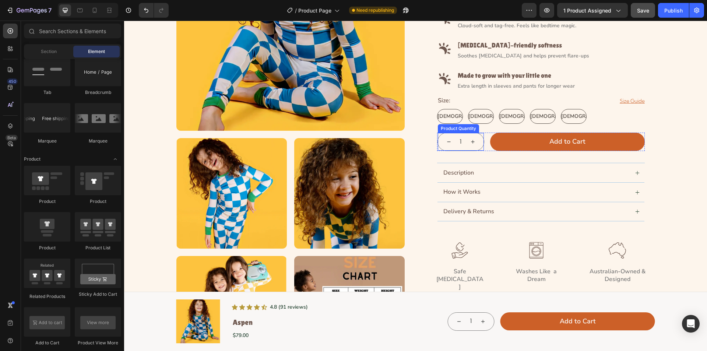
scroll to position [184, 0]
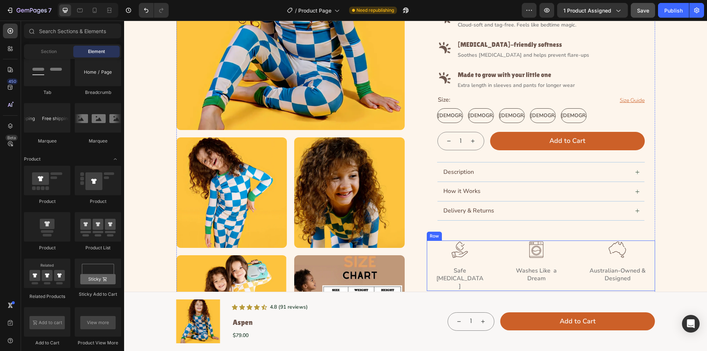
drag, startPoint x: 486, startPoint y: 269, endPoint x: 453, endPoint y: 248, distance: 38.9
click at [486, 269] on div "Image Safe [MEDICAL_DATA] Text Block Image Washes Like  a Dream Text Block Imag…" at bounding box center [541, 266] width 228 height 50
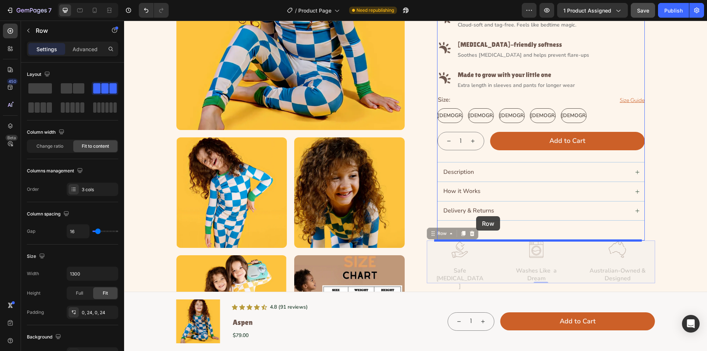
drag, startPoint x: 428, startPoint y: 234, endPoint x: 476, endPoint y: 216, distance: 51.8
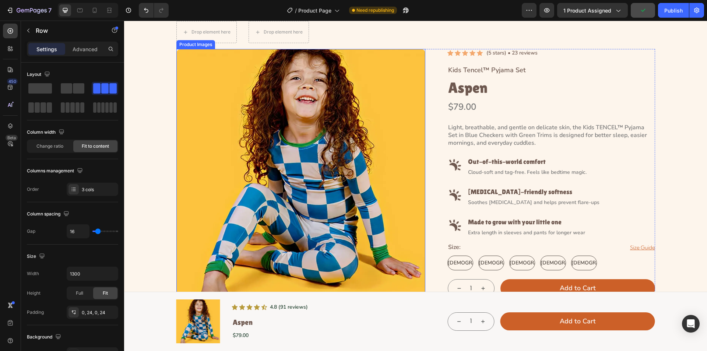
scroll to position [0, 0]
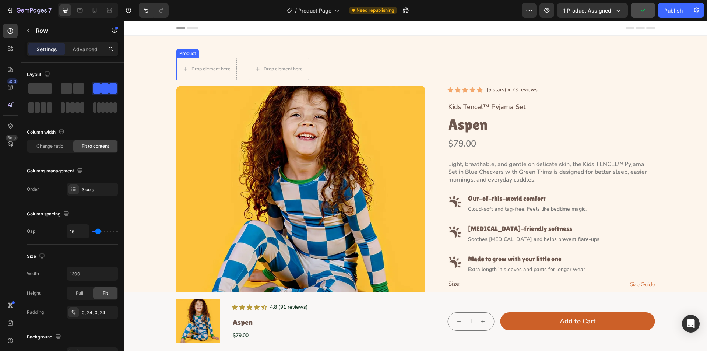
click at [325, 73] on div "Drop element here Drop element here Product" at bounding box center [416, 69] width 479 height 22
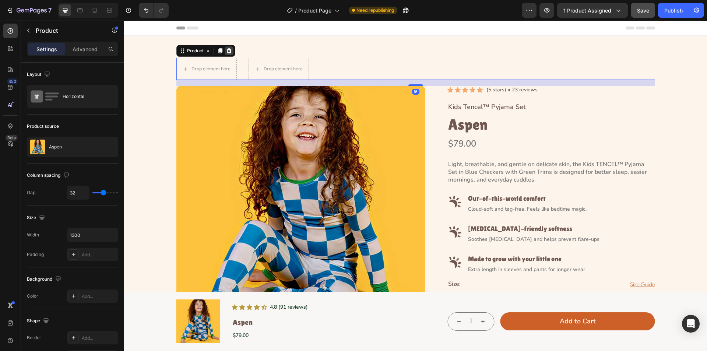
click at [229, 53] on icon at bounding box center [229, 51] width 6 height 6
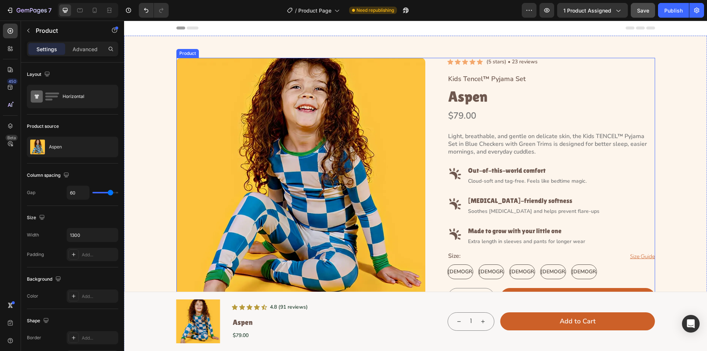
click at [444, 98] on div "Product Images Icon Icon Icon Icon Icon Icon List (5 stars) • 23 reviews Text B…" at bounding box center [416, 311] width 479 height 506
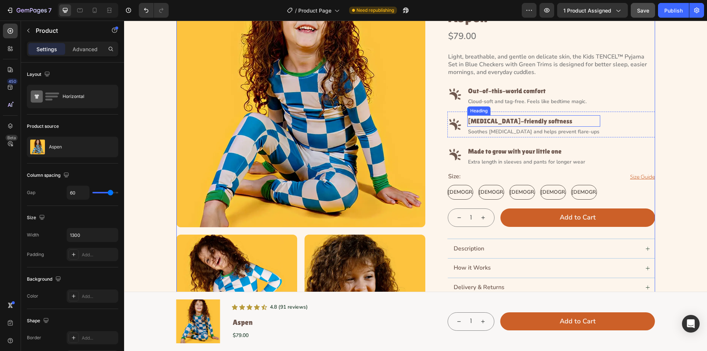
scroll to position [147, 0]
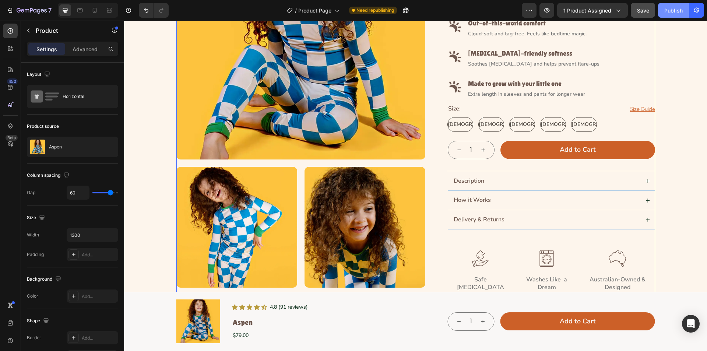
click at [662, 11] on button "Publish" at bounding box center [673, 10] width 31 height 15
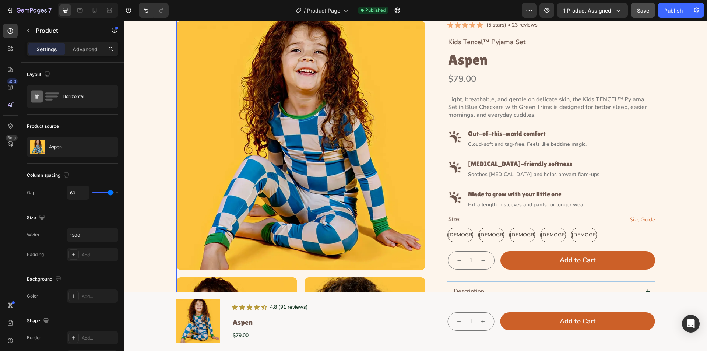
scroll to position [0, 0]
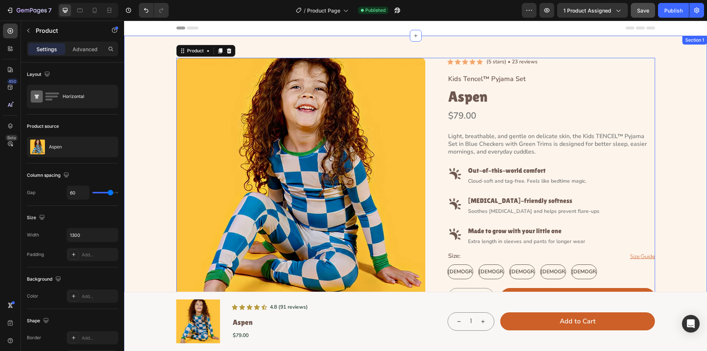
click at [403, 49] on div "Product Images Icon Icon Icon Icon Icon Icon List (5 stars) • 23 reviews Text B…" at bounding box center [415, 328] width 583 height 584
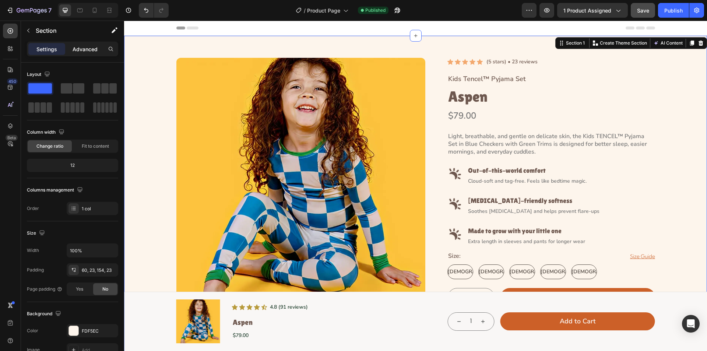
click at [75, 45] on p "Advanced" at bounding box center [85, 49] width 25 height 8
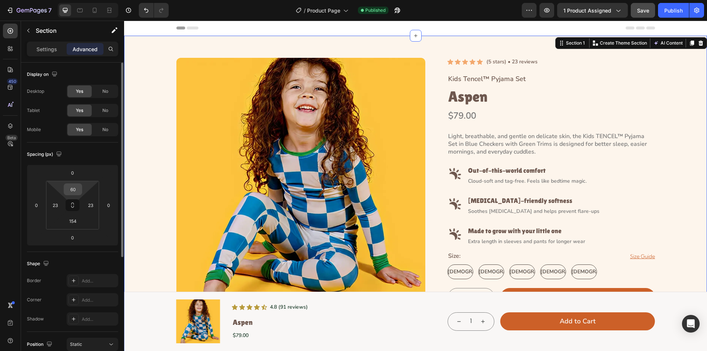
click at [74, 188] on input "60" at bounding box center [73, 189] width 15 height 11
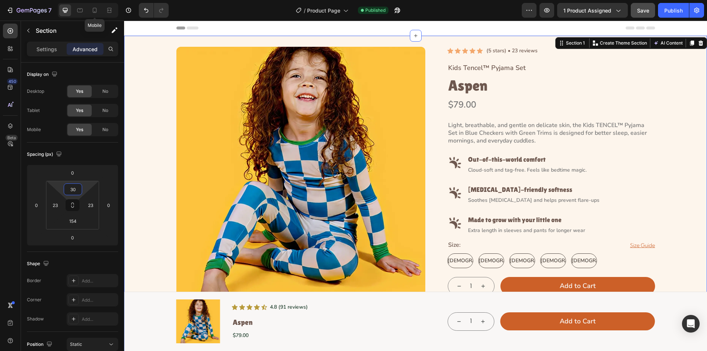
click at [78, 3] on div "7 Mobile Version history / Product Page Published Preview 1 product assigned Sa…" at bounding box center [353, 10] width 707 height 21
click at [75, 6] on div at bounding box center [80, 10] width 12 height 12
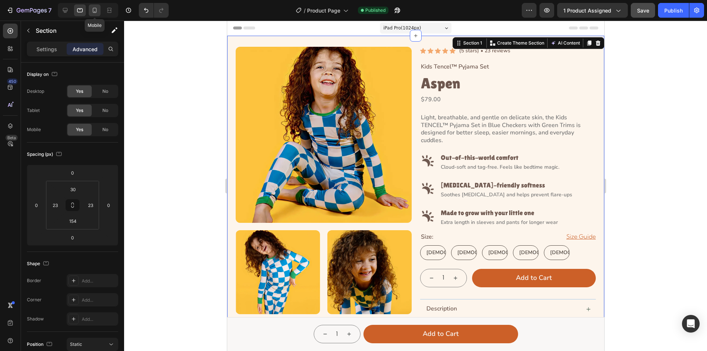
click at [92, 11] on icon at bounding box center [94, 10] width 7 height 7
type input "40"
type input "68"
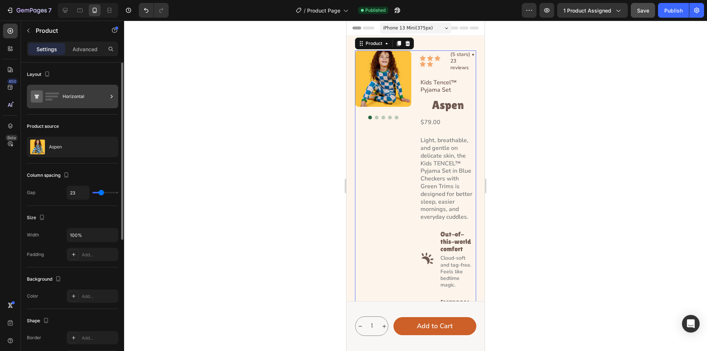
click at [76, 98] on div "Horizontal" at bounding box center [85, 96] width 45 height 17
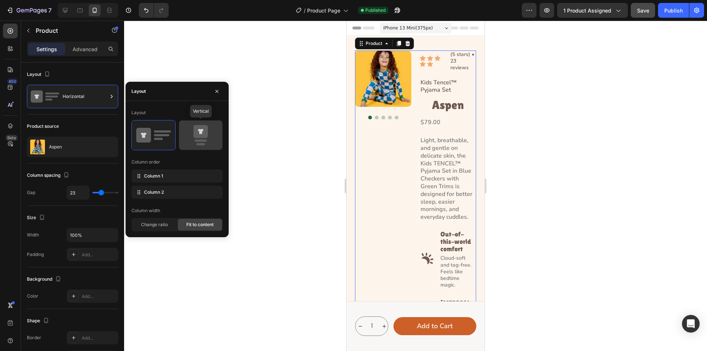
click at [213, 142] on icon at bounding box center [201, 135] width 35 height 21
type input "48"
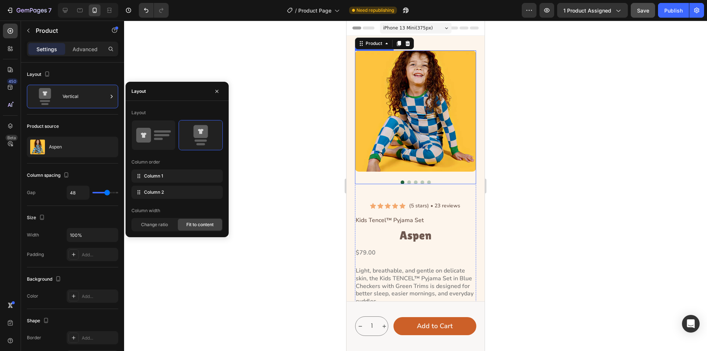
click at [392, 172] on div at bounding box center [415, 117] width 121 height 134
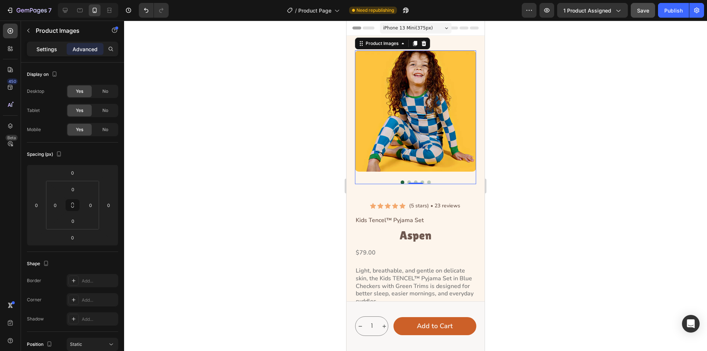
click at [40, 46] on p "Settings" at bounding box center [46, 49] width 21 height 8
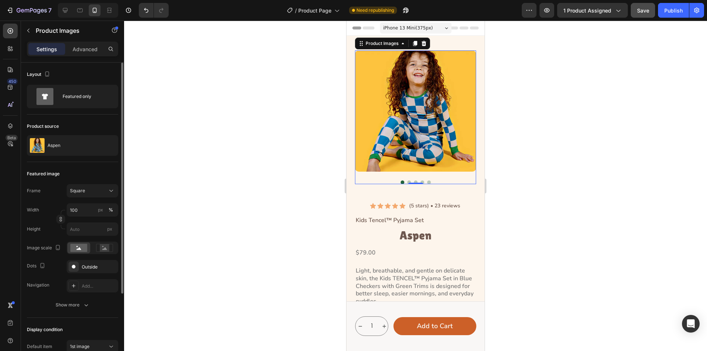
scroll to position [105, 0]
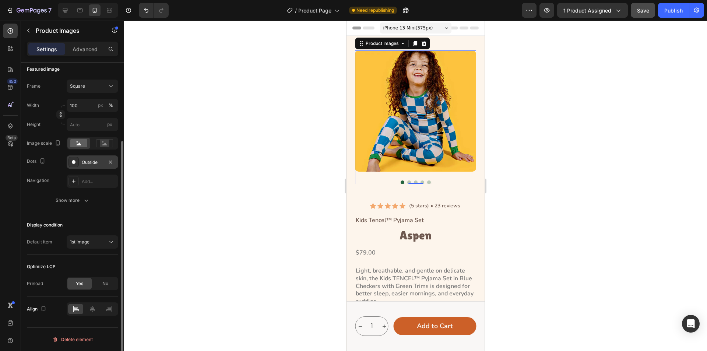
click at [74, 159] on icon at bounding box center [74, 162] width 6 height 6
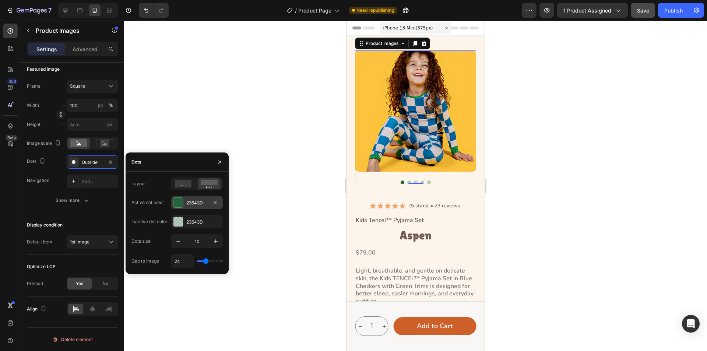
click at [177, 203] on div at bounding box center [179, 203] width 10 height 10
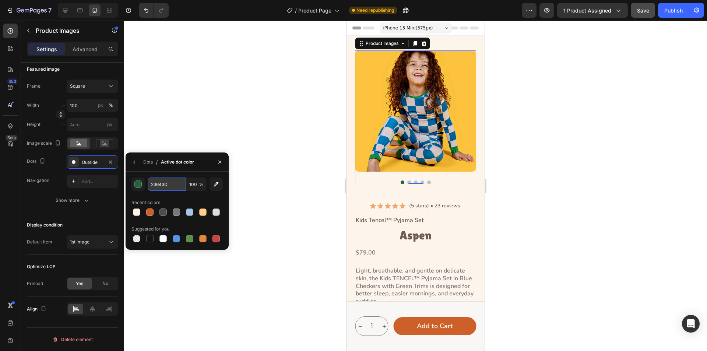
click at [177, 185] on input "23643D" at bounding box center [167, 184] width 38 height 13
paste input "#CC6028"
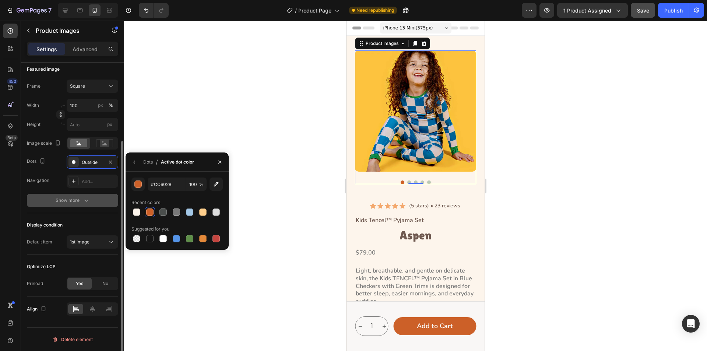
type input "CC6028"
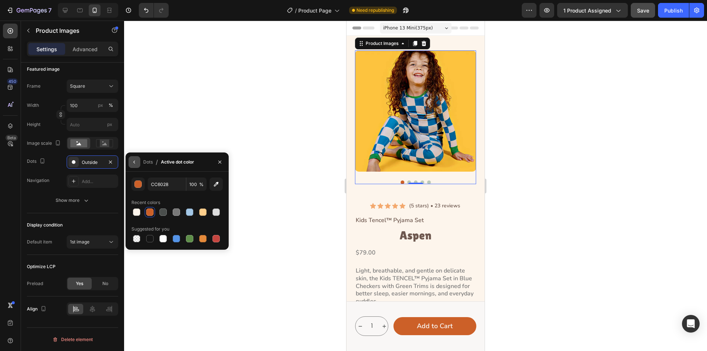
click at [133, 161] on icon "button" at bounding box center [135, 162] width 6 height 6
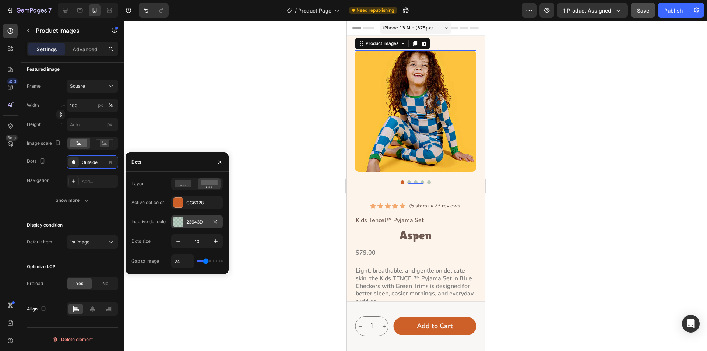
click at [178, 222] on div at bounding box center [179, 222] width 10 height 10
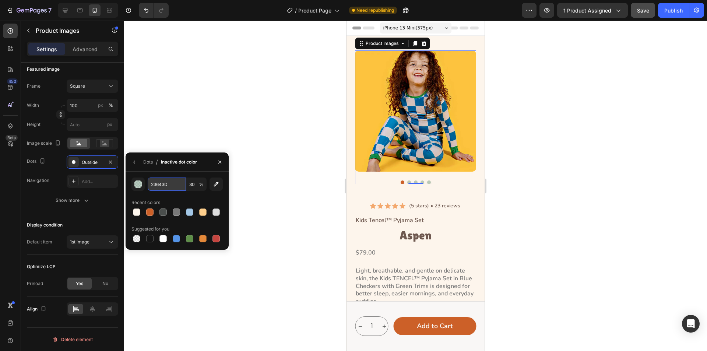
click at [0, 0] on input "23643D" at bounding box center [0, 0] width 0 height 0
paste input "Secondary 02"
click at [0, 0] on input "23643D" at bounding box center [0, 0] width 0 height 0
paste input "#A3C7E6"
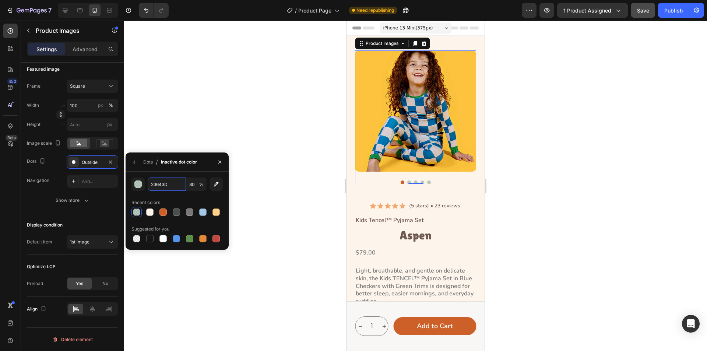
type input "#A3C7E6"
type input "100"
click at [170, 199] on div "Recent colors" at bounding box center [177, 203] width 91 height 12
type input "A3C7E6"
click at [0, 0] on input "100" at bounding box center [0, 0] width 0 height 0
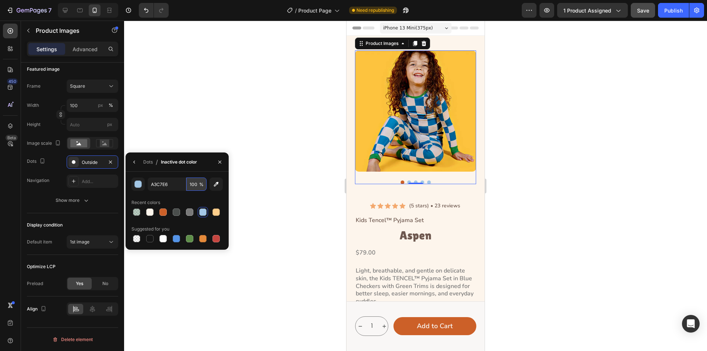
click at [0, 0] on input "100" at bounding box center [0, 0] width 0 height 0
type input "30"
click at [169, 199] on div "Recent colors" at bounding box center [177, 203] width 91 height 12
click at [136, 163] on icon "button" at bounding box center [135, 162] width 6 height 6
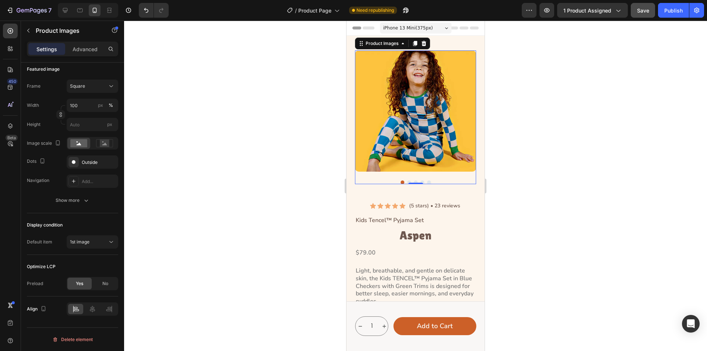
click at [276, 149] on div at bounding box center [415, 186] width 583 height 331
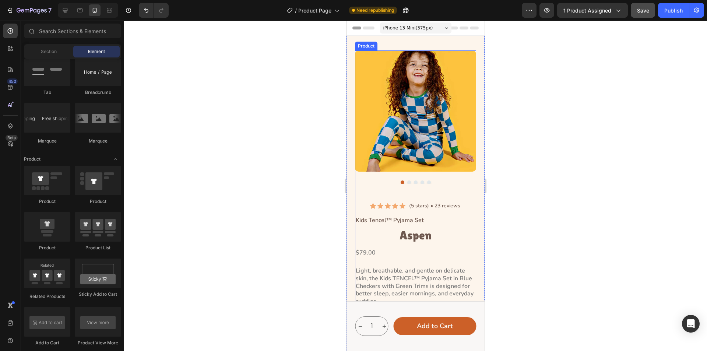
click at [436, 185] on div "Product Images Icon Icon Icon Icon Icon Icon List (5 stars) • 23 reviews Text B…" at bounding box center [415, 330] width 121 height 560
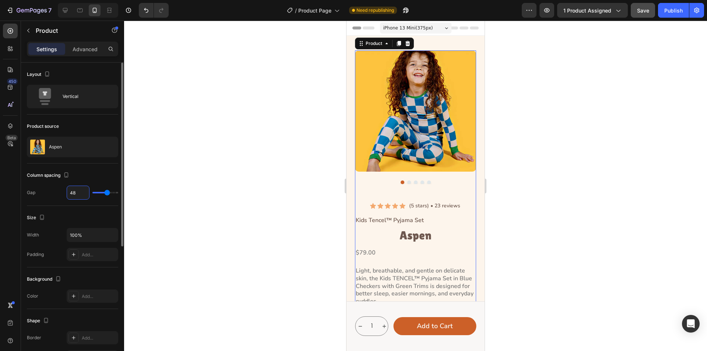
click at [79, 192] on input "48" at bounding box center [78, 192] width 22 height 13
type input "3"
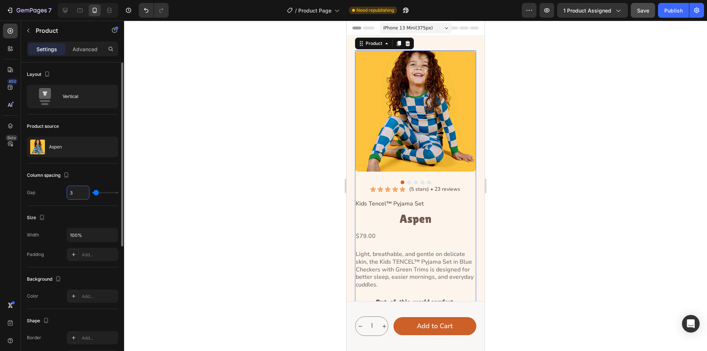
type input "32"
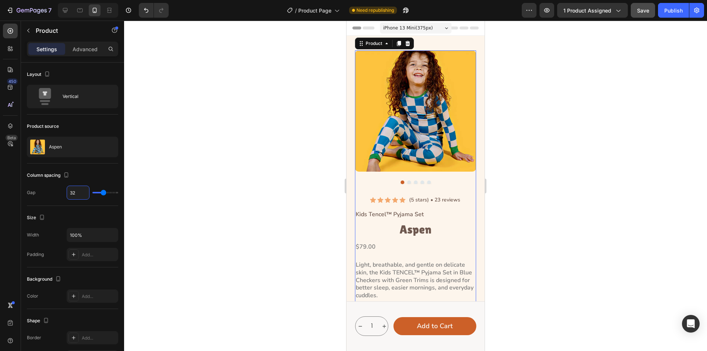
type input "32"
drag, startPoint x: 415, startPoint y: 208, endPoint x: 404, endPoint y: 209, distance: 10.7
click at [415, 210] on h5 "Kids Tencel™ Pyjama Set" at bounding box center [415, 214] width 121 height 9
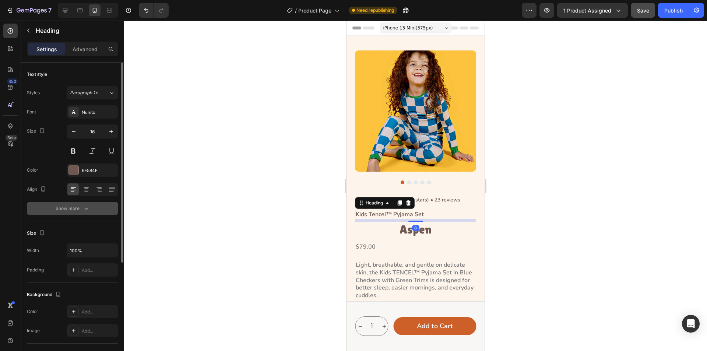
click at [92, 213] on button "Show more" at bounding box center [72, 208] width 91 height 13
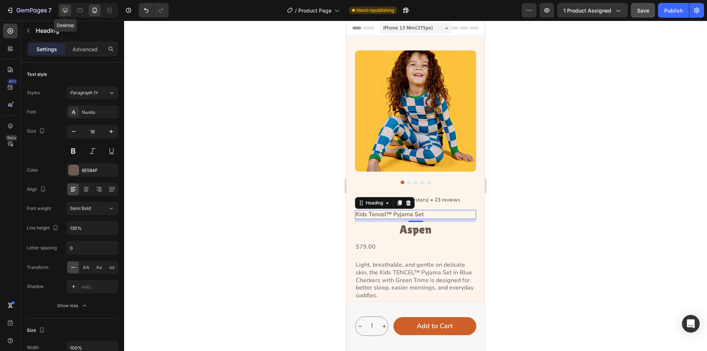
click at [63, 11] on icon at bounding box center [65, 10] width 5 height 5
type input "18"
type input "150%"
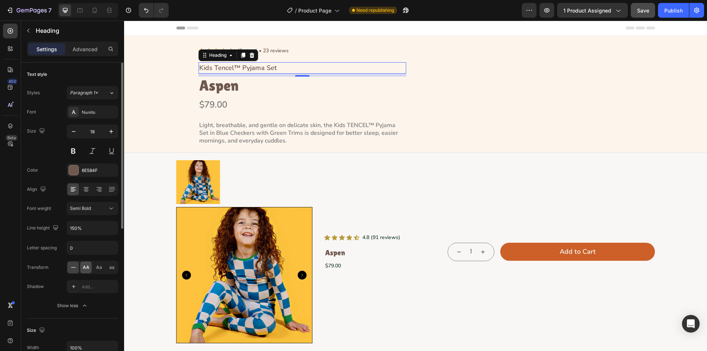
scroll to position [16, 0]
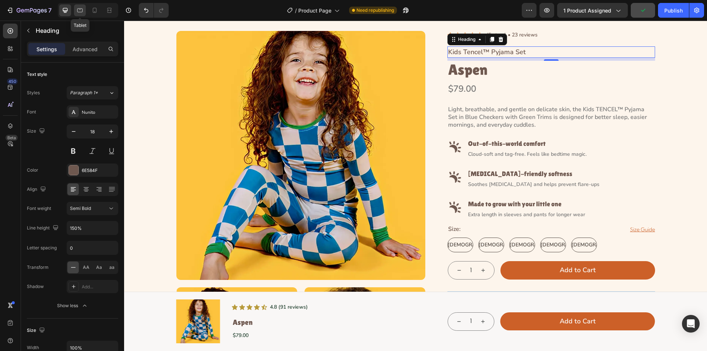
click at [82, 13] on icon at bounding box center [79, 10] width 7 height 7
type input "16"
type input "130%"
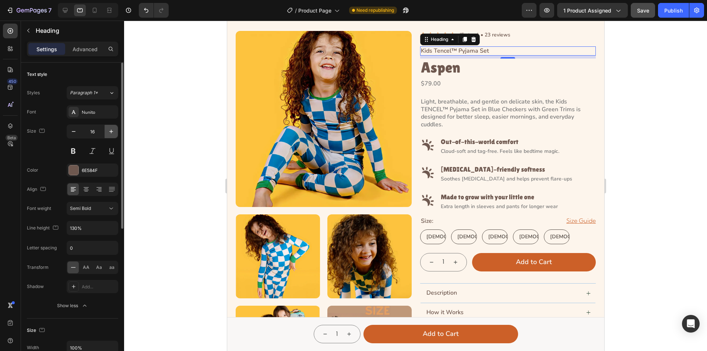
click at [113, 133] on icon "button" at bounding box center [111, 131] width 7 height 7
type input "18"
click at [101, 226] on input "130%" at bounding box center [92, 227] width 51 height 13
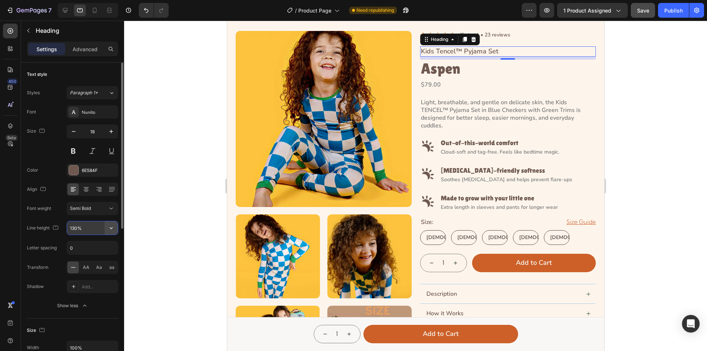
click at [112, 227] on icon "button" at bounding box center [111, 227] width 7 height 7
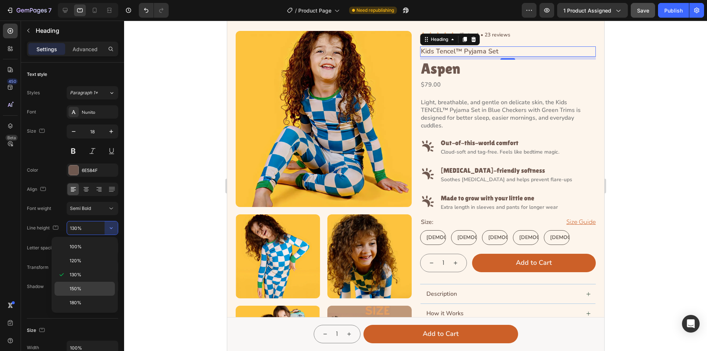
click at [79, 296] on div "150%" at bounding box center [85, 303] width 60 height 14
type input "150%"
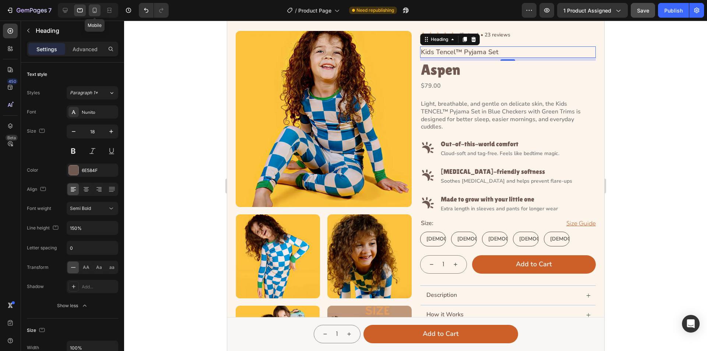
click at [95, 10] on icon at bounding box center [94, 10] width 7 height 7
type input "16"
type input "130%"
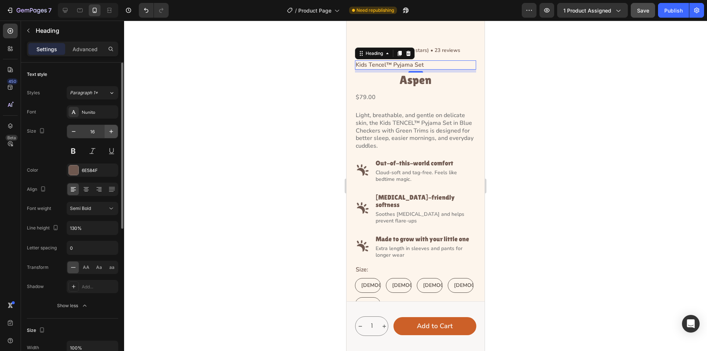
scroll to position [30, 0]
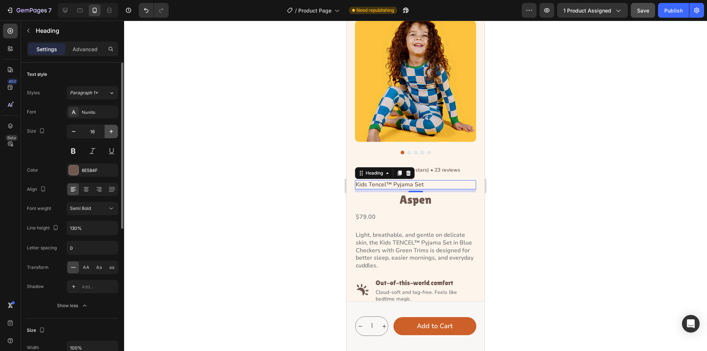
click at [113, 125] on button "button" at bounding box center [111, 131] width 13 height 13
click at [114, 127] on button "button" at bounding box center [111, 131] width 13 height 13
type input "18"
click at [110, 230] on icon "button" at bounding box center [111, 227] width 7 height 7
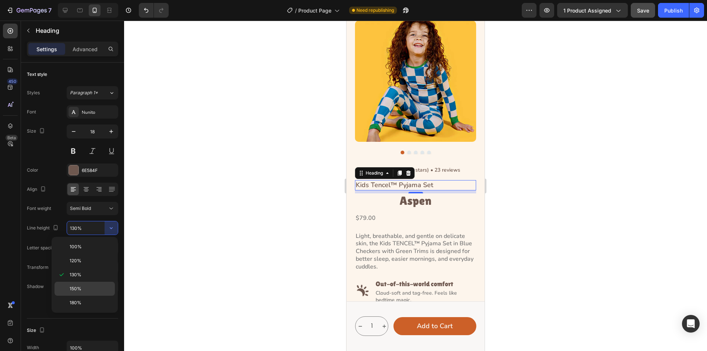
click at [95, 296] on div "150%" at bounding box center [85, 303] width 60 height 14
type input "150%"
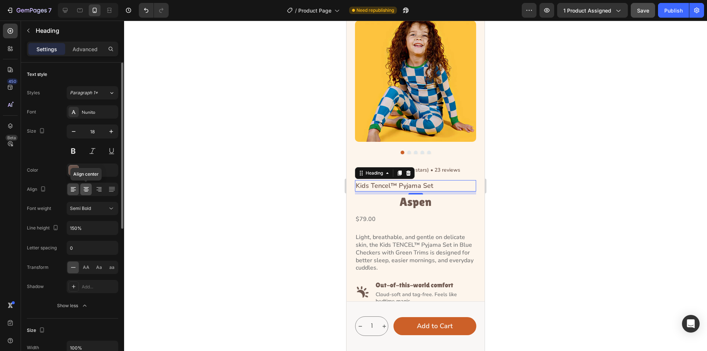
click at [87, 185] on div at bounding box center [85, 190] width 11 height 12
click at [465, 166] on div "Icon Icon Icon Icon Icon Icon List (5 stars) • 23 reviews Text [GEOGRAPHIC_DATA]" at bounding box center [415, 170] width 121 height 8
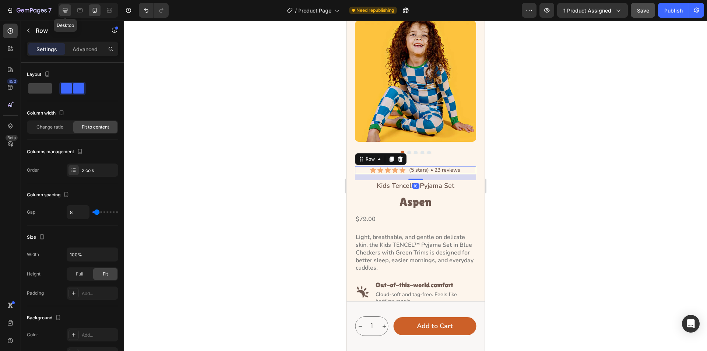
click at [62, 10] on icon at bounding box center [65, 10] width 7 height 7
type input "1300"
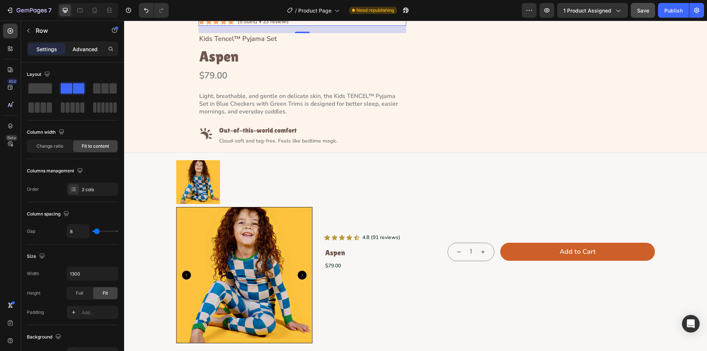
click at [88, 50] on p "Advanced" at bounding box center [85, 49] width 25 height 8
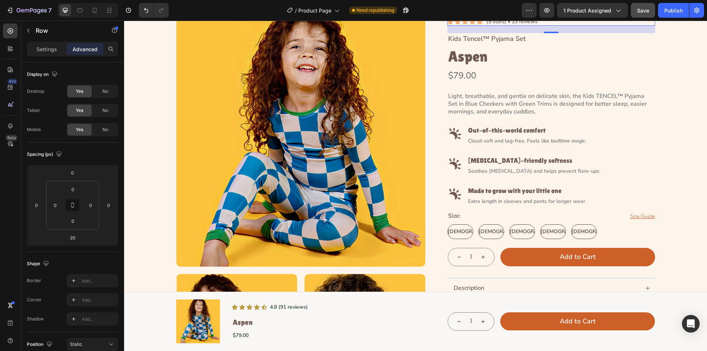
scroll to position [0, 0]
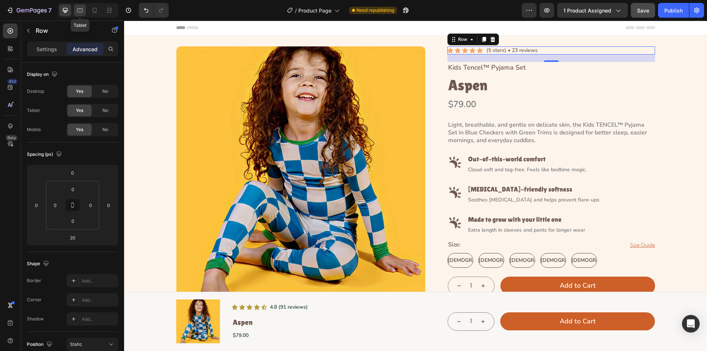
click at [81, 10] on icon at bounding box center [79, 10] width 7 height 7
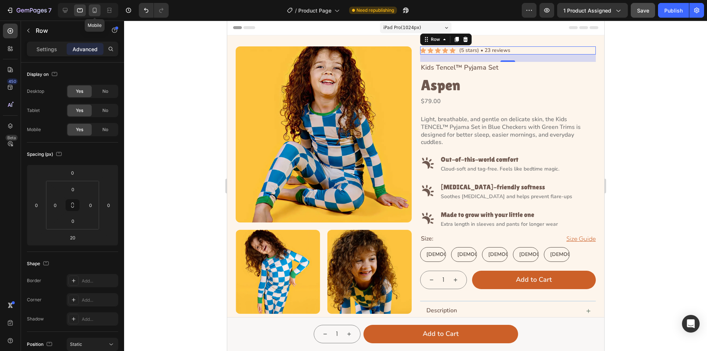
click at [97, 11] on icon at bounding box center [95, 10] width 4 height 5
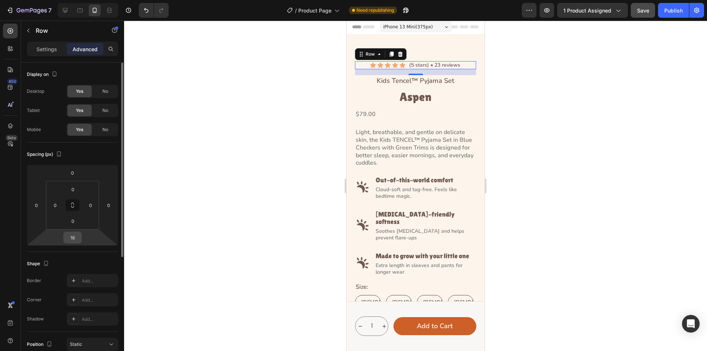
scroll to position [16, 0]
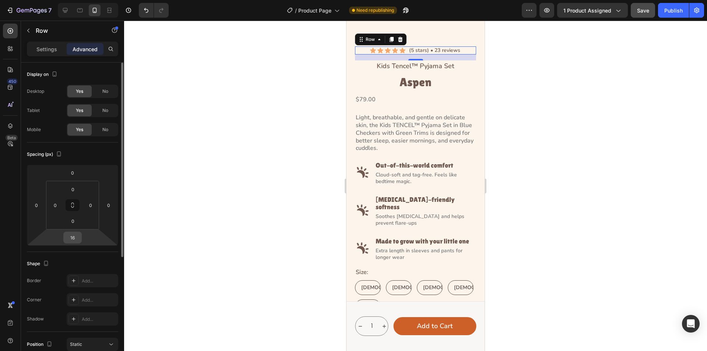
click at [75, 240] on input "16" at bounding box center [72, 237] width 15 height 11
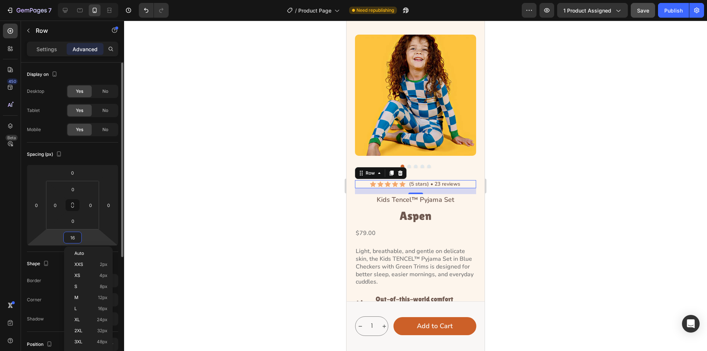
click at [69, 238] on input "16" at bounding box center [72, 237] width 15 height 11
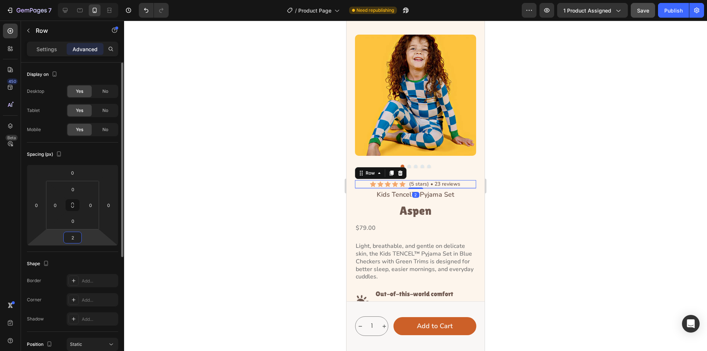
type input "20"
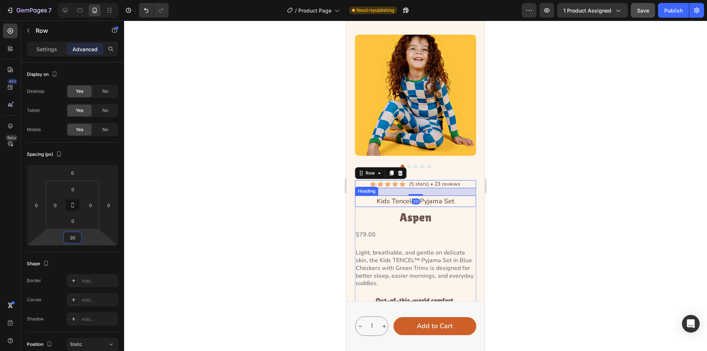
click at [442, 196] on h5 "Kids Tencel™ Pyjama Set" at bounding box center [415, 201] width 121 height 11
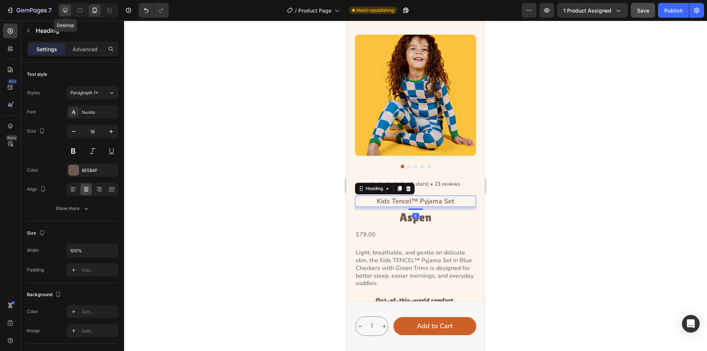
click at [68, 11] on icon at bounding box center [65, 10] width 7 height 7
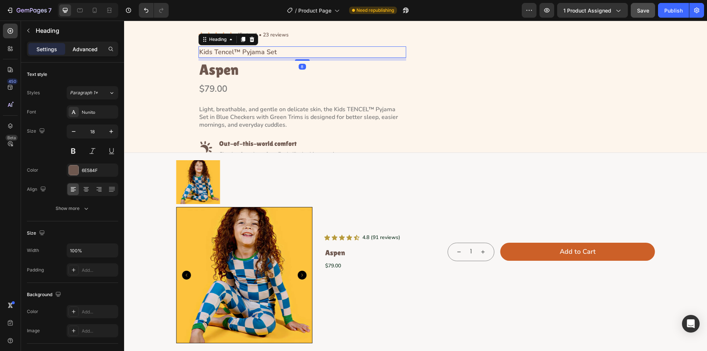
click at [85, 52] on p "Advanced" at bounding box center [85, 49] width 25 height 8
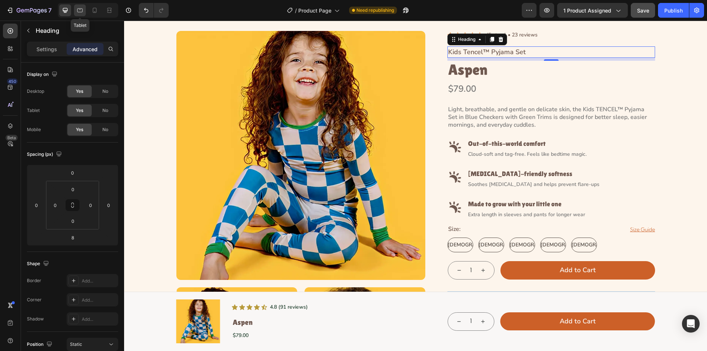
click at [78, 12] on icon at bounding box center [80, 10] width 6 height 4
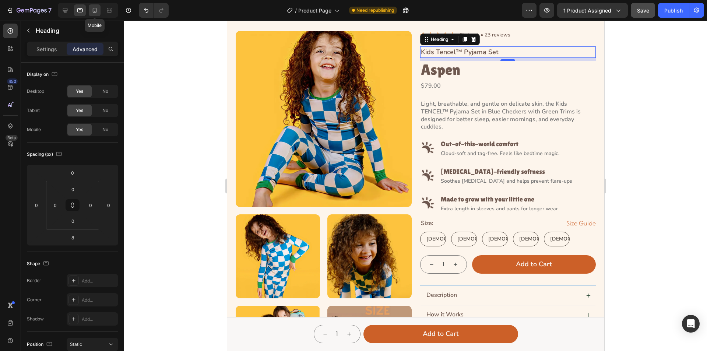
click at [95, 11] on icon at bounding box center [94, 10] width 7 height 7
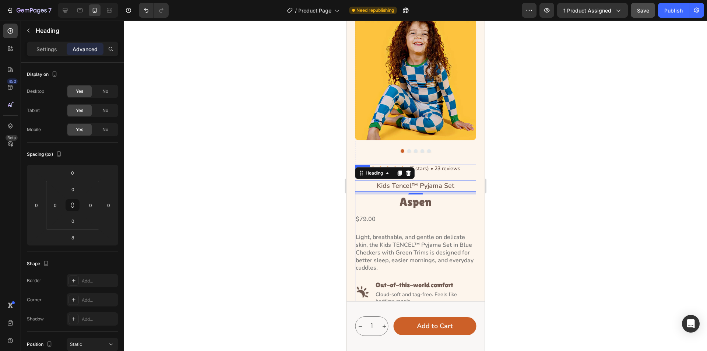
scroll to position [160, 0]
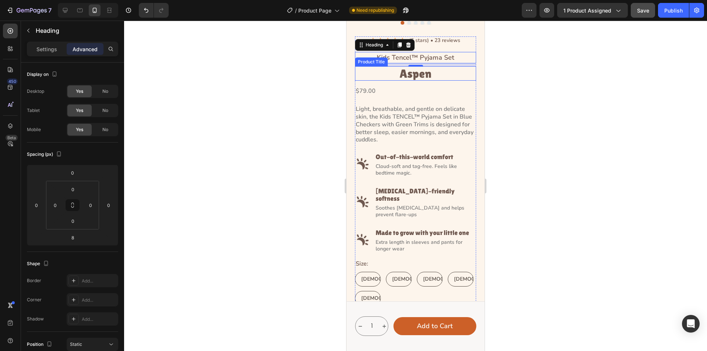
click at [442, 67] on h1 "Aspen" at bounding box center [415, 73] width 121 height 14
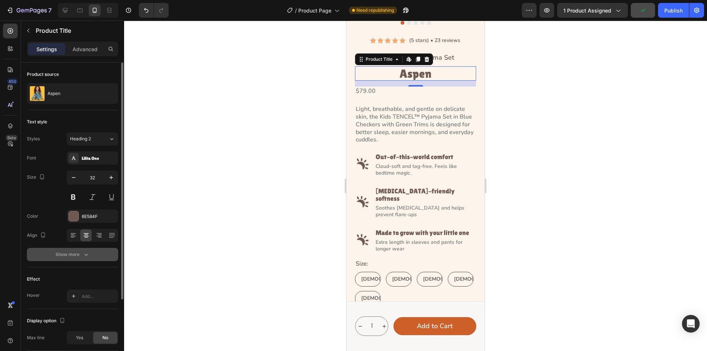
click at [89, 251] on icon "button" at bounding box center [86, 254] width 7 height 7
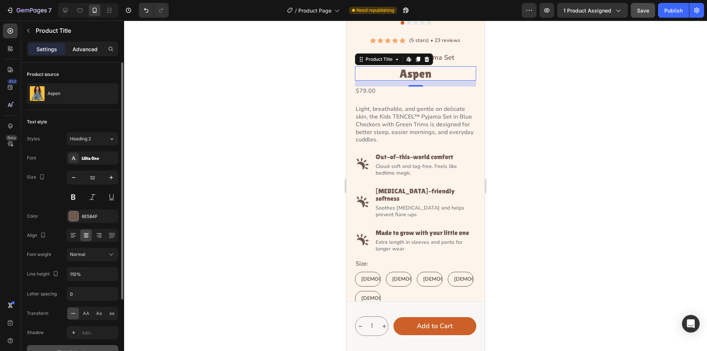
click at [81, 49] on p "Advanced" at bounding box center [85, 49] width 25 height 8
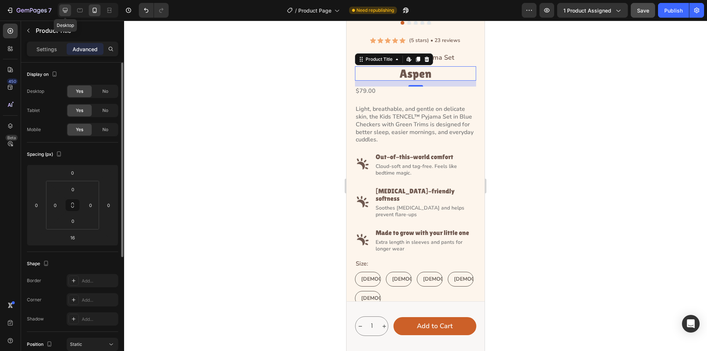
click at [69, 9] on icon at bounding box center [65, 10] width 7 height 7
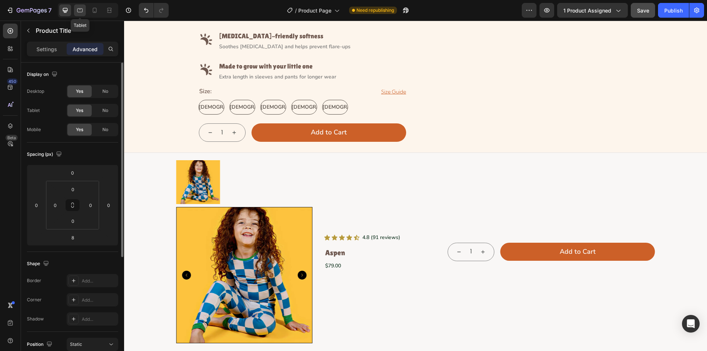
click at [80, 10] on icon at bounding box center [79, 10] width 7 height 7
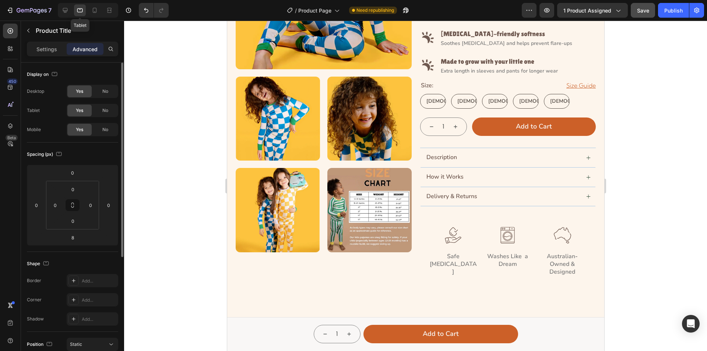
scroll to position [30, 0]
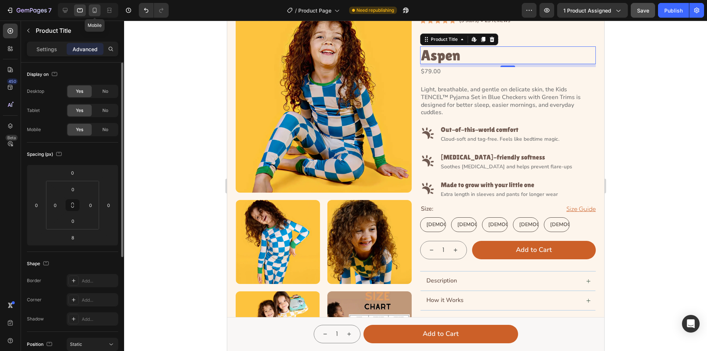
click at [97, 10] on icon at bounding box center [94, 10] width 7 height 7
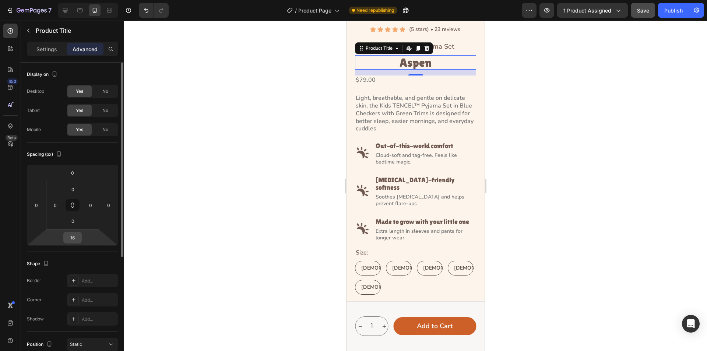
click at [77, 242] on input "16" at bounding box center [72, 237] width 15 height 11
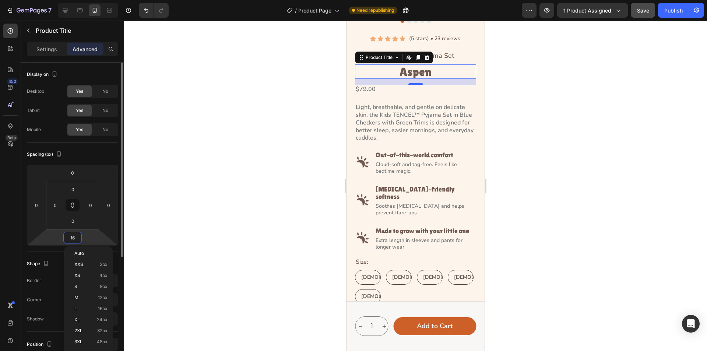
scroll to position [174, 0]
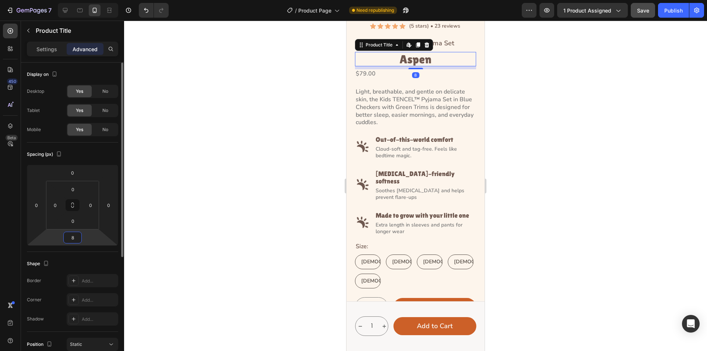
type input "8"
drag, startPoint x: 360, startPoint y: 67, endPoint x: 349, endPoint y: 71, distance: 11.3
click at [360, 69] on div "$79.00" at bounding box center [415, 73] width 121 height 9
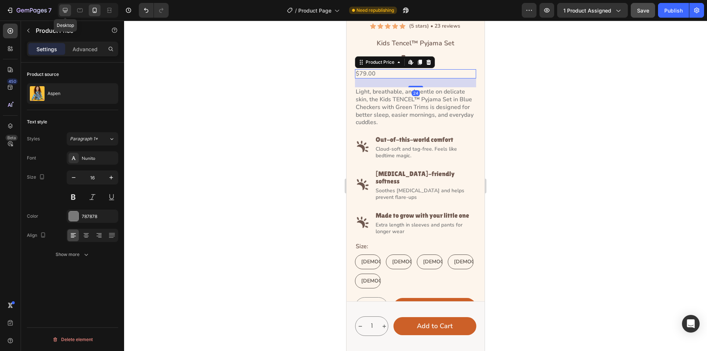
click at [67, 9] on icon at bounding box center [65, 10] width 7 height 7
type input "24"
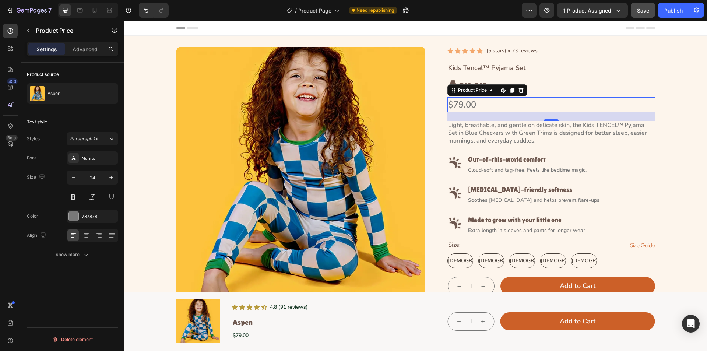
drag, startPoint x: 503, startPoint y: 104, endPoint x: 490, endPoint y: 106, distance: 13.4
click at [503, 104] on div "$79.00" at bounding box center [552, 104] width 208 height 15
click at [88, 48] on p "Advanced" at bounding box center [85, 49] width 25 height 8
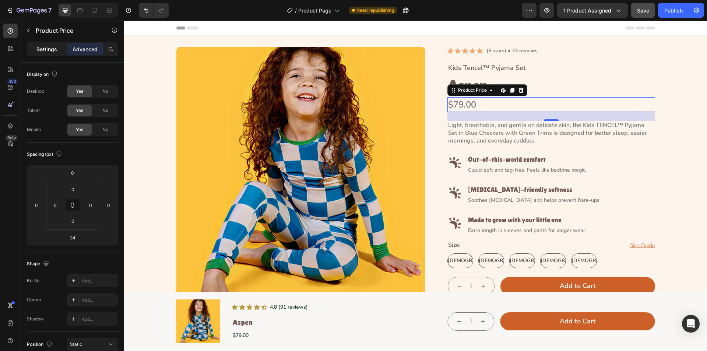
drag, startPoint x: 46, startPoint y: 51, endPoint x: 40, endPoint y: 51, distance: 5.9
click at [46, 51] on p "Settings" at bounding box center [46, 49] width 21 height 8
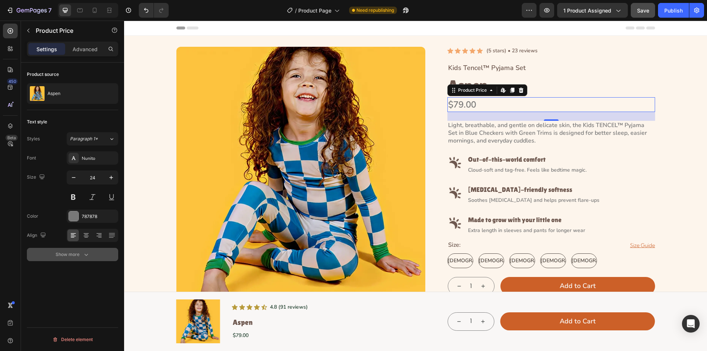
click at [85, 252] on icon "button" at bounding box center [86, 254] width 7 height 7
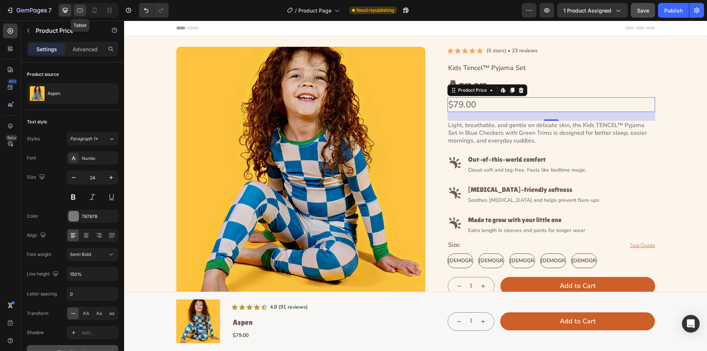
click at [78, 11] on icon at bounding box center [79, 10] width 7 height 7
type input "16"
type input "130%"
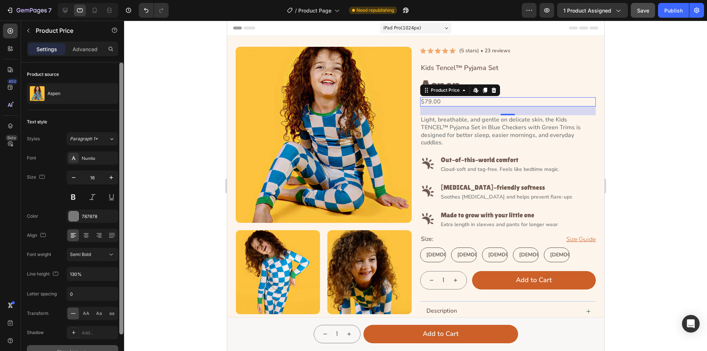
scroll to position [51, 0]
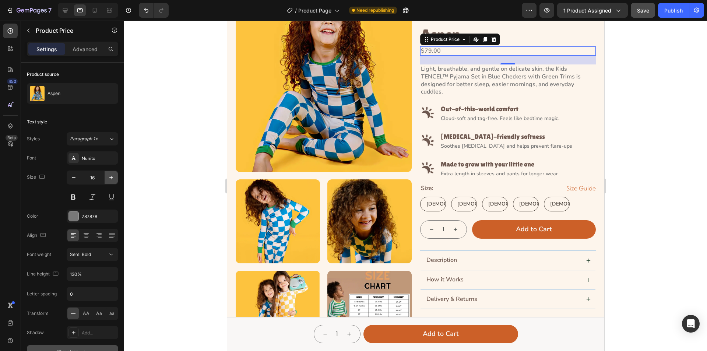
click at [112, 175] on icon "button" at bounding box center [111, 177] width 7 height 7
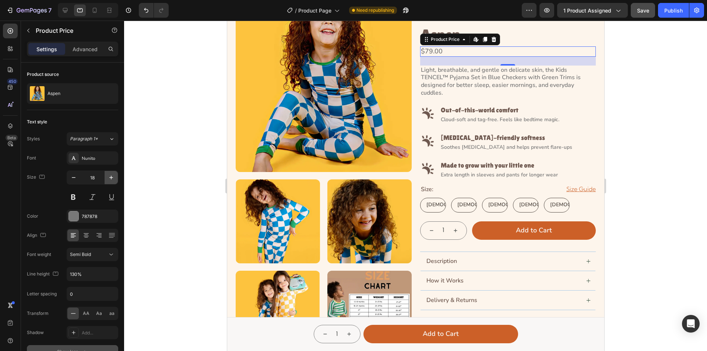
click at [112, 175] on icon "button" at bounding box center [111, 177] width 7 height 7
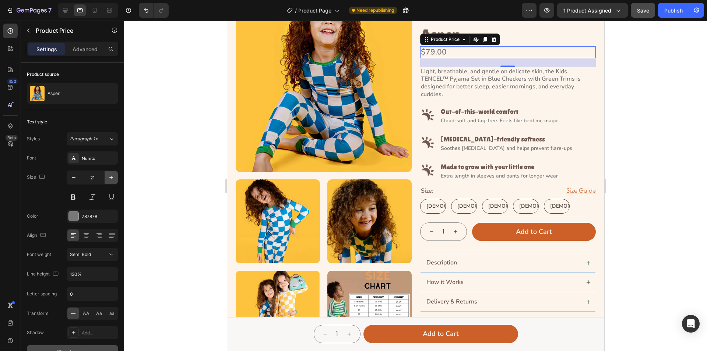
click at [112, 175] on icon "button" at bounding box center [111, 177] width 7 height 7
type input "24"
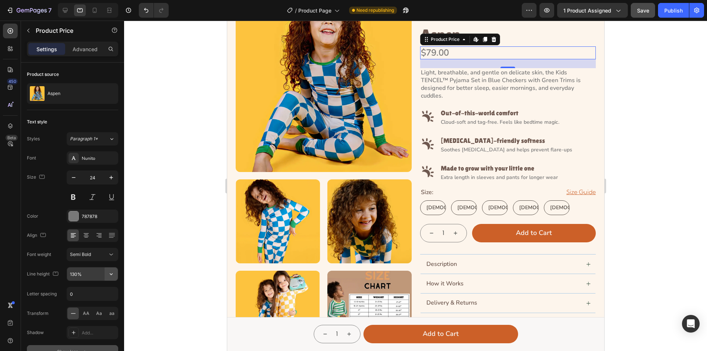
click at [112, 275] on icon "button" at bounding box center [111, 274] width 3 height 2
click at [85, 239] on p "150%" at bounding box center [91, 240] width 42 height 7
type input "150%"
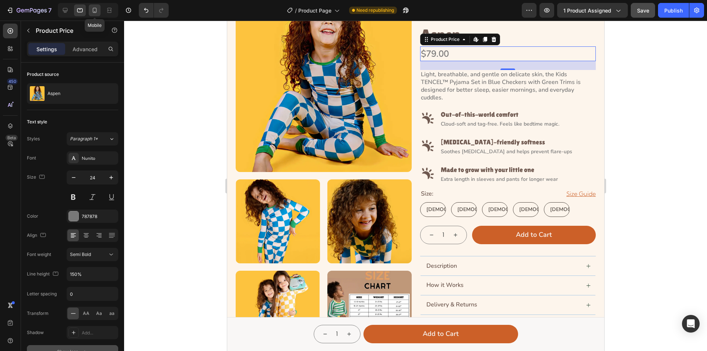
click at [97, 13] on icon at bounding box center [94, 10] width 7 height 7
type input "16"
type input "130%"
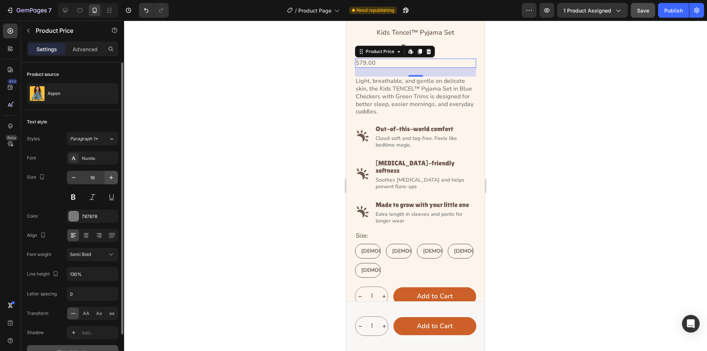
click at [114, 175] on icon "button" at bounding box center [111, 177] width 7 height 7
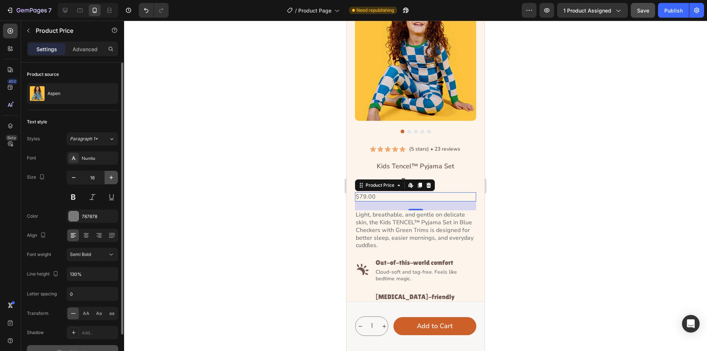
scroll to position [191, 0]
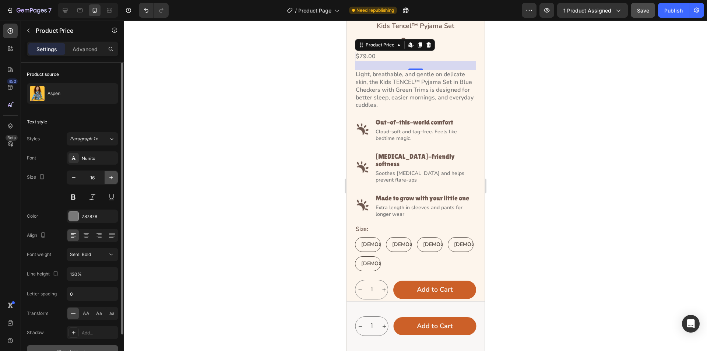
click at [114, 175] on icon "button" at bounding box center [111, 177] width 7 height 7
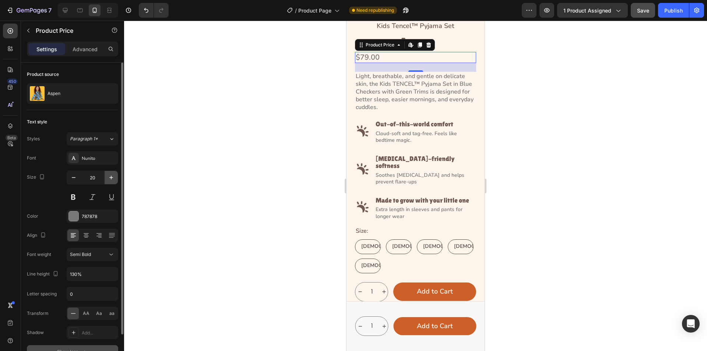
click at [114, 175] on icon "button" at bounding box center [111, 177] width 7 height 7
type input "24"
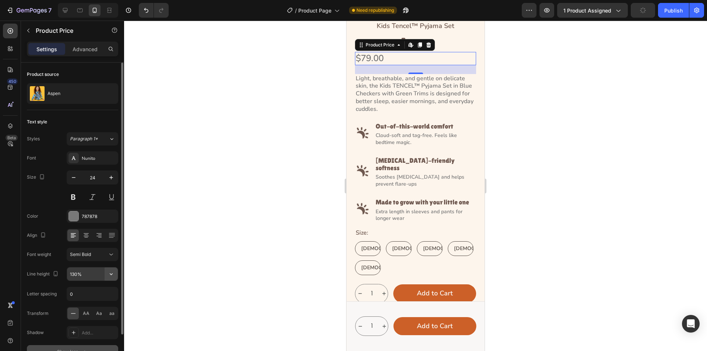
click at [113, 273] on icon "button" at bounding box center [111, 273] width 7 height 7
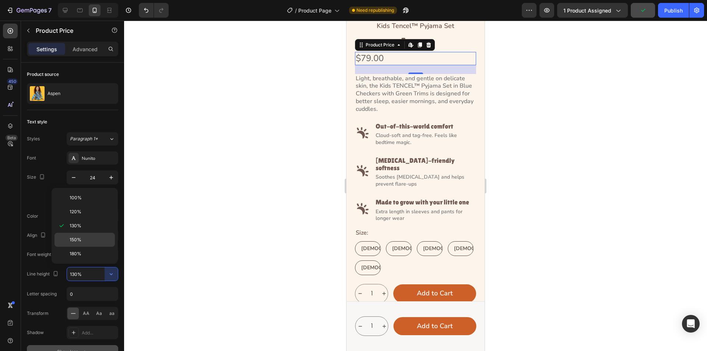
click at [80, 247] on div "150%" at bounding box center [85, 254] width 60 height 14
type input "150%"
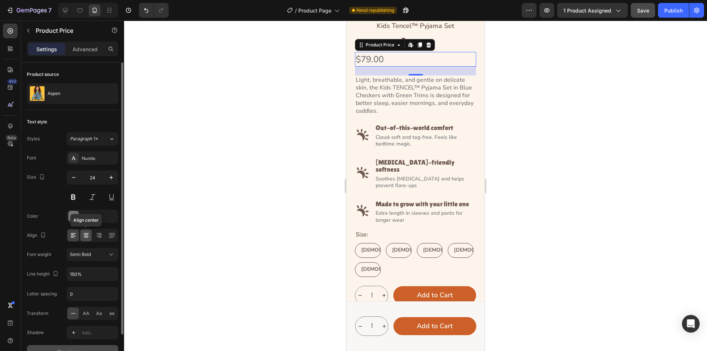
click at [86, 233] on icon at bounding box center [86, 233] width 5 height 1
click at [75, 49] on p "Advanced" at bounding box center [85, 49] width 25 height 8
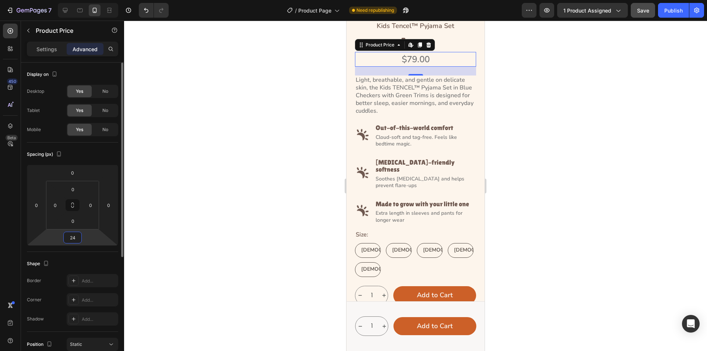
click at [76, 239] on input "24" at bounding box center [72, 237] width 15 height 11
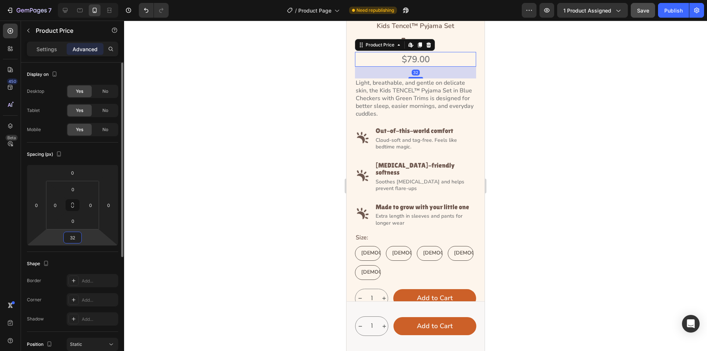
type input "32"
click at [440, 97] on p "Light, breathable, and gentle on delicate skin, the Kids TENCEL™ Pyjama Set in …" at bounding box center [416, 98] width 120 height 38
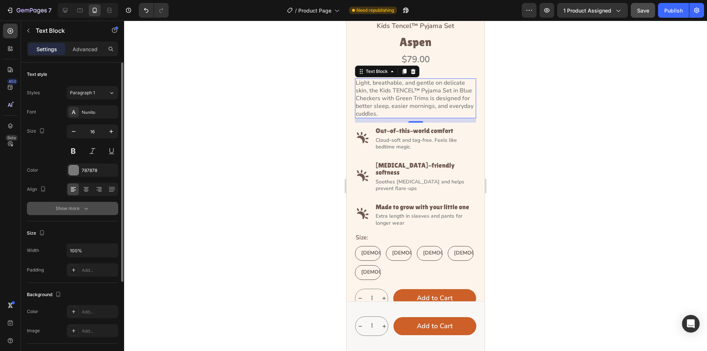
click at [97, 210] on button "Show more" at bounding box center [72, 208] width 91 height 13
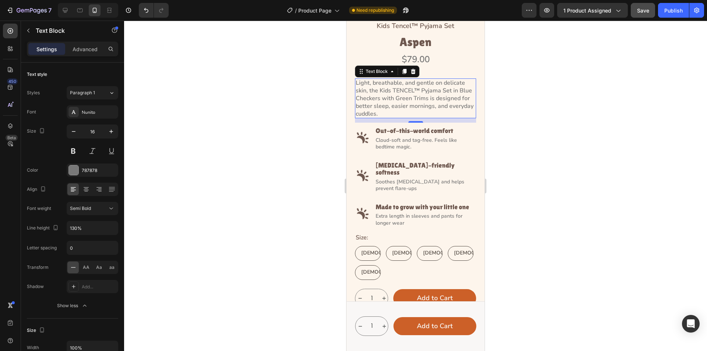
click at [419, 105] on p "Light, breathable, and gentle on delicate skin, the Kids TENCEL™ Pyjama Set in …" at bounding box center [416, 98] width 120 height 38
click at [84, 48] on p "Advanced" at bounding box center [85, 49] width 25 height 8
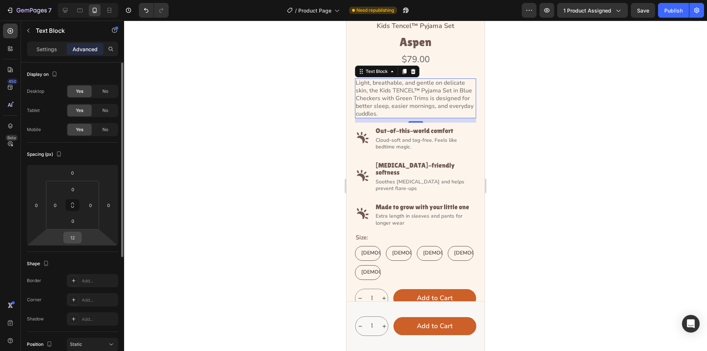
click at [74, 238] on input "12" at bounding box center [72, 237] width 15 height 11
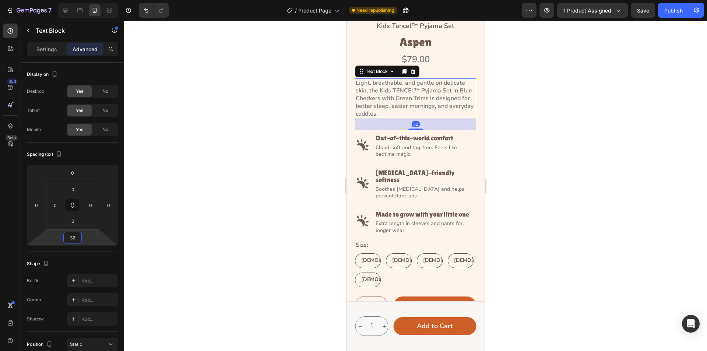
type input "32"
click at [380, 134] on p "Out-of-this-world comfort" at bounding box center [426, 137] width 100 height 7
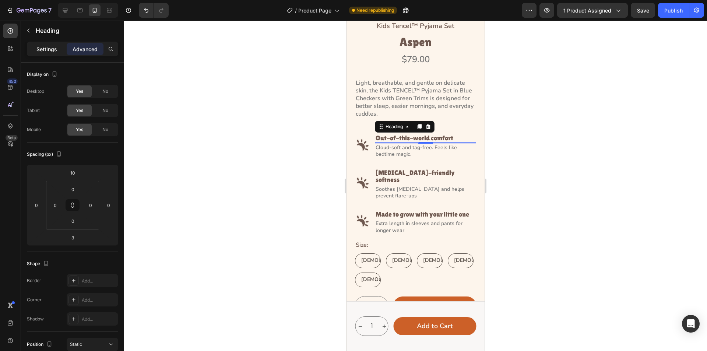
click at [44, 46] on p "Settings" at bounding box center [46, 49] width 21 height 8
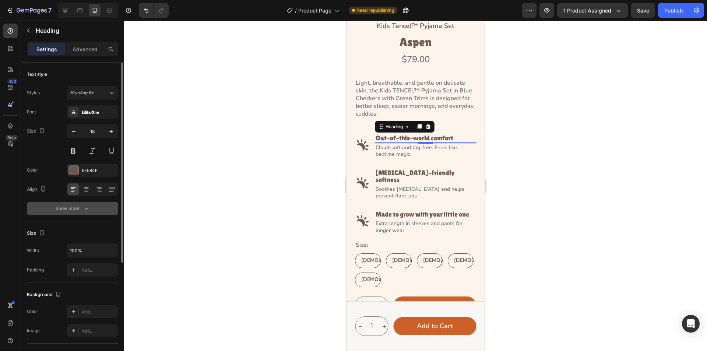
click at [95, 207] on button "Show more" at bounding box center [72, 208] width 91 height 13
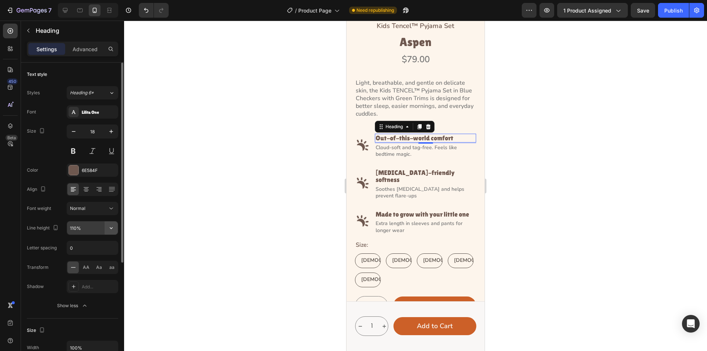
click at [111, 229] on icon "button" at bounding box center [111, 227] width 7 height 7
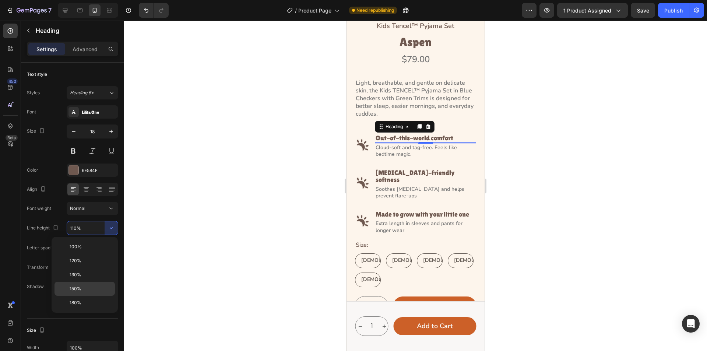
click at [89, 288] on p "150%" at bounding box center [91, 289] width 42 height 7
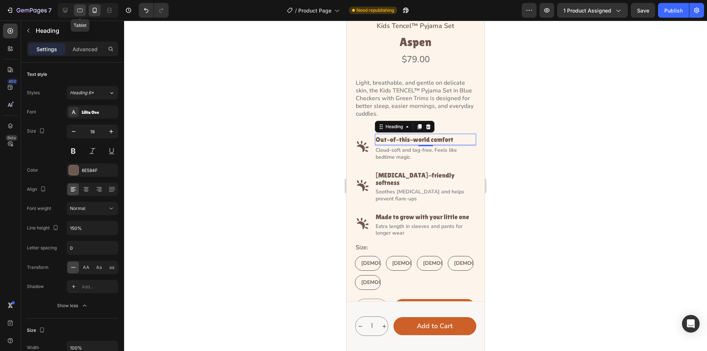
click at [77, 8] on icon at bounding box center [79, 10] width 7 height 7
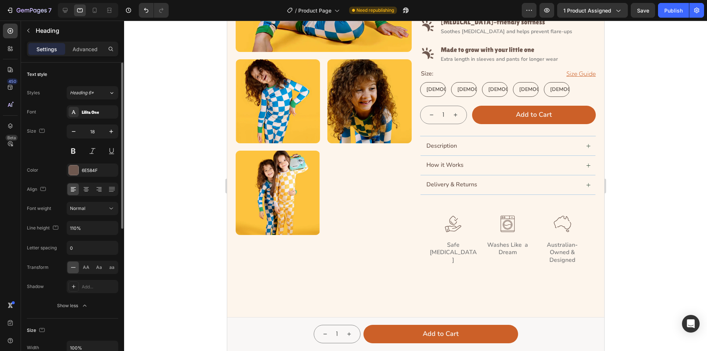
scroll to position [107, 0]
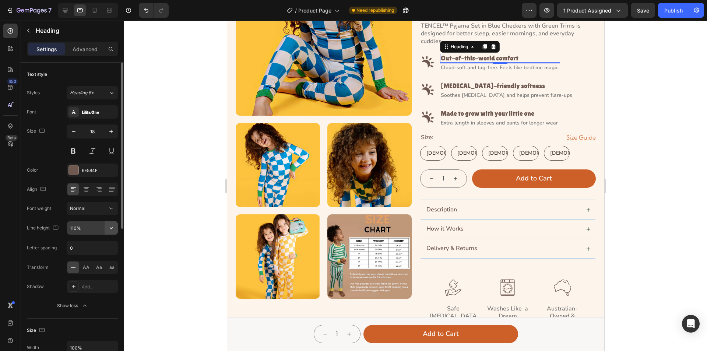
click at [110, 229] on icon "button" at bounding box center [111, 227] width 7 height 7
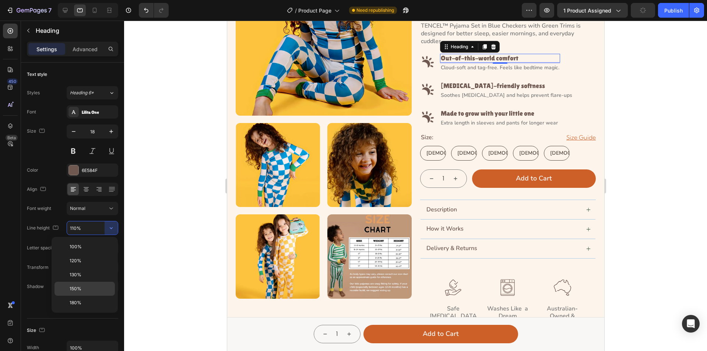
click at [87, 287] on p "150%" at bounding box center [91, 289] width 42 height 7
type input "150%"
